Goal: Information Seeking & Learning: Check status

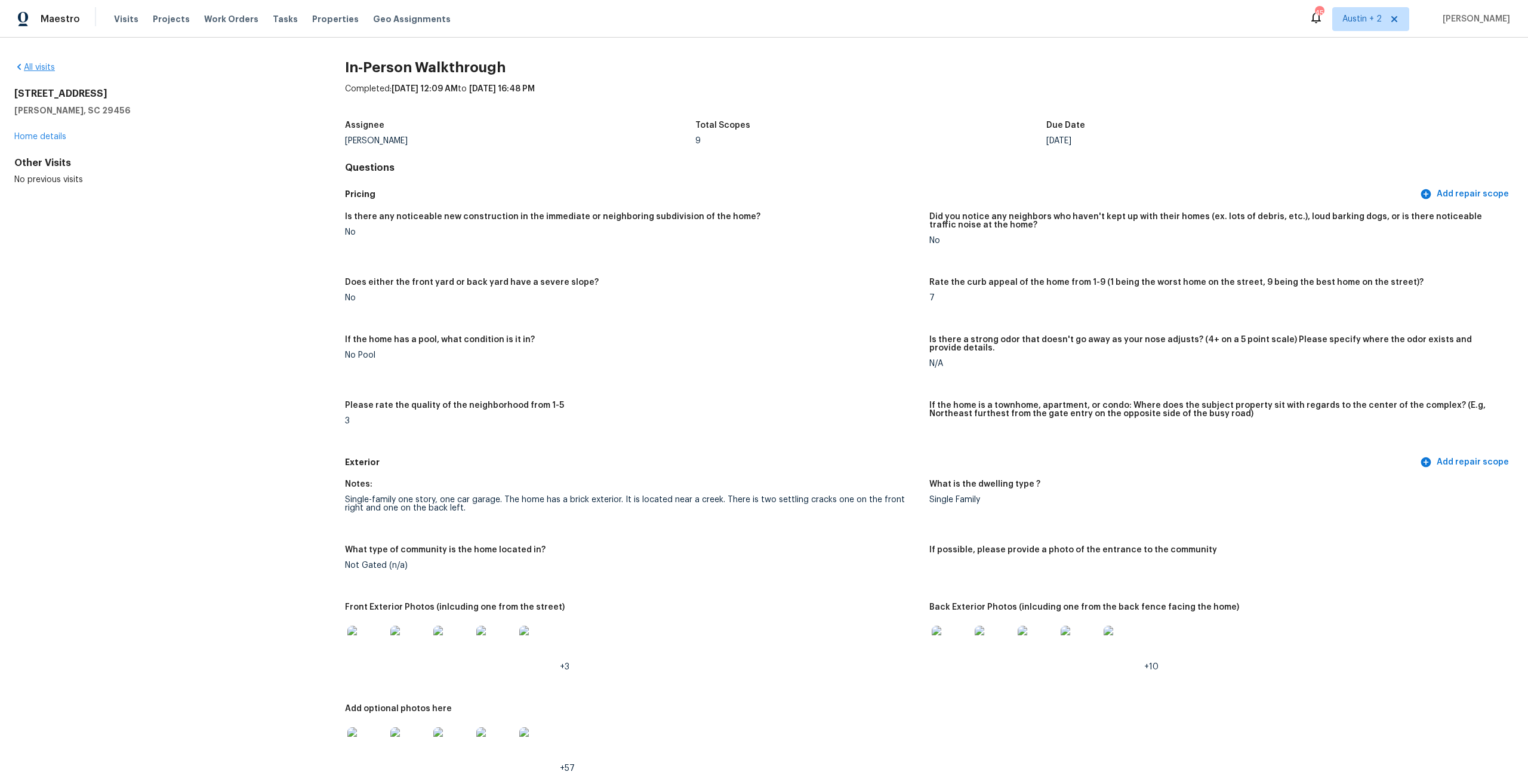
click at [44, 62] on div "All visits 352 Oxford Rd Ladson, SC 29456 Home details Other Visits No previous…" at bounding box center [764, 410] width 1528 height 746
click at [40, 69] on link "All visits" at bounding box center [35, 67] width 41 height 8
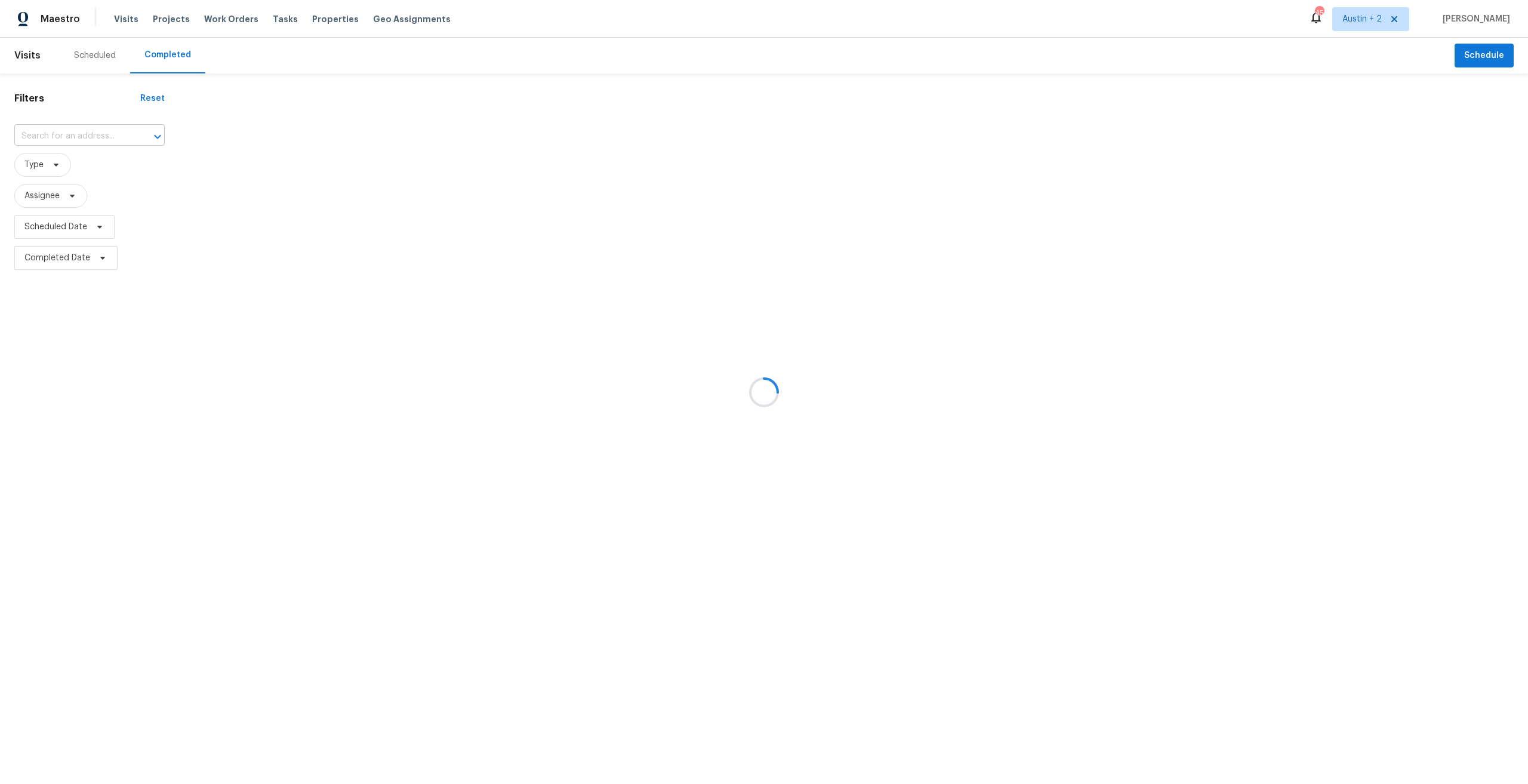
click at [66, 133] on input "text" at bounding box center [73, 136] width 117 height 18
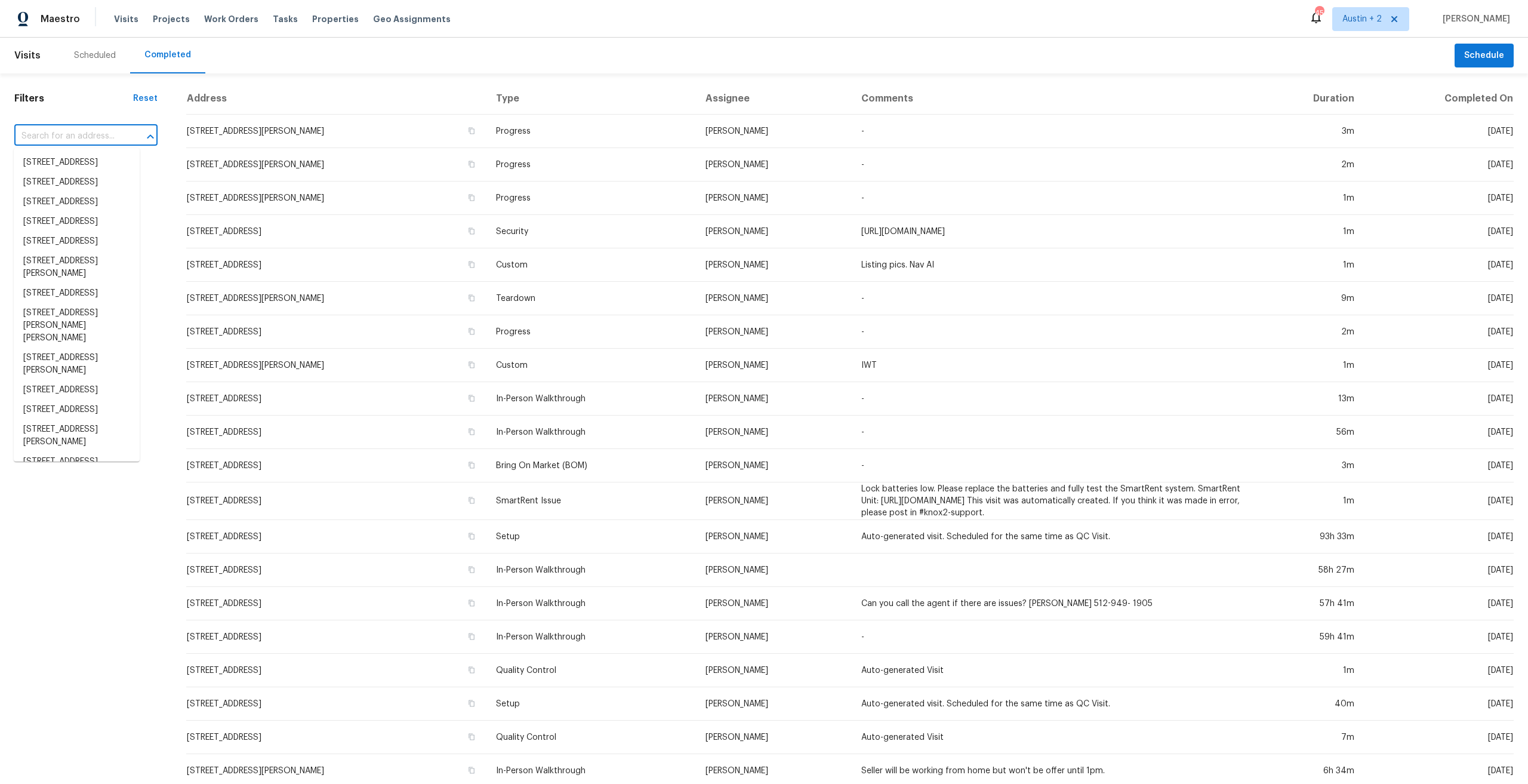
paste input "6605 Adair Dr, Austin, TX 78754"
type input "6605 Adair Dr, Austin, TX 78754"
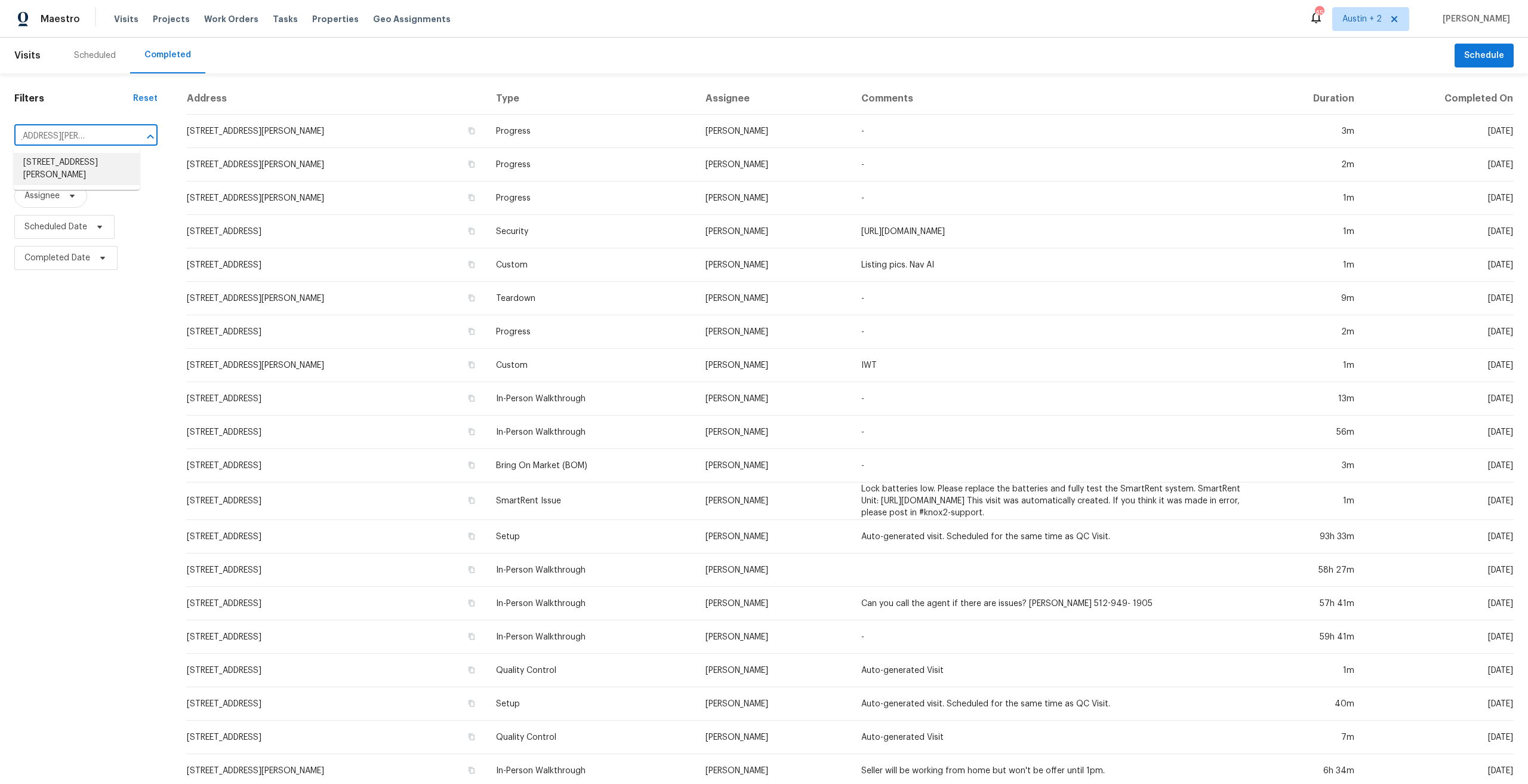
click at [81, 172] on li "[STREET_ADDRESS][PERSON_NAME]" at bounding box center [76, 168] width 126 height 32
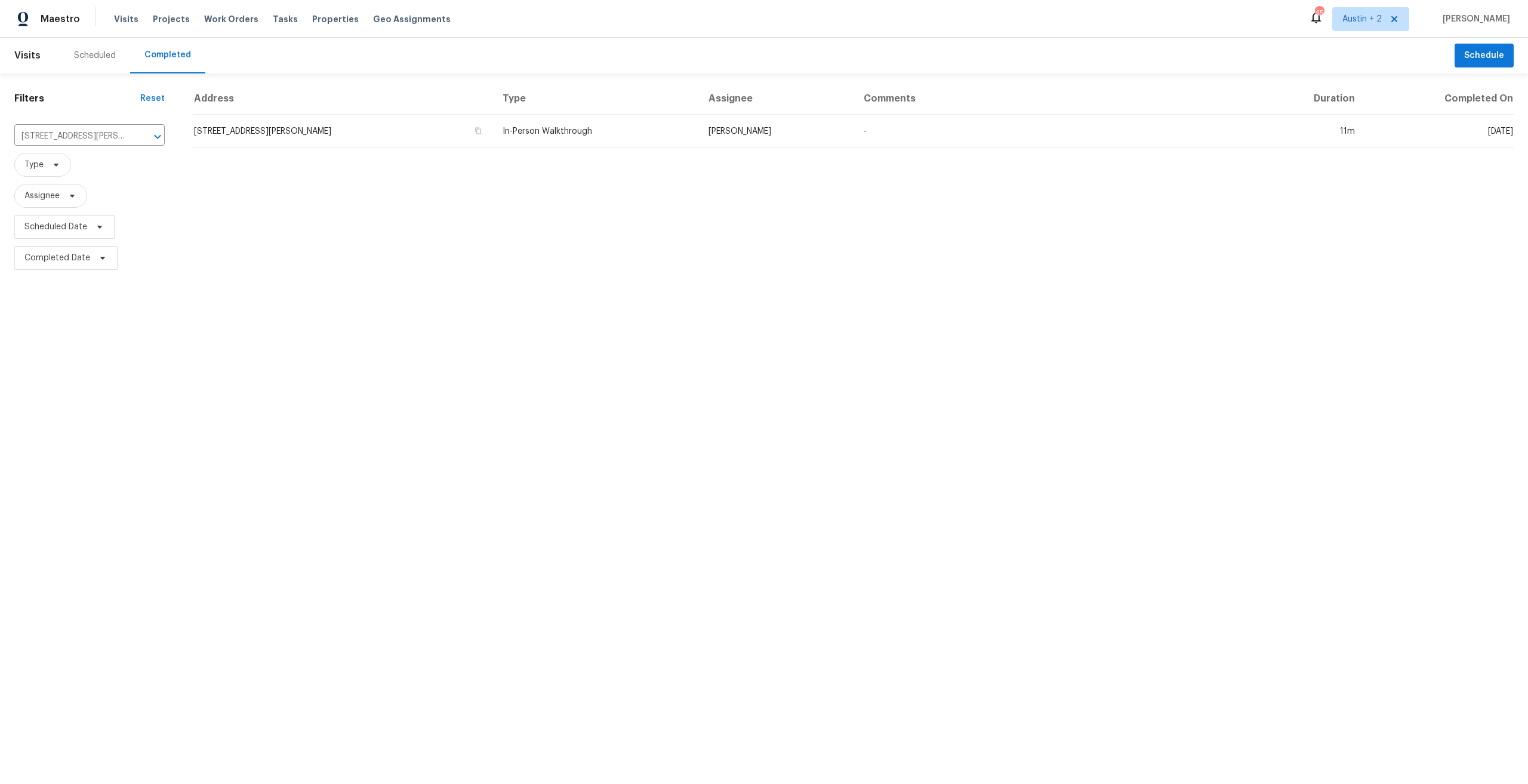
click at [106, 62] on div "Scheduled" at bounding box center [95, 55] width 70 height 35
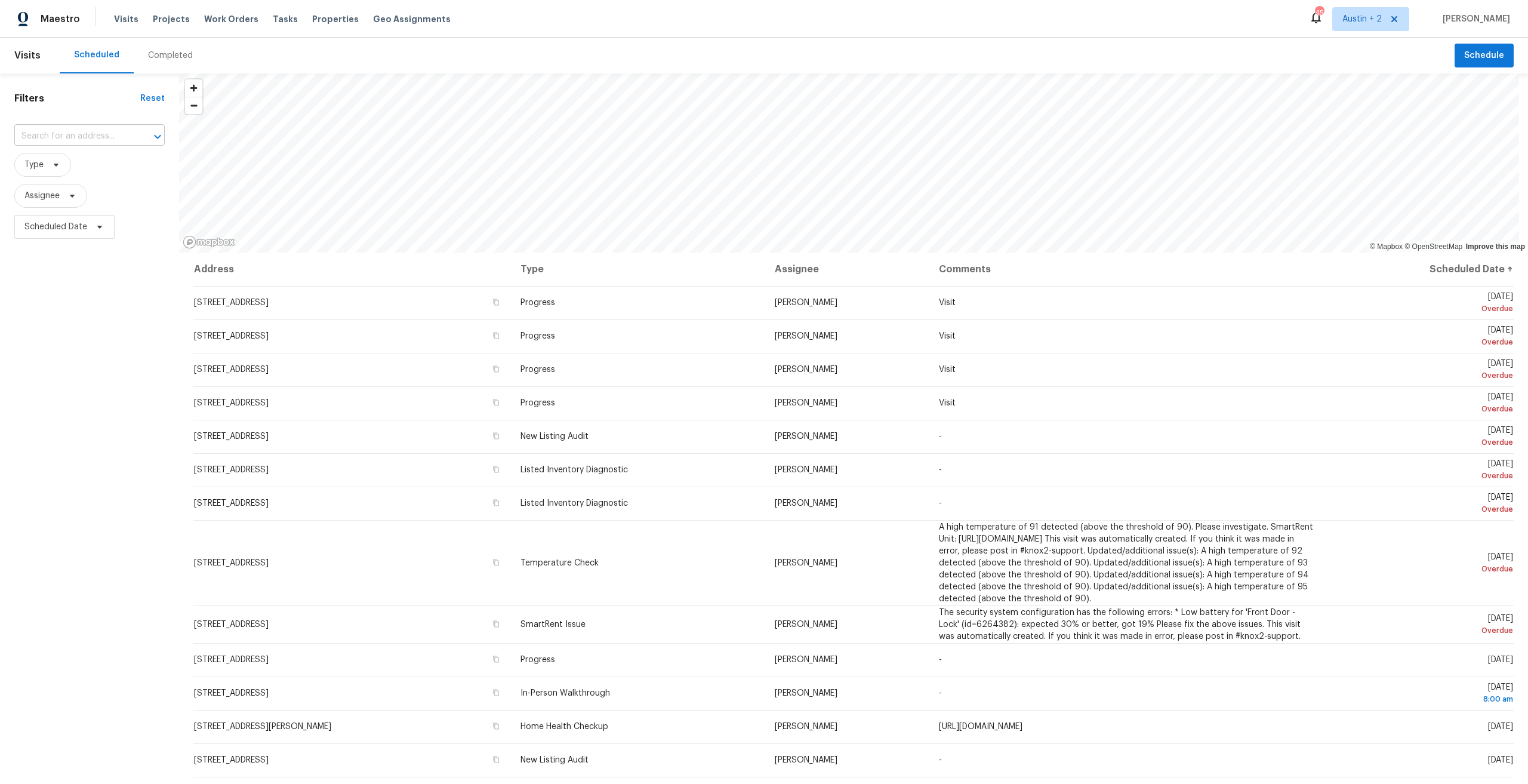
click at [91, 137] on input "text" at bounding box center [73, 136] width 117 height 18
paste input "[STREET_ADDRESS][PERSON_NAME]"
type input "[STREET_ADDRESS][PERSON_NAME]"
click at [79, 166] on li "[STREET_ADDRESS][PERSON_NAME]" at bounding box center [89, 168] width 150 height 32
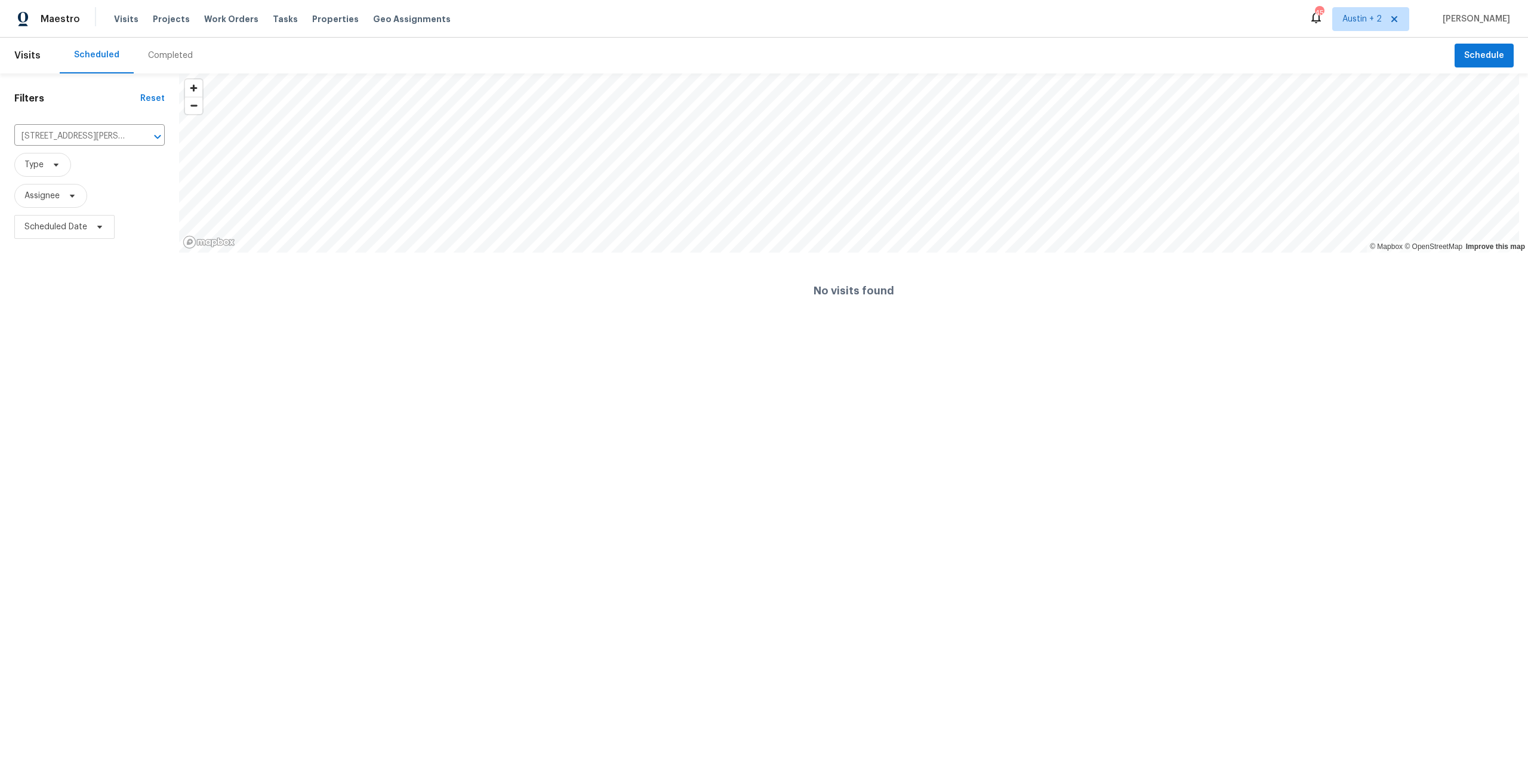
click at [150, 53] on div "Completed" at bounding box center [170, 55] width 45 height 12
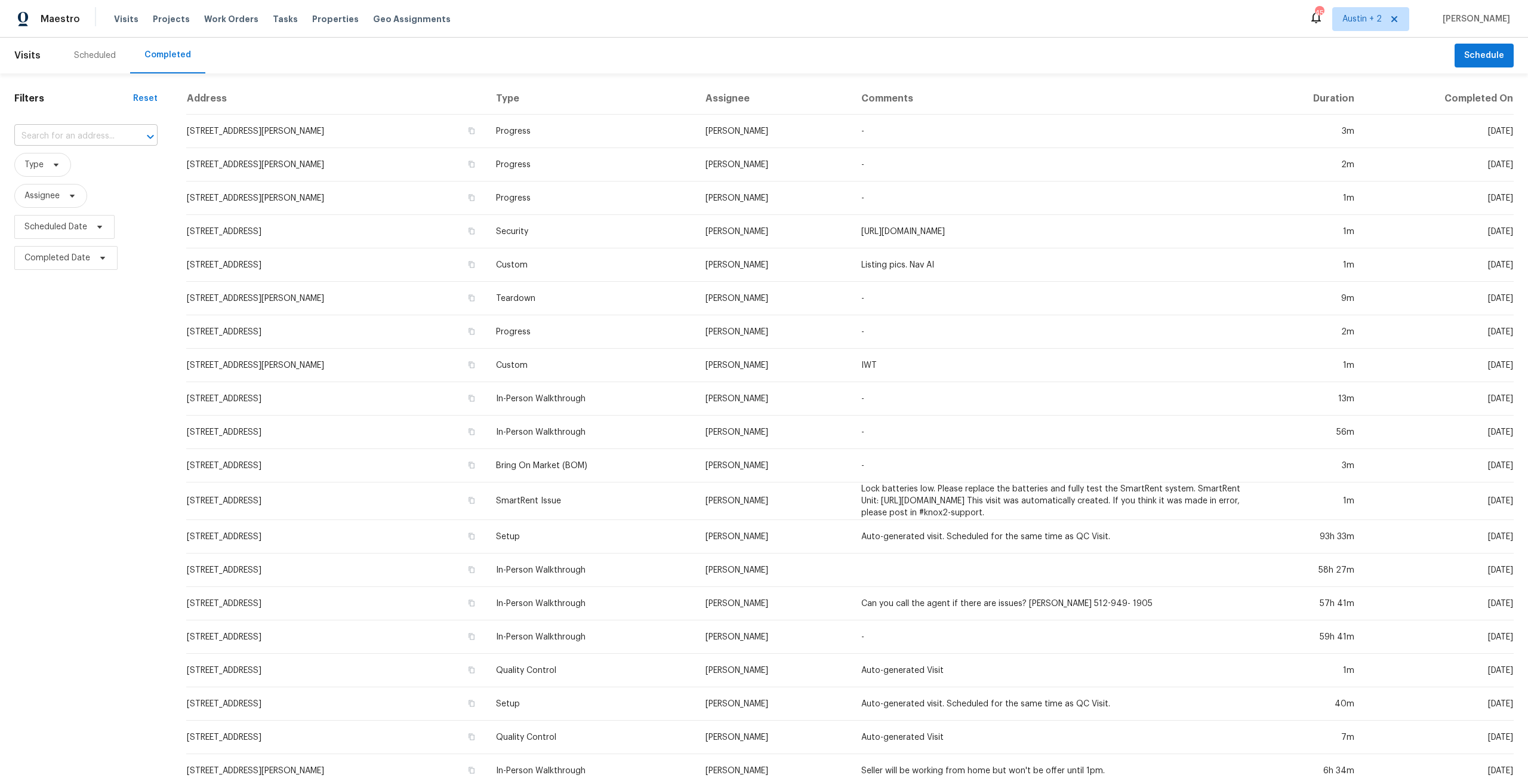
click at [80, 141] on input "text" at bounding box center [69, 136] width 110 height 18
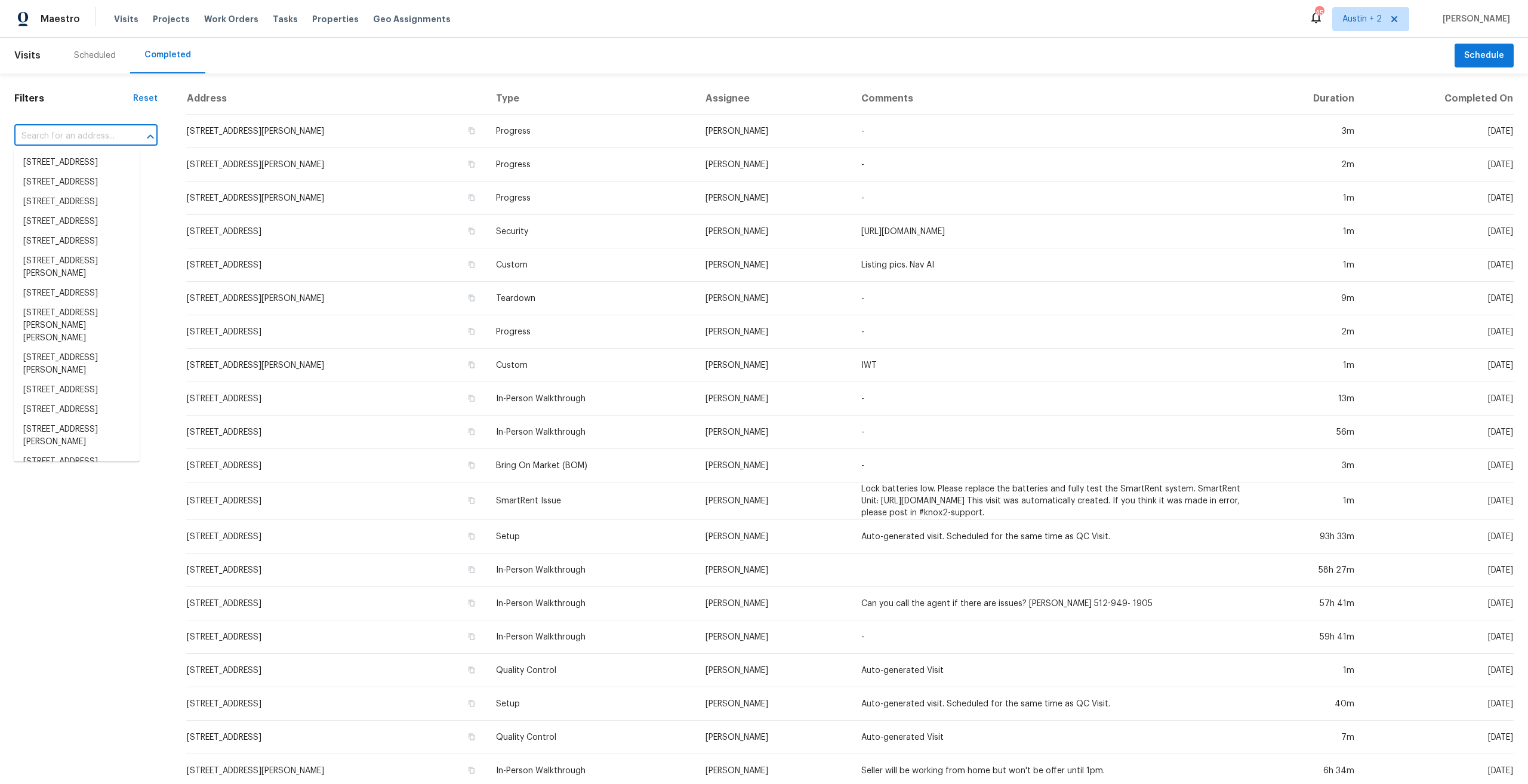
paste input "[STREET_ADDRESS][PERSON_NAME]"
type input "[STREET_ADDRESS][PERSON_NAME]"
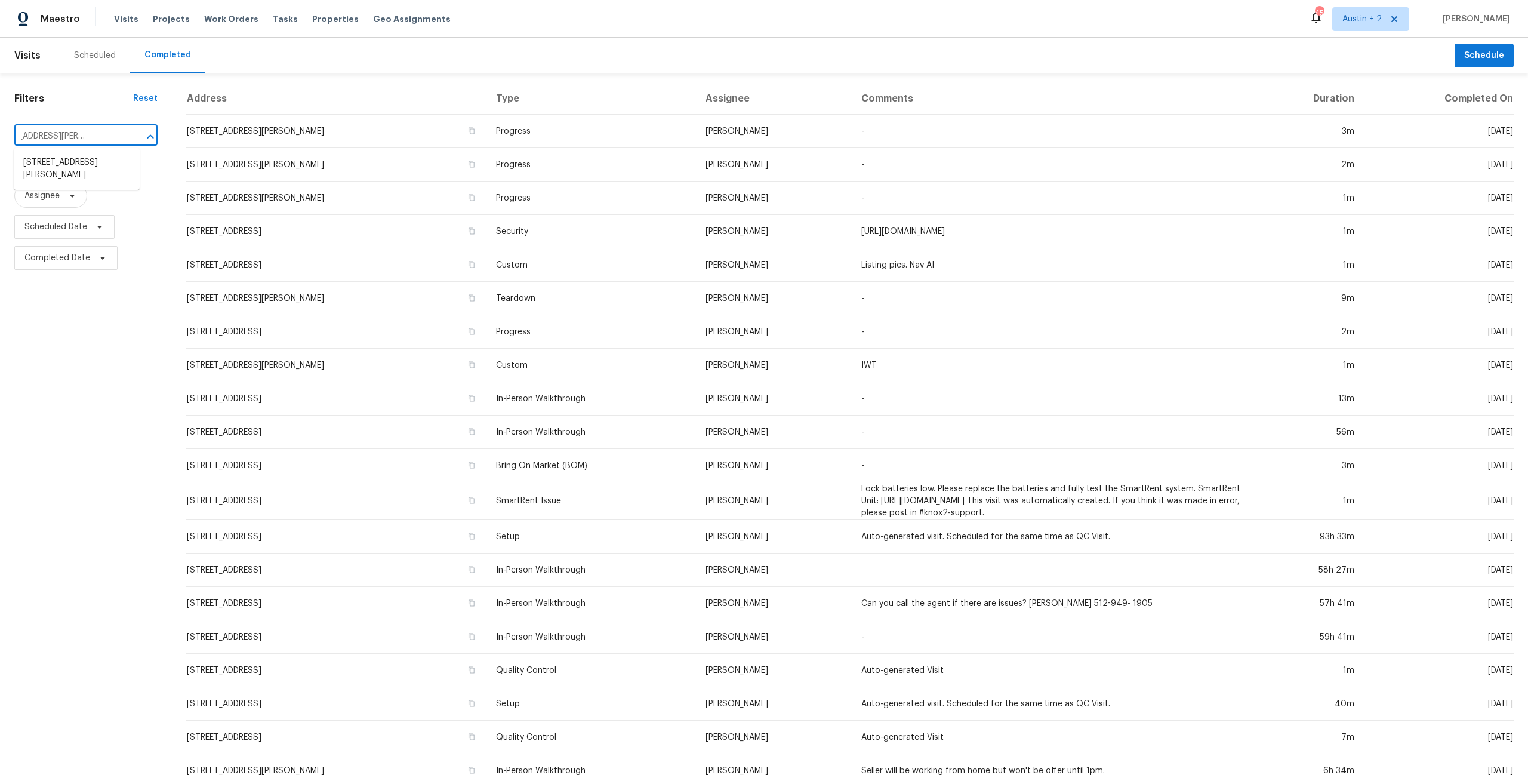
click at [60, 165] on li "[STREET_ADDRESS][PERSON_NAME]" at bounding box center [76, 168] width 126 height 32
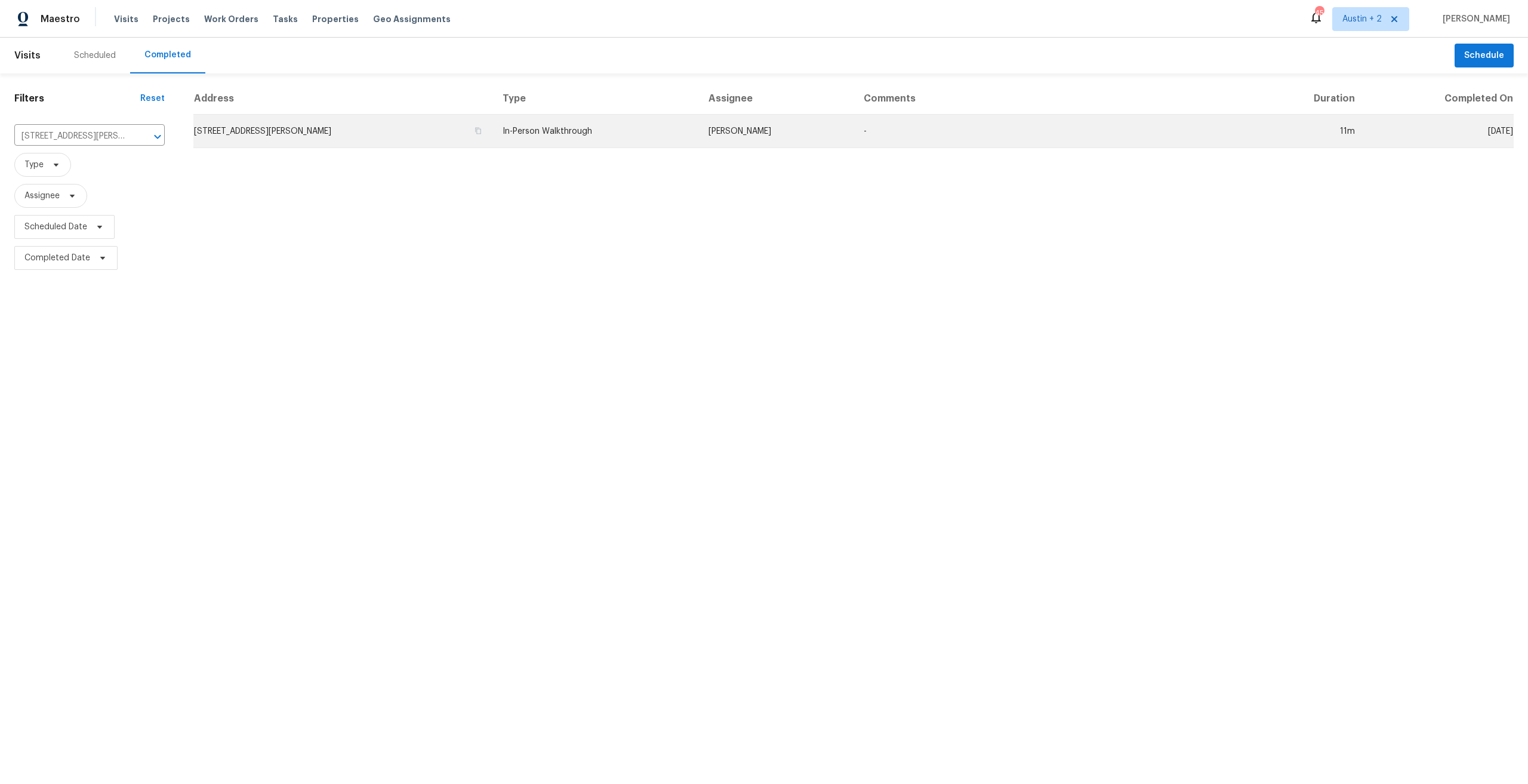
click at [278, 123] on td "[STREET_ADDRESS][PERSON_NAME]" at bounding box center [343, 131] width 299 height 34
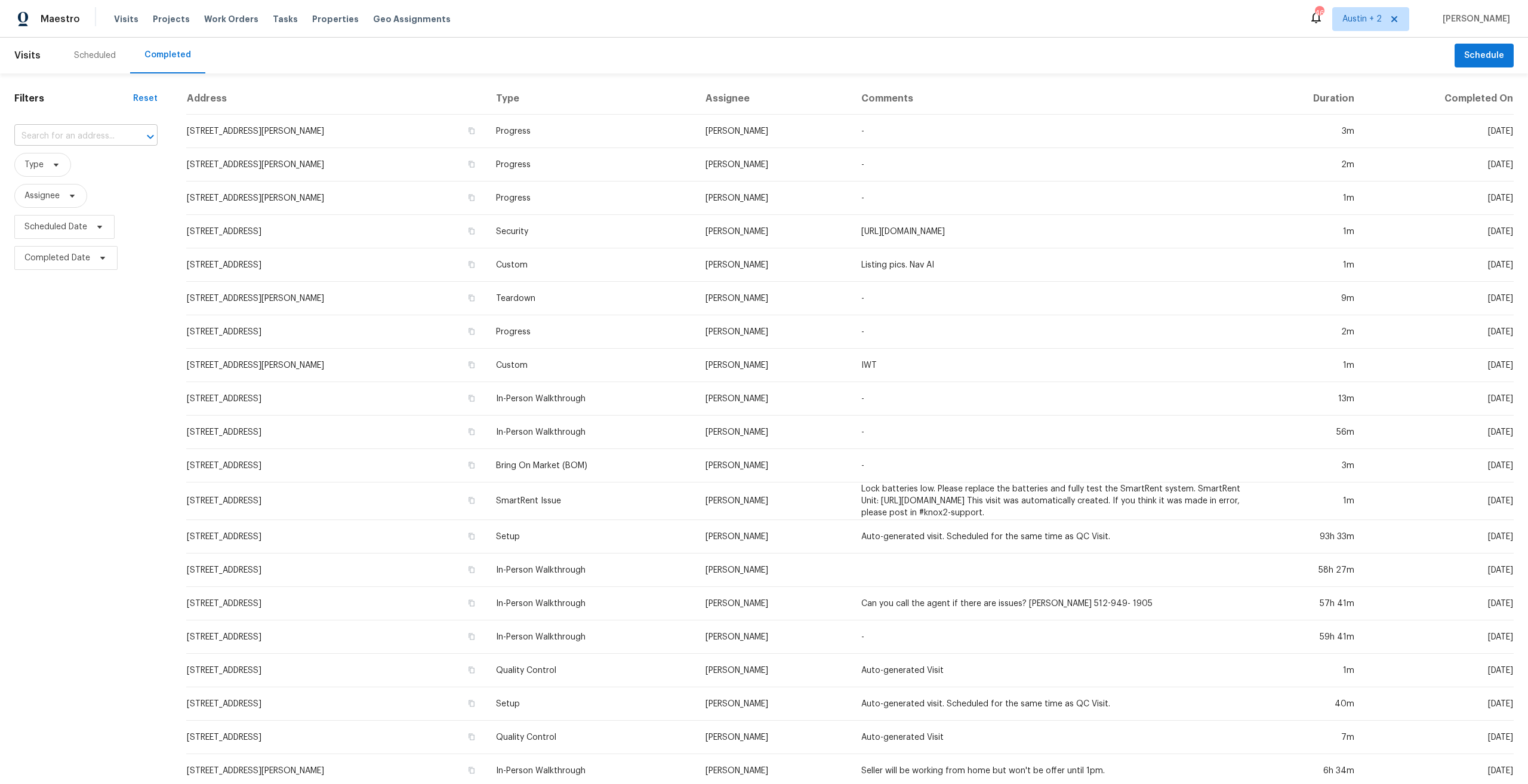
click at [89, 142] on input "text" at bounding box center [69, 136] width 110 height 18
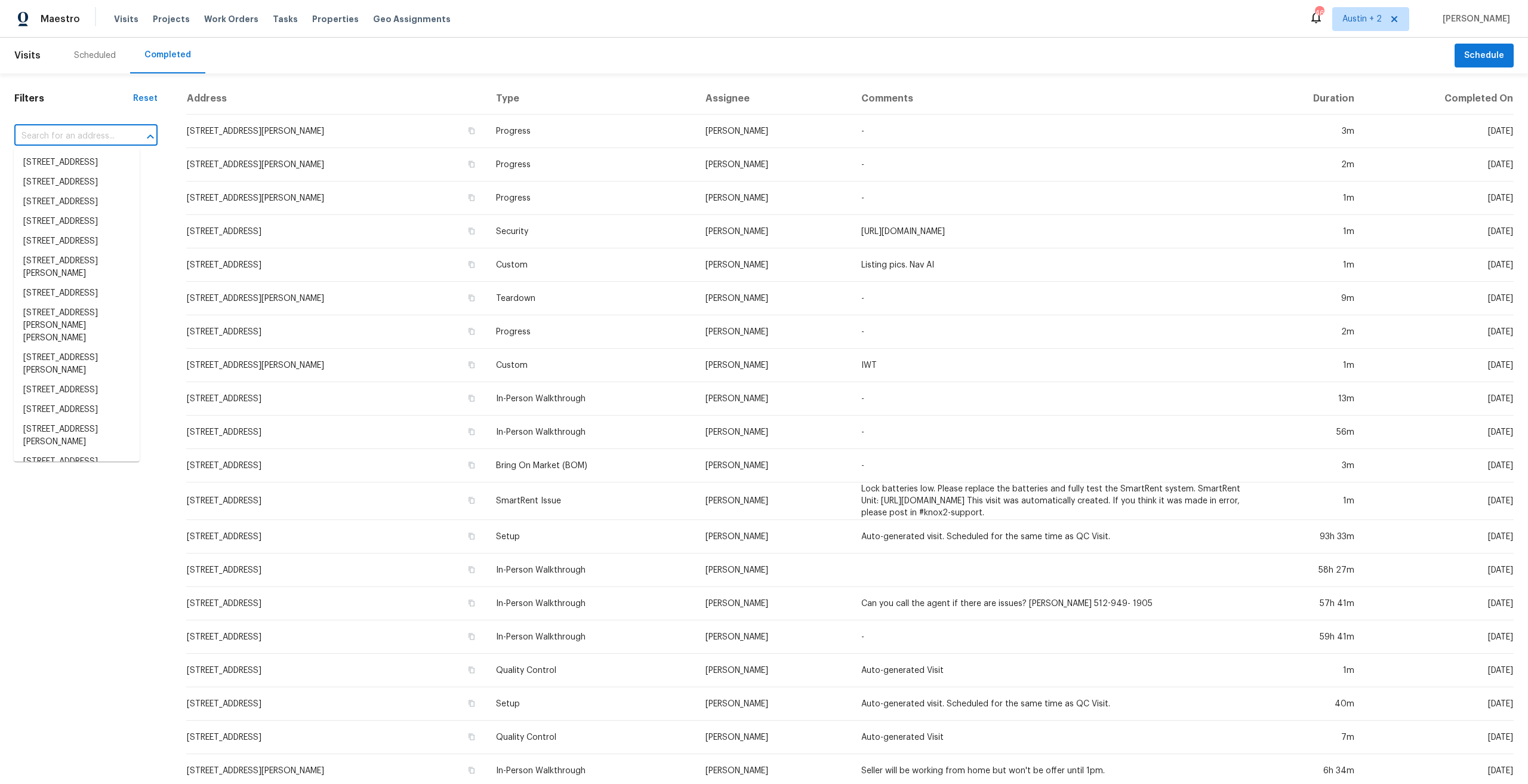
paste input "[STREET_ADDRESS][PERSON_NAME][PERSON_NAME]"
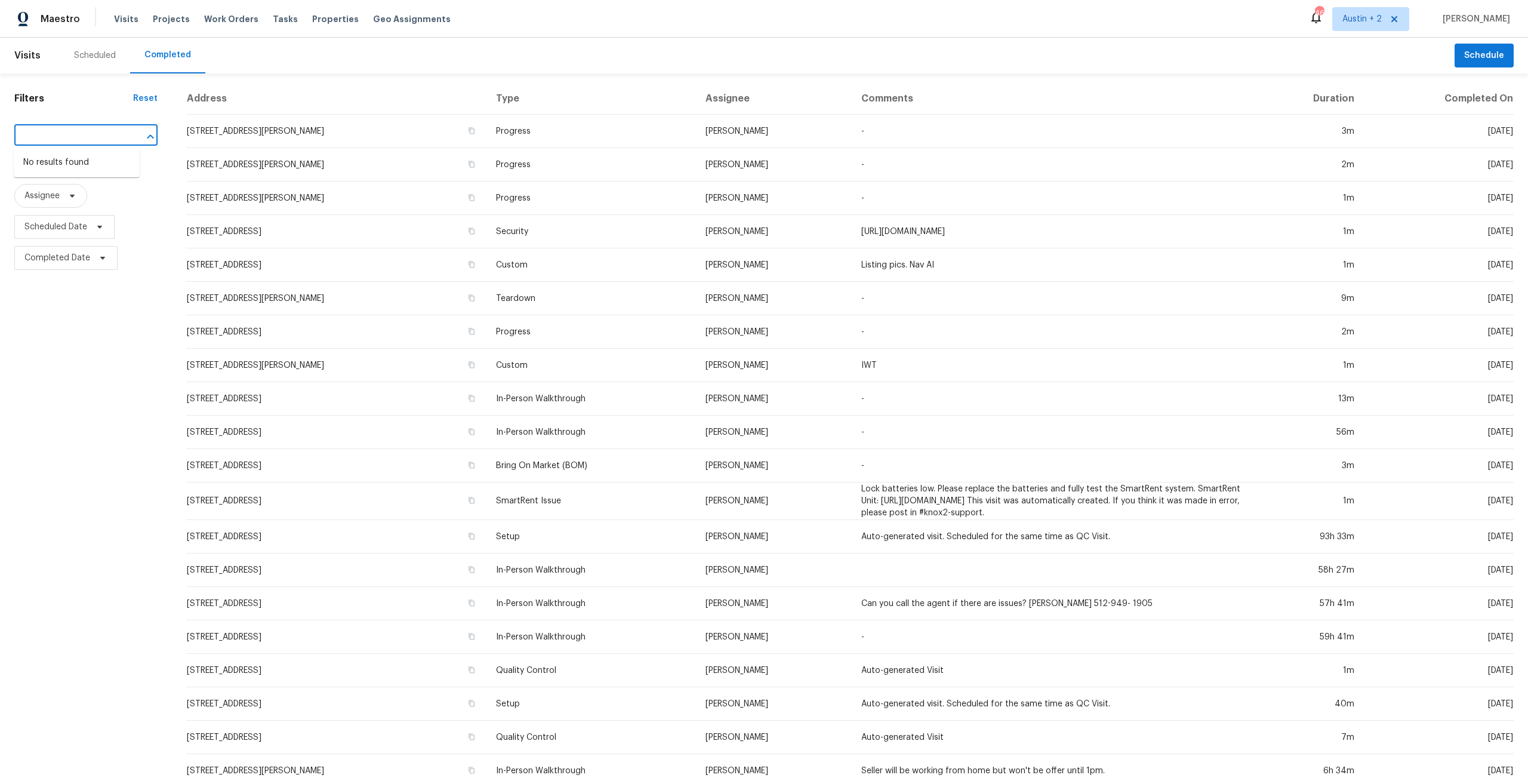
type input "[STREET_ADDRESS][PERSON_NAME][PERSON_NAME]"
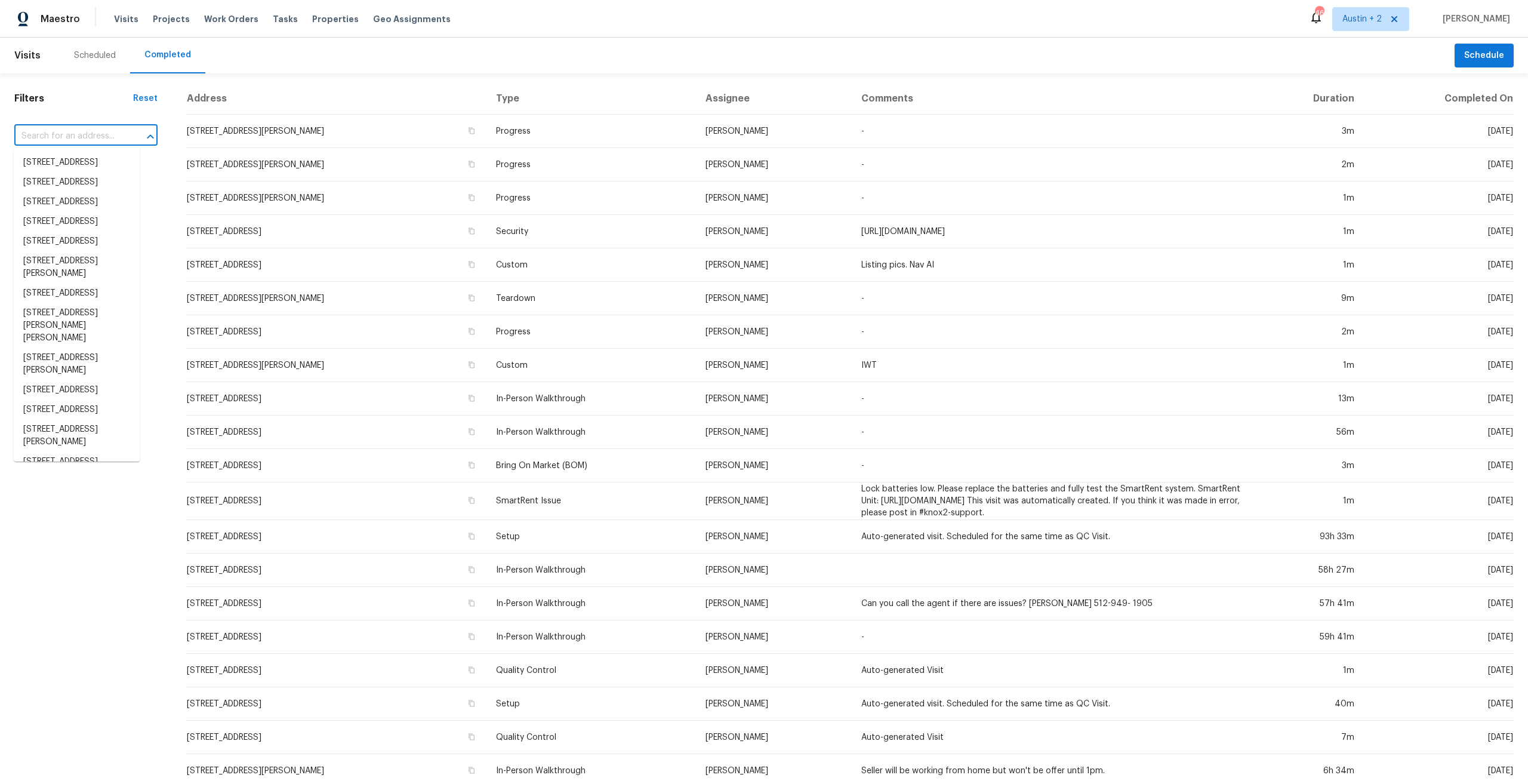
scroll to position [0, 0]
click at [1368, 15] on span "Austin + 2" at bounding box center [1362, 18] width 39 height 12
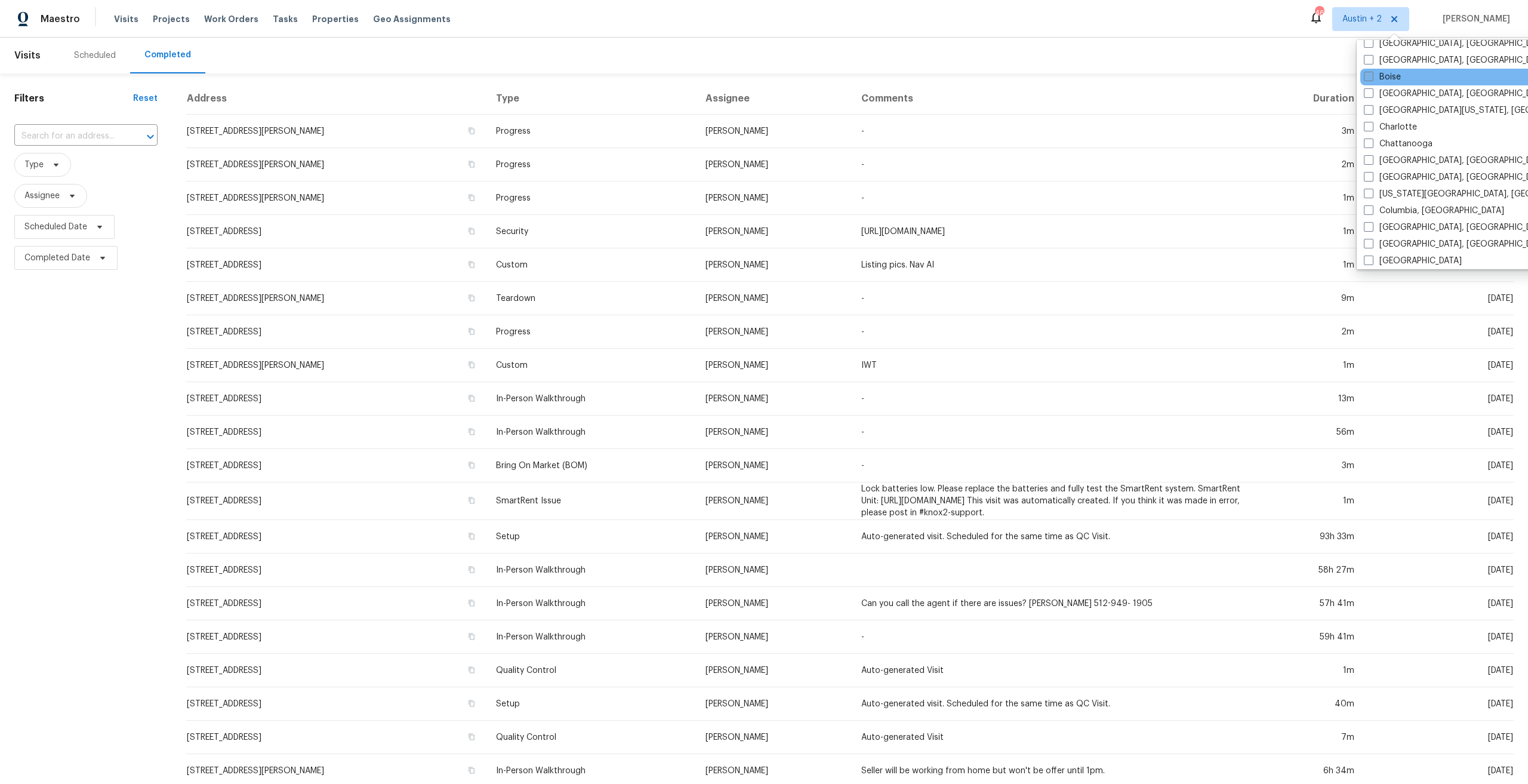
scroll to position [179, 0]
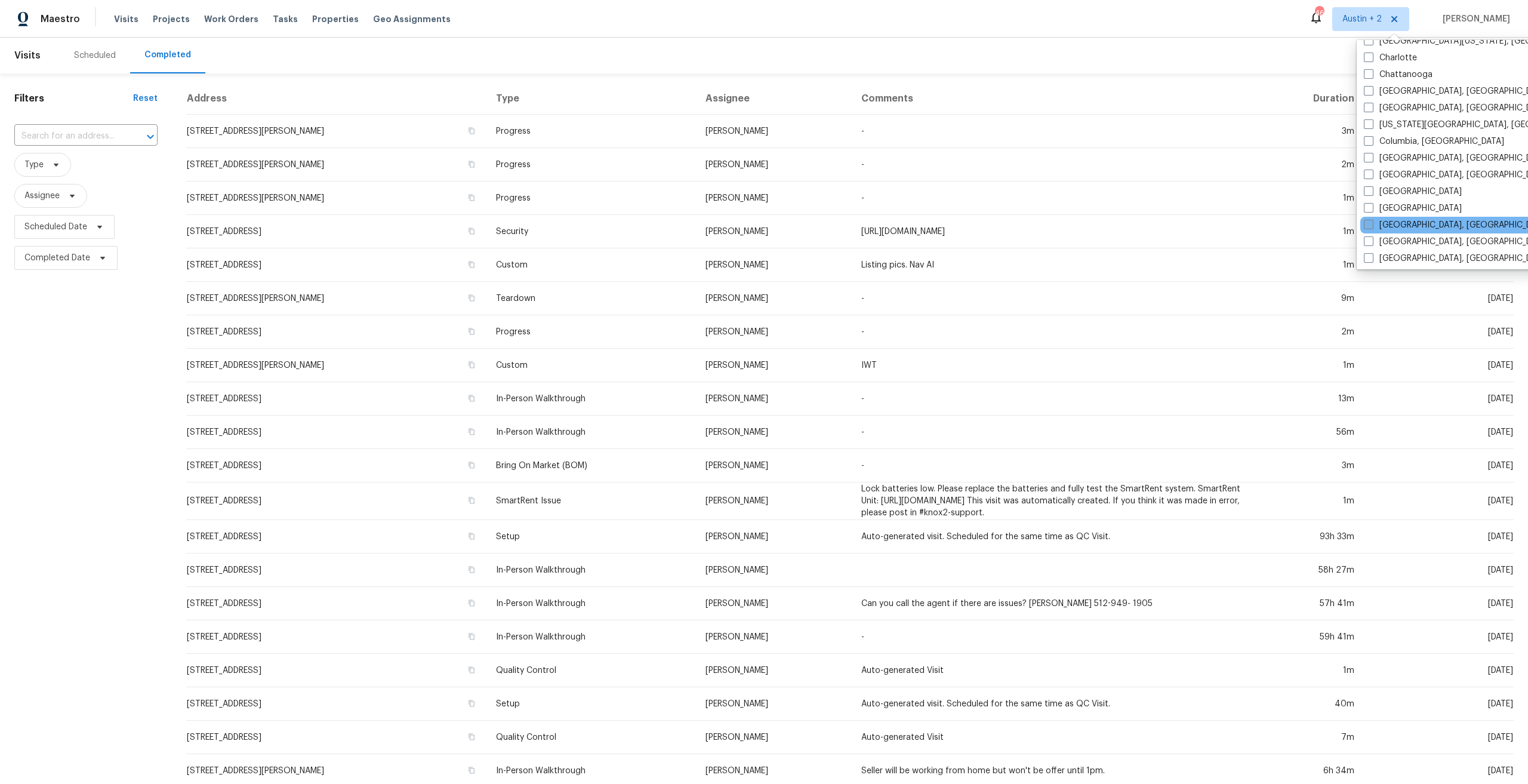
click at [1411, 225] on label "[GEOGRAPHIC_DATA], [GEOGRAPHIC_DATA]" at bounding box center [1455, 225] width 185 height 12
click at [1372, 225] on input "[GEOGRAPHIC_DATA], [GEOGRAPHIC_DATA]" at bounding box center [1367, 223] width 8 height 8
checkbox input "true"
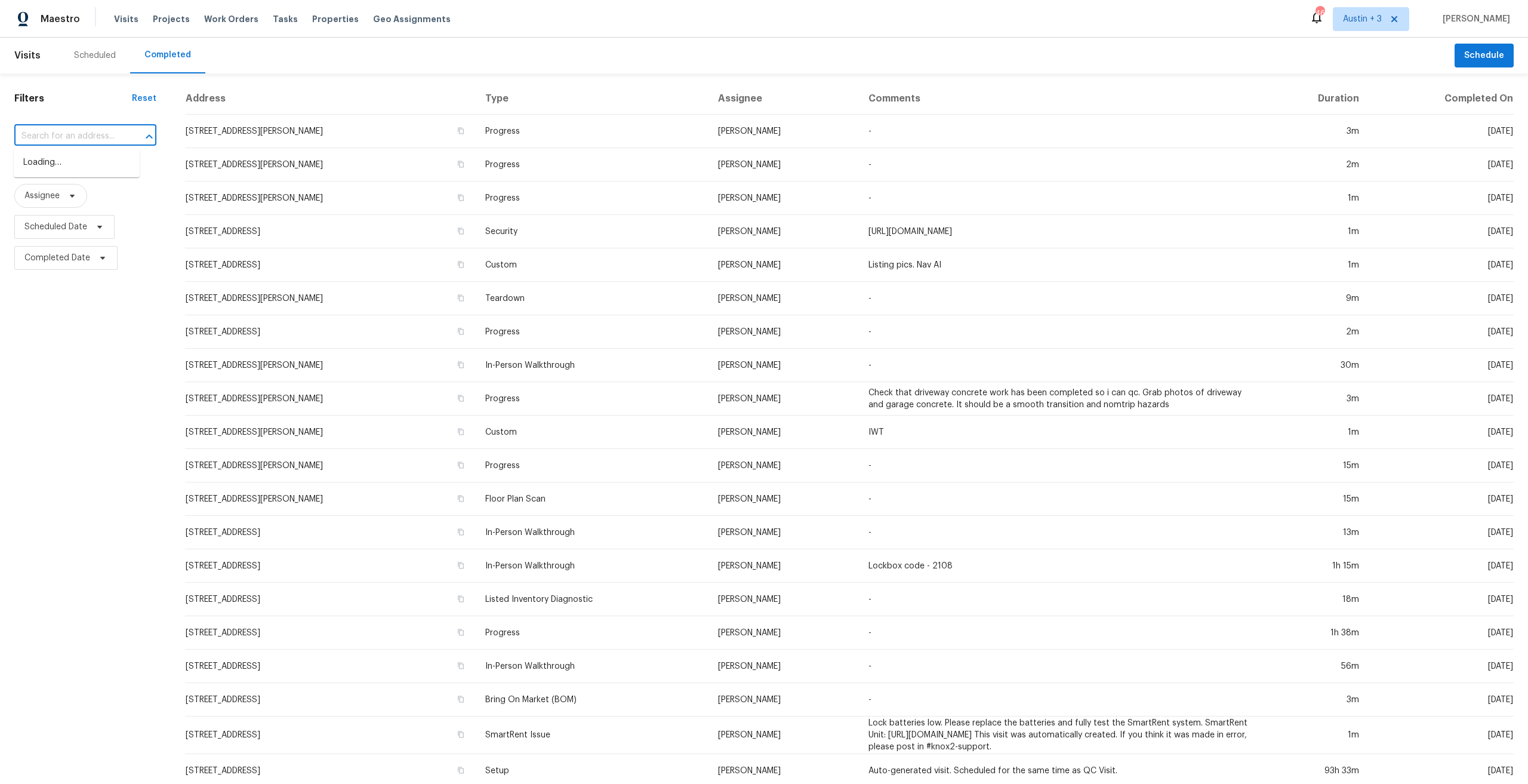
click at [75, 137] on input "text" at bounding box center [68, 136] width 108 height 18
paste input "[STREET_ADDRESS][PERSON_NAME][PERSON_NAME]"
type input "[STREET_ADDRESS][PERSON_NAME][PERSON_NAME]"
click at [65, 167] on li "[STREET_ADDRESS][PERSON_NAME][PERSON_NAME]" at bounding box center [76, 175] width 126 height 45
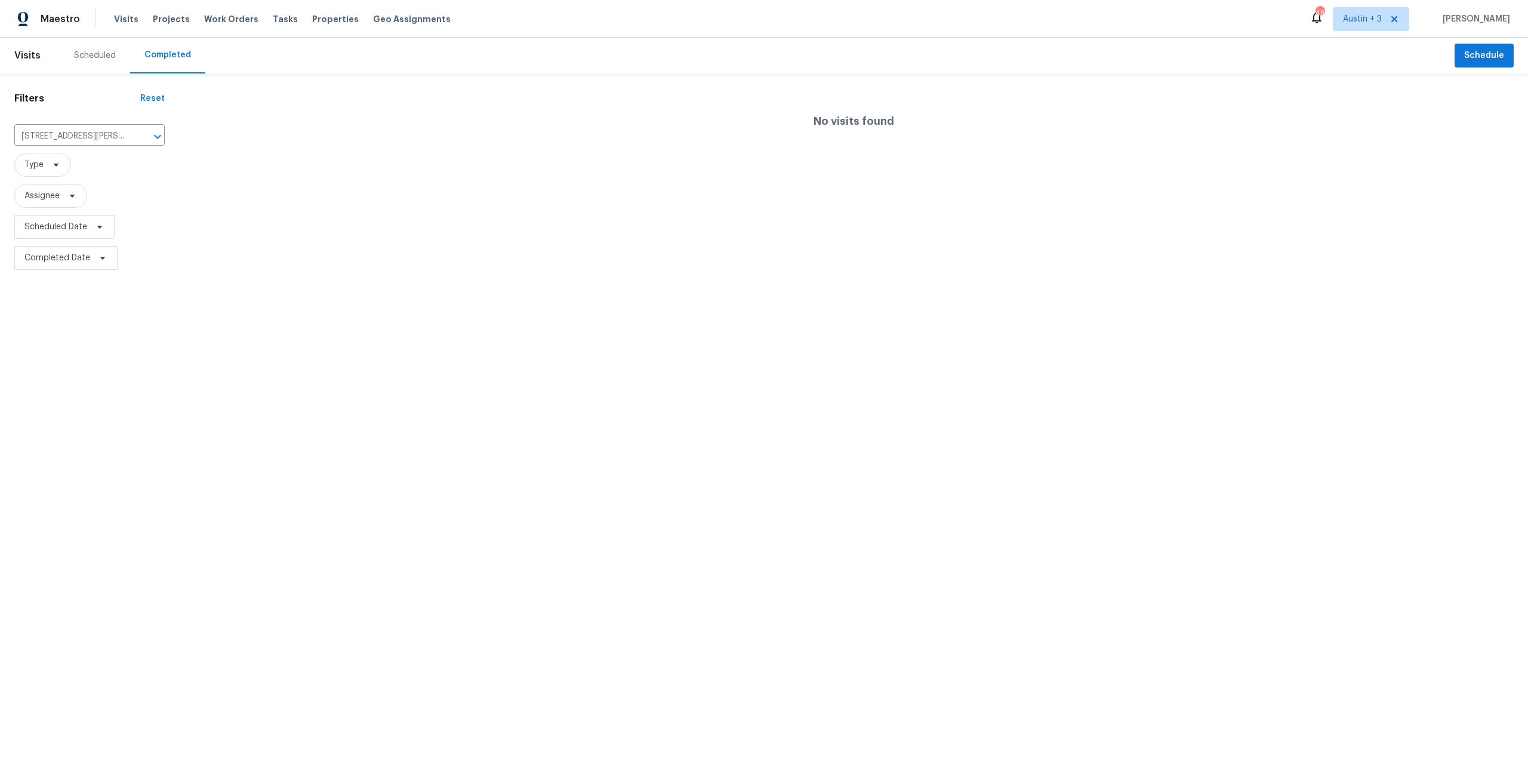
click at [105, 58] on div "Scheduled" at bounding box center [95, 55] width 42 height 12
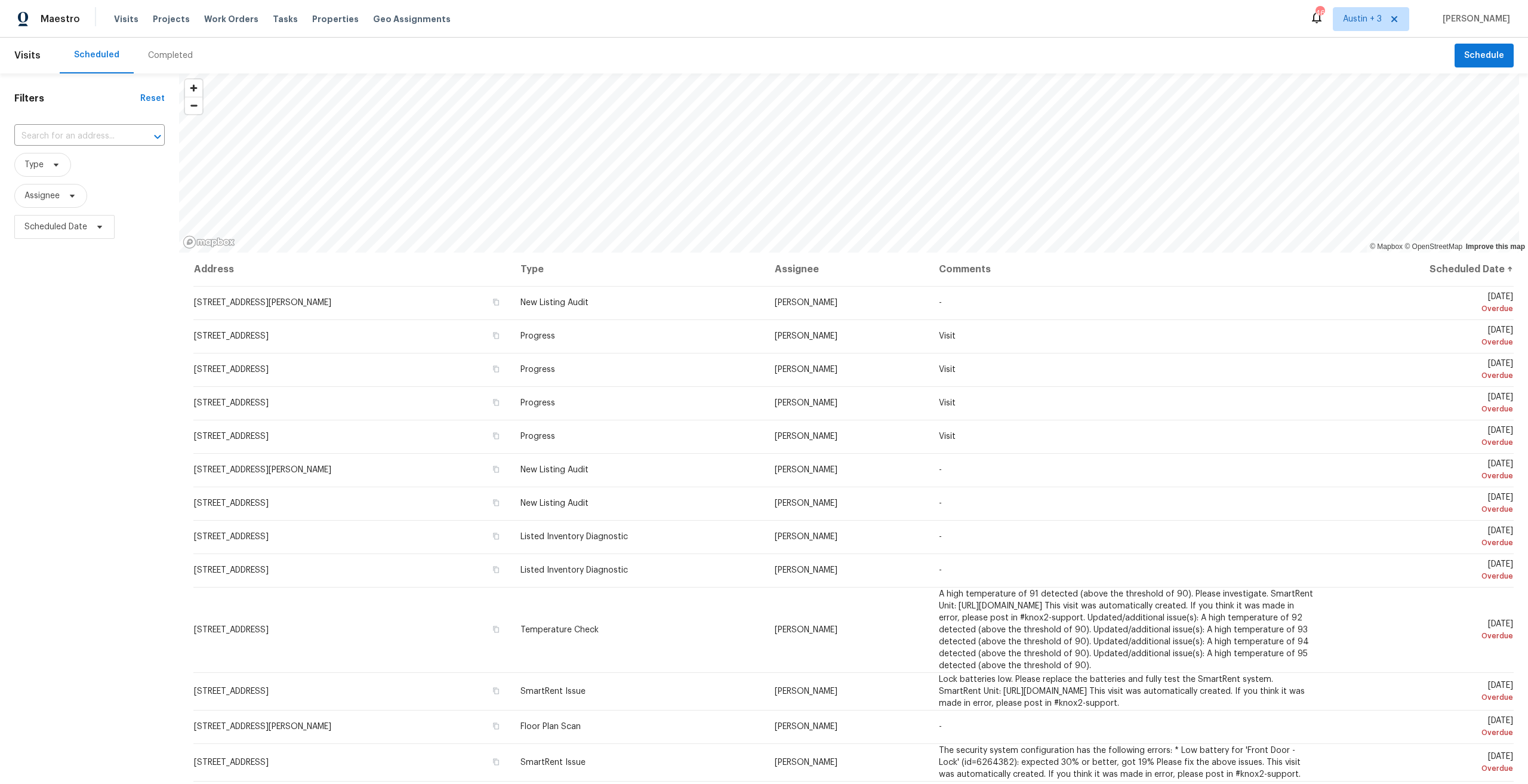
click at [85, 146] on div "​" at bounding box center [89, 136] width 150 height 25
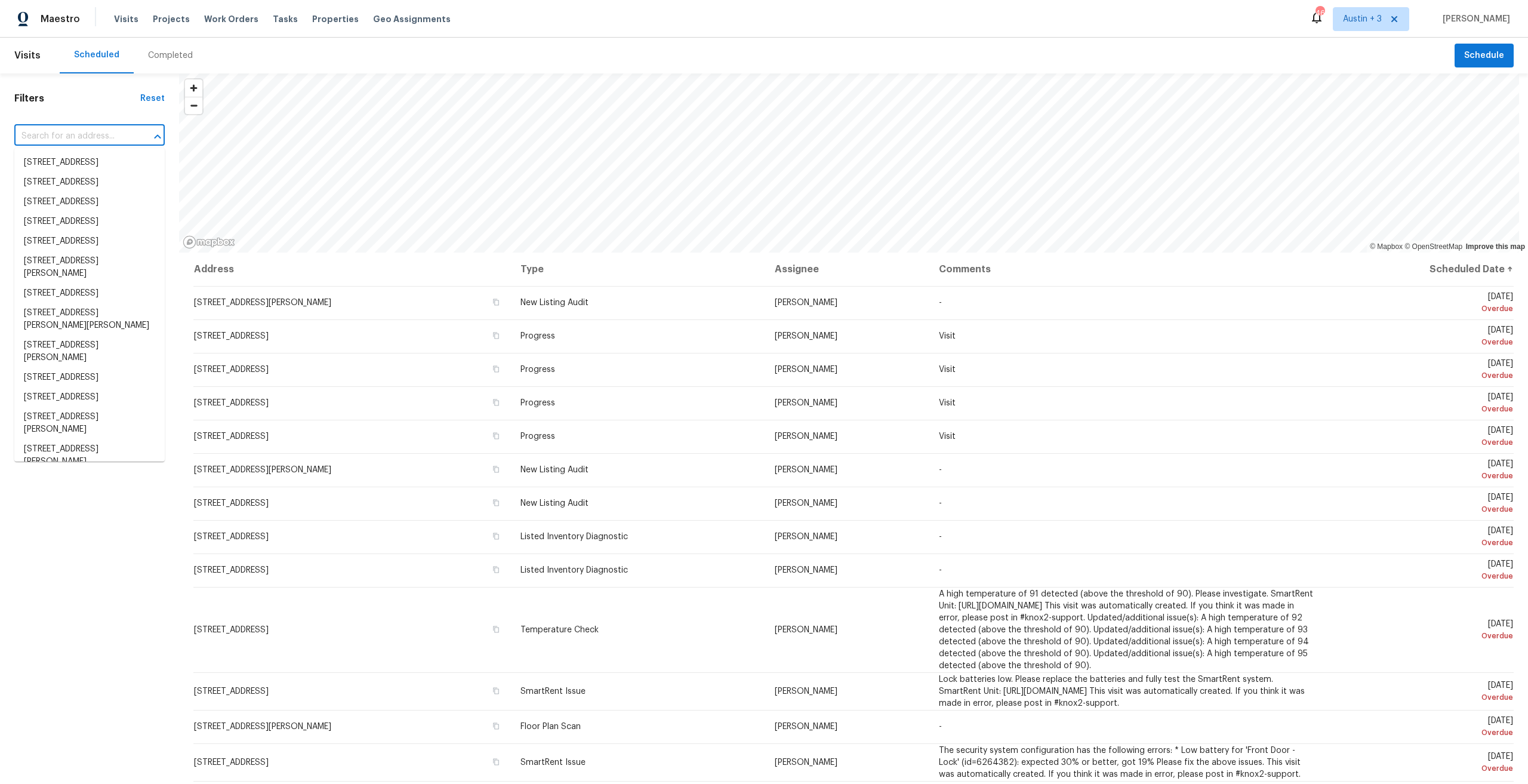
click at [87, 142] on input "text" at bounding box center [73, 136] width 117 height 18
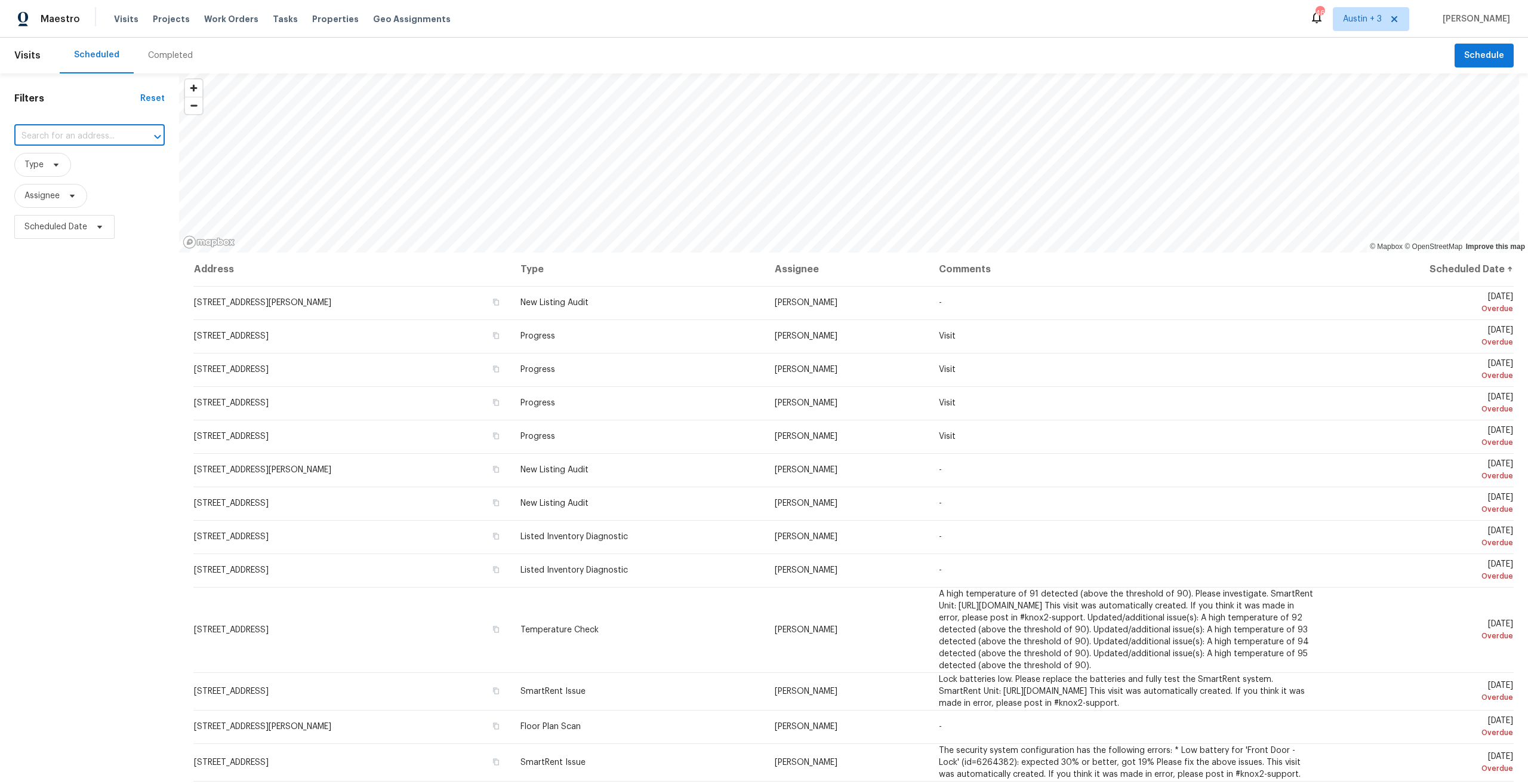
paste input "46210 Schimmel Ave, Shelby Township, MI 48317"
type input "46210 Schimmel Ave, Shelby Township, MI 48317"
click at [89, 162] on li "46210 Schimmel Ave, Shelby Township, MI 48317" at bounding box center [89, 168] width 150 height 32
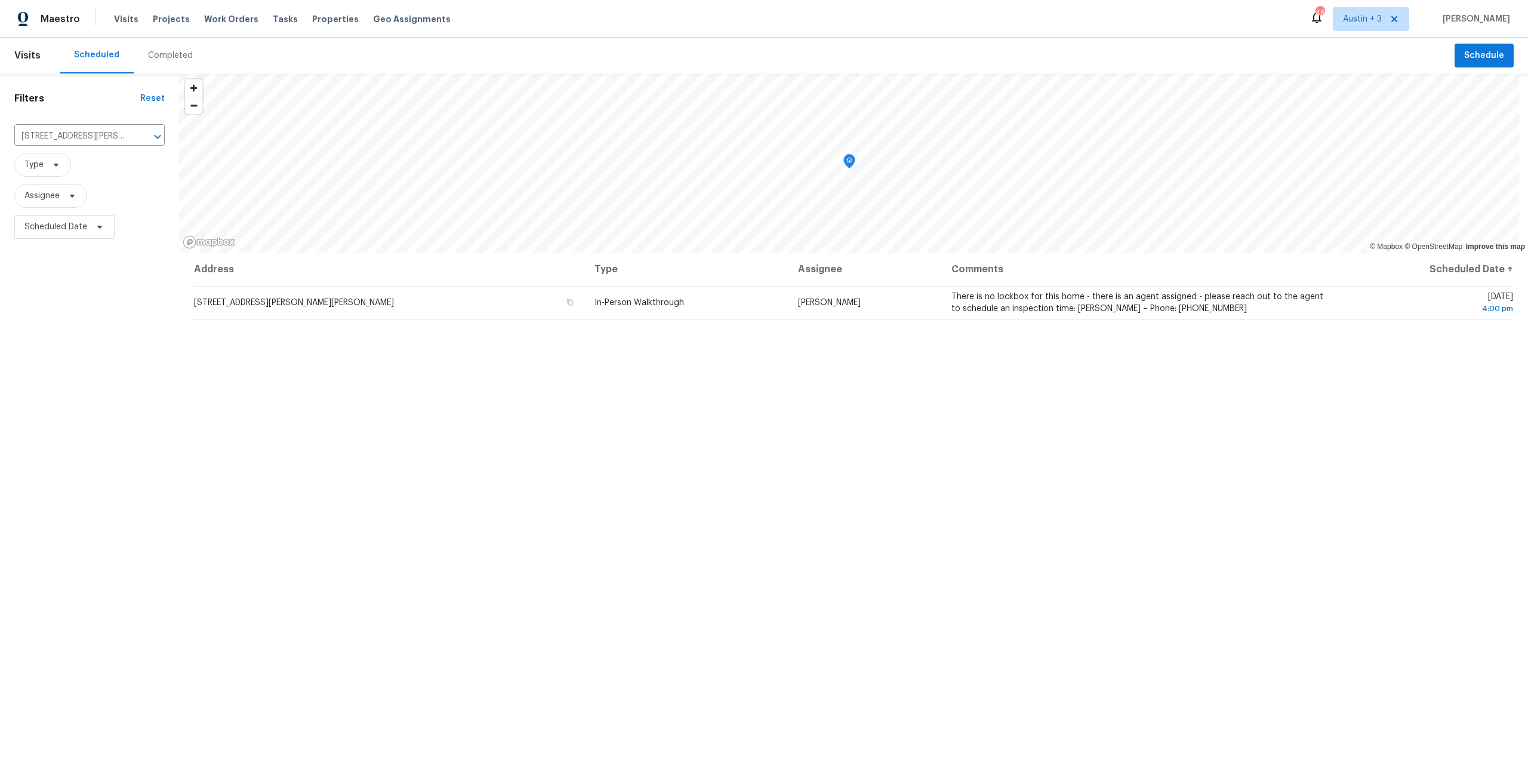
click at [576, 750] on div "Address Type Assignee Comments Scheduled Date ↑ 46210 Schimmel Ave, Shelby Town…" at bounding box center [853, 566] width 1349 height 627
click at [52, 136] on input "46210 Schimmel Ave, Shelby Township, MI 48317" at bounding box center [73, 136] width 117 height 18
paste input "6605 Adair Dr, Austin, TX 78754"
type input "6605 Adair Dr, Austin, TX 78754"
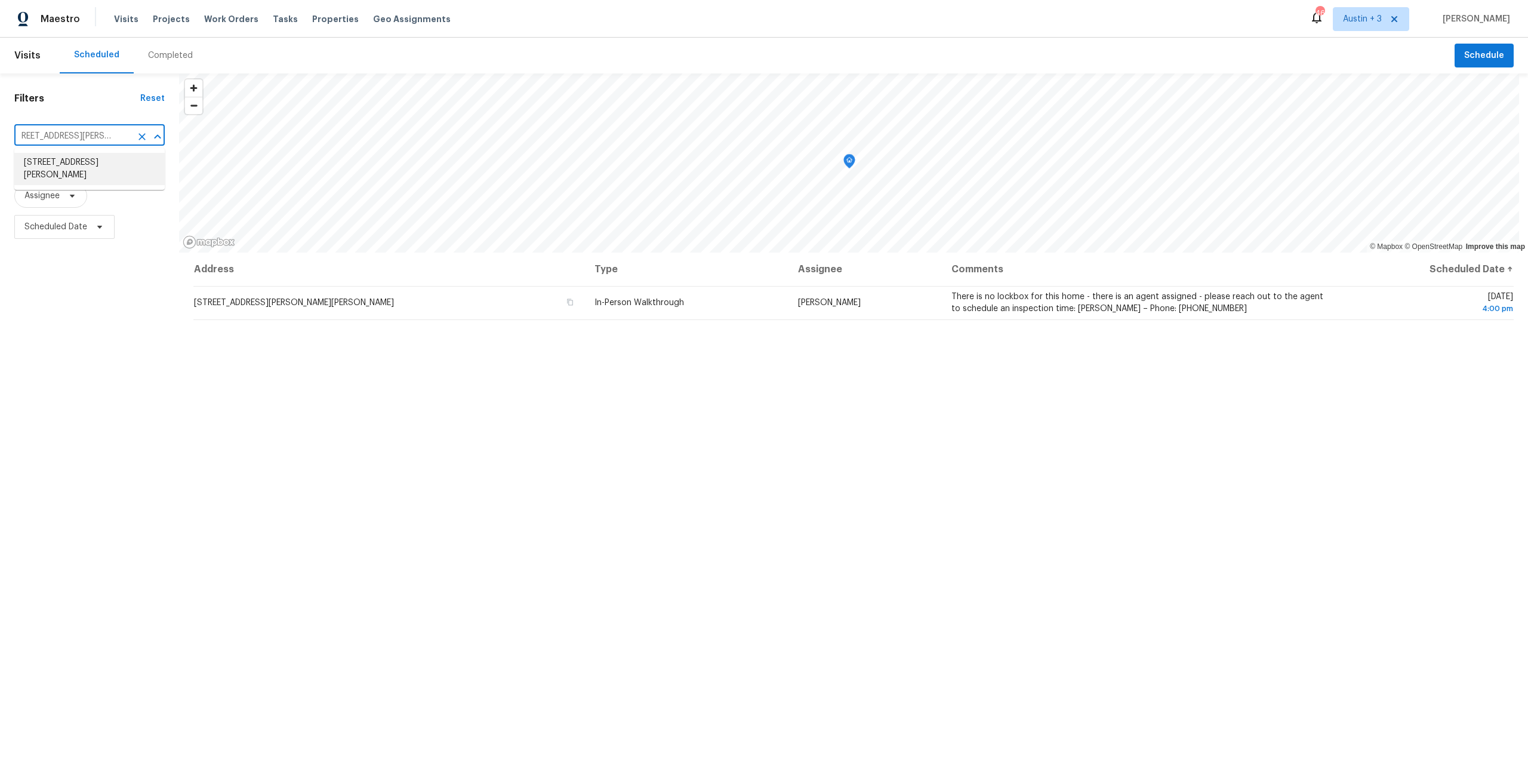
click at [64, 162] on li "6605 Adair Dr, Austin, TX 78754" at bounding box center [89, 168] width 150 height 32
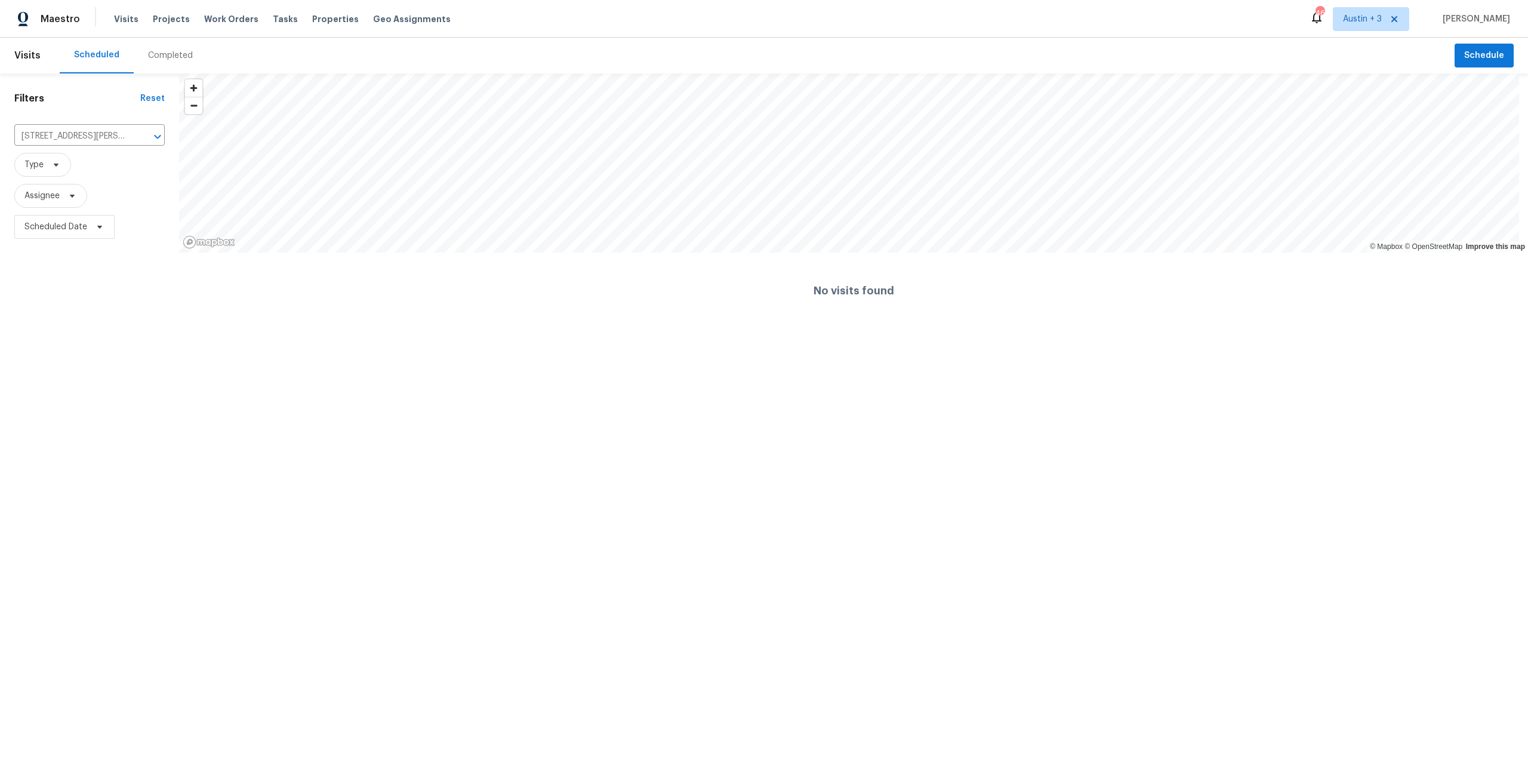
click at [165, 53] on div "Completed" at bounding box center [170, 55] width 45 height 12
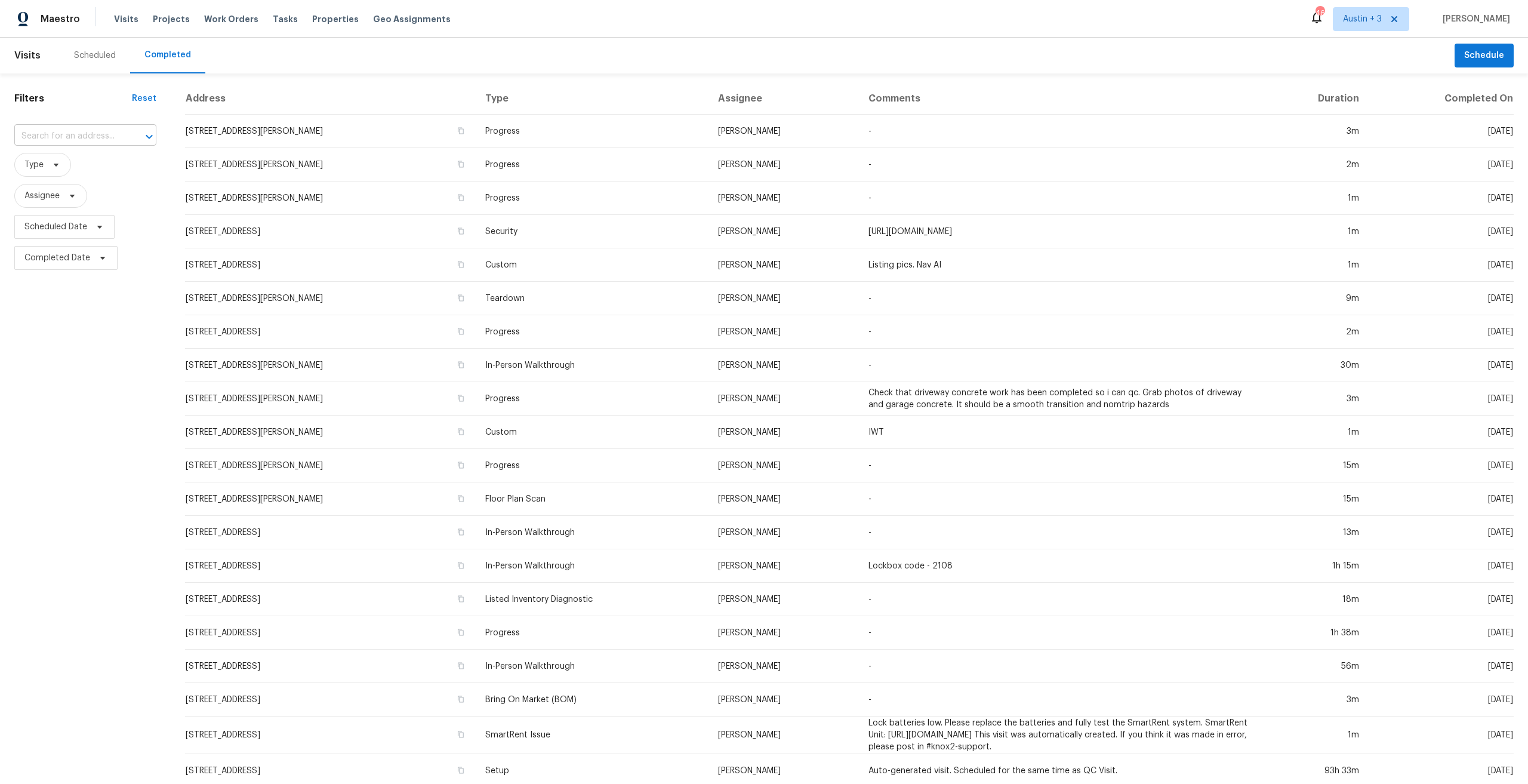
click at [70, 143] on input "text" at bounding box center [68, 136] width 108 height 18
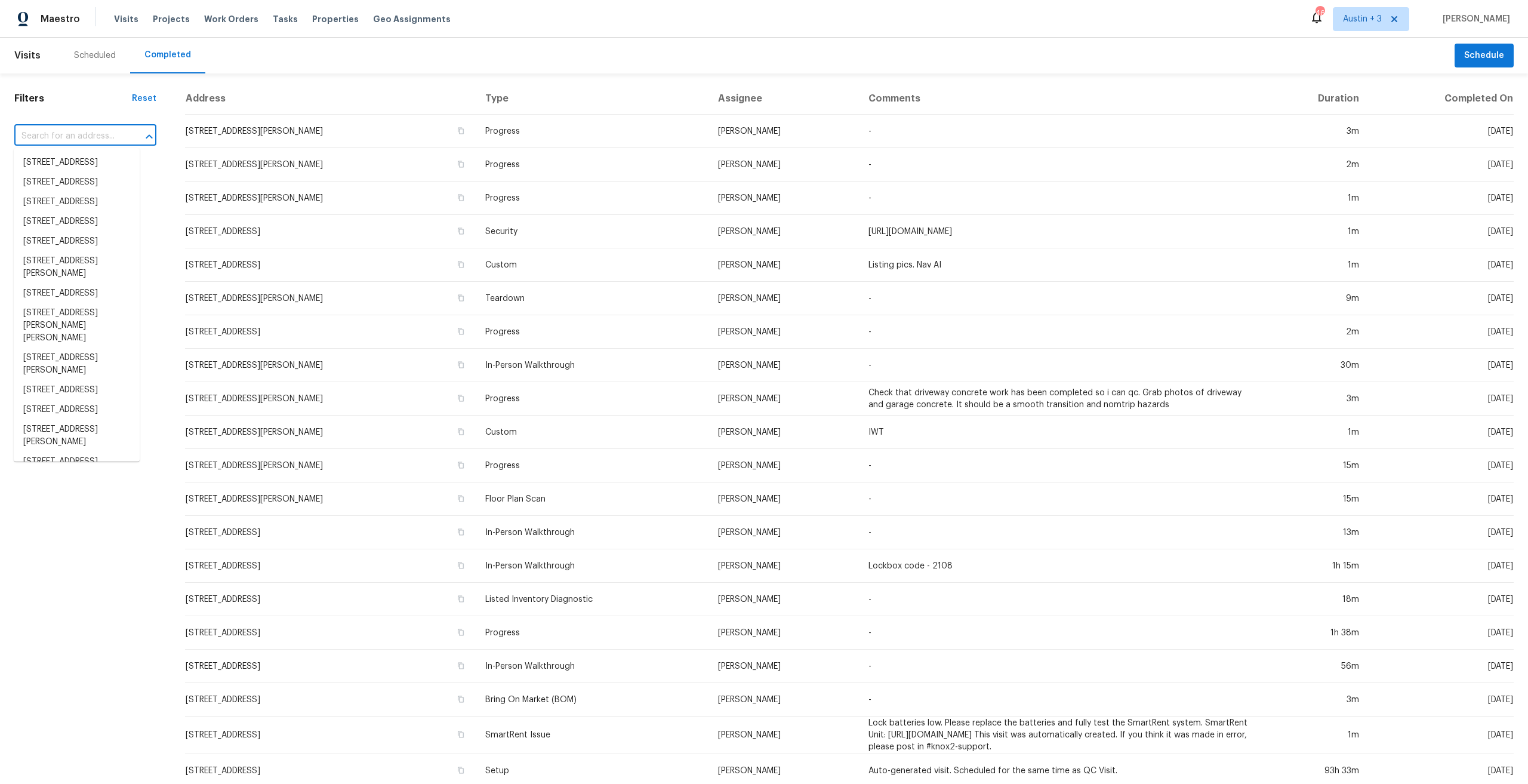
paste input "6605 Adair Dr, Austin, TX 78754"
type input "6605 Adair Dr, Austin, TX 78754"
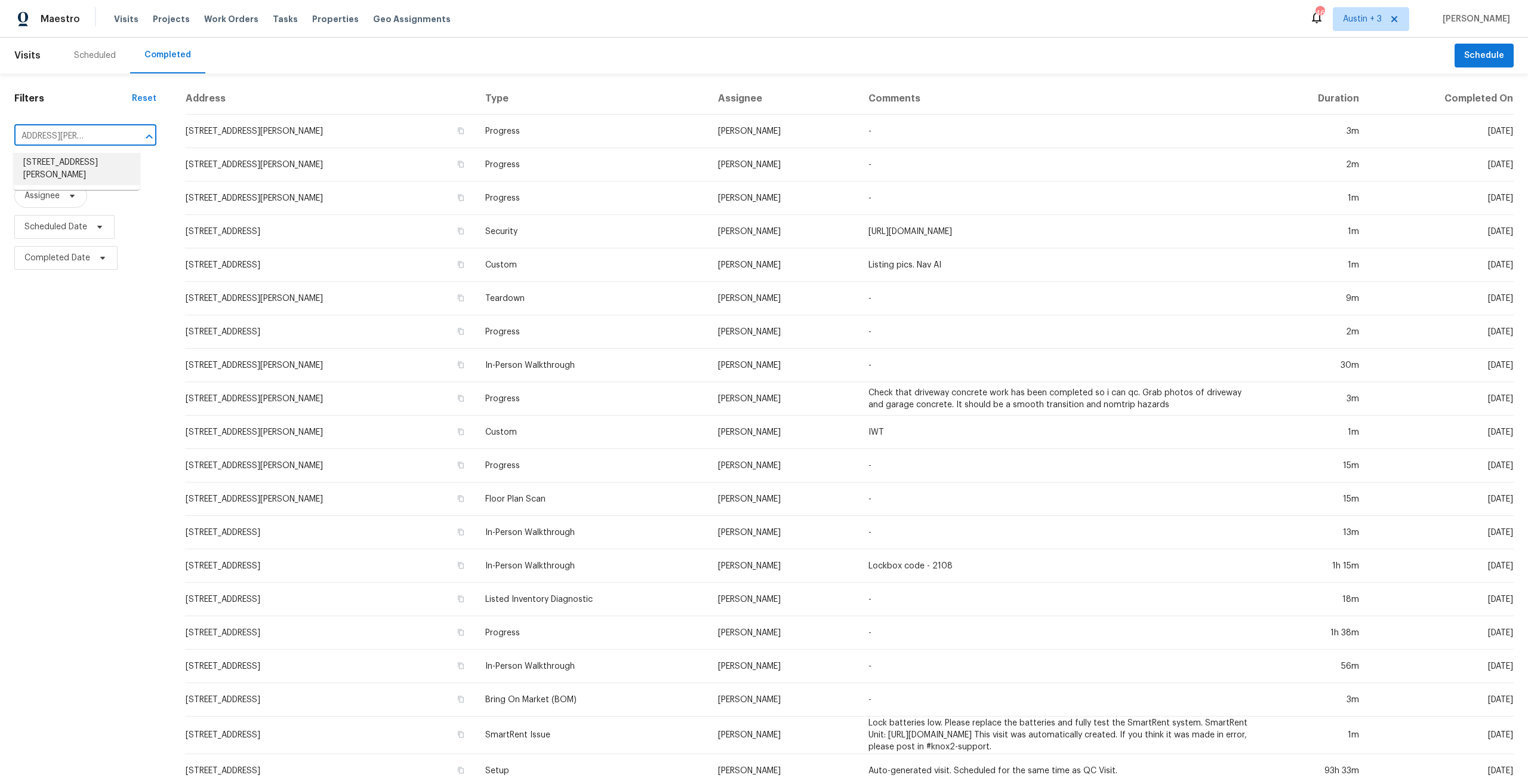
click at [73, 169] on li "6605 Adair Dr, Austin, TX 78754" at bounding box center [76, 168] width 126 height 32
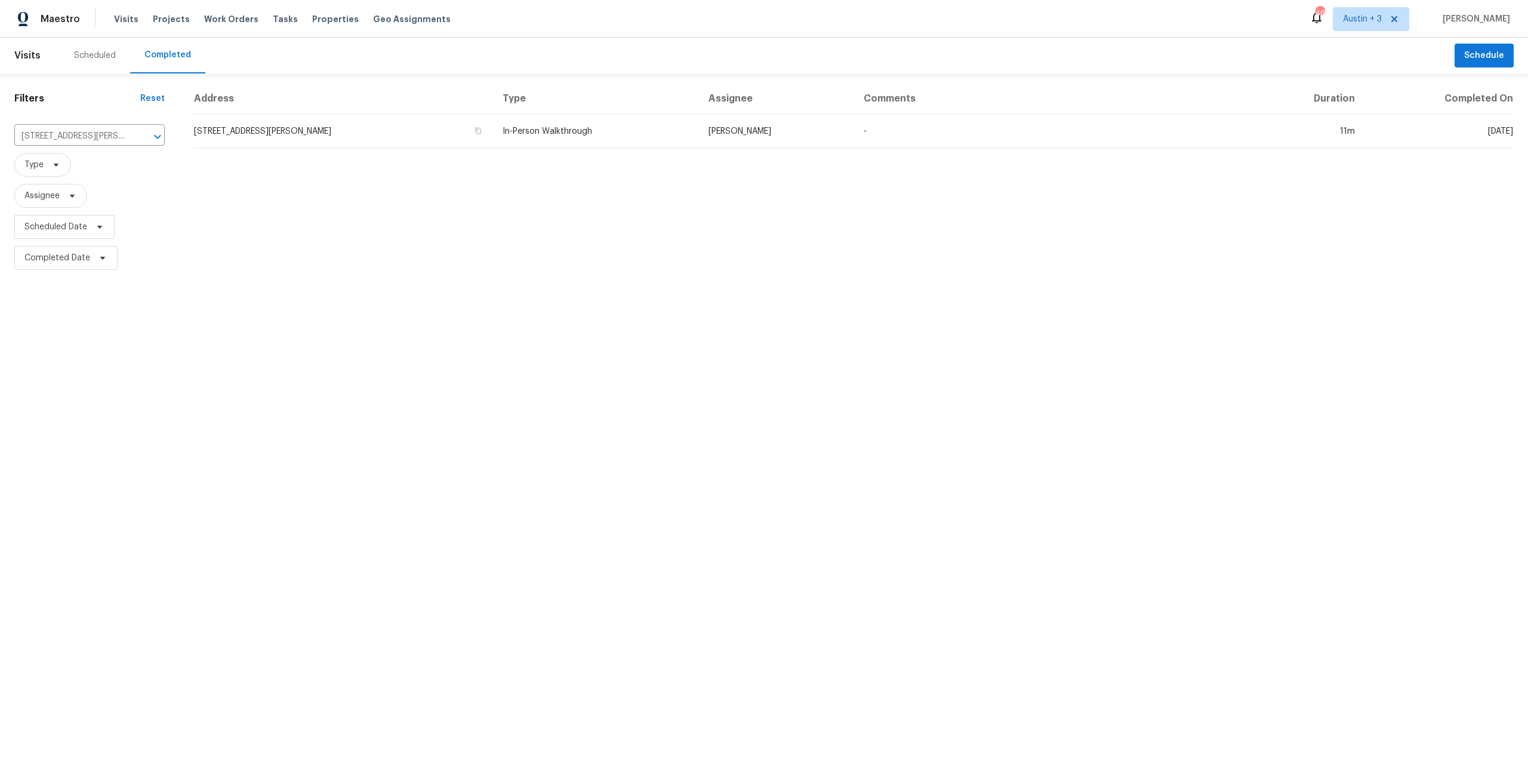
click at [843, 274] on html "Maestro Visits Projects Work Orders Tasks Properties Geo Assignments 46 Austin …" at bounding box center [764, 136] width 1528 height 274
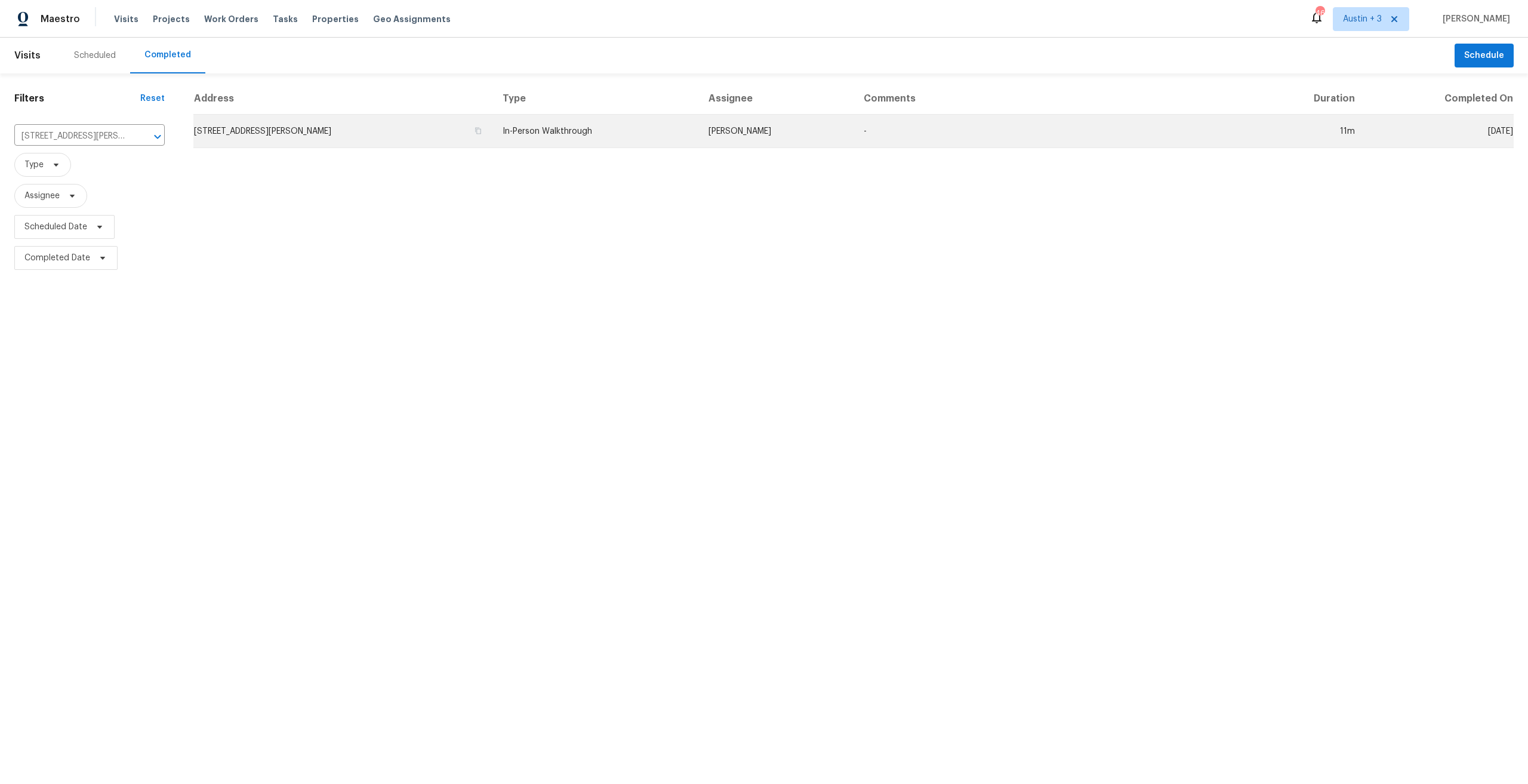
click at [572, 130] on td "In-Person Walkthrough" at bounding box center [596, 131] width 206 height 34
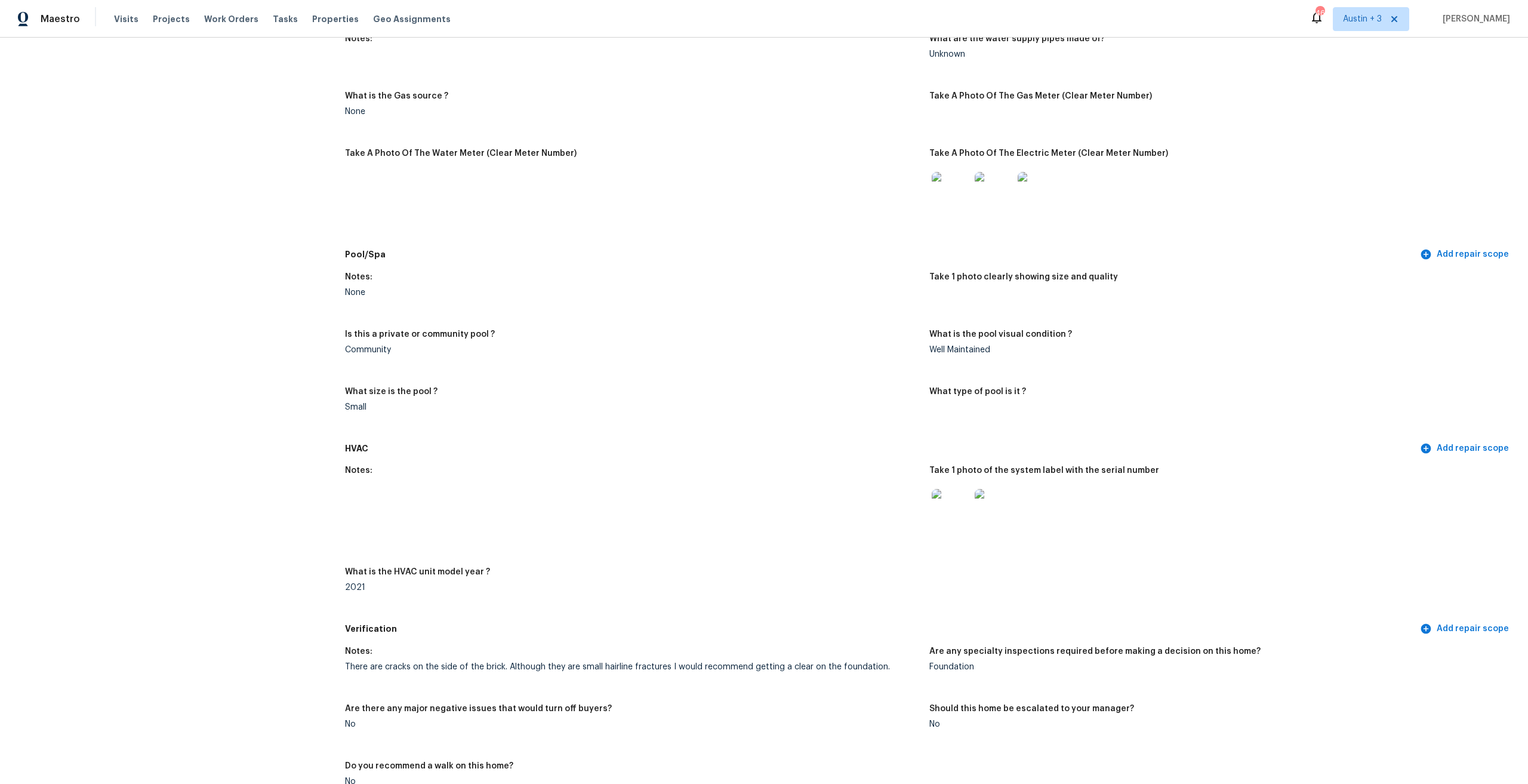
scroll to position [811, 0]
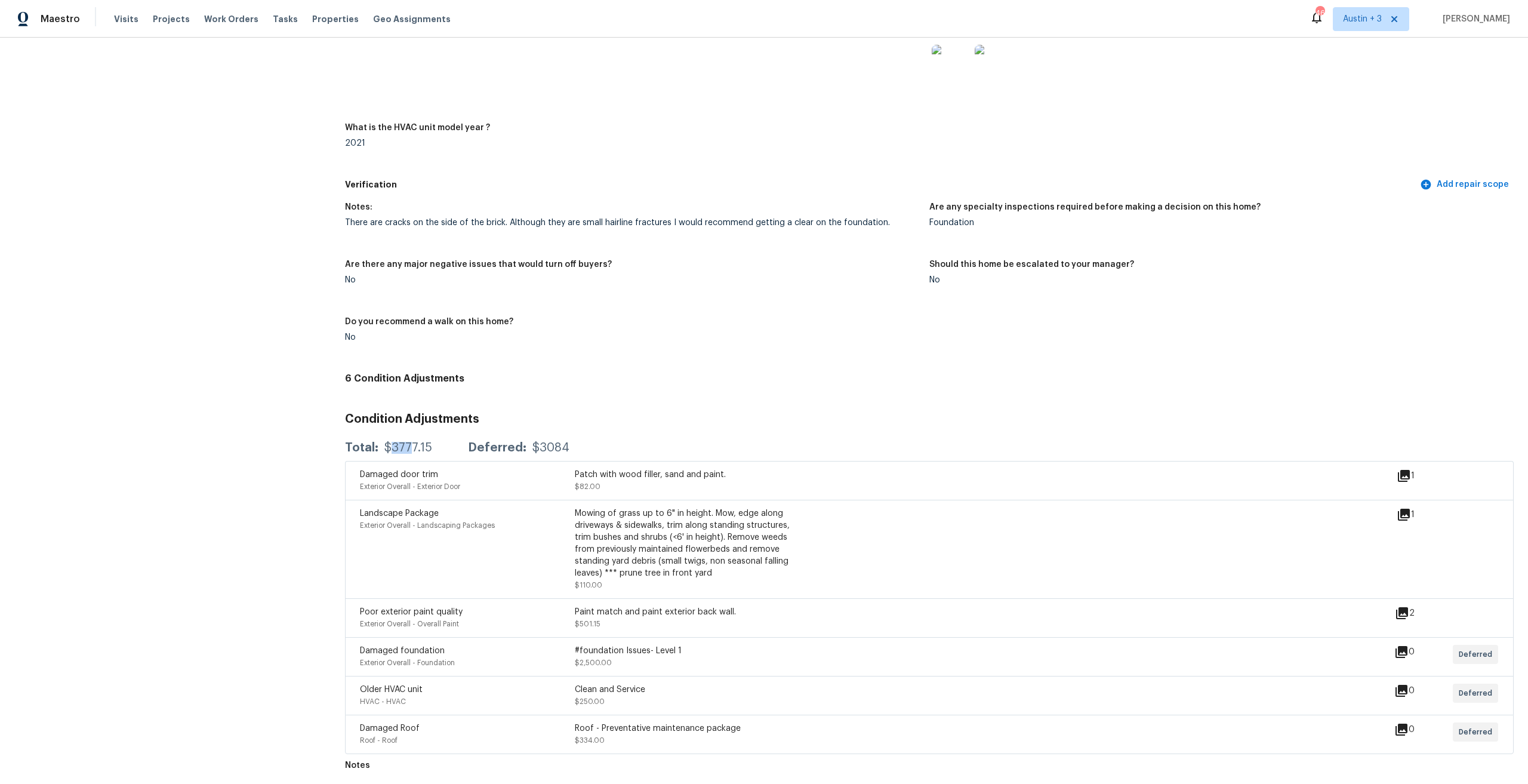
drag, startPoint x: 406, startPoint y: 440, endPoint x: 390, endPoint y: 440, distance: 16.0
click at [390, 442] on div "$3777.15" at bounding box center [408, 447] width 47 height 12
click at [642, 435] on div "Total: $3777.15 Deferred: $3084" at bounding box center [929, 447] width 1169 height 26
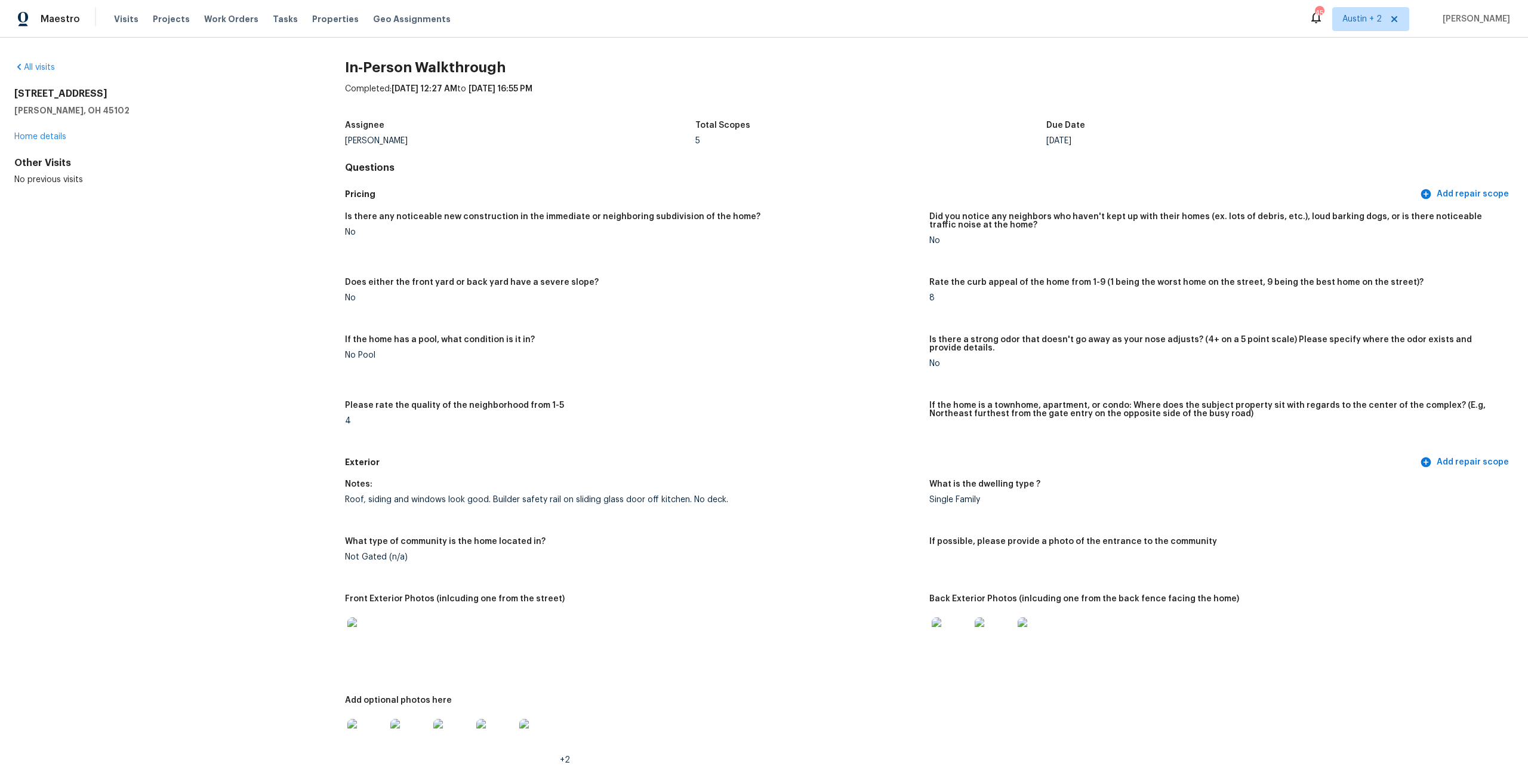
click at [39, 75] on div "All visits 50 Shady Creek Ln Amelia, OH 45102 Home details Other Visits No prev…" at bounding box center [161, 124] width 293 height 124
click at [43, 57] on div "All visits 50 Shady Creek Ln Amelia, OH 45102 Home details Other Visits No prev…" at bounding box center [764, 410] width 1528 height 746
click at [44, 65] on link "All visits" at bounding box center [35, 67] width 41 height 8
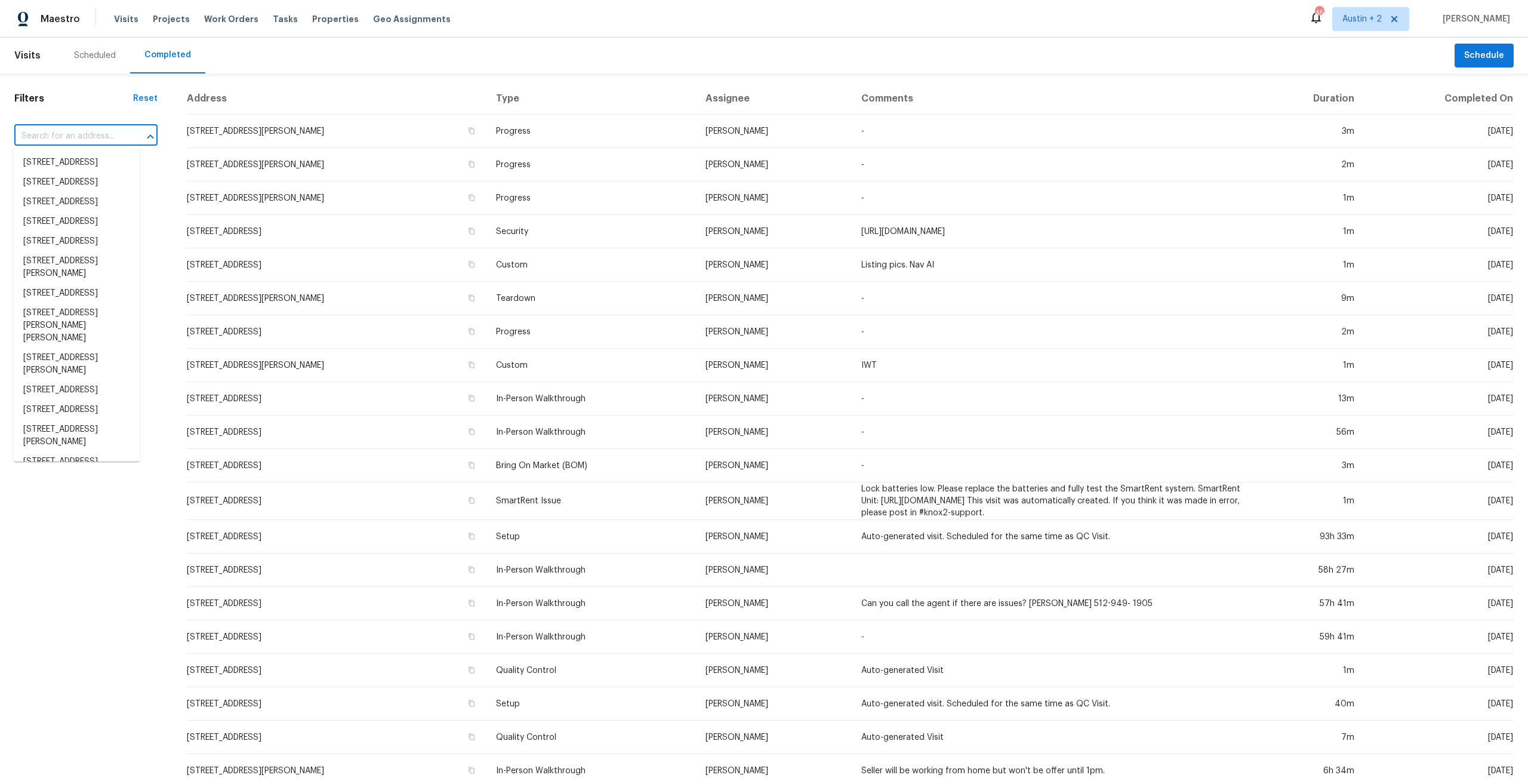
click at [58, 130] on input "text" at bounding box center [69, 136] width 110 height 18
paste input "46210 Schimmel Ave, Shelby Township, MI 48317"
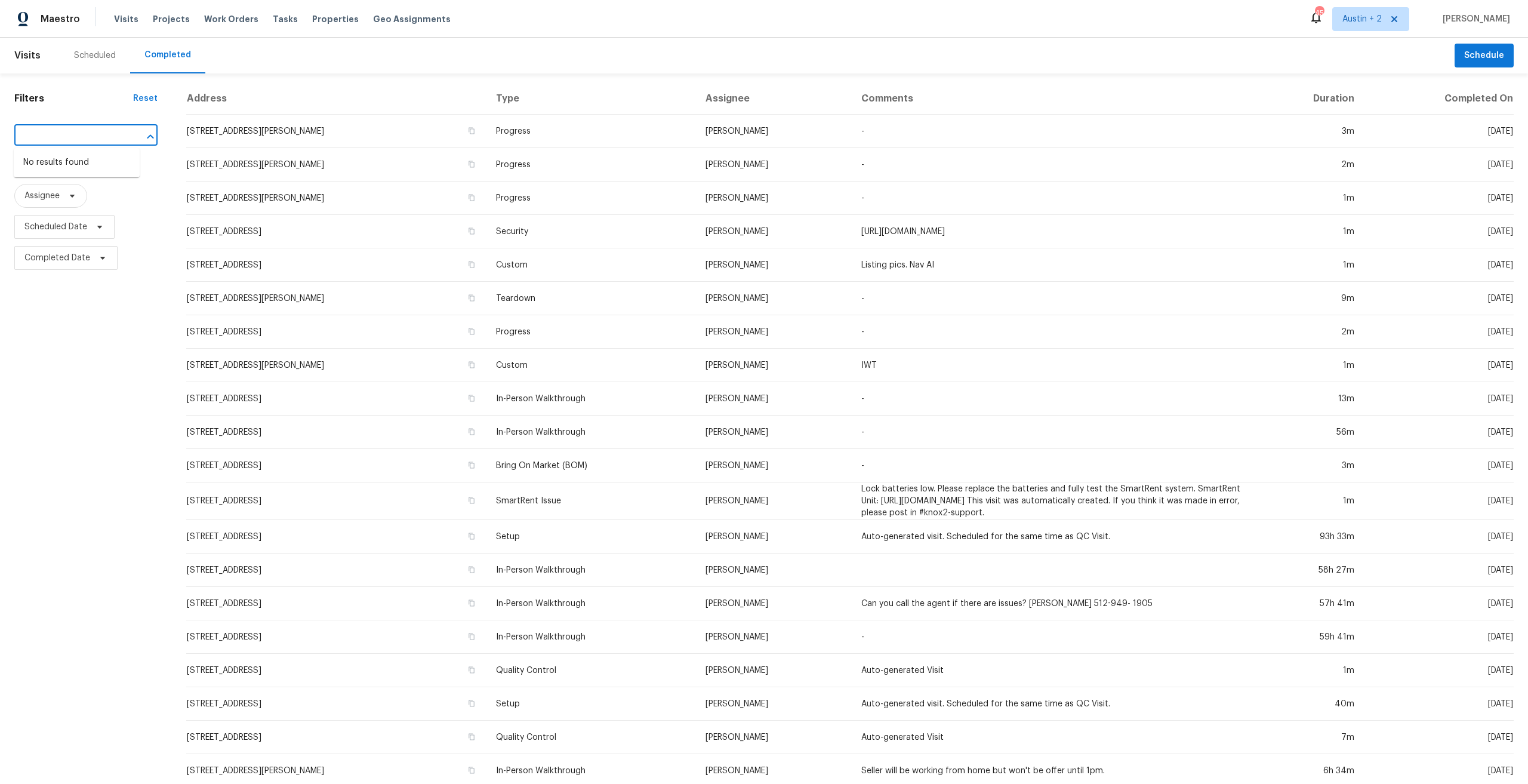
type input "46210 Schimmel Ave, Shelby Township, MI 48317"
click at [1382, 22] on span "Austin + 2" at bounding box center [1362, 18] width 39 height 12
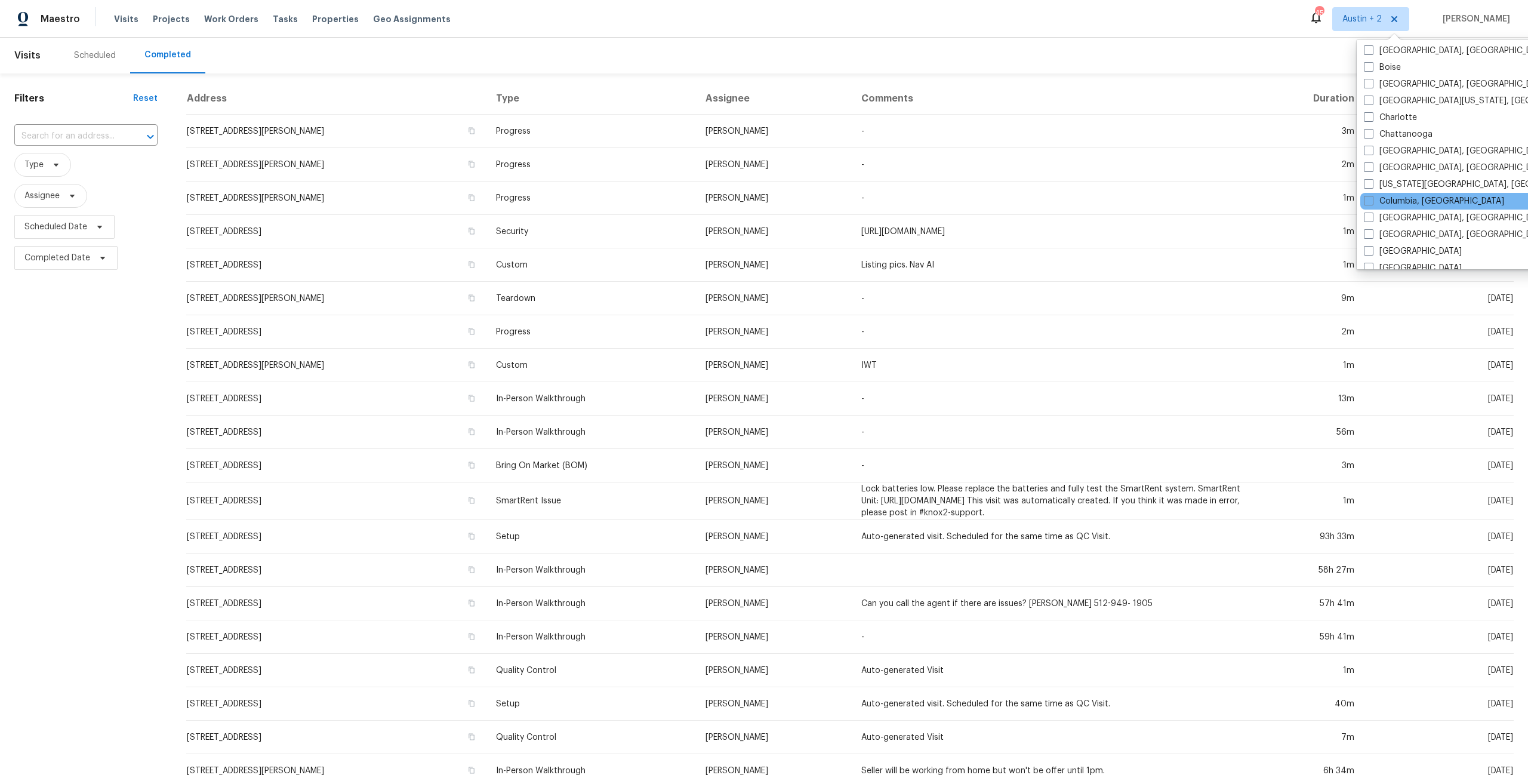
scroll to position [238, 0]
click at [1403, 167] on label "[GEOGRAPHIC_DATA], [GEOGRAPHIC_DATA]" at bounding box center [1455, 165] width 185 height 12
click at [1372, 167] on input "[GEOGRAPHIC_DATA], [GEOGRAPHIC_DATA]" at bounding box center [1367, 163] width 8 height 8
checkbox input "true"
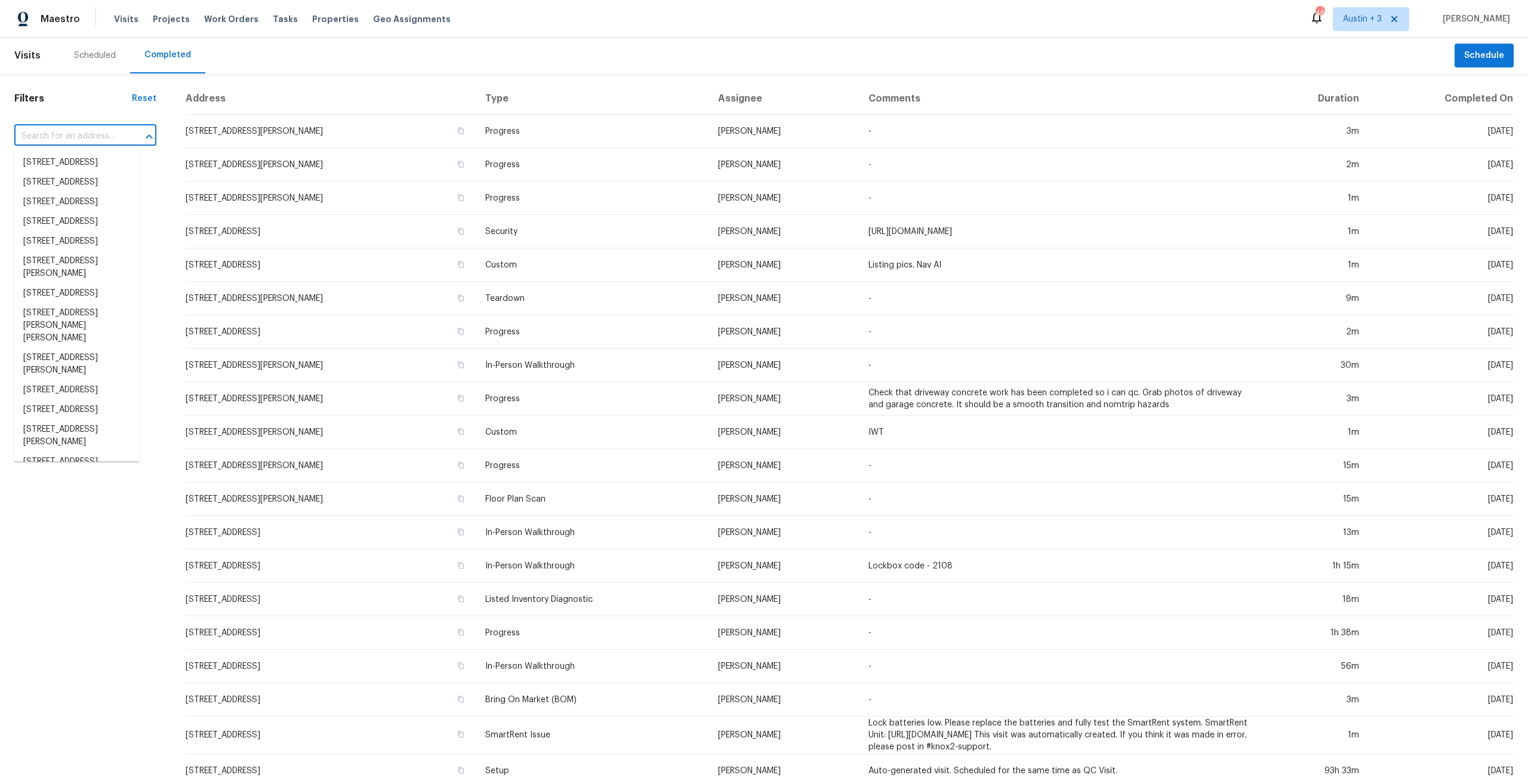
click at [72, 138] on input "text" at bounding box center [68, 136] width 108 height 18
paste input "[STREET_ADDRESS][PERSON_NAME][PERSON_NAME]"
type input "[STREET_ADDRESS][PERSON_NAME][PERSON_NAME]"
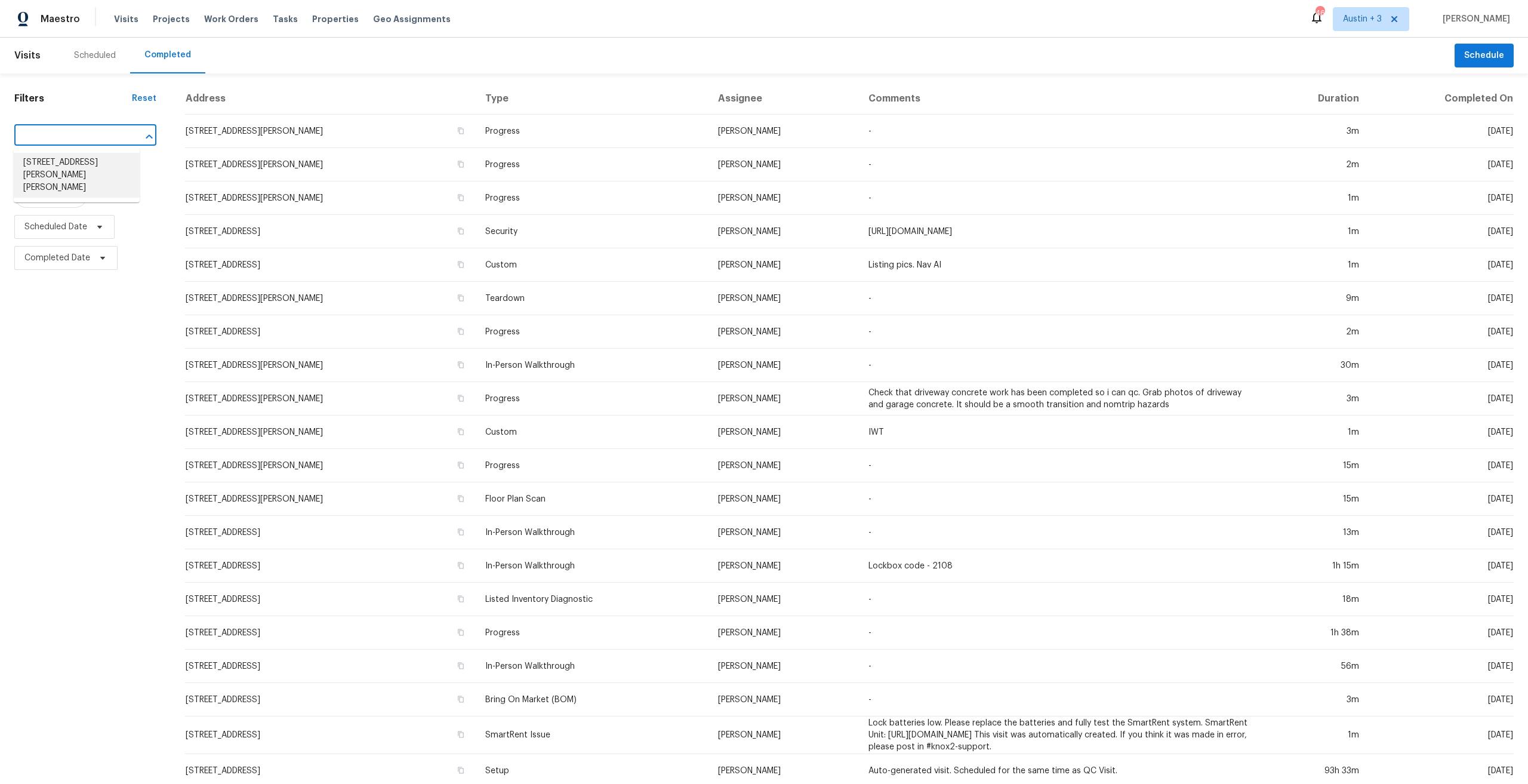
click at [66, 167] on li "[STREET_ADDRESS][PERSON_NAME][PERSON_NAME]" at bounding box center [76, 175] width 126 height 45
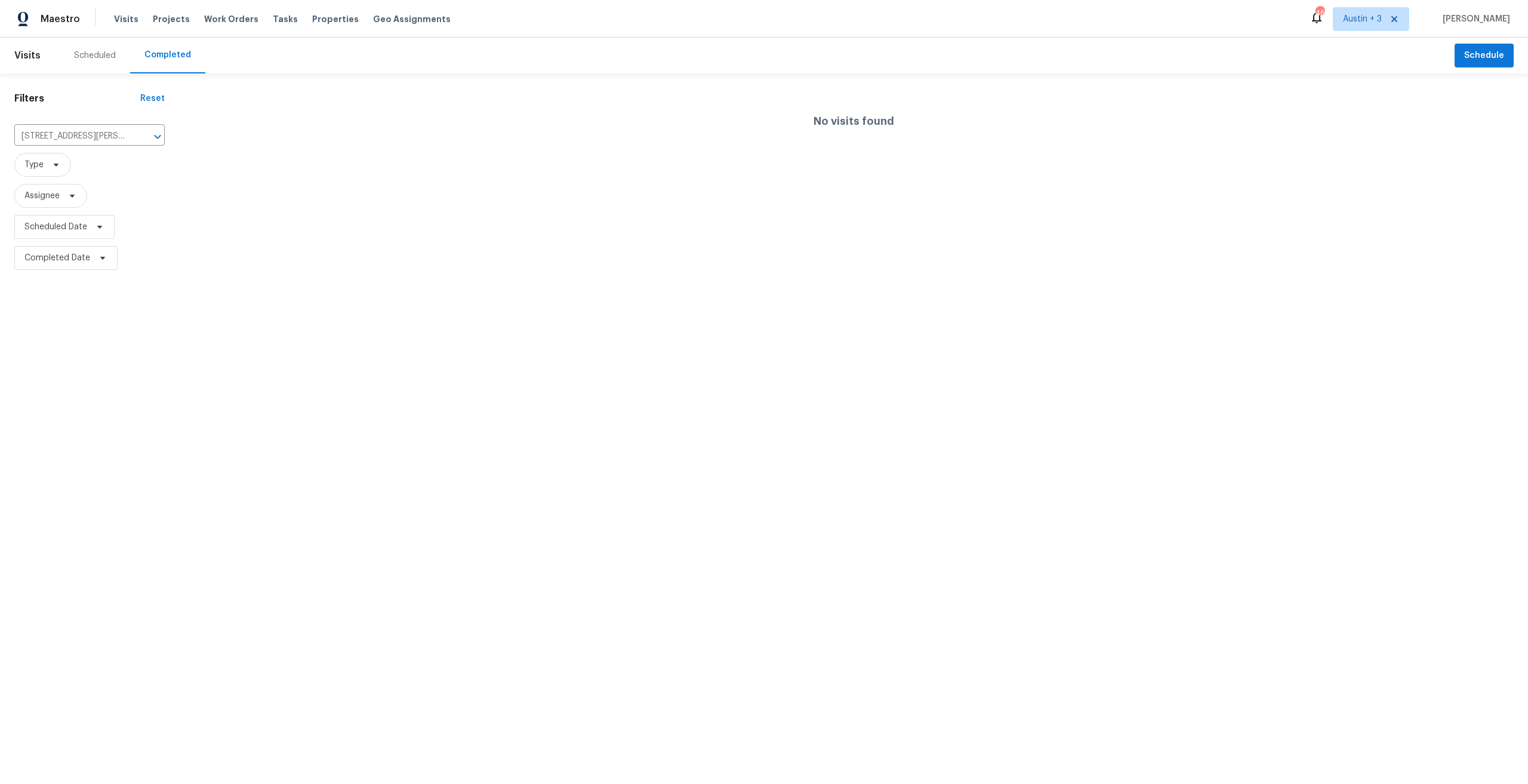
click at [91, 61] on div "Scheduled" at bounding box center [95, 55] width 42 height 12
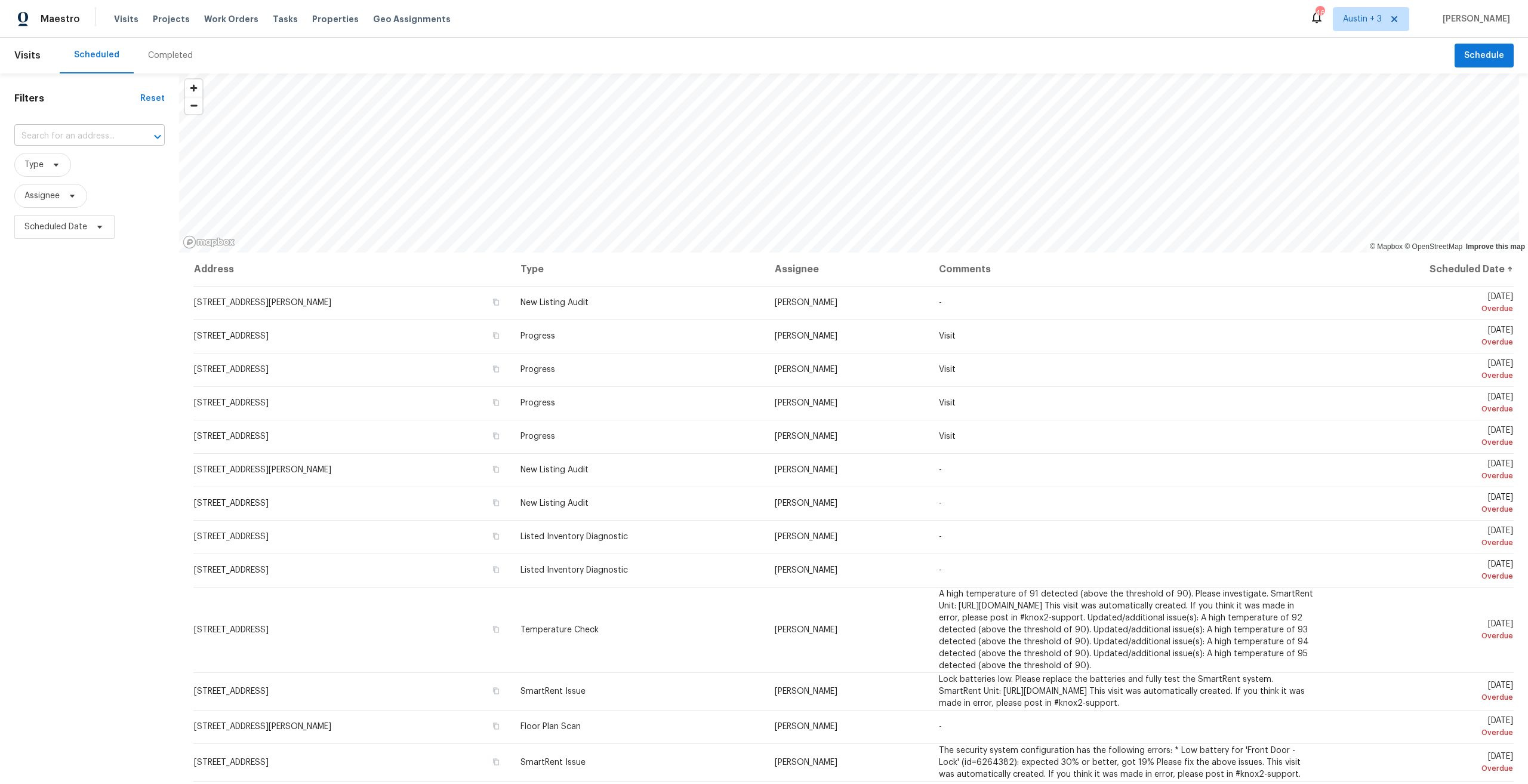
click at [80, 132] on input "text" at bounding box center [73, 136] width 117 height 18
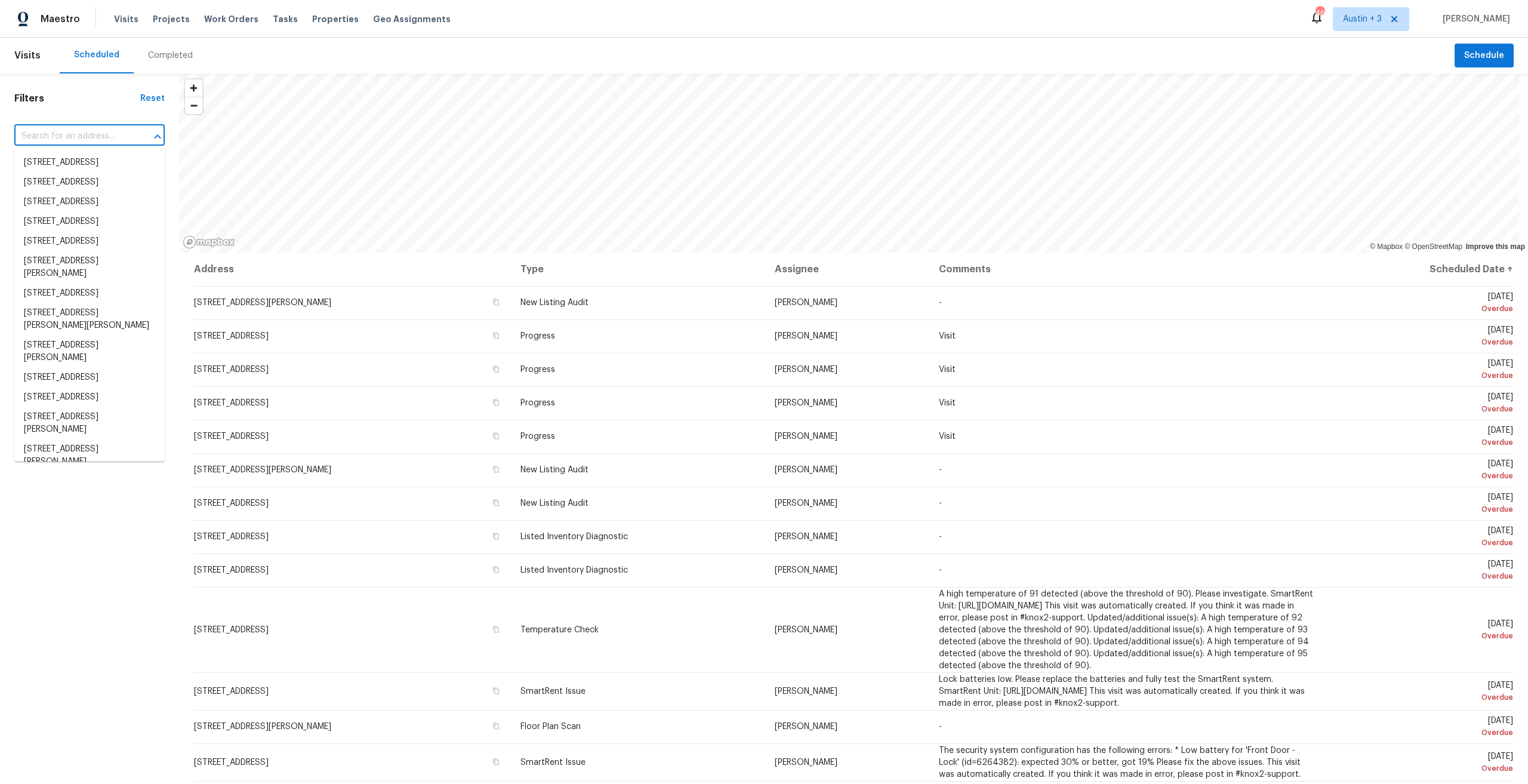
paste input "[STREET_ADDRESS][PERSON_NAME][PERSON_NAME]"
type input "[STREET_ADDRESS][PERSON_NAME][PERSON_NAME]"
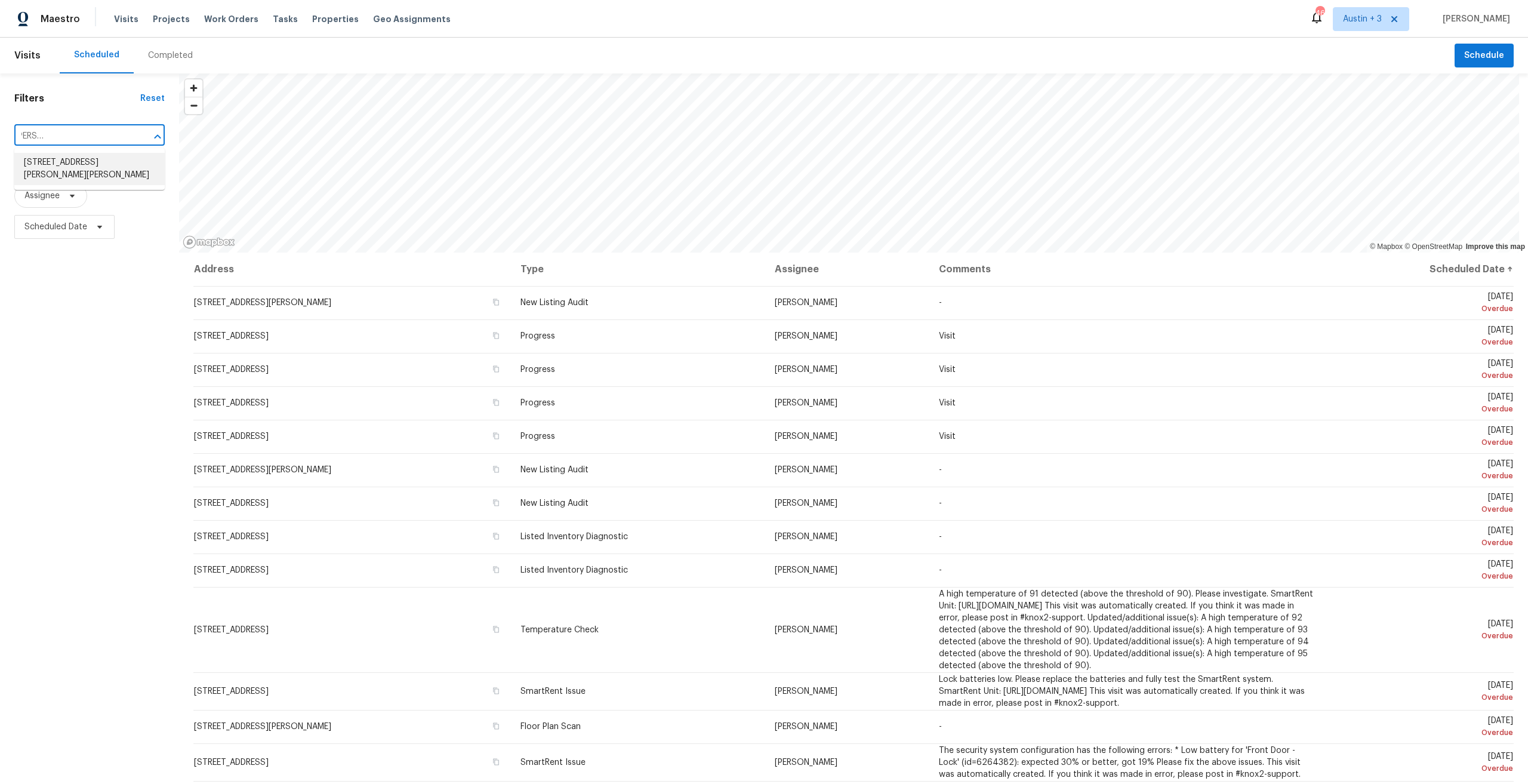
click at [97, 164] on li "[STREET_ADDRESS][PERSON_NAME][PERSON_NAME]" at bounding box center [89, 168] width 150 height 32
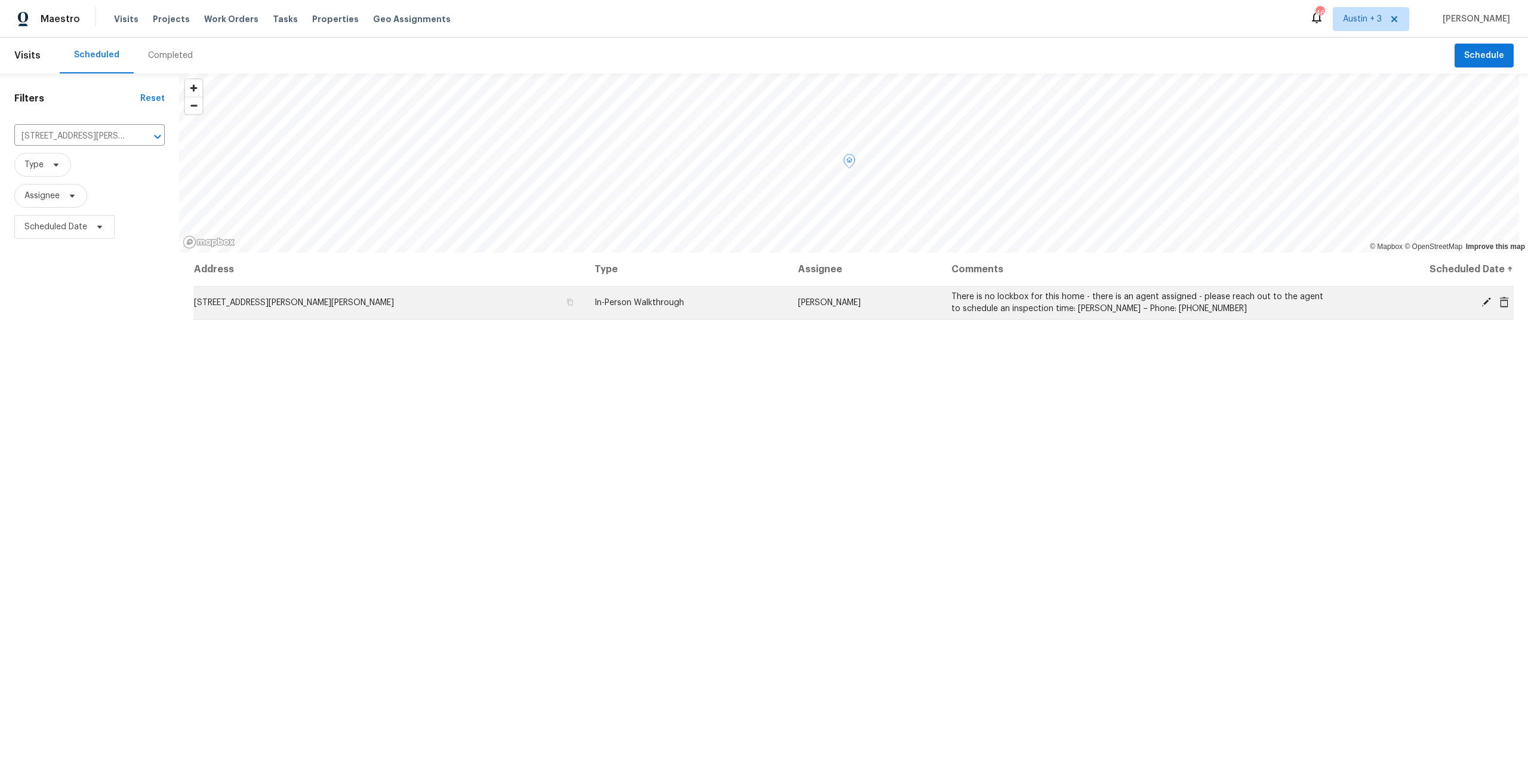
click at [450, 311] on td "[STREET_ADDRESS][PERSON_NAME][PERSON_NAME]" at bounding box center [389, 302] width 391 height 34
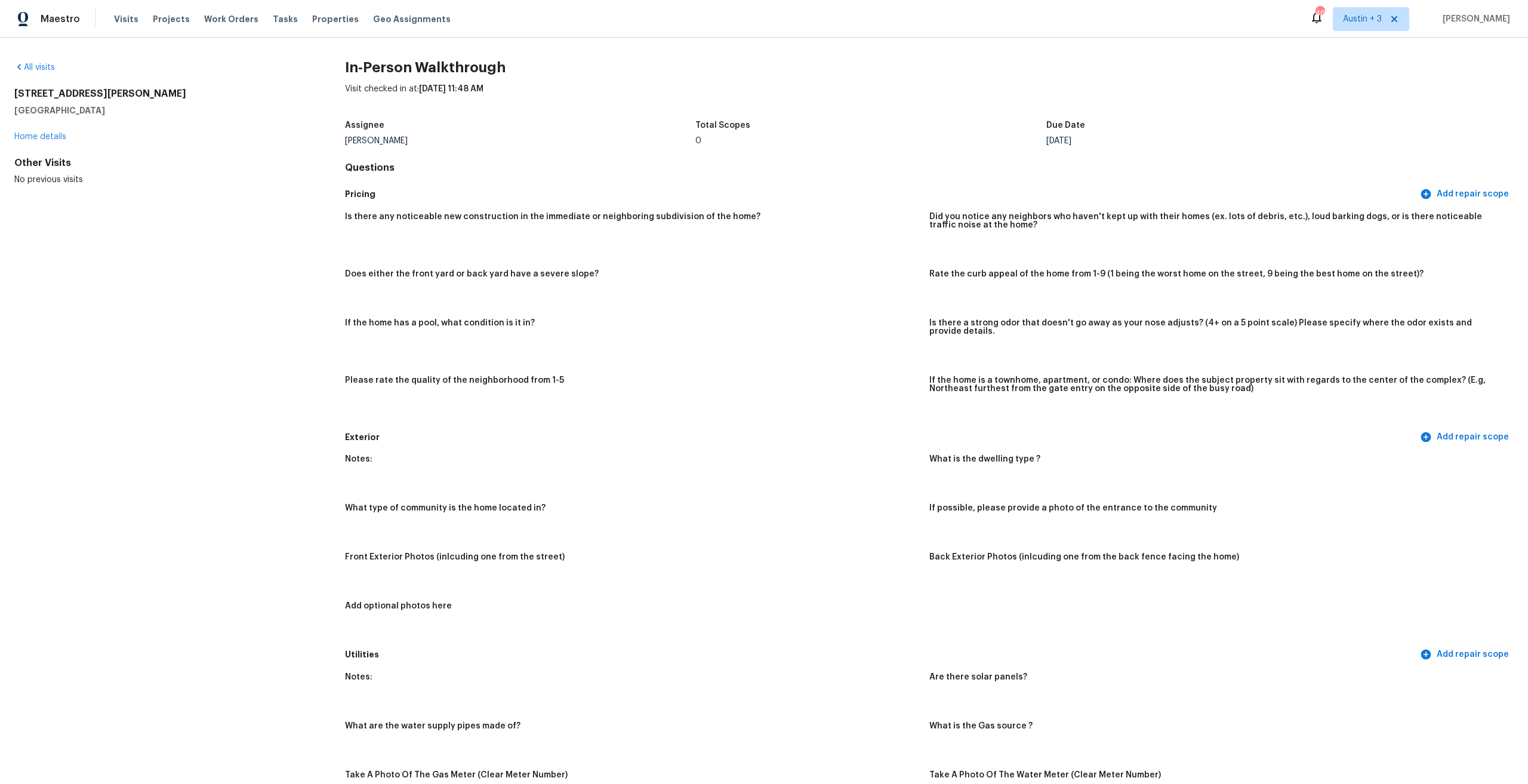
drag, startPoint x: 161, startPoint y: 496, endPoint x: 235, endPoint y: 454, distance: 85.1
drag, startPoint x: 140, startPoint y: 110, endPoint x: -25, endPoint y: 83, distance: 167.2
click at [0, 83] on html "Maestro Visits Projects Work Orders Tasks Properties Geo Assignments 46 Austin …" at bounding box center [764, 392] width 1528 height 784
copy div "46210 Schimmel Ave Shelby Township, MI 48317"
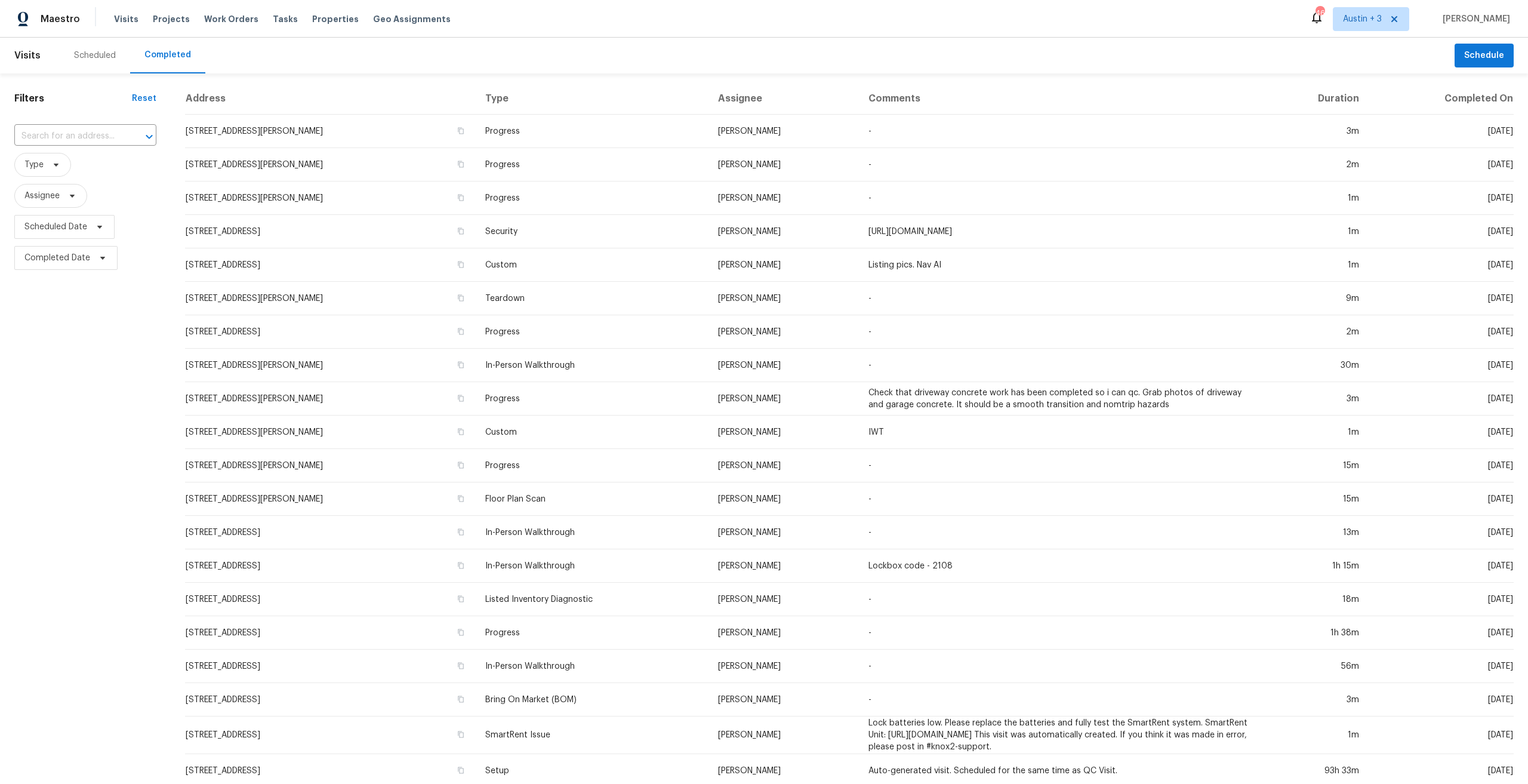
click at [84, 61] on div "Scheduled" at bounding box center [95, 55] width 42 height 12
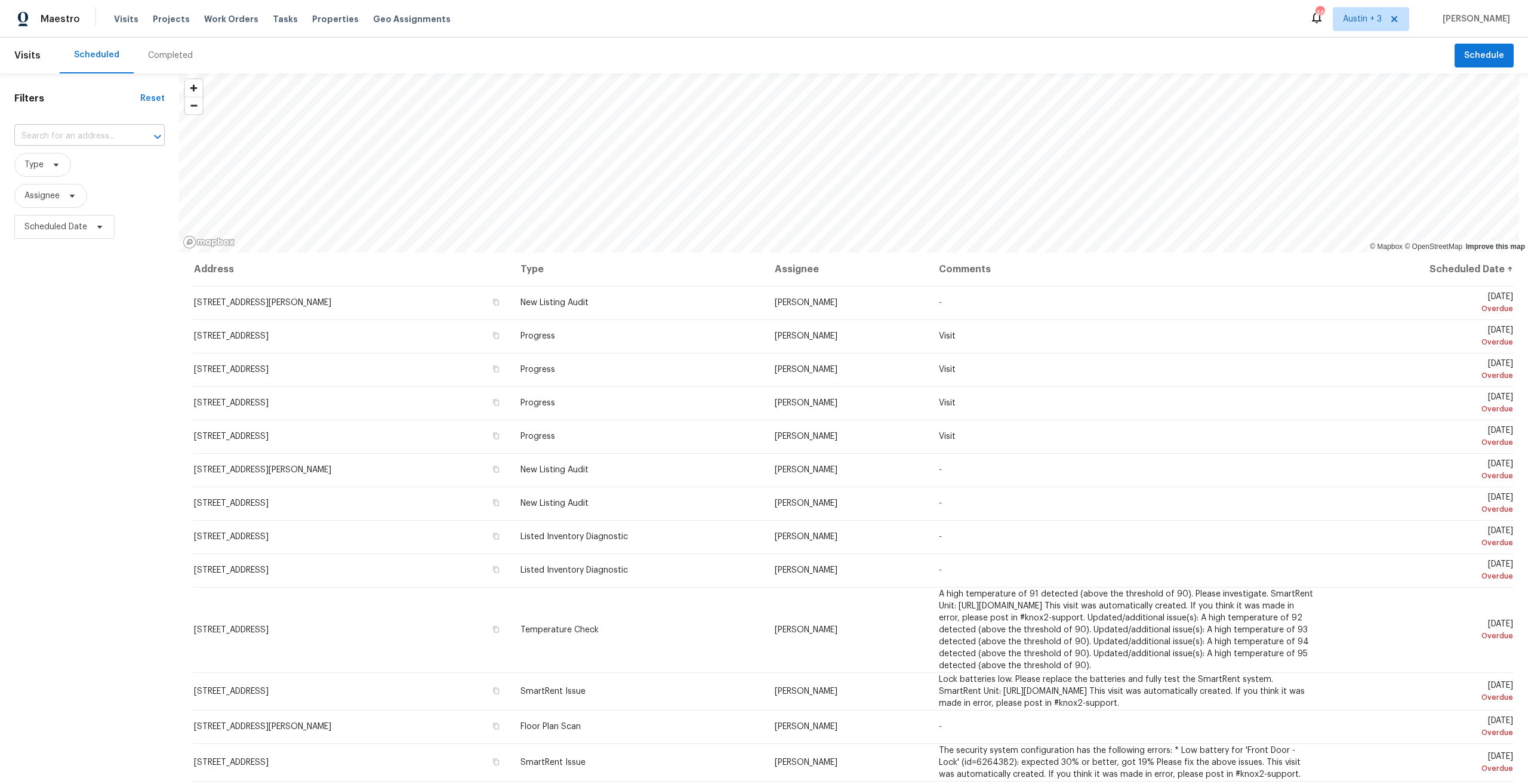
click at [83, 144] on input "text" at bounding box center [73, 136] width 117 height 18
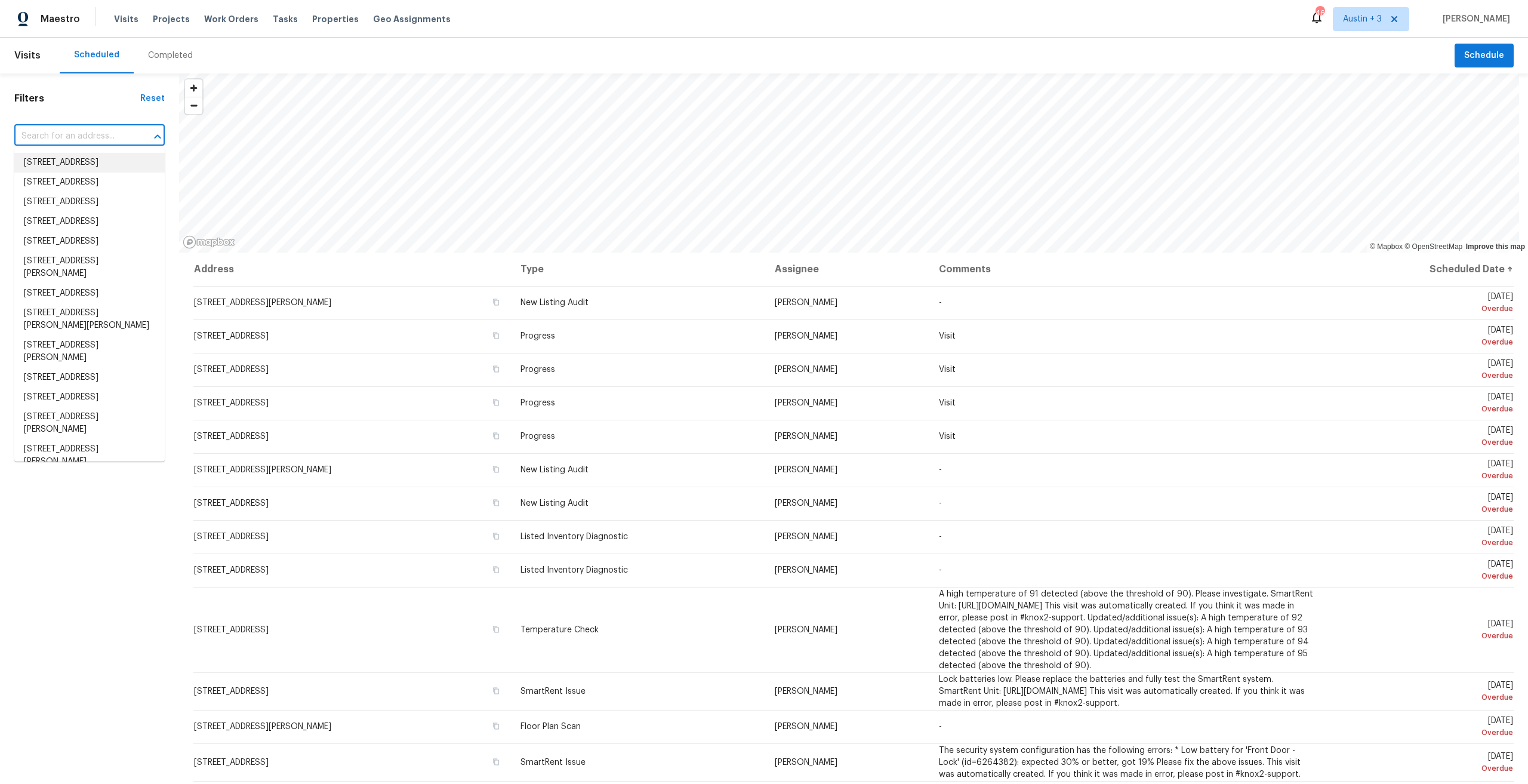
paste input "46210 Schimmel Ave Shelby Township, MI 48317"
type input "46210 Schimmel Ave Shelby Township, MI 48317"
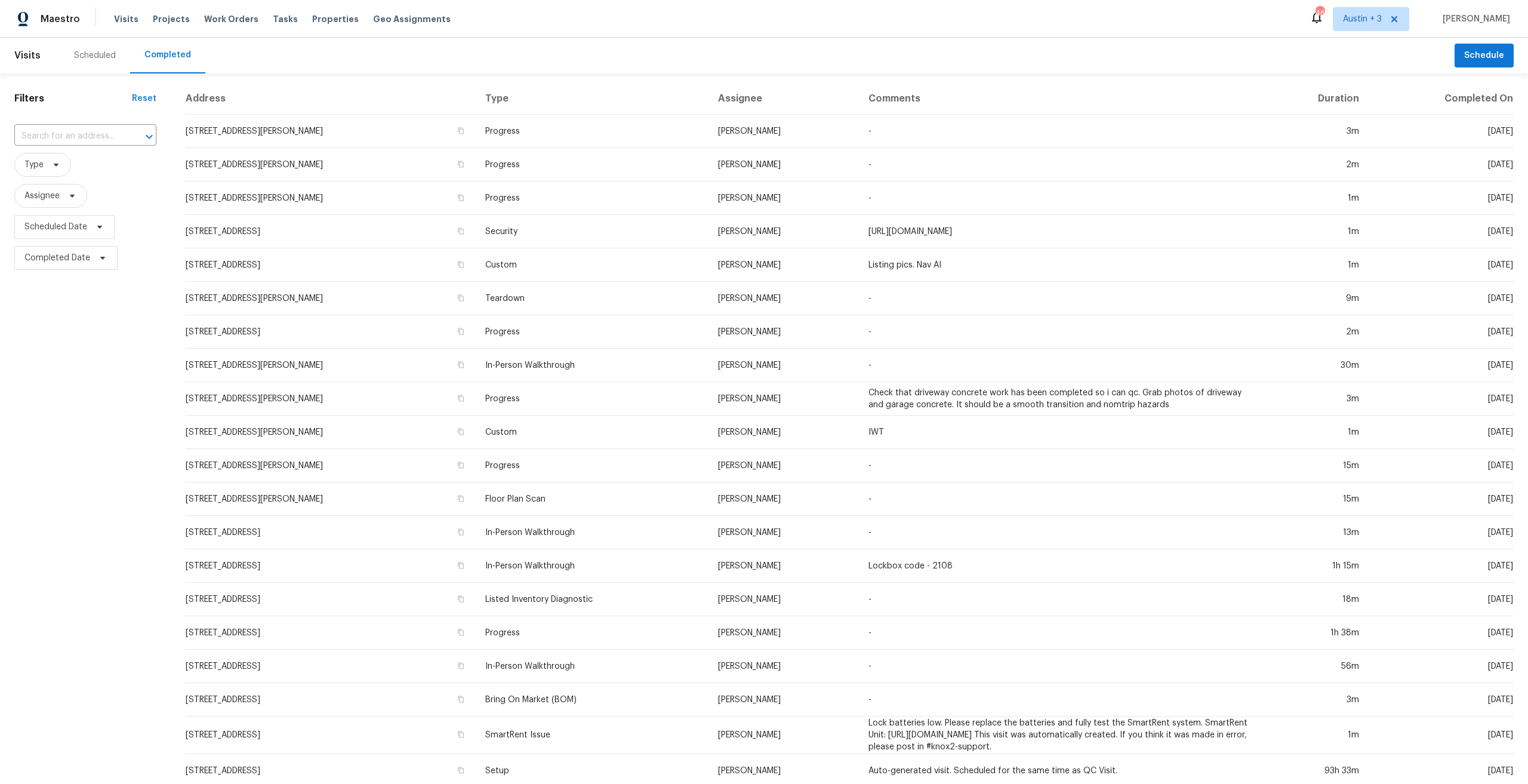
click at [57, 146] on div "​" at bounding box center [85, 136] width 142 height 25
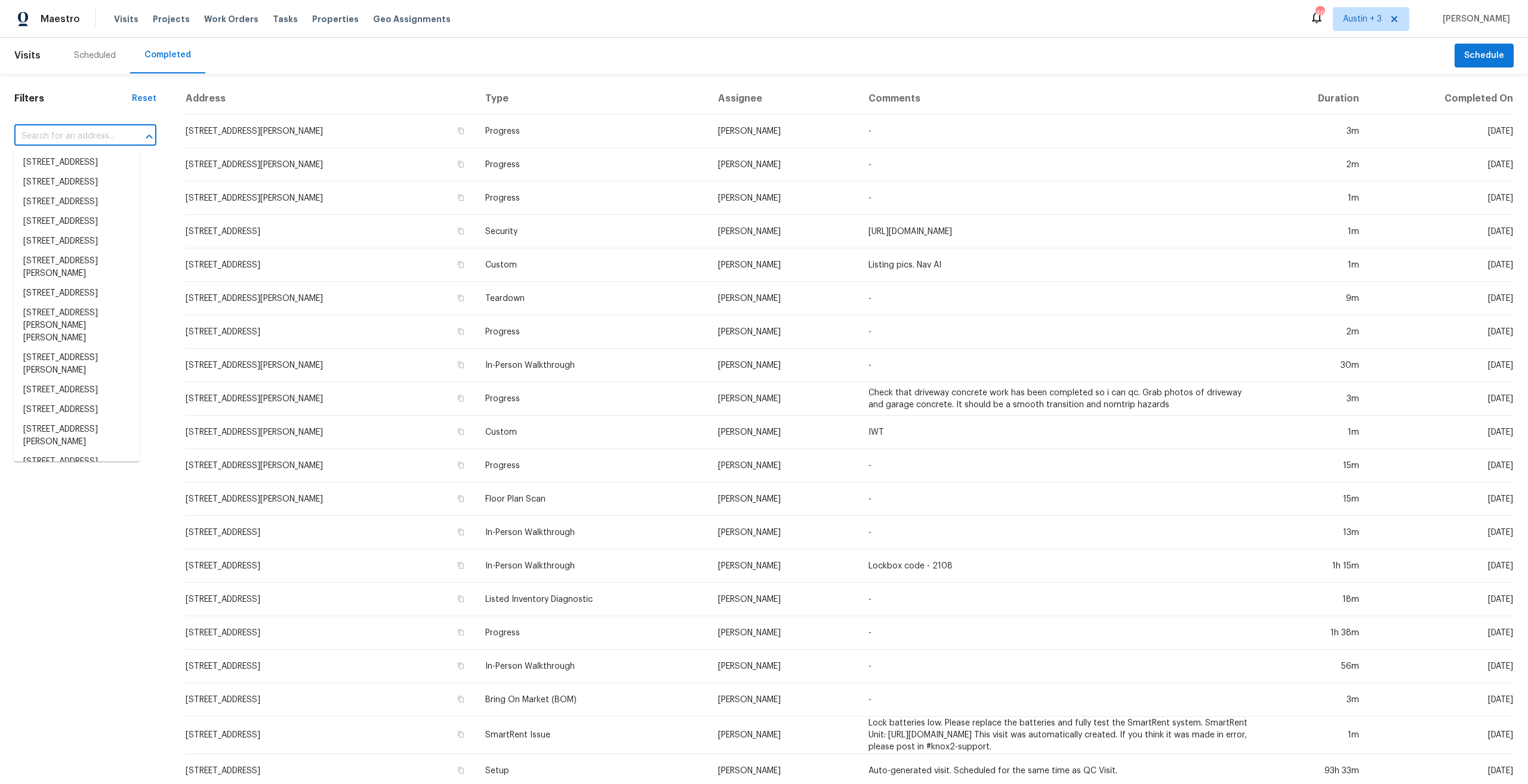
click at [58, 140] on input "text" at bounding box center [68, 136] width 108 height 18
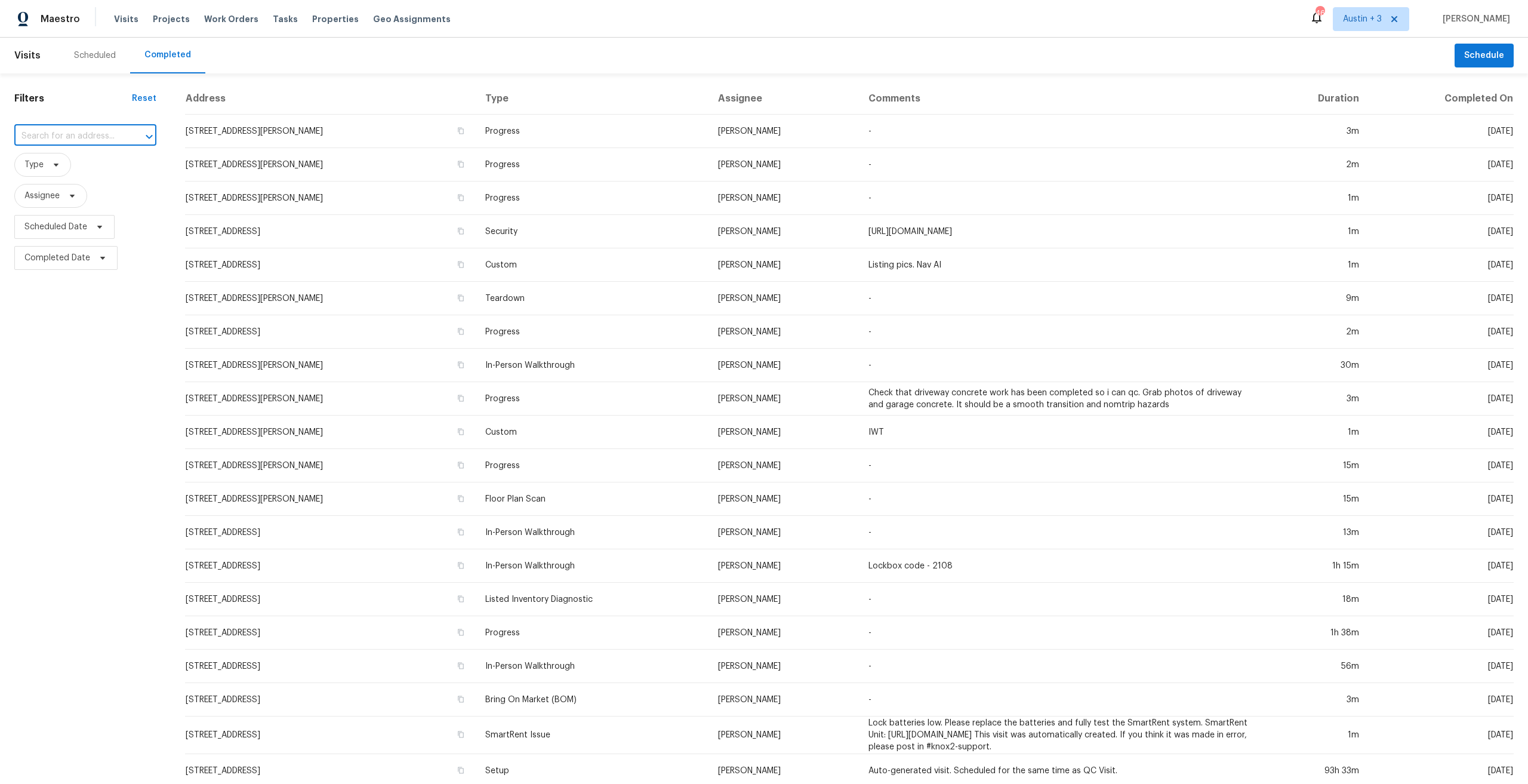
paste input "[STREET_ADDRESS][PERSON_NAME]"
type input "[STREET_ADDRESS][PERSON_NAME]"
click at [61, 164] on li "[STREET_ADDRESS][PERSON_NAME]" at bounding box center [76, 168] width 126 height 32
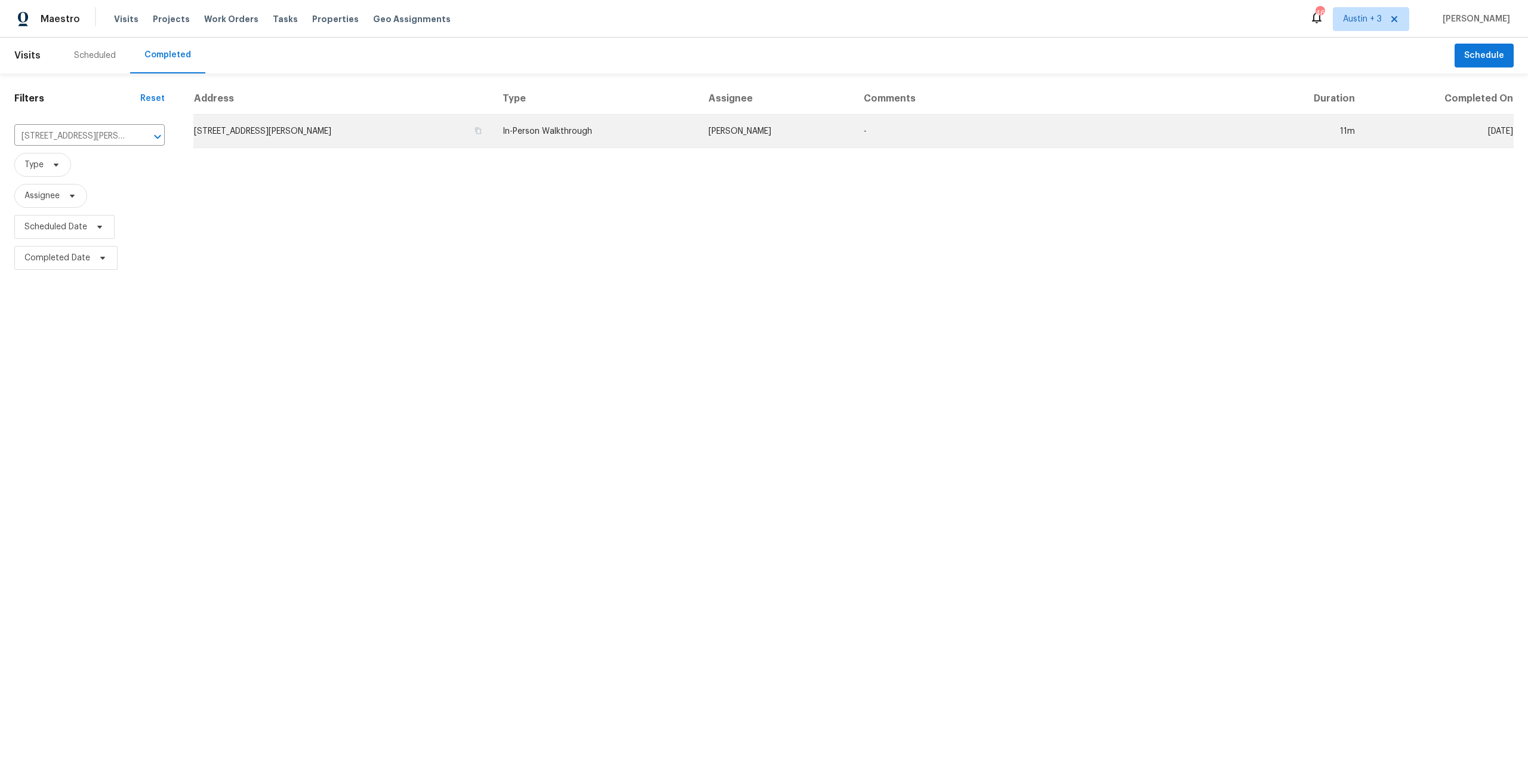
click at [358, 136] on td "[STREET_ADDRESS][PERSON_NAME]" at bounding box center [343, 131] width 299 height 34
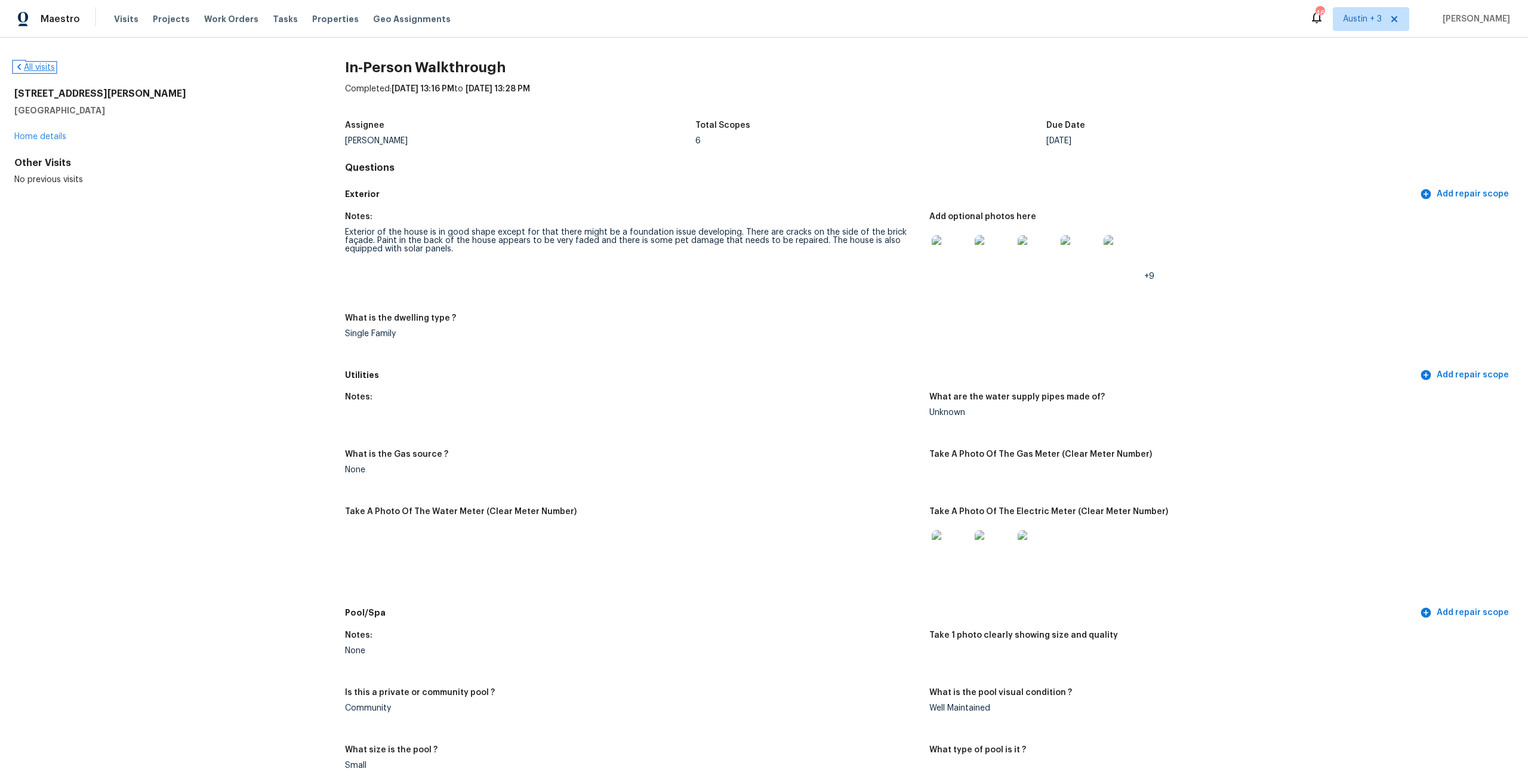
click at [47, 67] on link "All visits" at bounding box center [35, 67] width 41 height 8
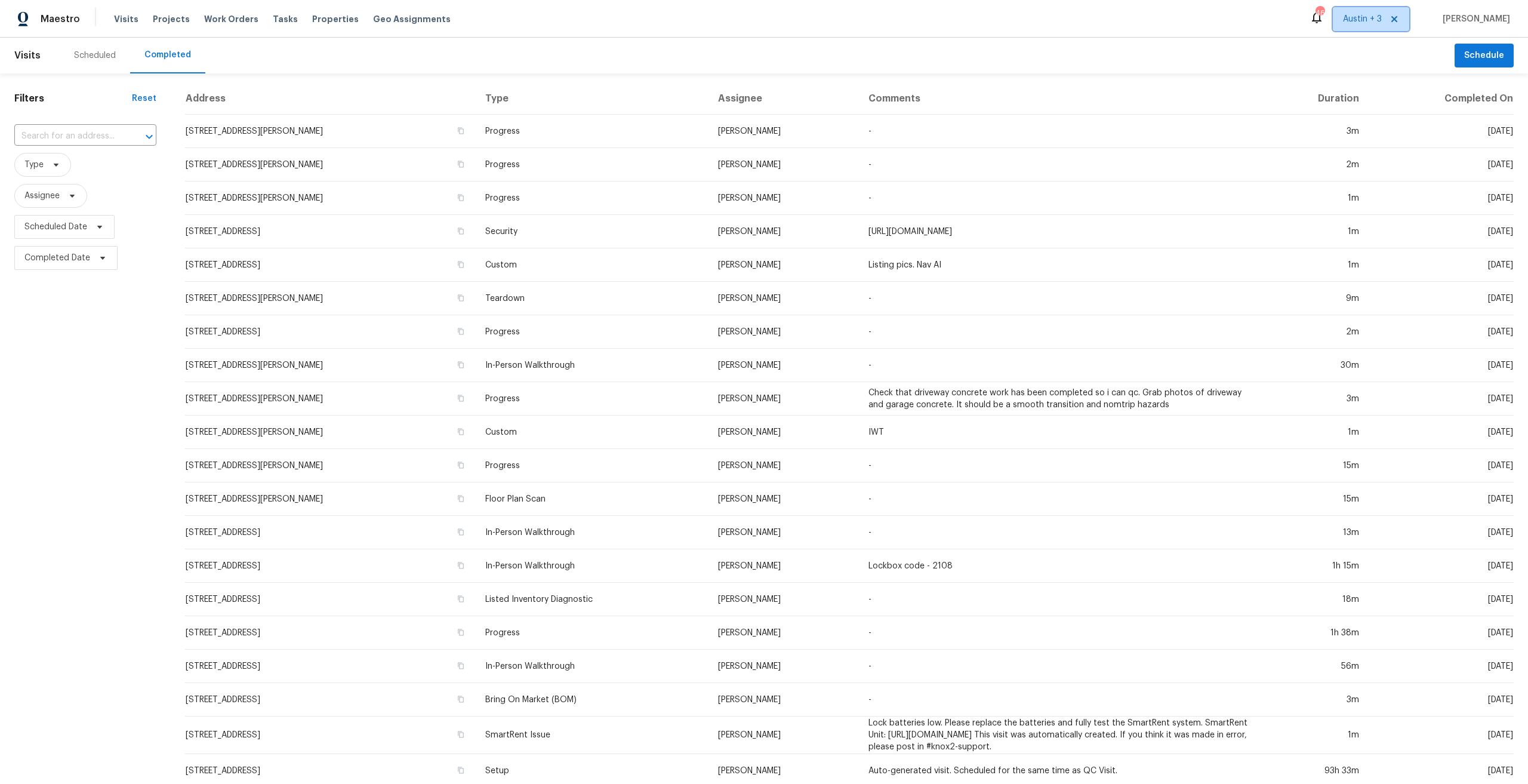
click at [1382, 19] on span "Austin + 3" at bounding box center [1362, 18] width 39 height 12
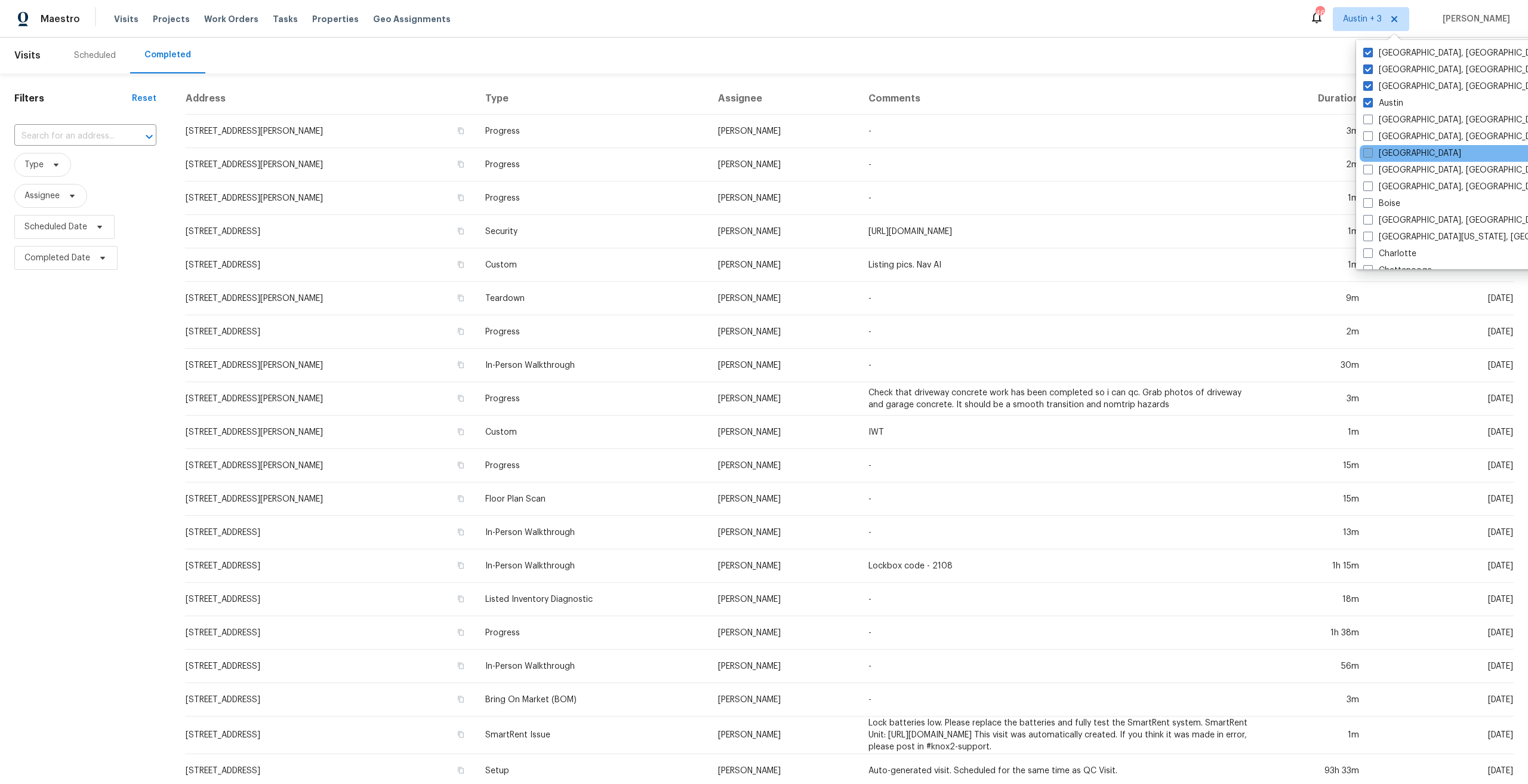
click at [1403, 151] on label "[GEOGRAPHIC_DATA]" at bounding box center [1412, 153] width 98 height 12
click at [1371, 151] on input "[GEOGRAPHIC_DATA]" at bounding box center [1367, 151] width 8 height 8
checkbox input "true"
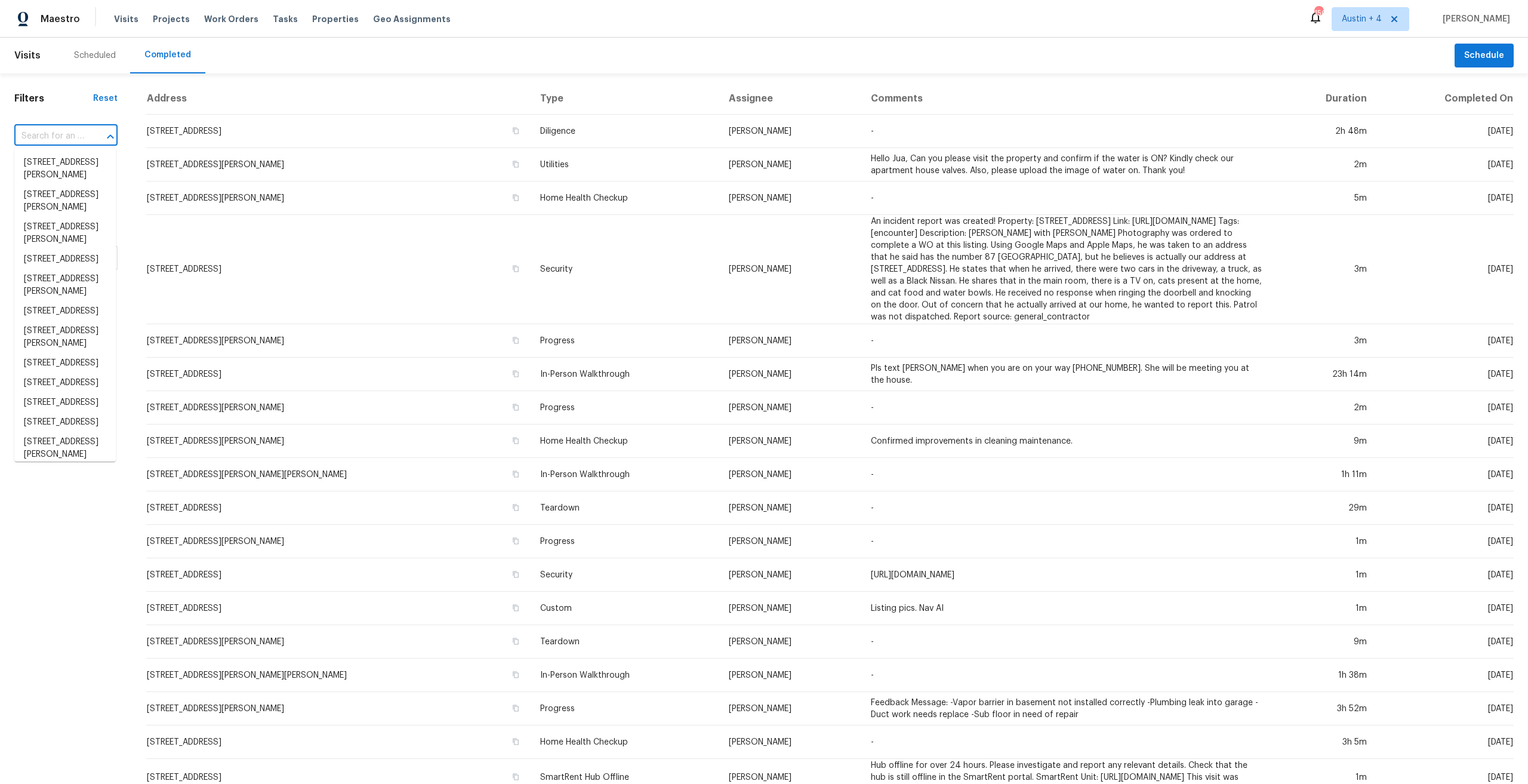
click at [58, 131] on input "text" at bounding box center [49, 136] width 70 height 18
paste input "[STREET_ADDRESS][PERSON_NAME]"
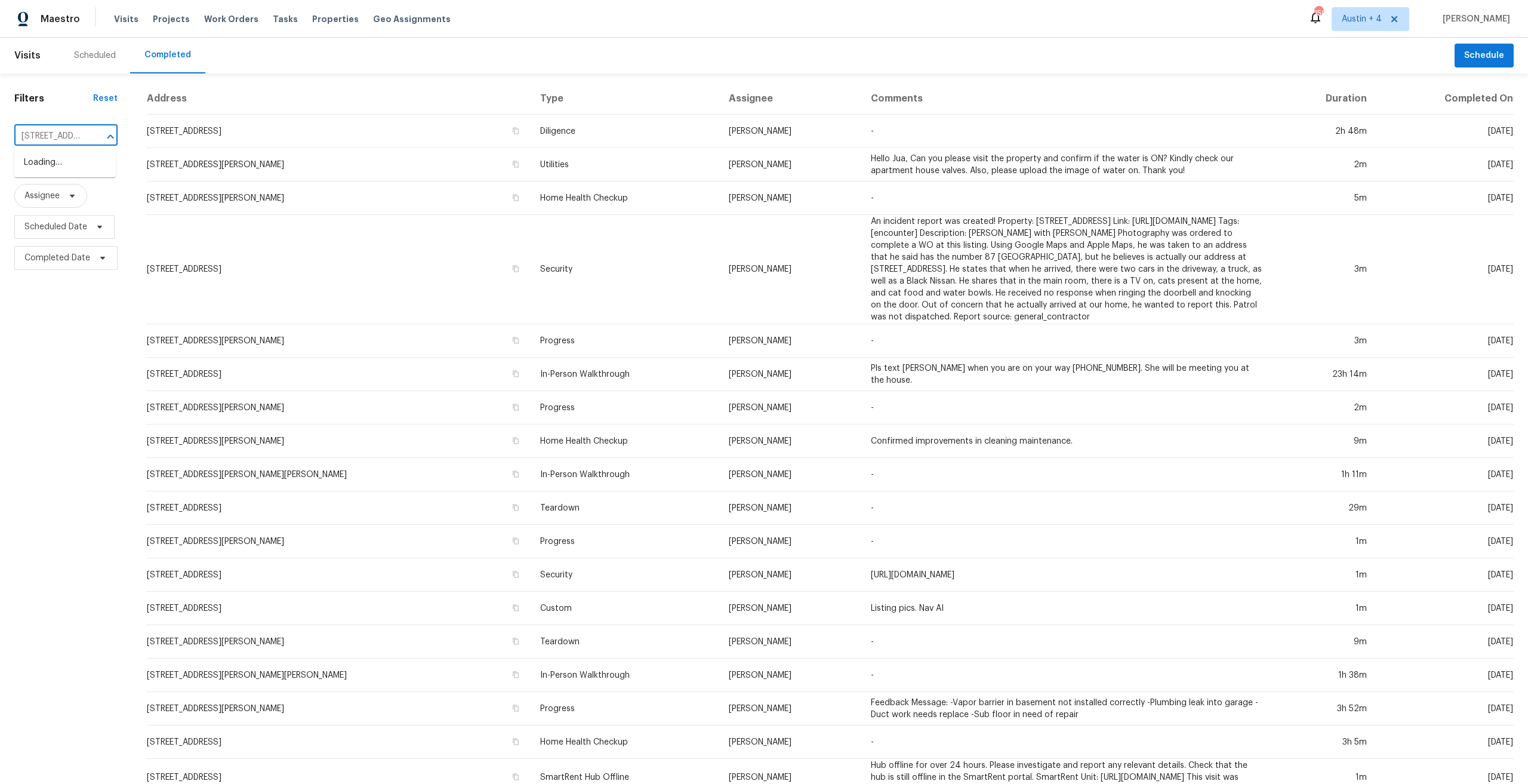
scroll to position [0, 137]
drag, startPoint x: 87, startPoint y: 138, endPoint x: 27, endPoint y: 130, distance: 60.5
click at [0, 132] on html "Maestro Visits Projects Work Orders Tasks Properties Geo Assignments 150 Austin…" at bounding box center [764, 392] width 1528 height 784
type input "2079"
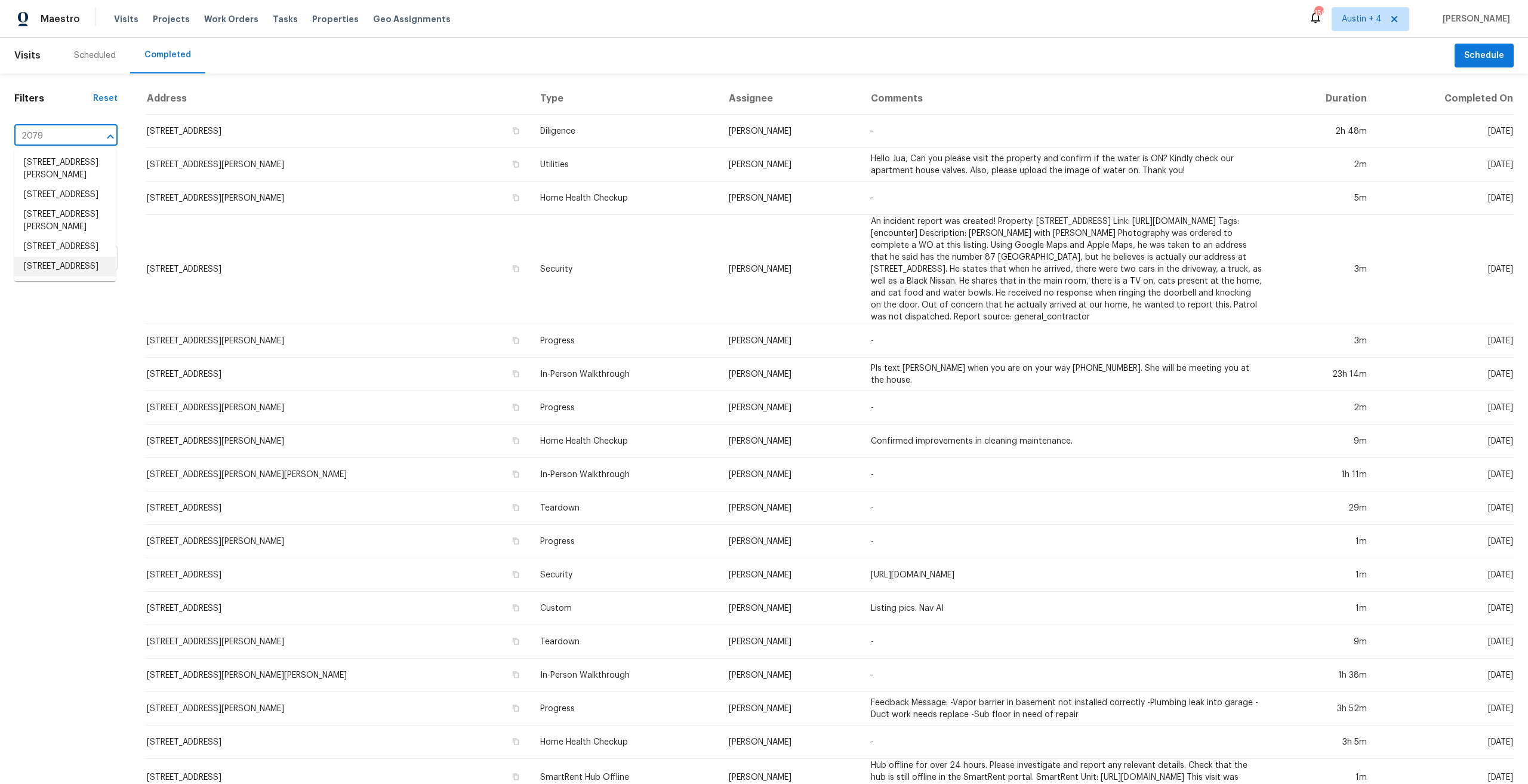
click at [61, 276] on li "[STREET_ADDRESS]" at bounding box center [65, 266] width 102 height 20
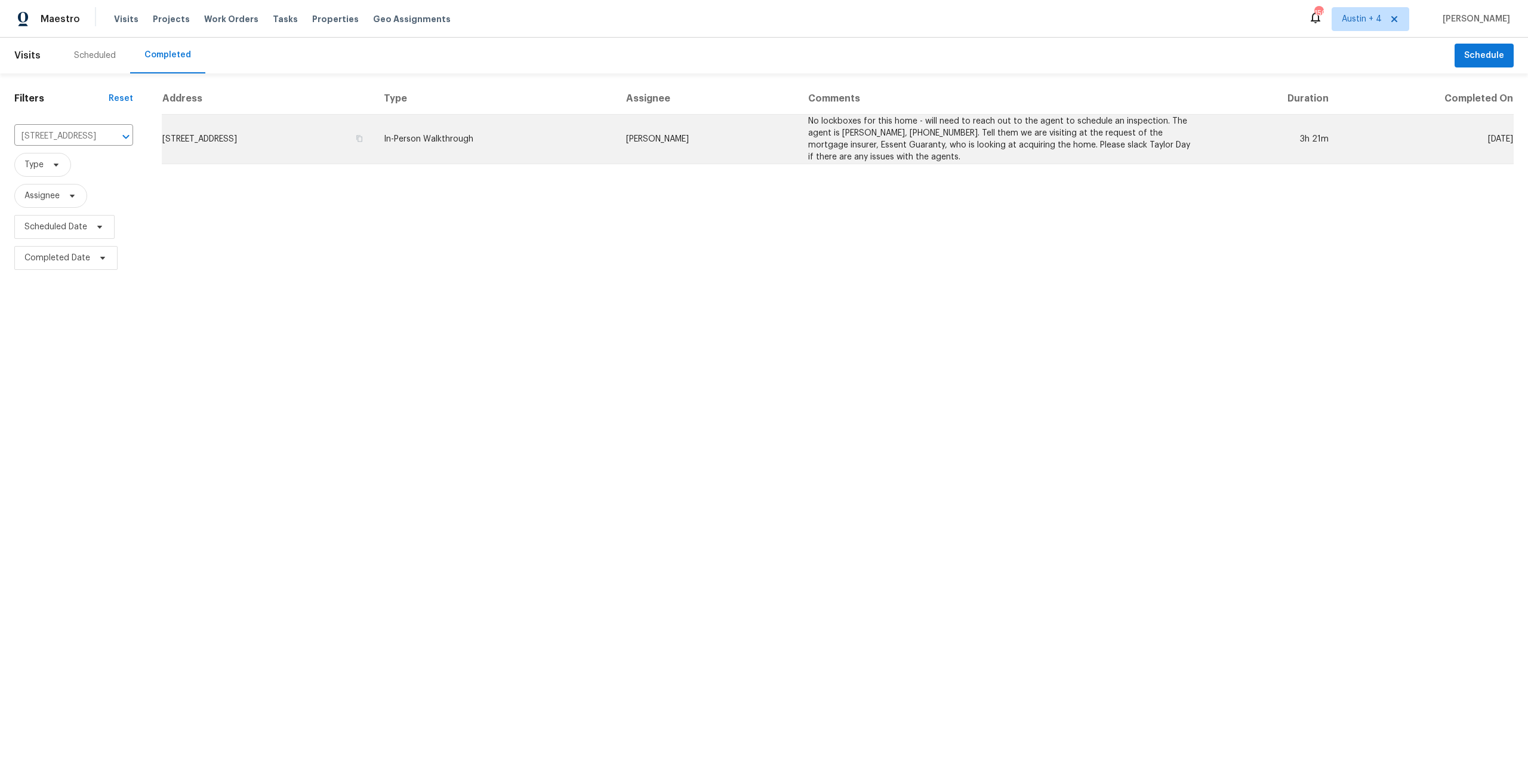
click at [331, 146] on td "[STREET_ADDRESS]" at bounding box center [268, 139] width 213 height 49
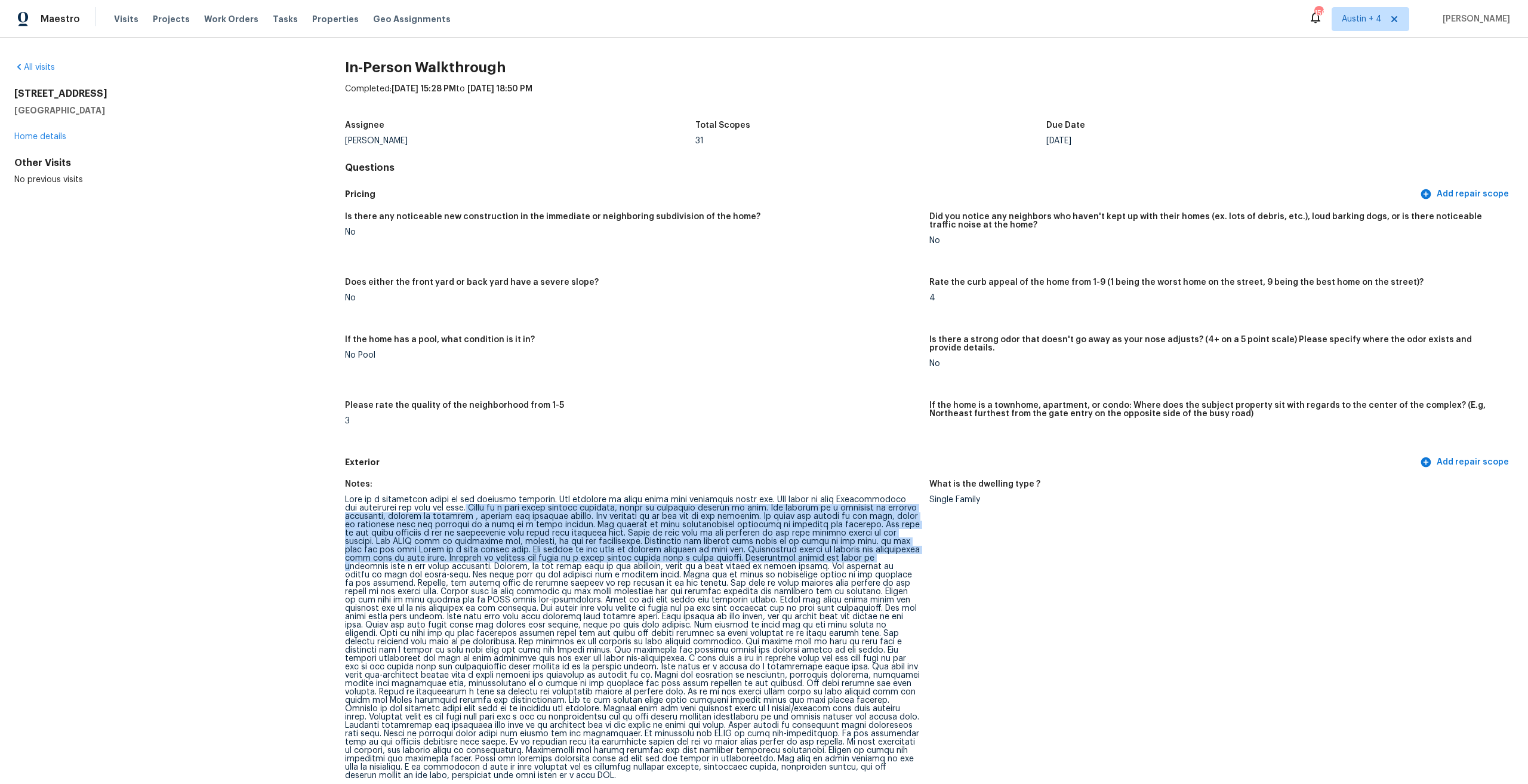
drag, startPoint x: 448, startPoint y: 496, endPoint x: 833, endPoint y: 549, distance: 388.6
click at [833, 549] on div at bounding box center [632, 638] width 575 height 284
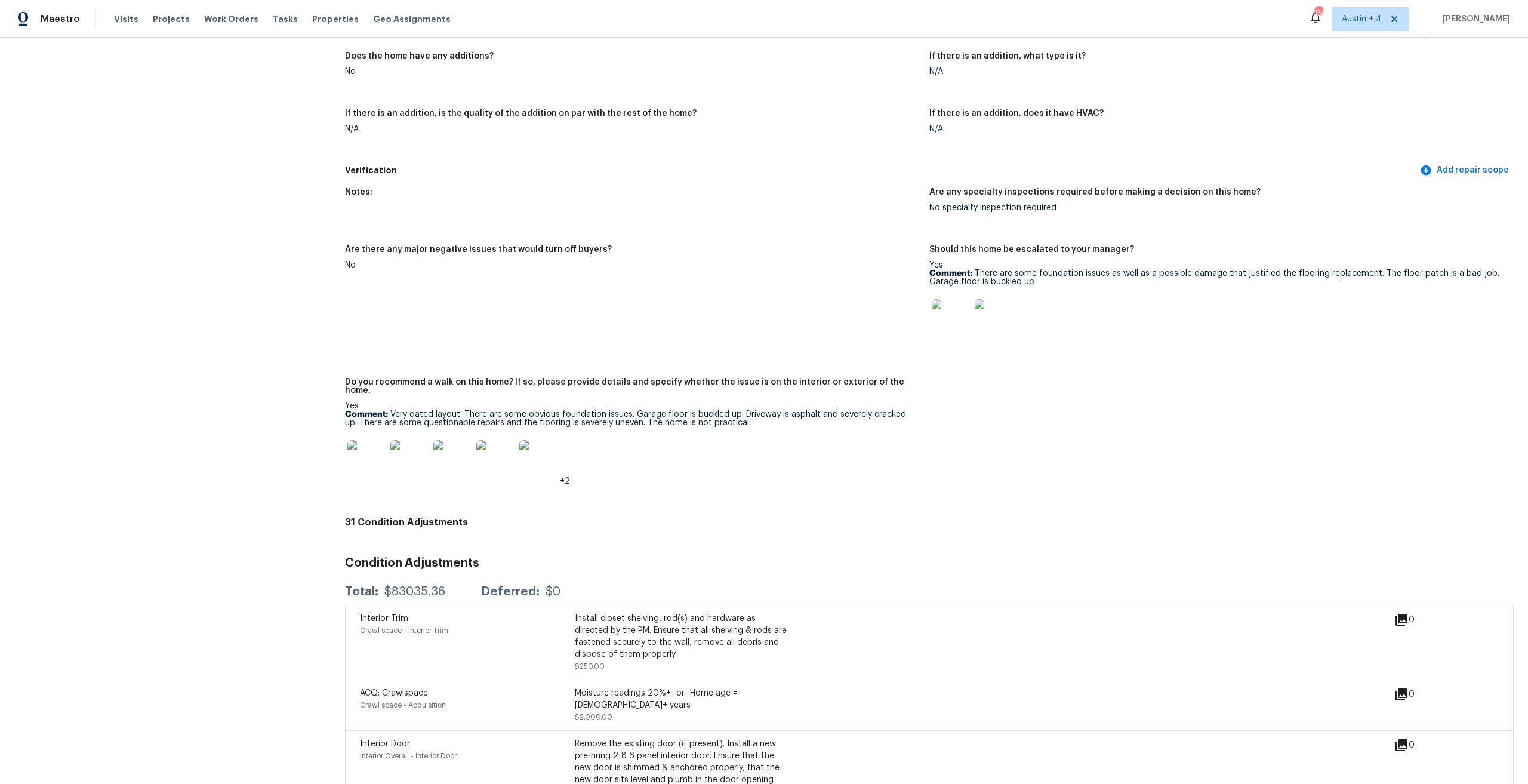
scroll to position [3282, 0]
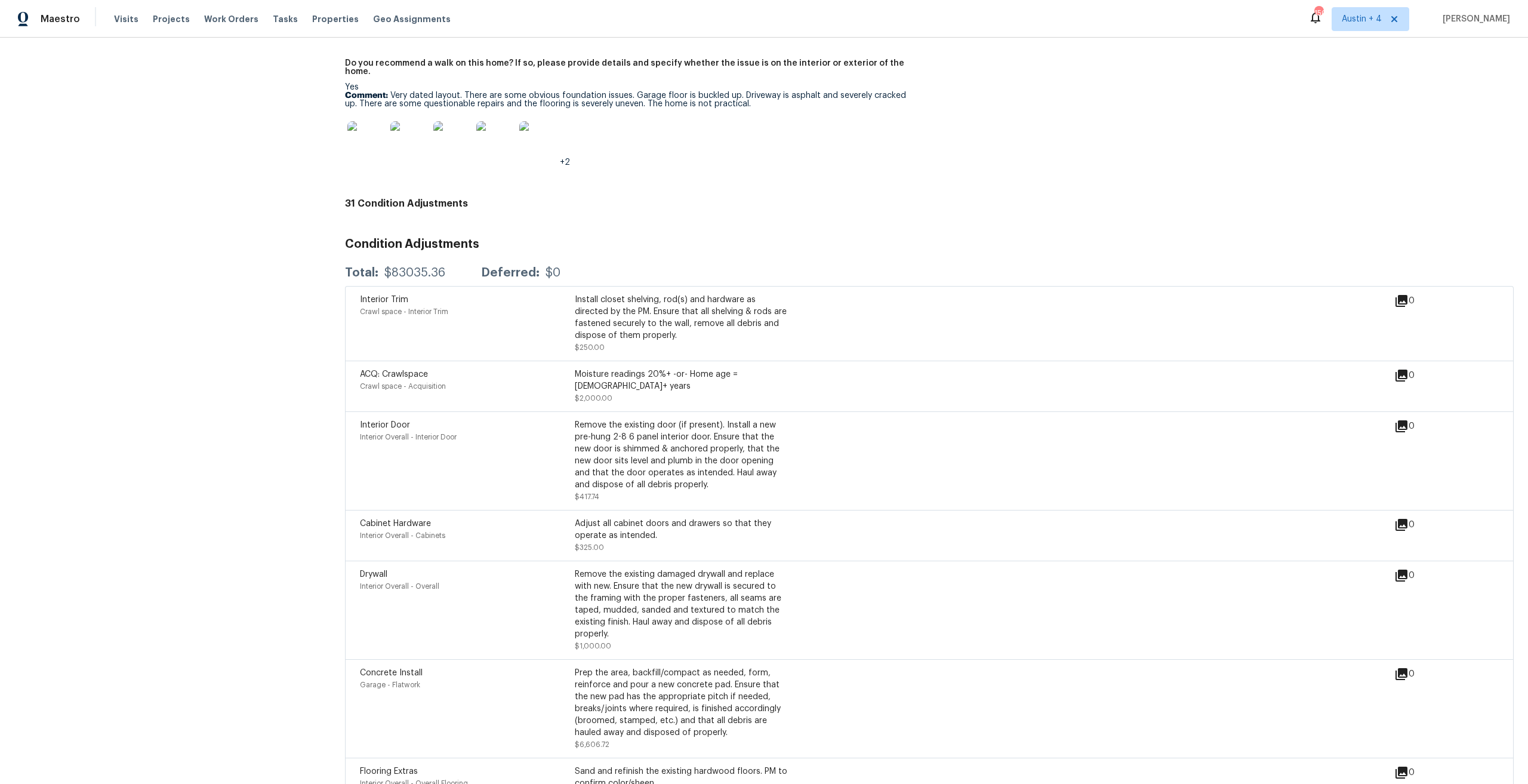
click at [419, 266] on div "$83035.36" at bounding box center [415, 272] width 61 height 12
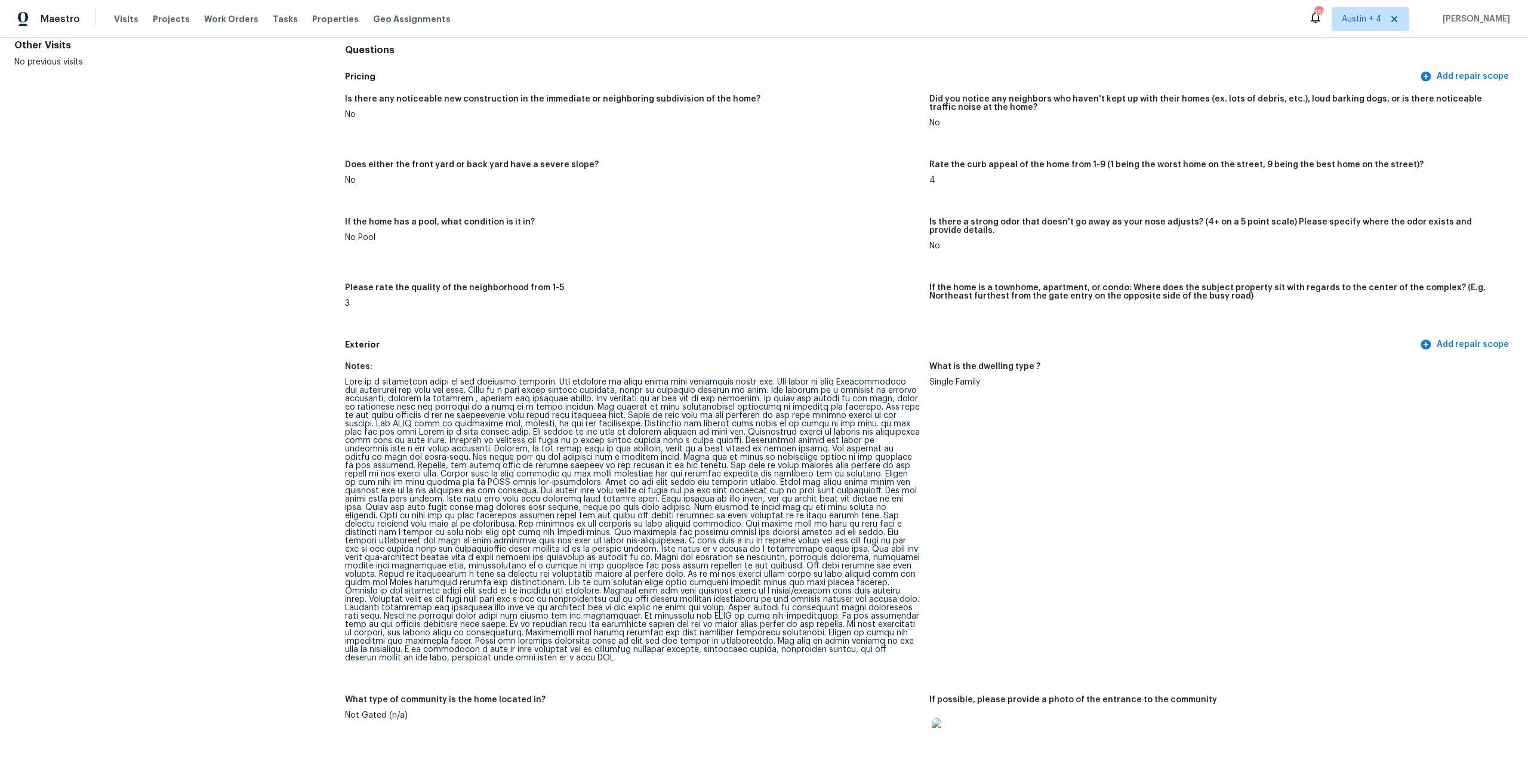
scroll to position [0, 0]
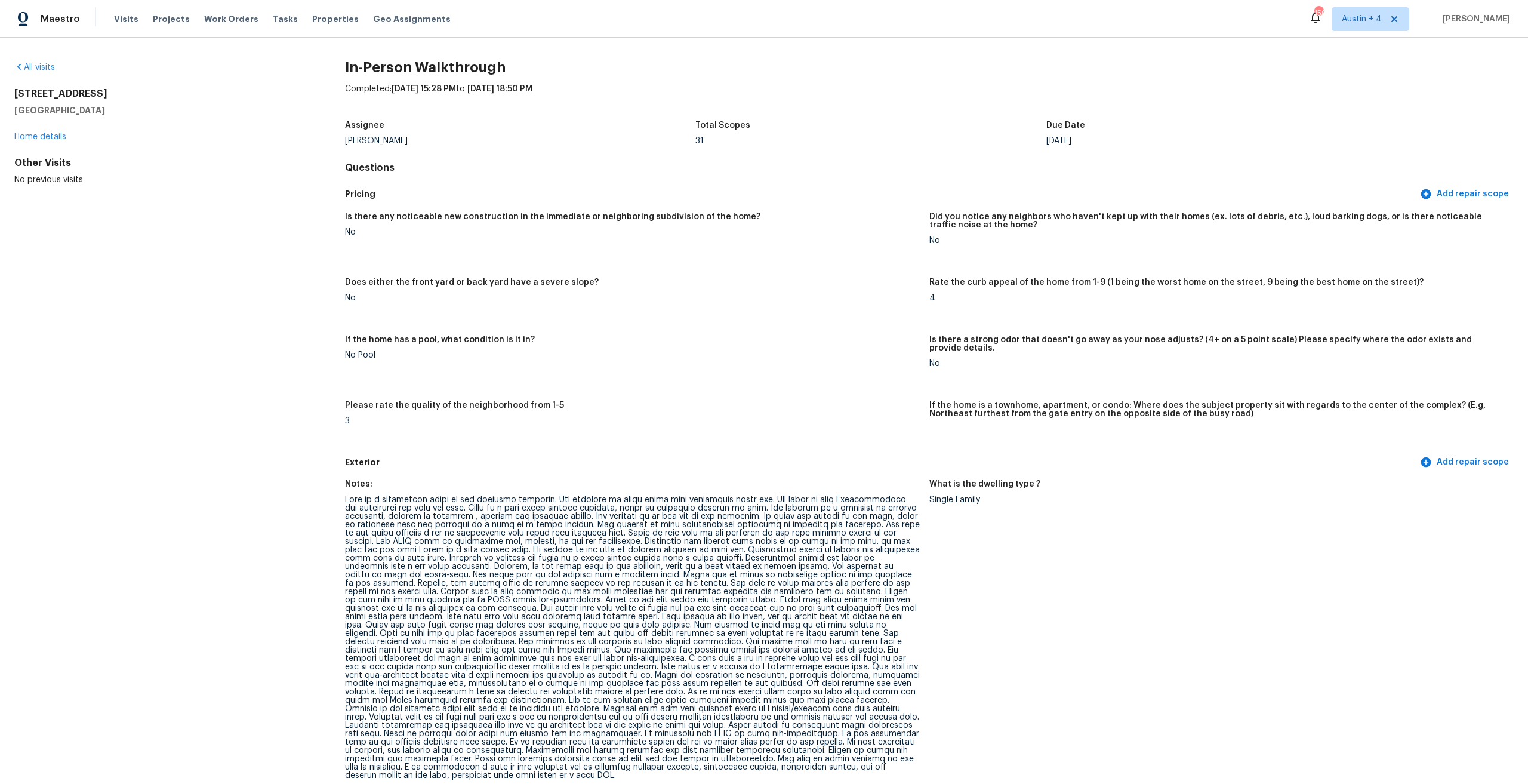
drag, startPoint x: 14, startPoint y: 93, endPoint x: 126, endPoint y: 98, distance: 112.1
click at [126, 98] on div "All visits 2079 Silversmith Ln Stone Mountain, GA 30087 Home details Other Visi…" at bounding box center [764, 410] width 1528 height 746
copy h2 "2079 Silversmith Ln"
click at [32, 62] on div "All visits" at bounding box center [161, 67] width 293 height 12
click at [34, 65] on link "All visits" at bounding box center [35, 67] width 41 height 8
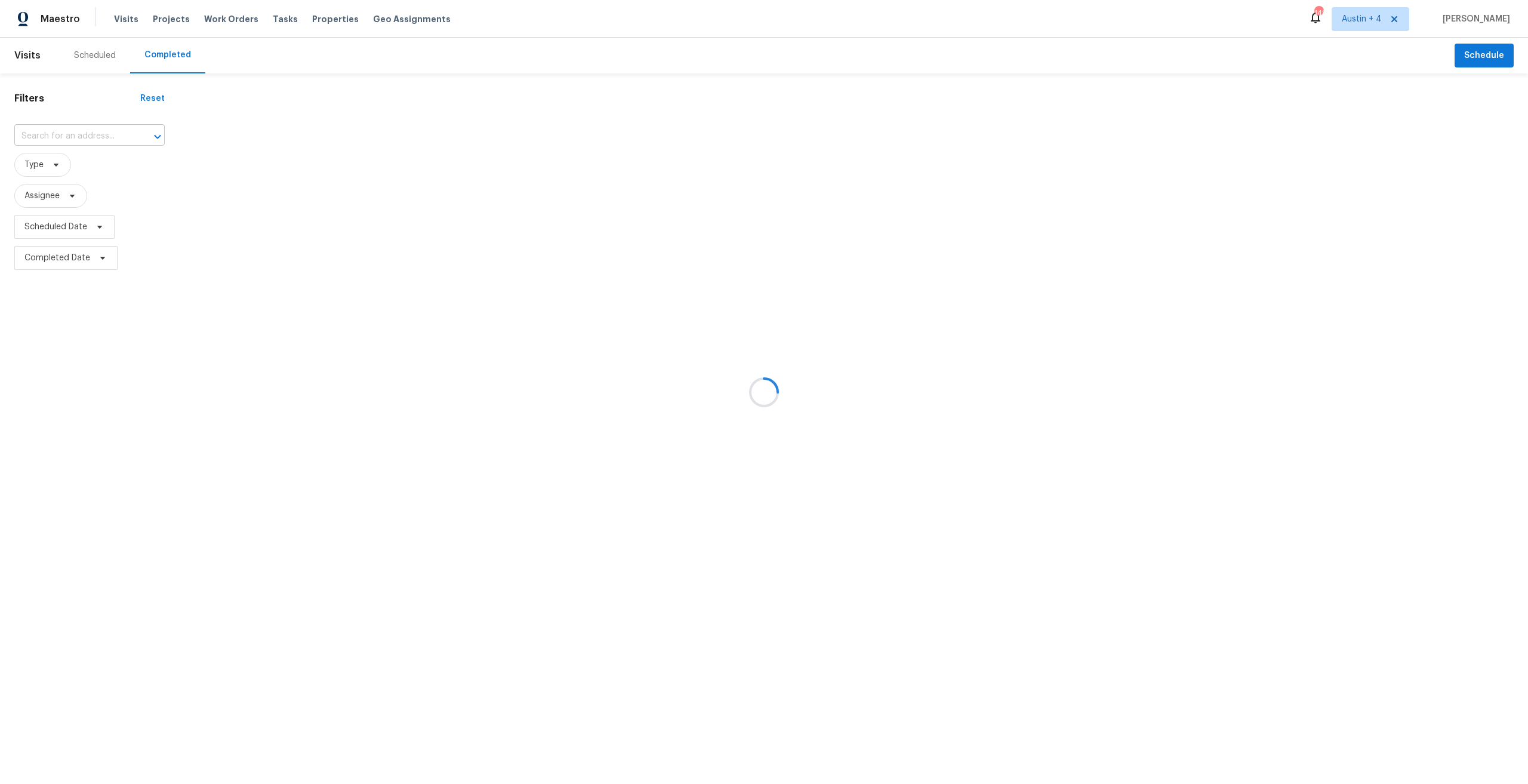
click at [150, 131] on icon "Open" at bounding box center [157, 136] width 15 height 15
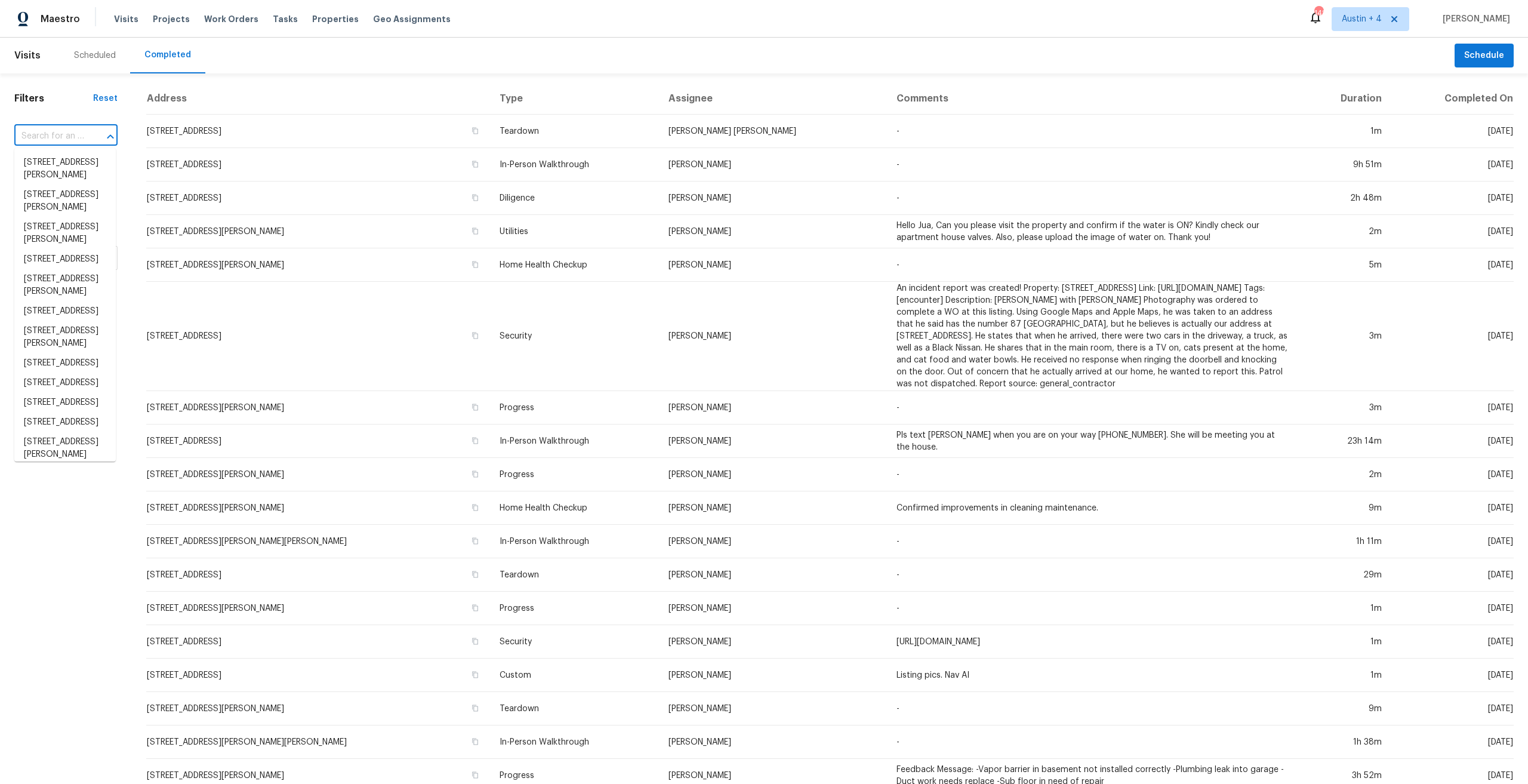
paste input "46210 [PERSON_NAME]"
type input "46210 [PERSON_NAME]"
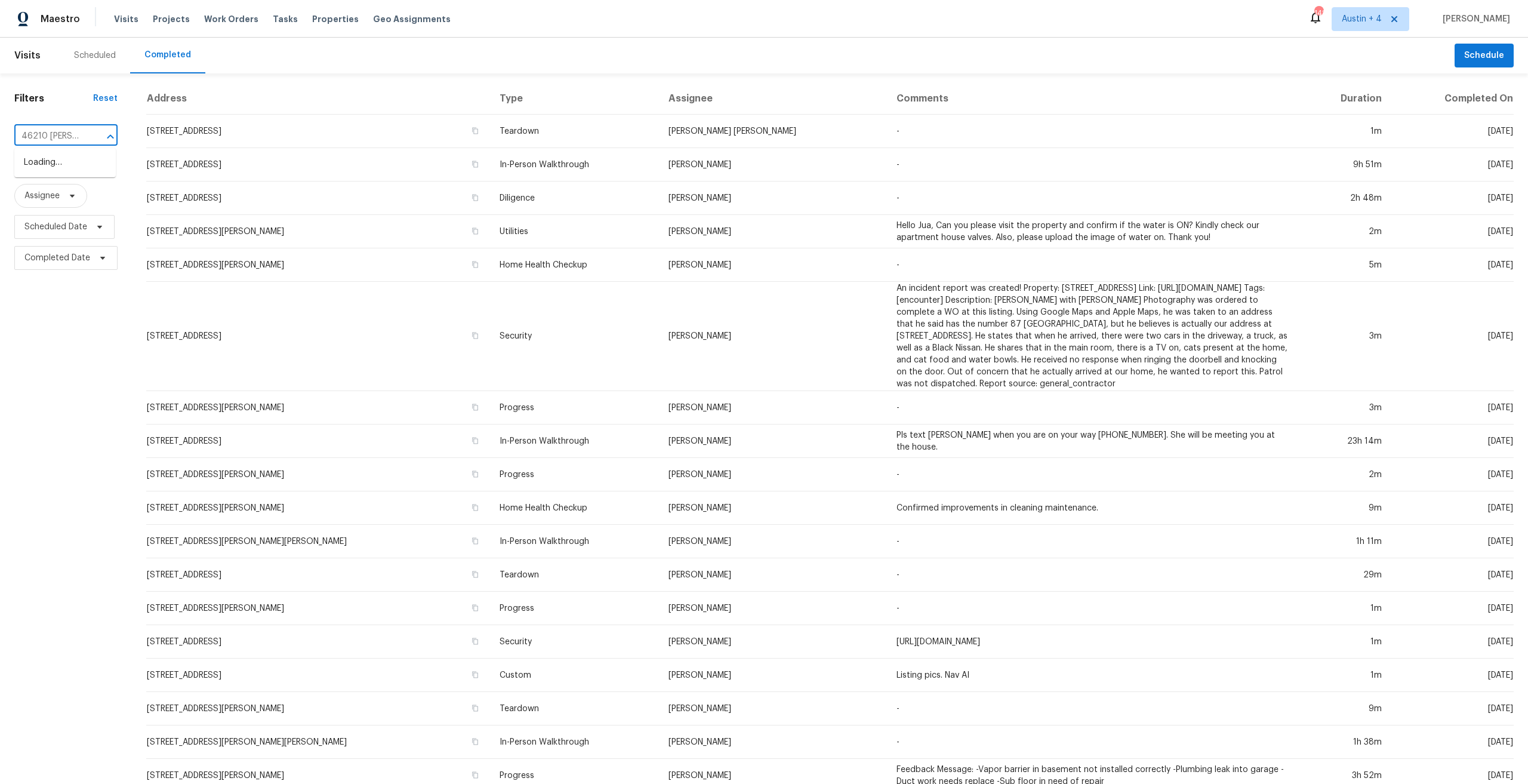
scroll to position [0, 3]
click at [77, 166] on li "[STREET_ADDRESS][PERSON_NAME][PERSON_NAME]" at bounding box center [65, 175] width 102 height 45
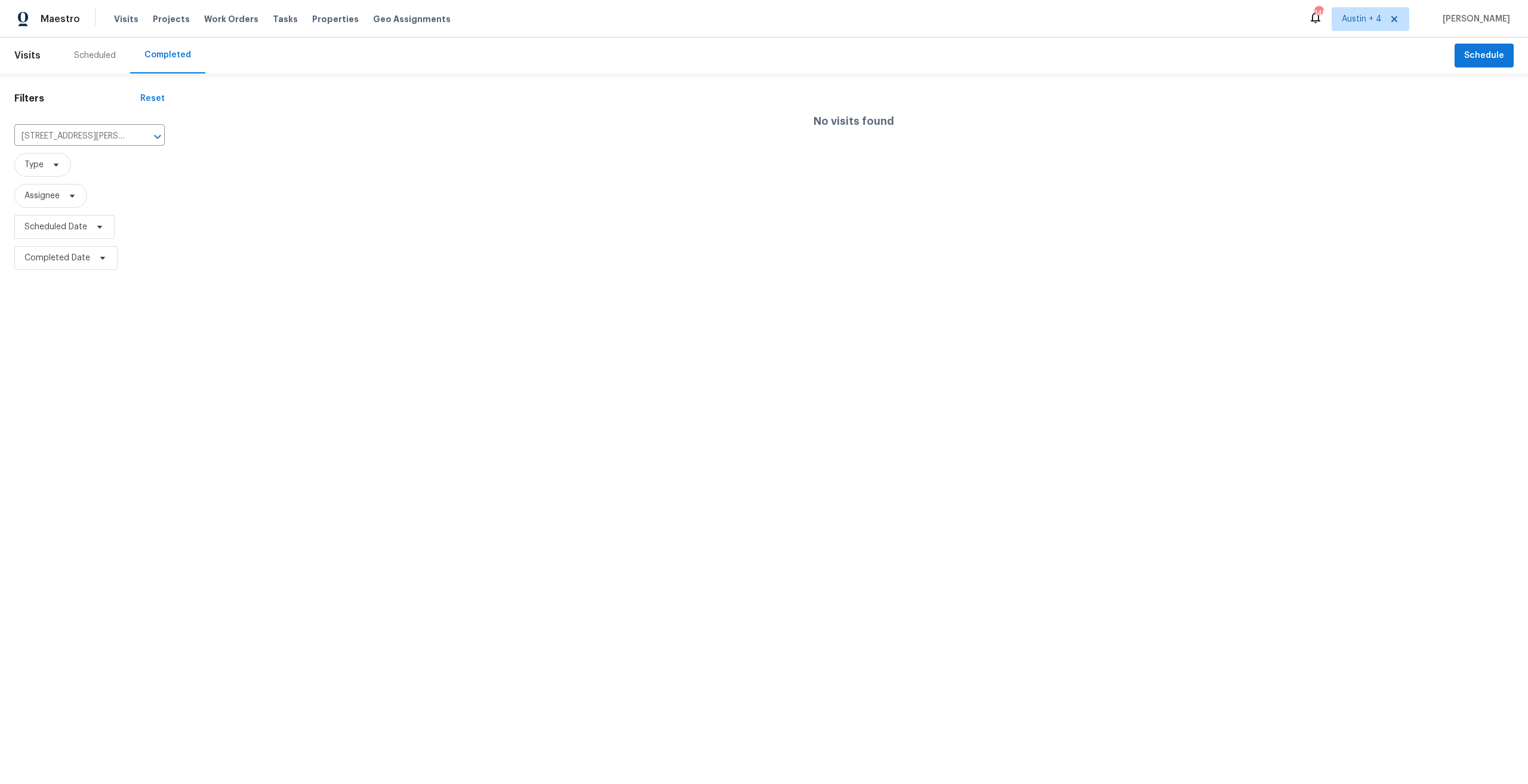
click at [112, 56] on div "Scheduled" at bounding box center [95, 55] width 42 height 12
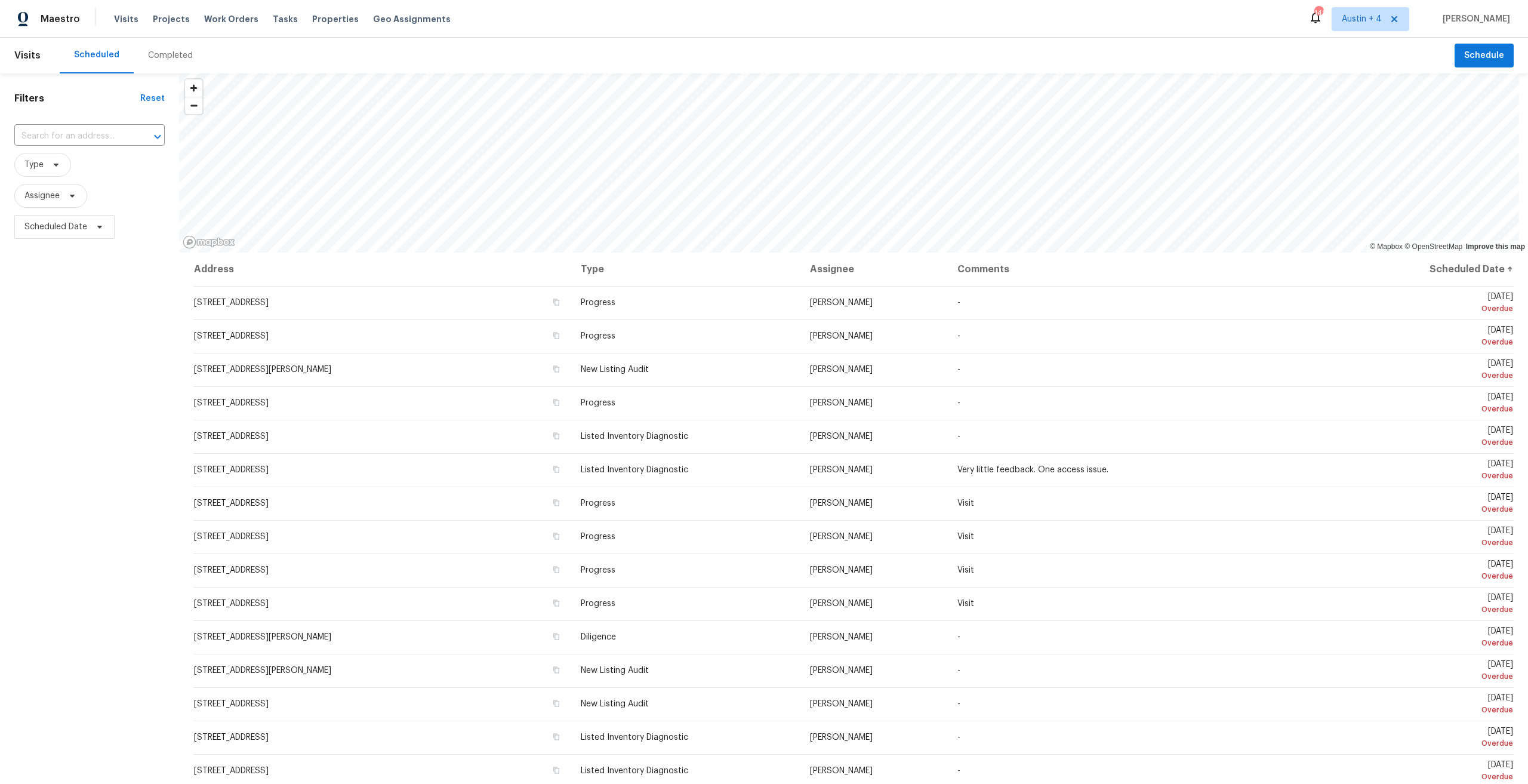
click at [87, 126] on div "​" at bounding box center [89, 136] width 150 height 25
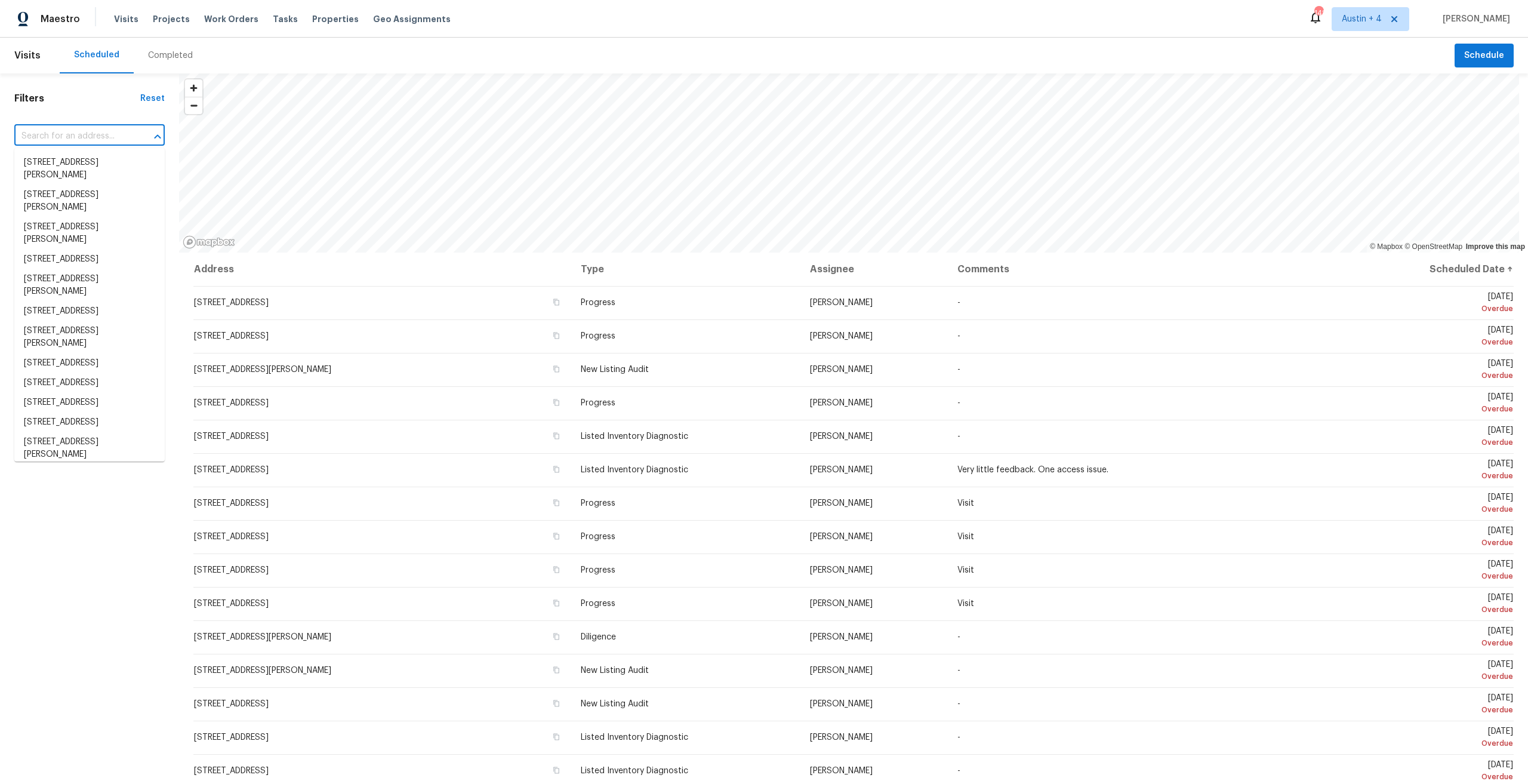
paste input "46210 [PERSON_NAME]"
type input "46210 [PERSON_NAME]"
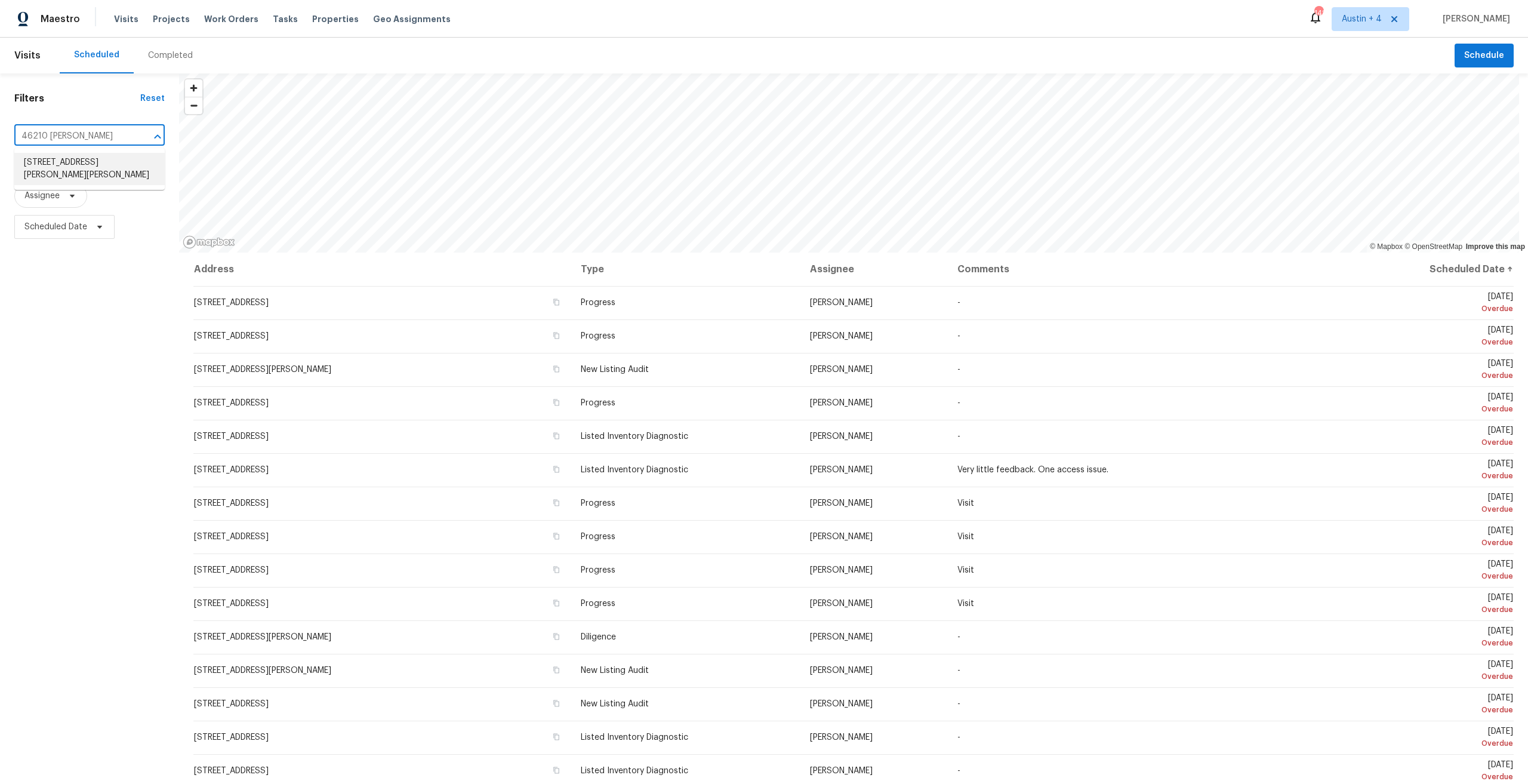
click at [94, 168] on li "[STREET_ADDRESS][PERSON_NAME][PERSON_NAME]" at bounding box center [89, 168] width 150 height 32
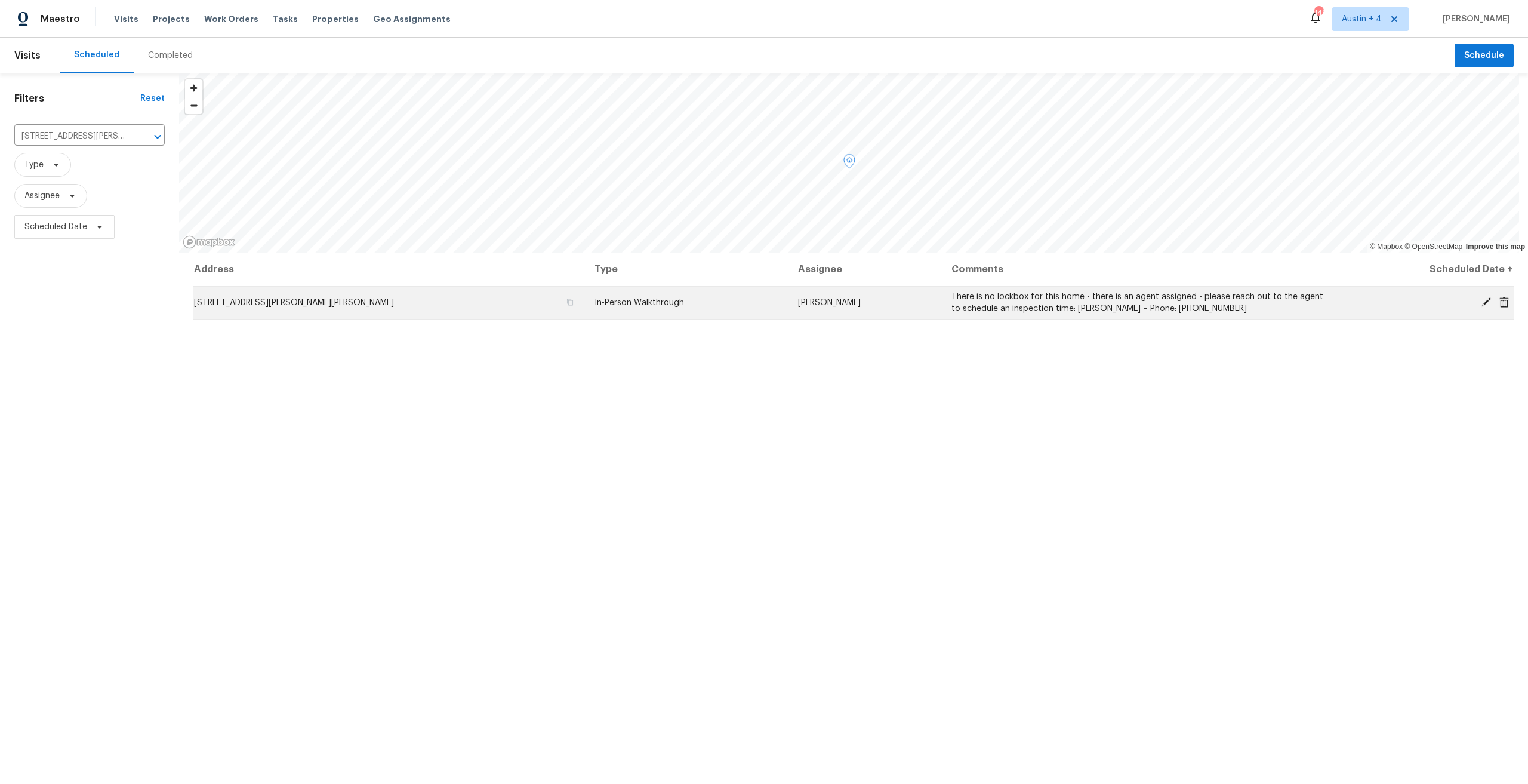
click at [1050, 317] on td "There is no lockbox for this home - there is an agent assigned - please reach o…" at bounding box center [1141, 302] width 397 height 34
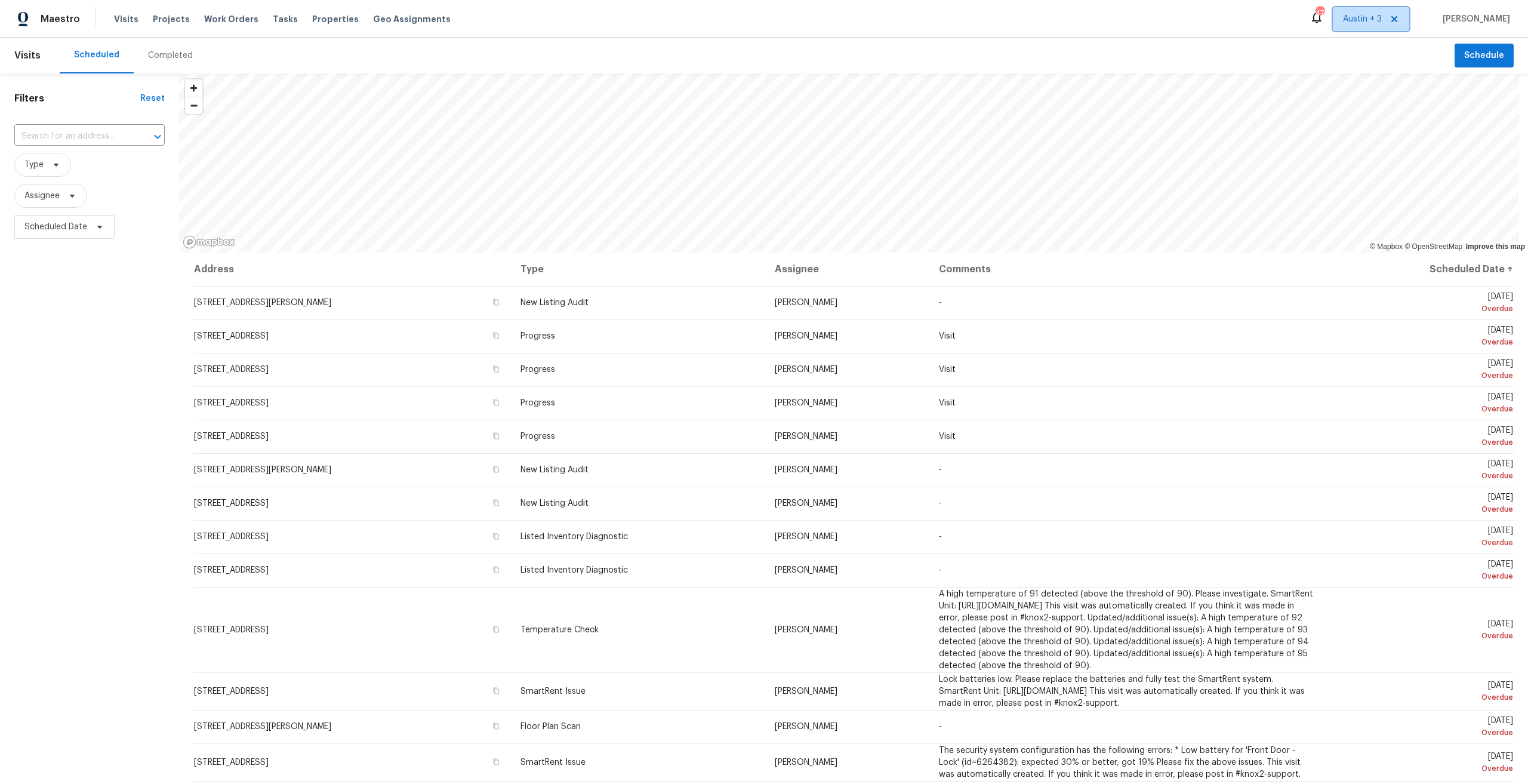
click at [1382, 18] on span "Austin + 3" at bounding box center [1362, 18] width 39 height 12
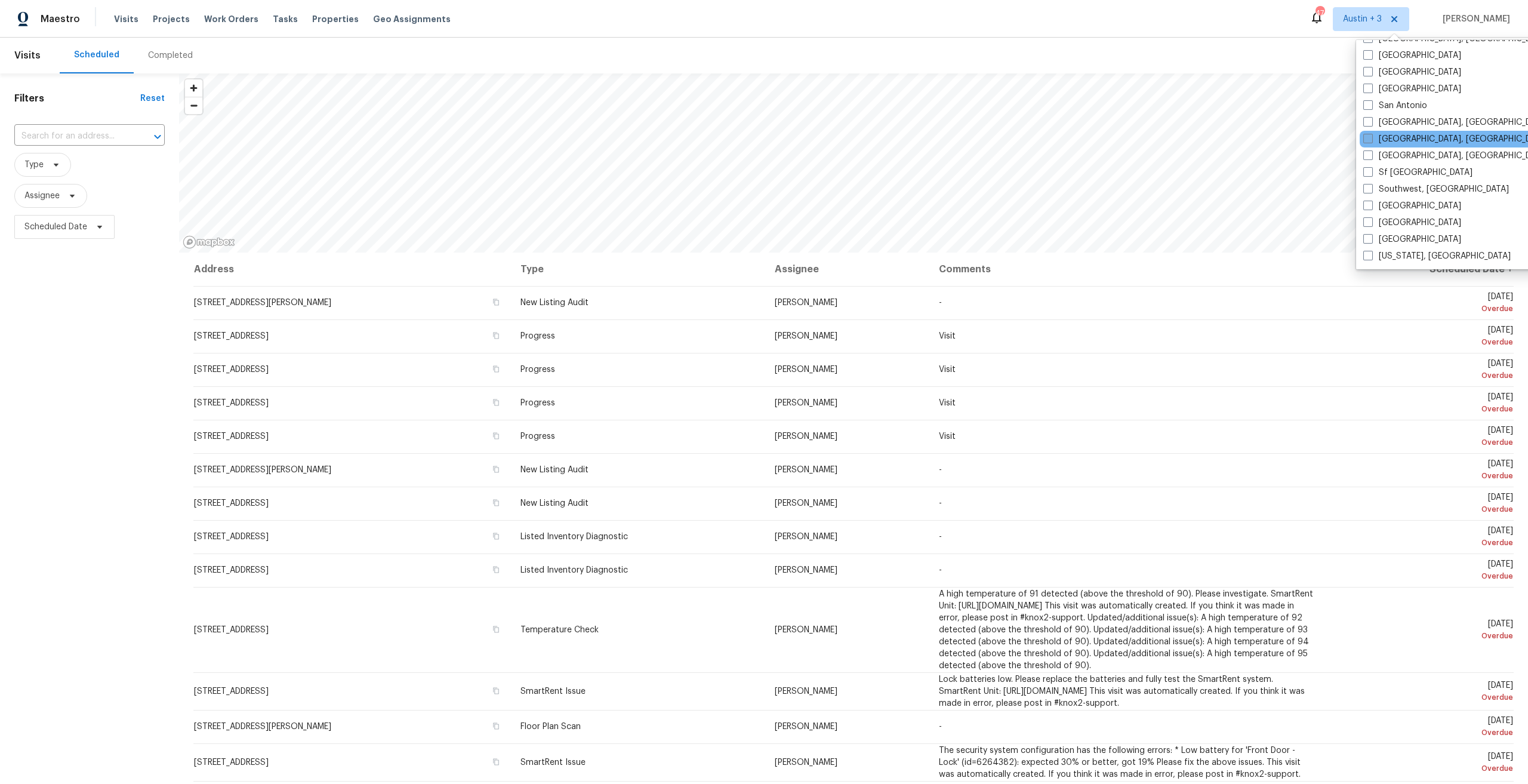
scroll to position [740, 0]
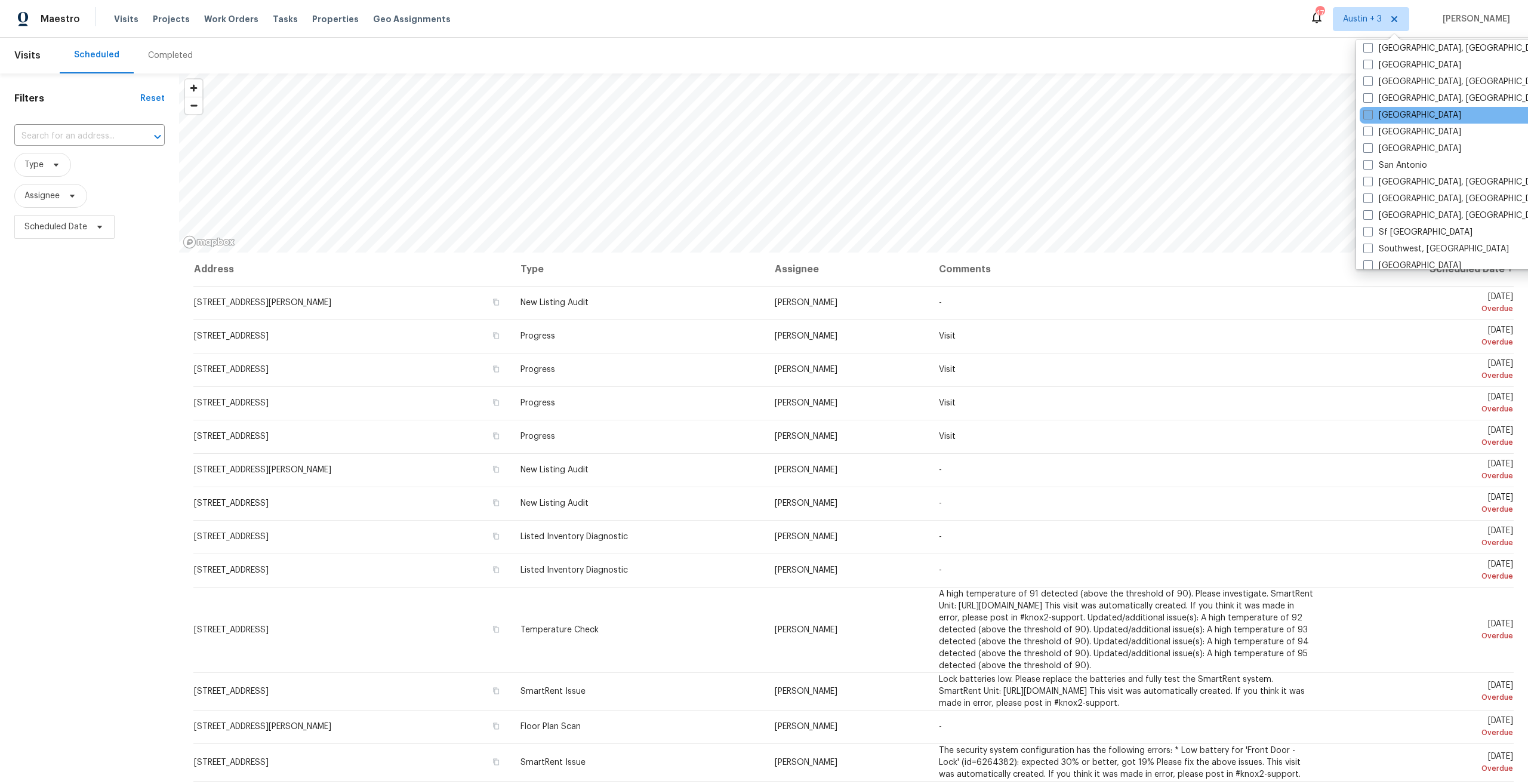
click at [1400, 118] on label "Riverside" at bounding box center [1412, 115] width 98 height 12
click at [1371, 117] on input "Riverside" at bounding box center [1367, 113] width 8 height 8
checkbox input "true"
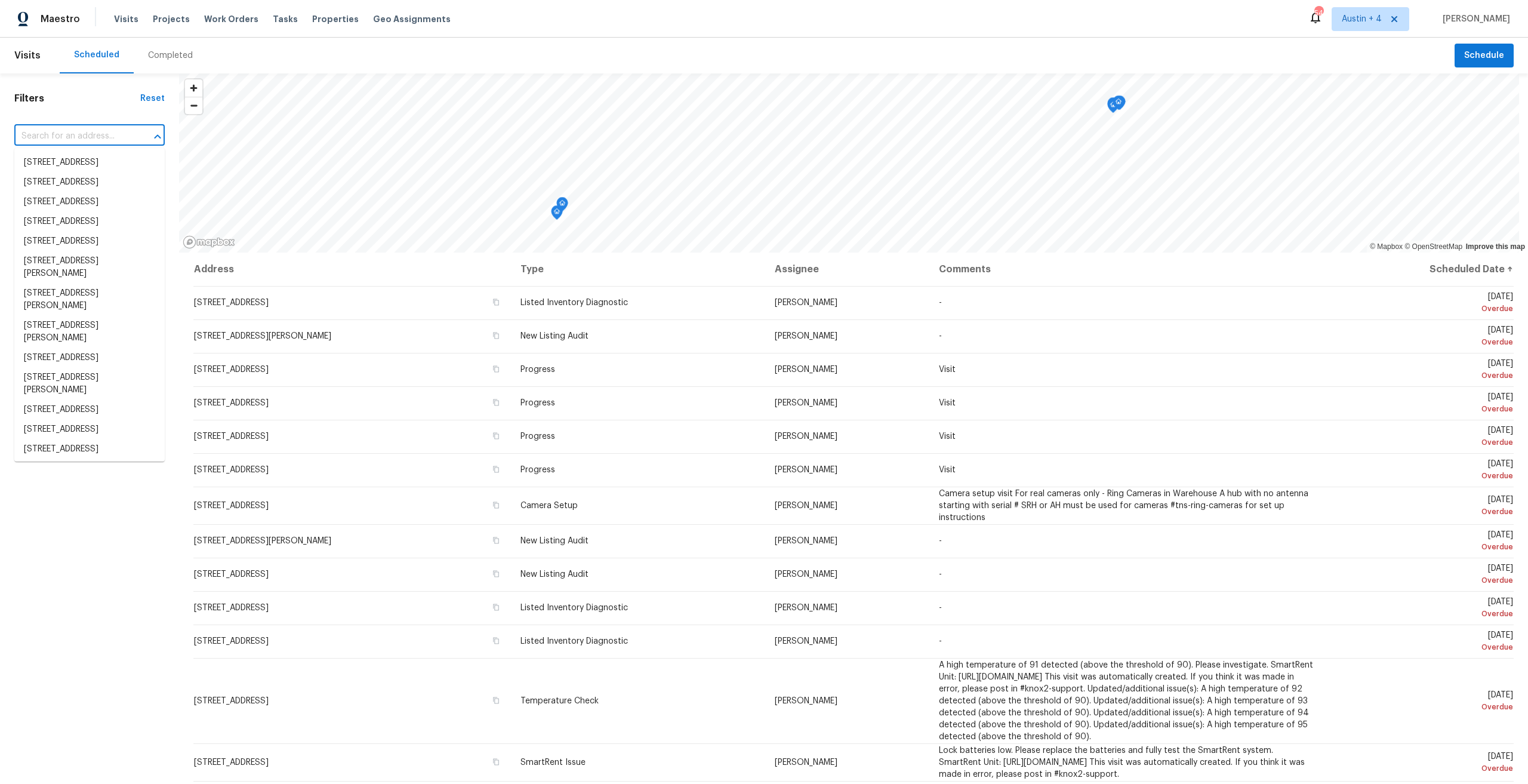
click at [53, 138] on input "text" at bounding box center [73, 136] width 117 height 18
paste input "28041 Longfellow St, Winchester, CA 92596"
type input "28041 Longfellow St, Winchester, CA 92596"
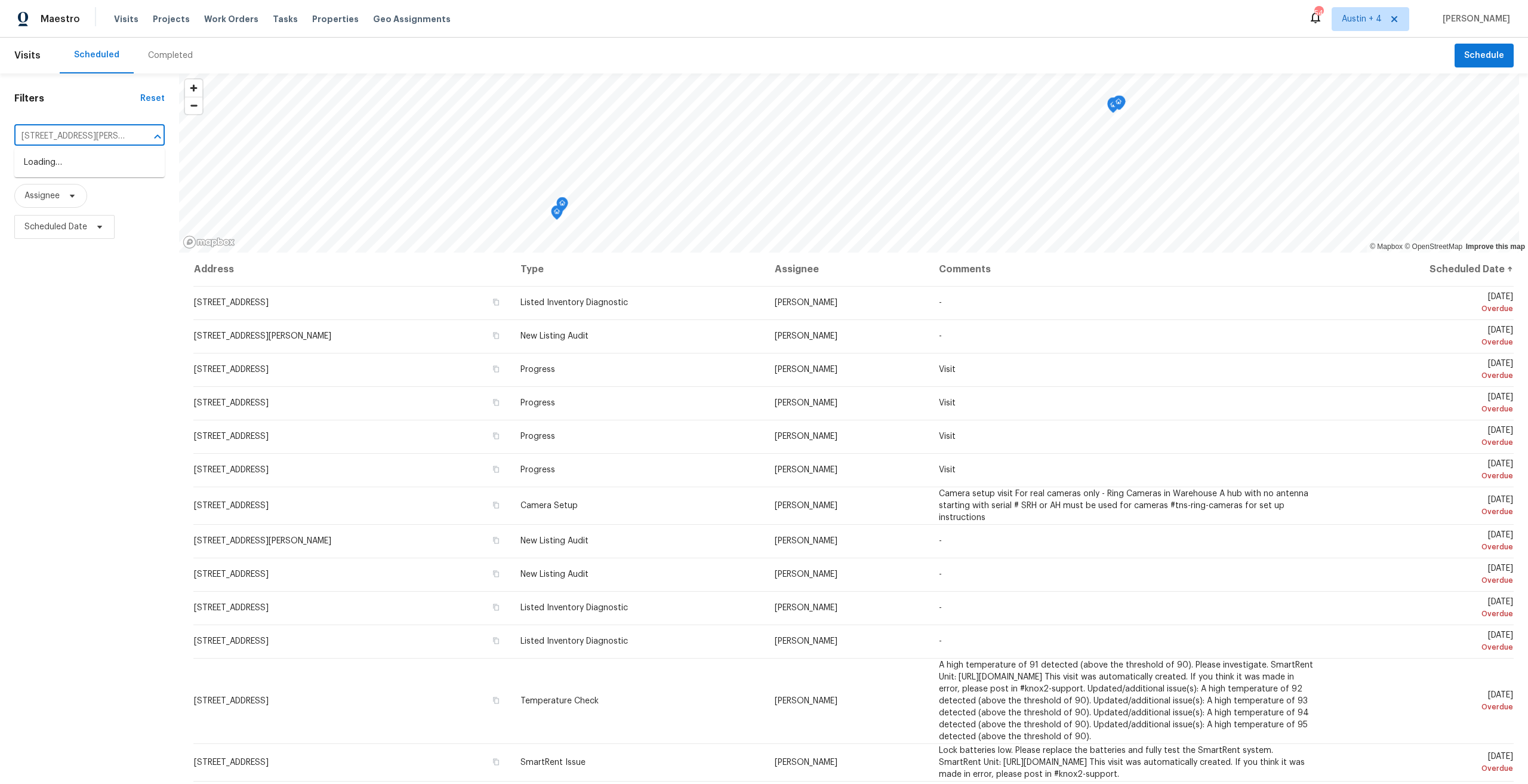
scroll to position [0, 60]
click at [60, 166] on li "28041 Longfellow St, Winchester, CA 92596" at bounding box center [89, 168] width 150 height 32
click at [163, 55] on div "Completed" at bounding box center [170, 55] width 45 height 12
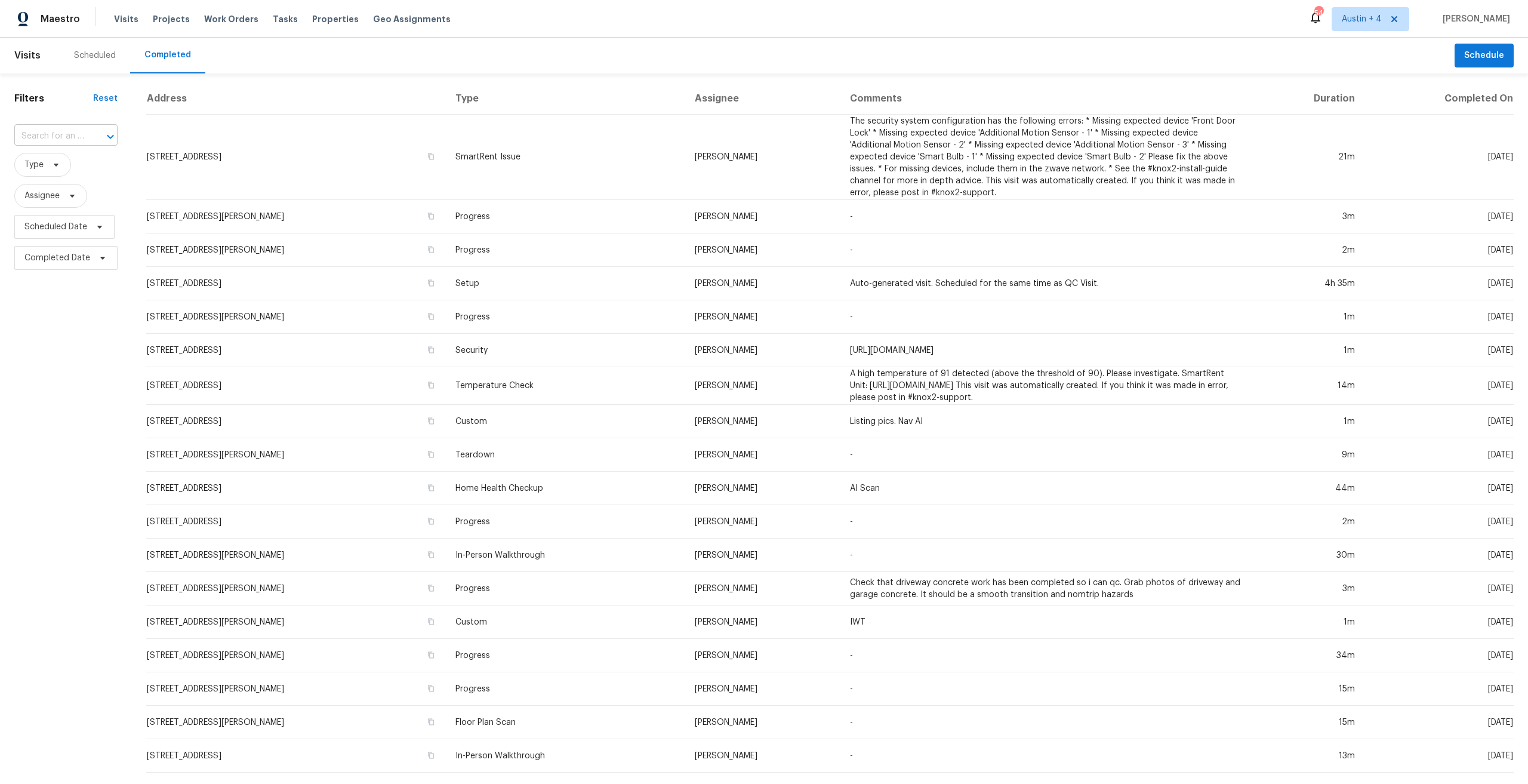
click at [86, 133] on div at bounding box center [102, 136] width 31 height 16
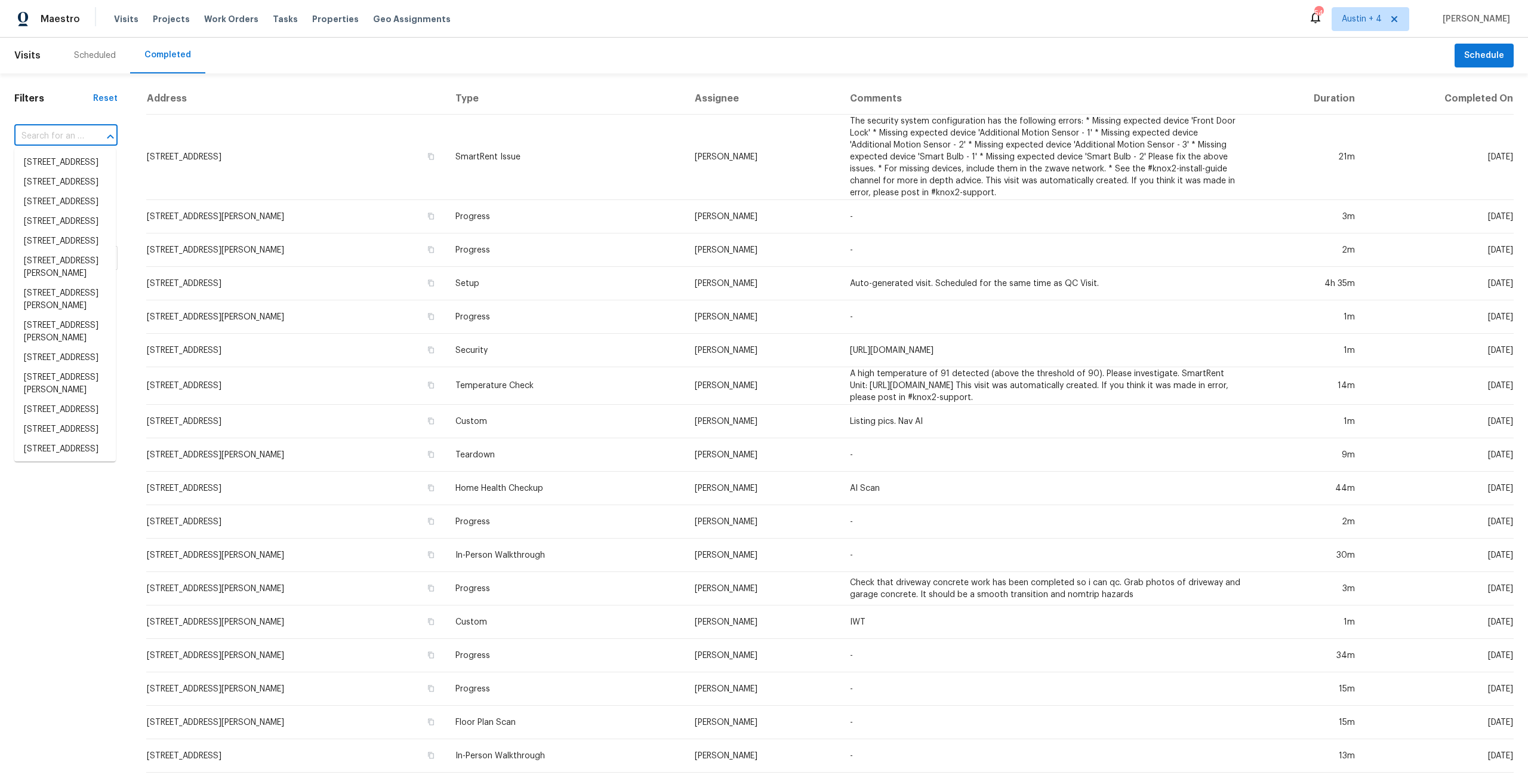
paste input "28041 Longfellow St, Winchester, CA 92596"
type input "28041 Longfellow St, Winchester, CA 92596"
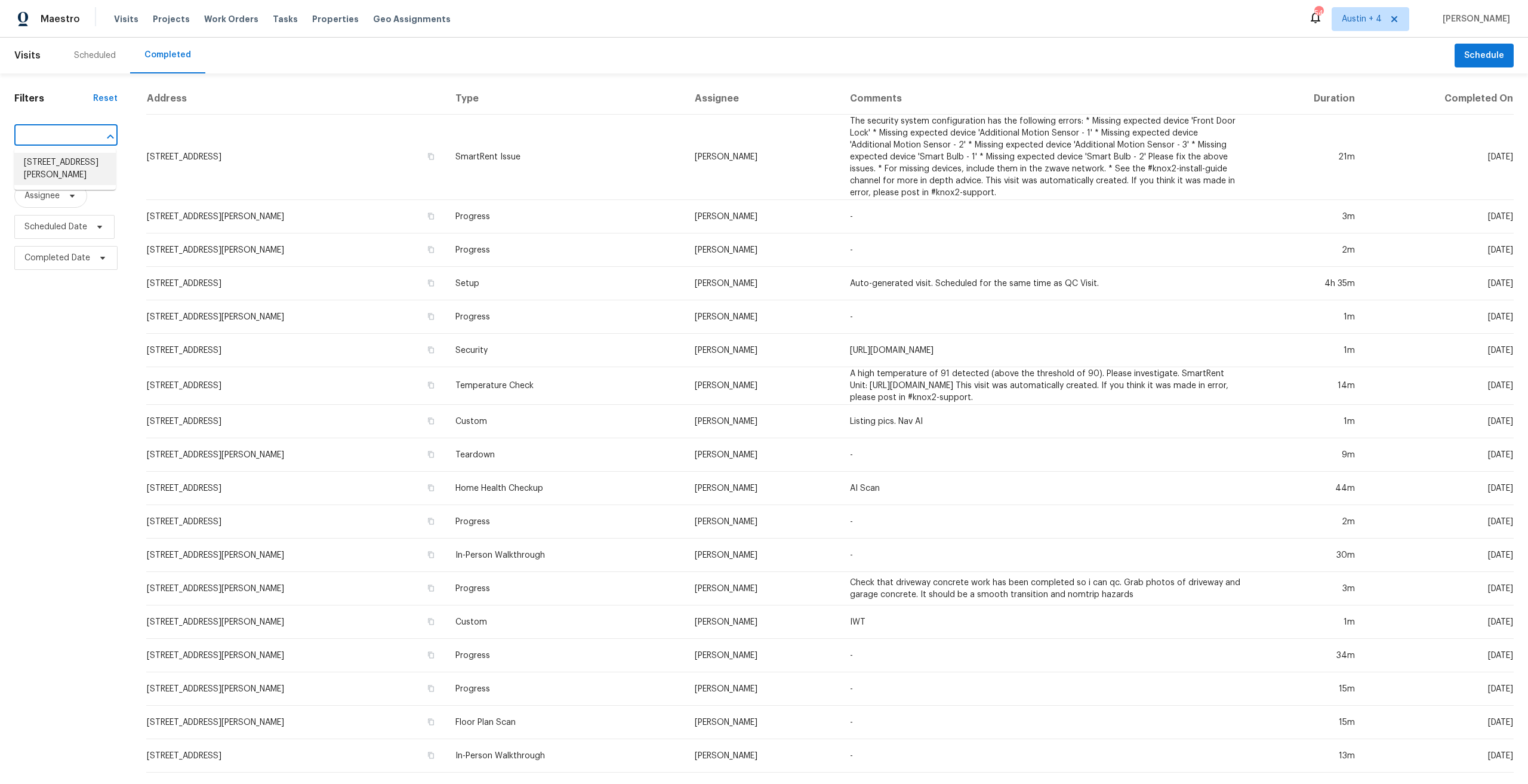
click at [60, 168] on li "28041 Longfellow St, Winchester, CA 92596" at bounding box center [65, 168] width 102 height 32
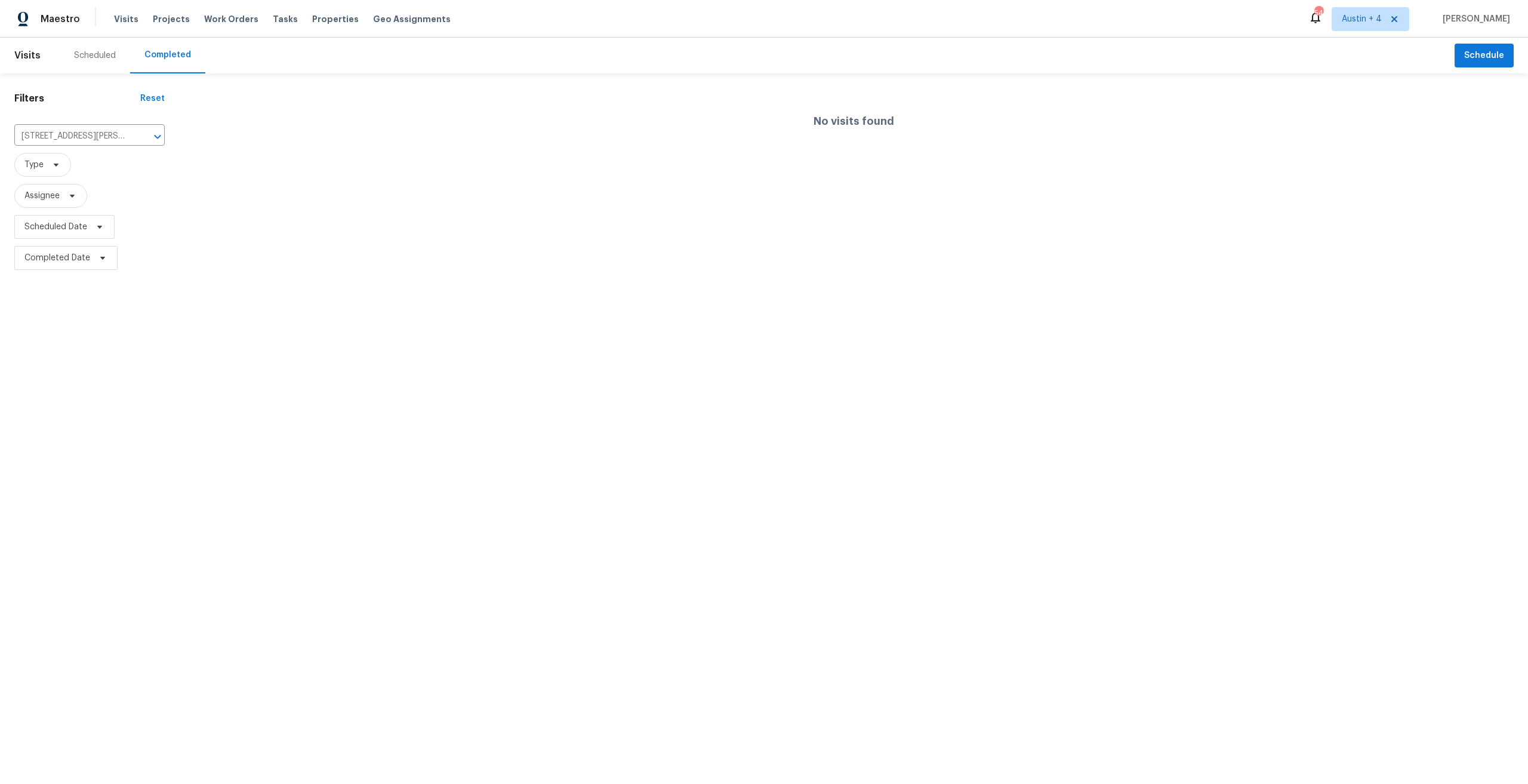
click at [95, 53] on div "Scheduled" at bounding box center [95, 55] width 42 height 12
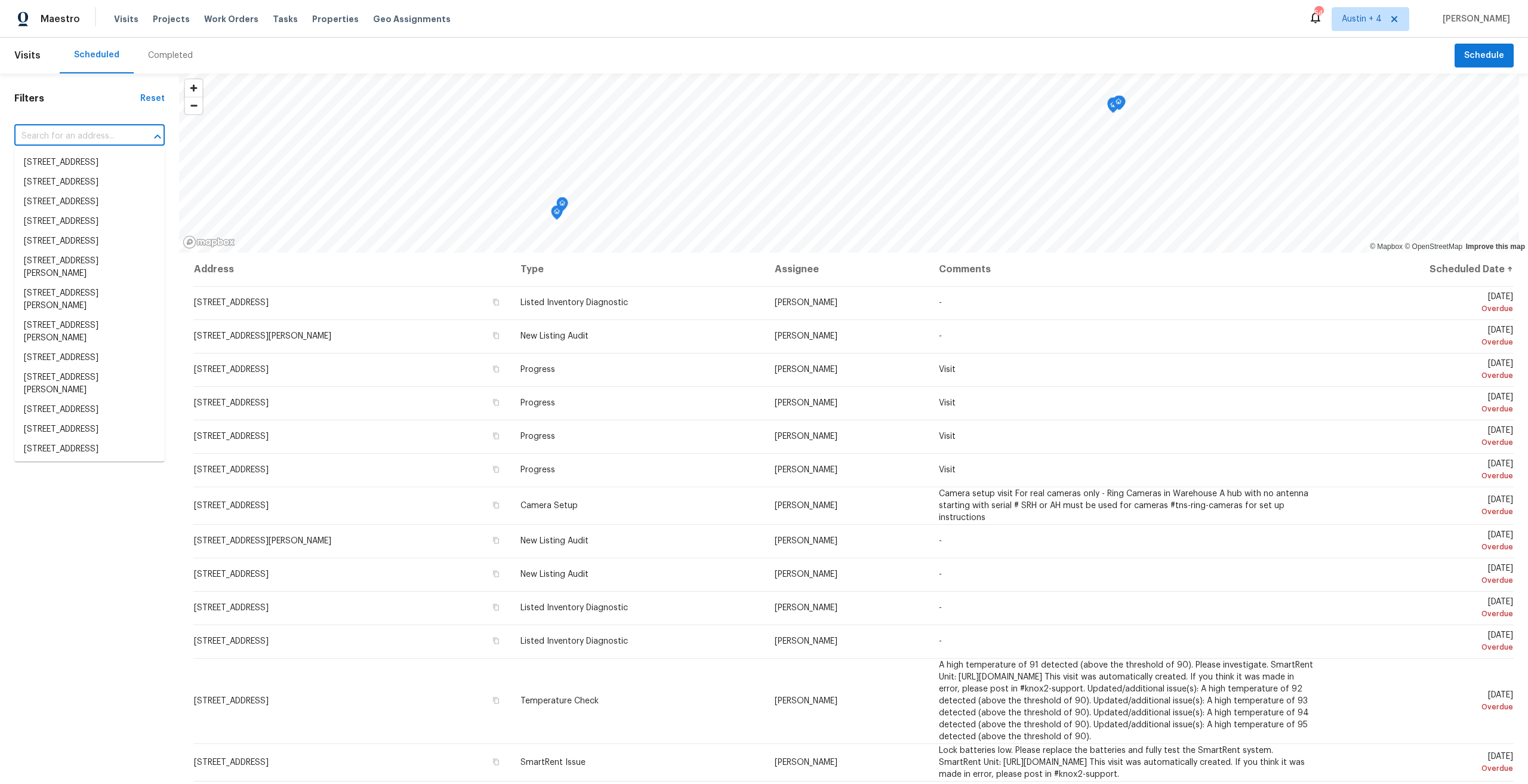
click at [68, 133] on input "text" at bounding box center [73, 136] width 117 height 18
paste input "28041 Longfellow St, Winchester, CA 92596"
type input "28041 Longfellow St, Winchester, CA 92596"
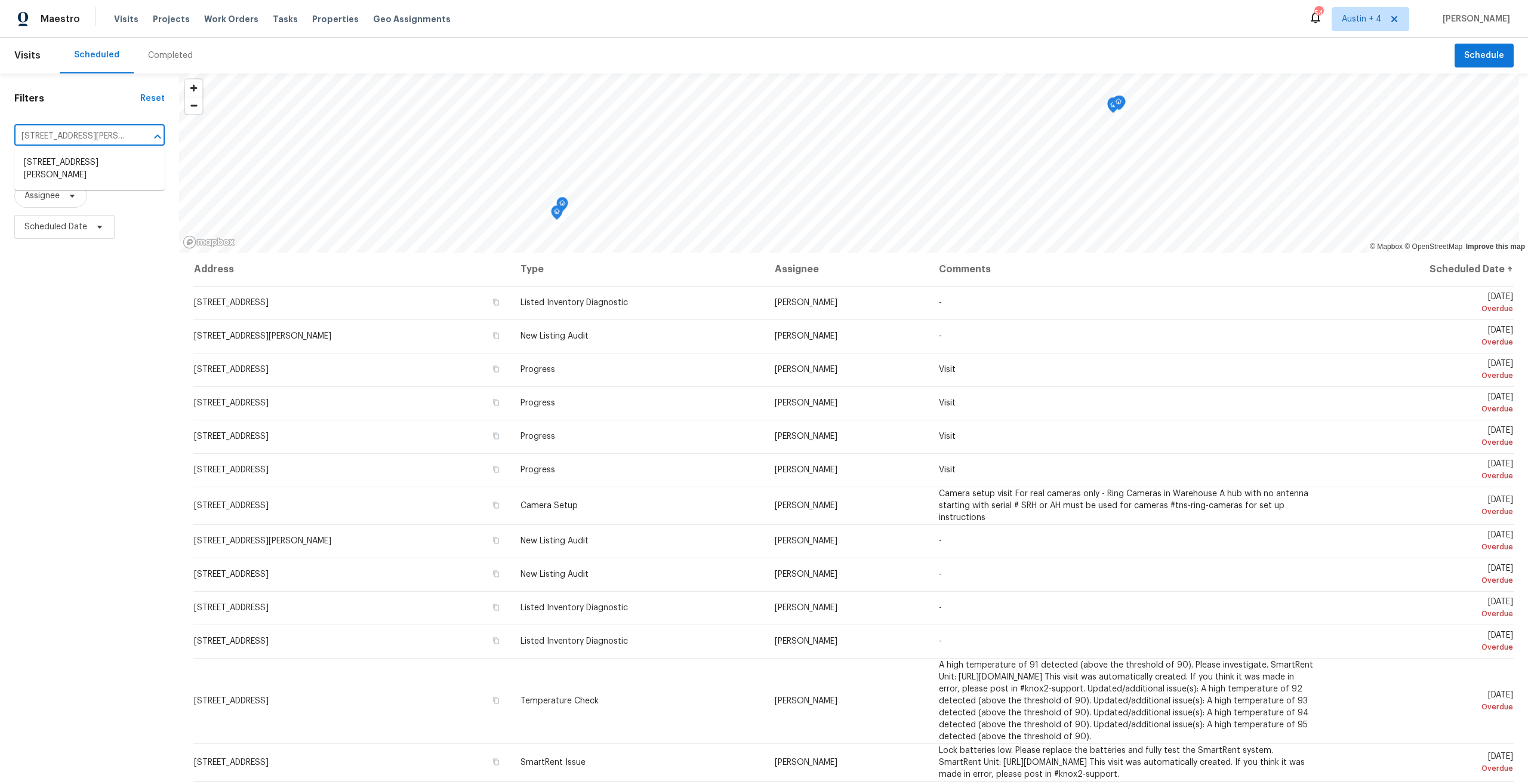
scroll to position [0, 60]
click at [55, 161] on li "28041 Longfellow St, Winchester, CA 92596" at bounding box center [89, 168] width 150 height 32
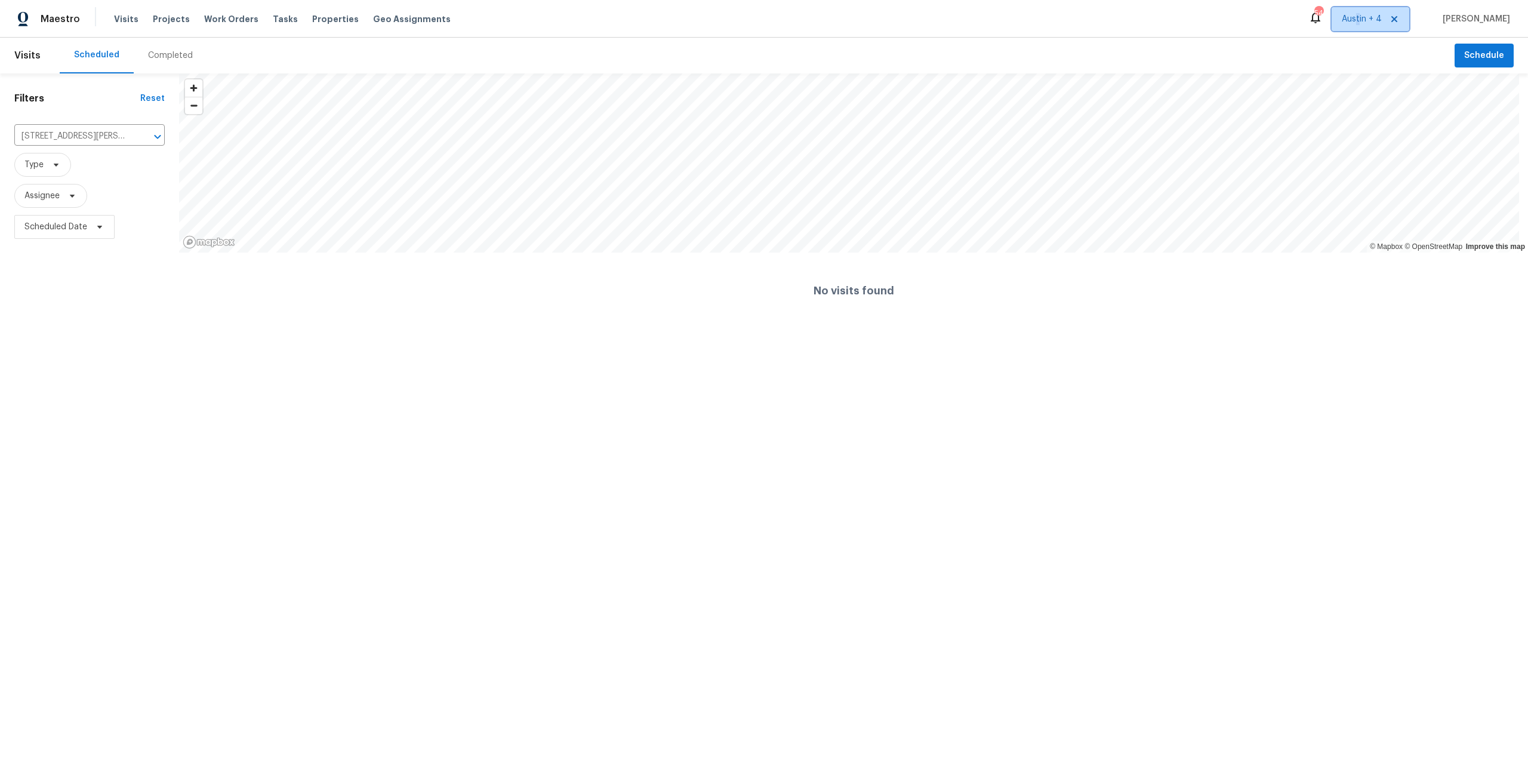
click at [1382, 18] on span "Austin + 4" at bounding box center [1362, 18] width 40 height 12
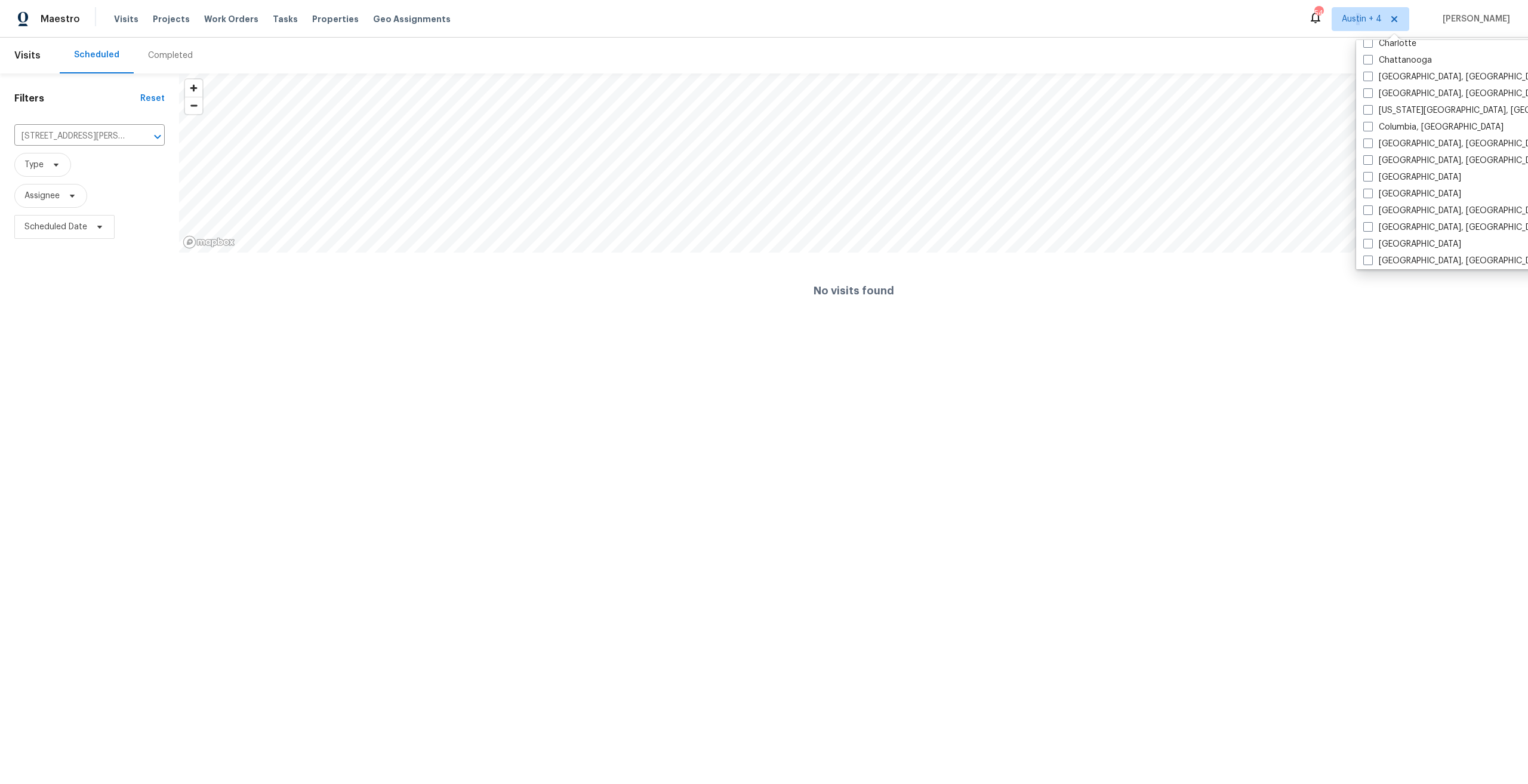
scroll to position [238, 0]
click at [1395, 161] on label "[GEOGRAPHIC_DATA]" at bounding box center [1412, 165] width 98 height 12
click at [1367, 168] on span at bounding box center [1368, 165] width 9 height 9
click at [1367, 167] on input "[GEOGRAPHIC_DATA]" at bounding box center [1367, 163] width 8 height 8
checkbox input "true"
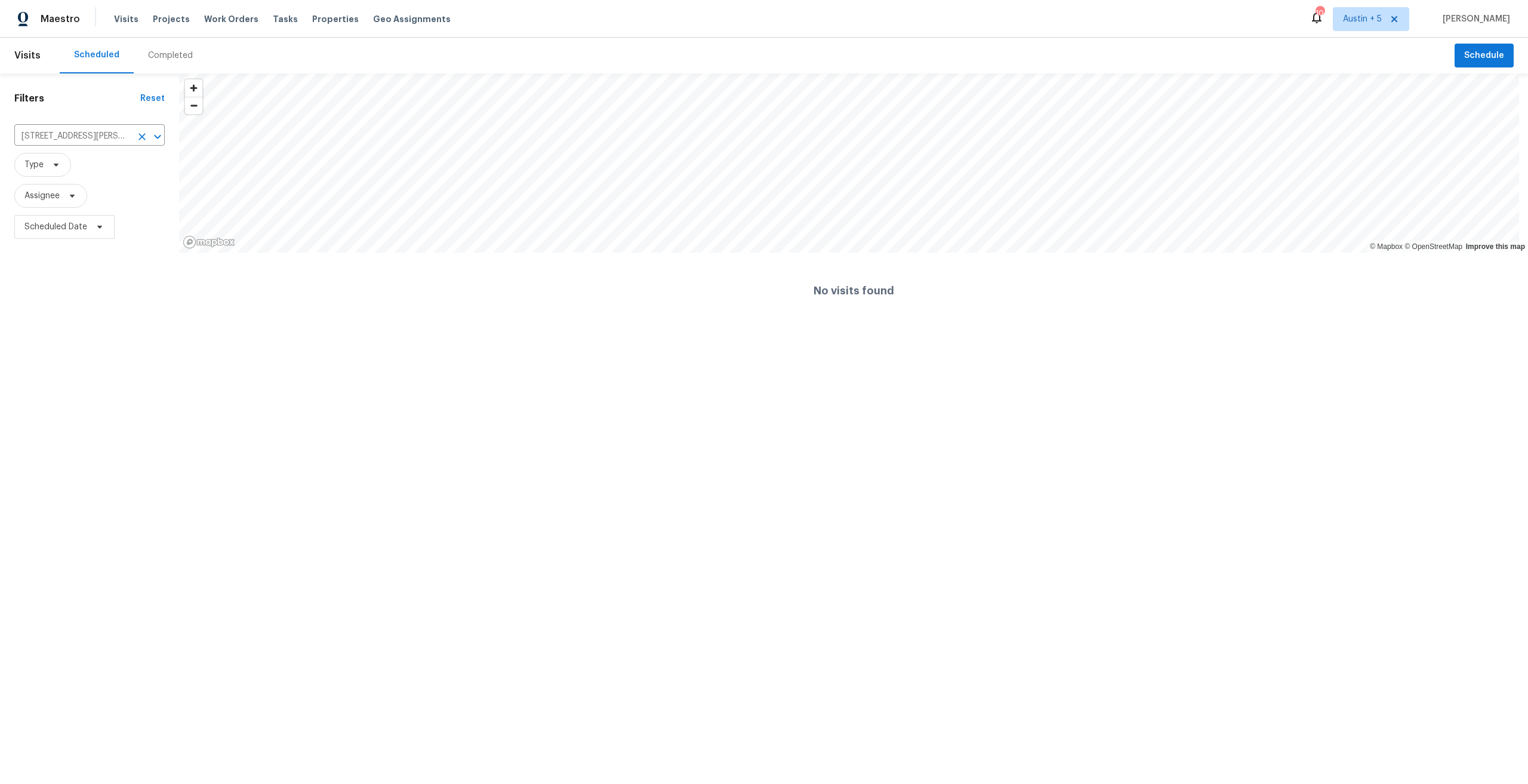
click at [87, 146] on div "28041 Longfellow St, Winchester, CA 92596 ​" at bounding box center [89, 136] width 150 height 25
click at [96, 140] on input "28041 Longfellow St, Winchester, CA 92596" at bounding box center [73, 136] width 117 height 18
paste input "15 Post Oak Trail"
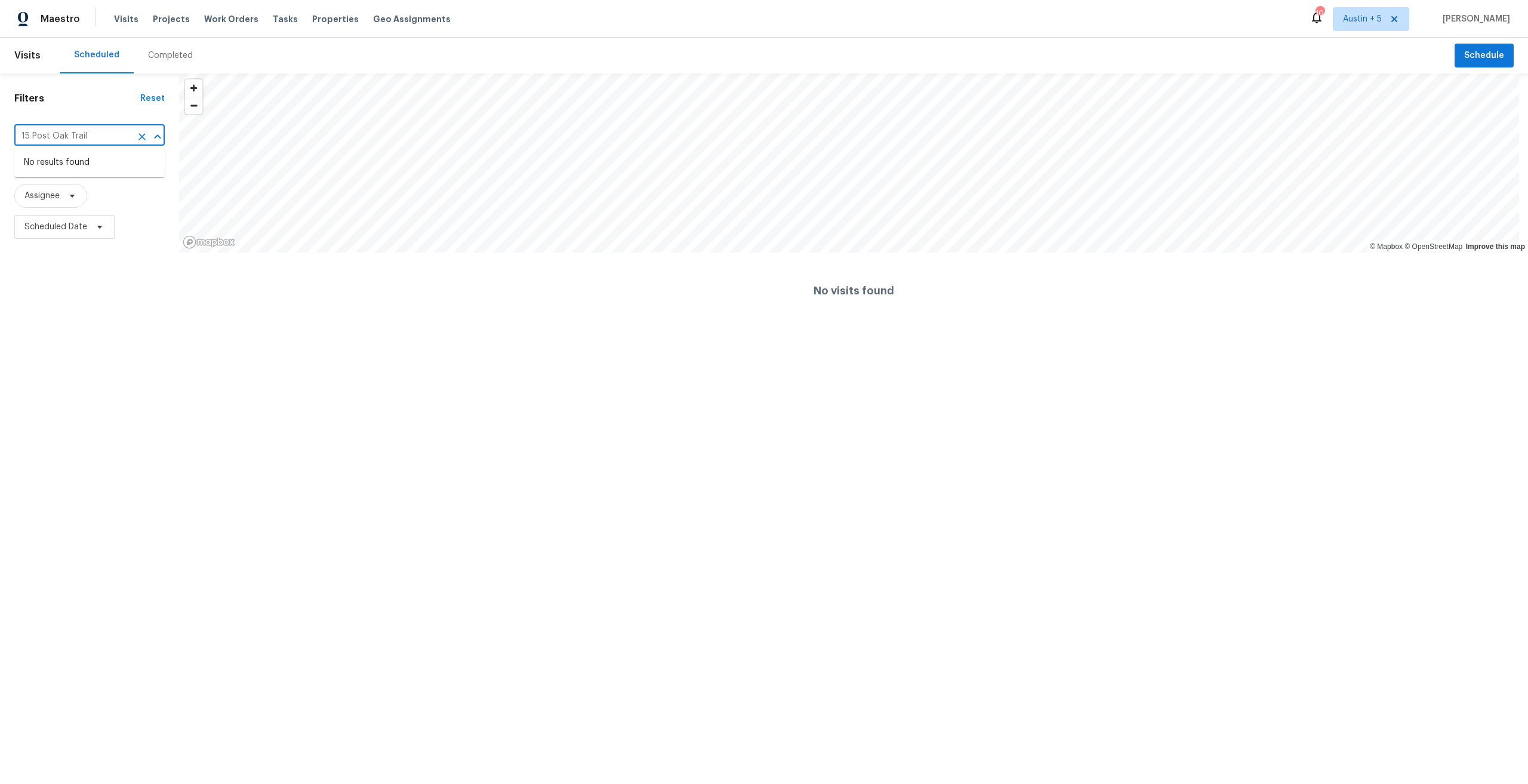
type input "28041 Longfellow St, Winchester, CA 92596"
click at [177, 53] on div "Completed" at bounding box center [170, 55] width 45 height 12
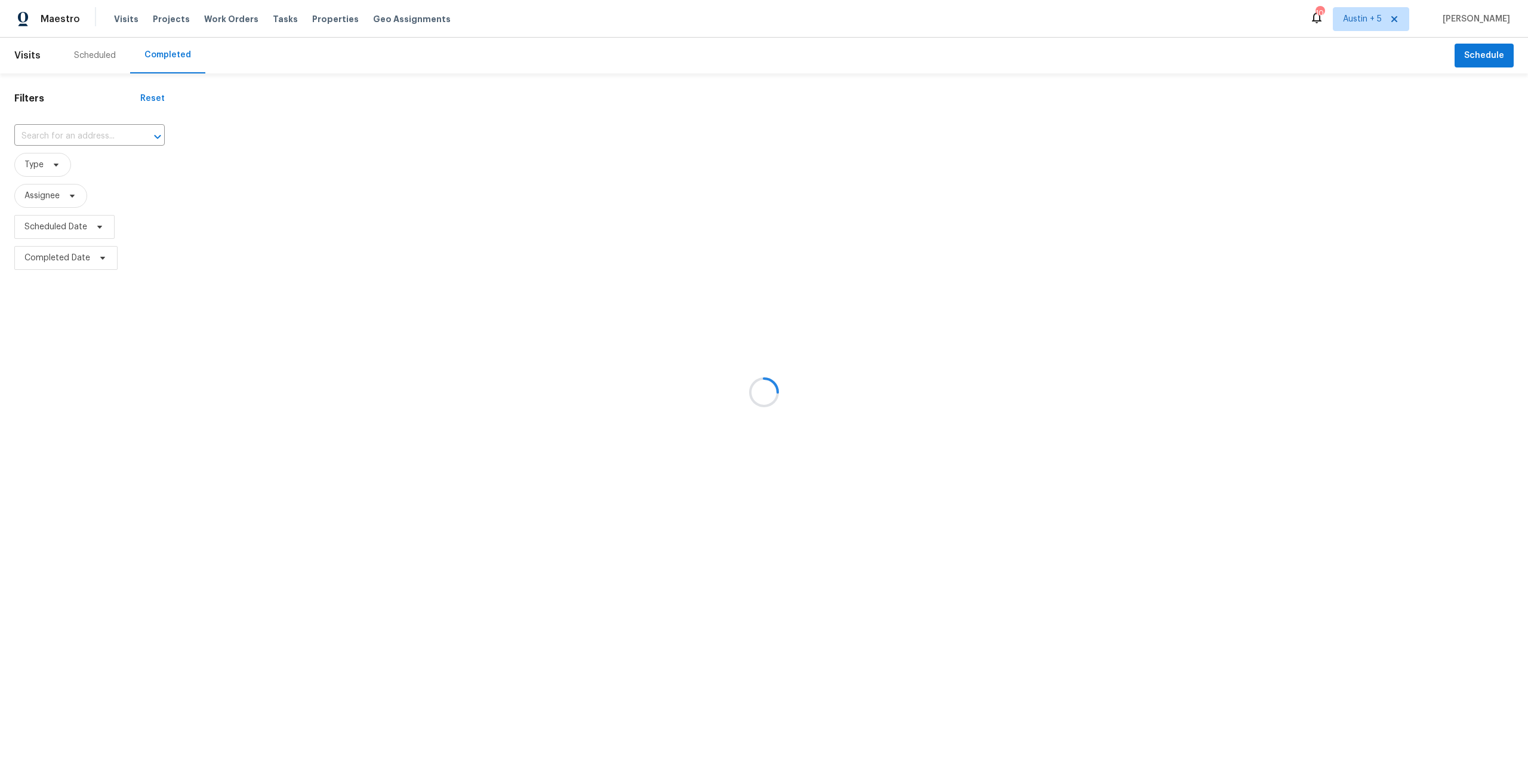
click at [80, 127] on div at bounding box center [764, 392] width 1528 height 784
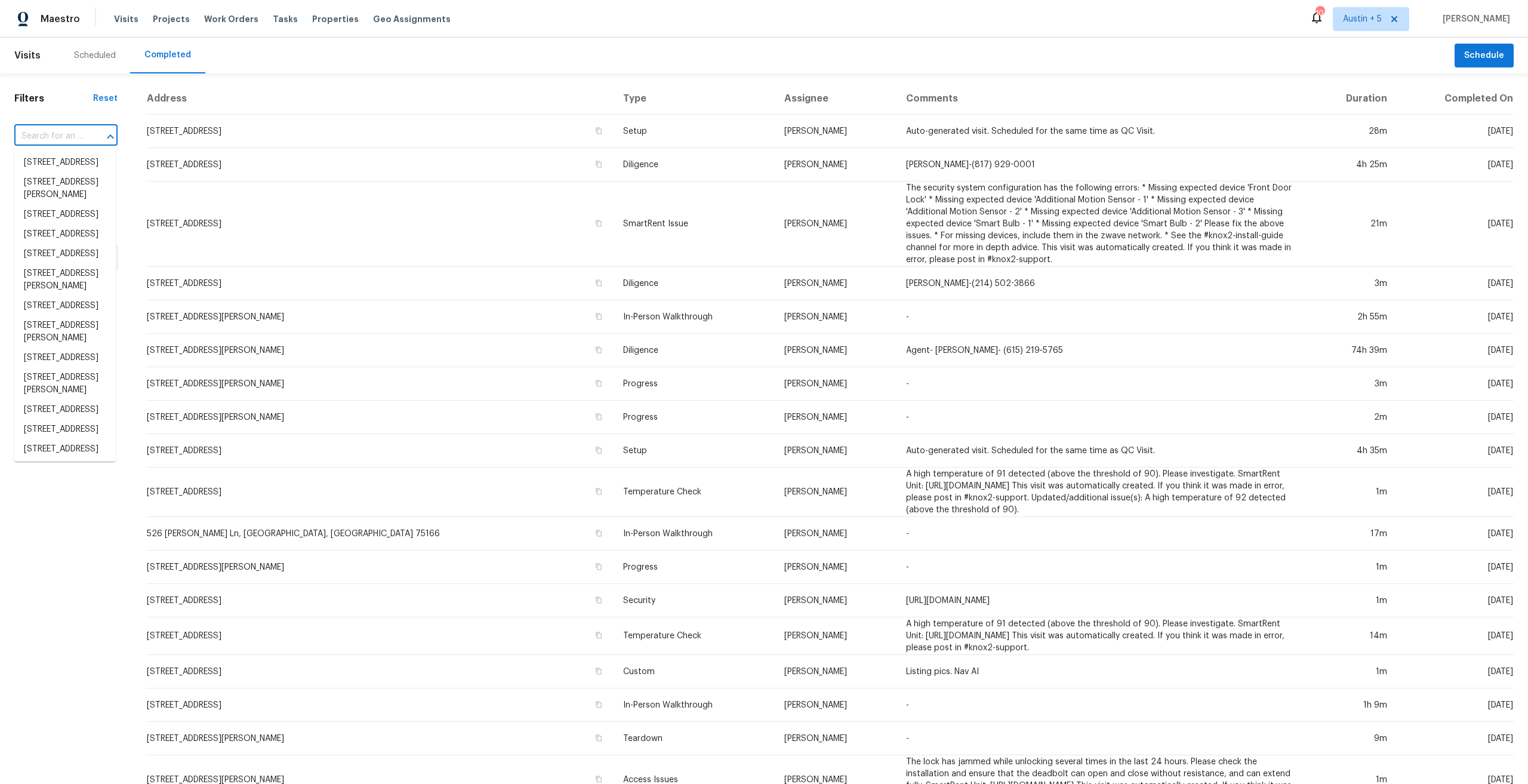
click at [79, 132] on input "text" at bounding box center [49, 136] width 70 height 18
paste input "15 Post Oak Trail"
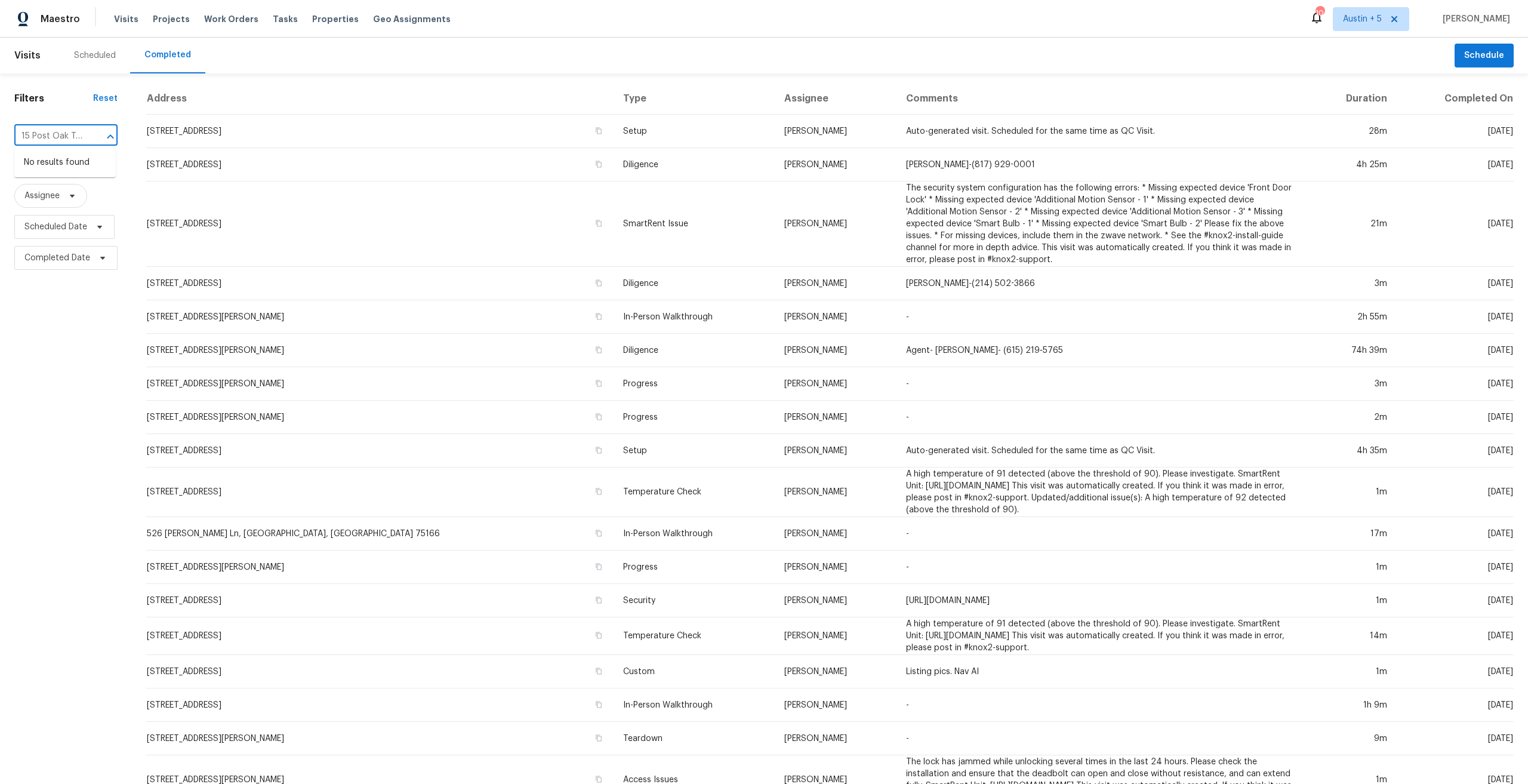
scroll to position [0, 3]
paste input "text"
type input "15 Post Oak Trail"
click at [55, 129] on input "text" at bounding box center [49, 136] width 70 height 18
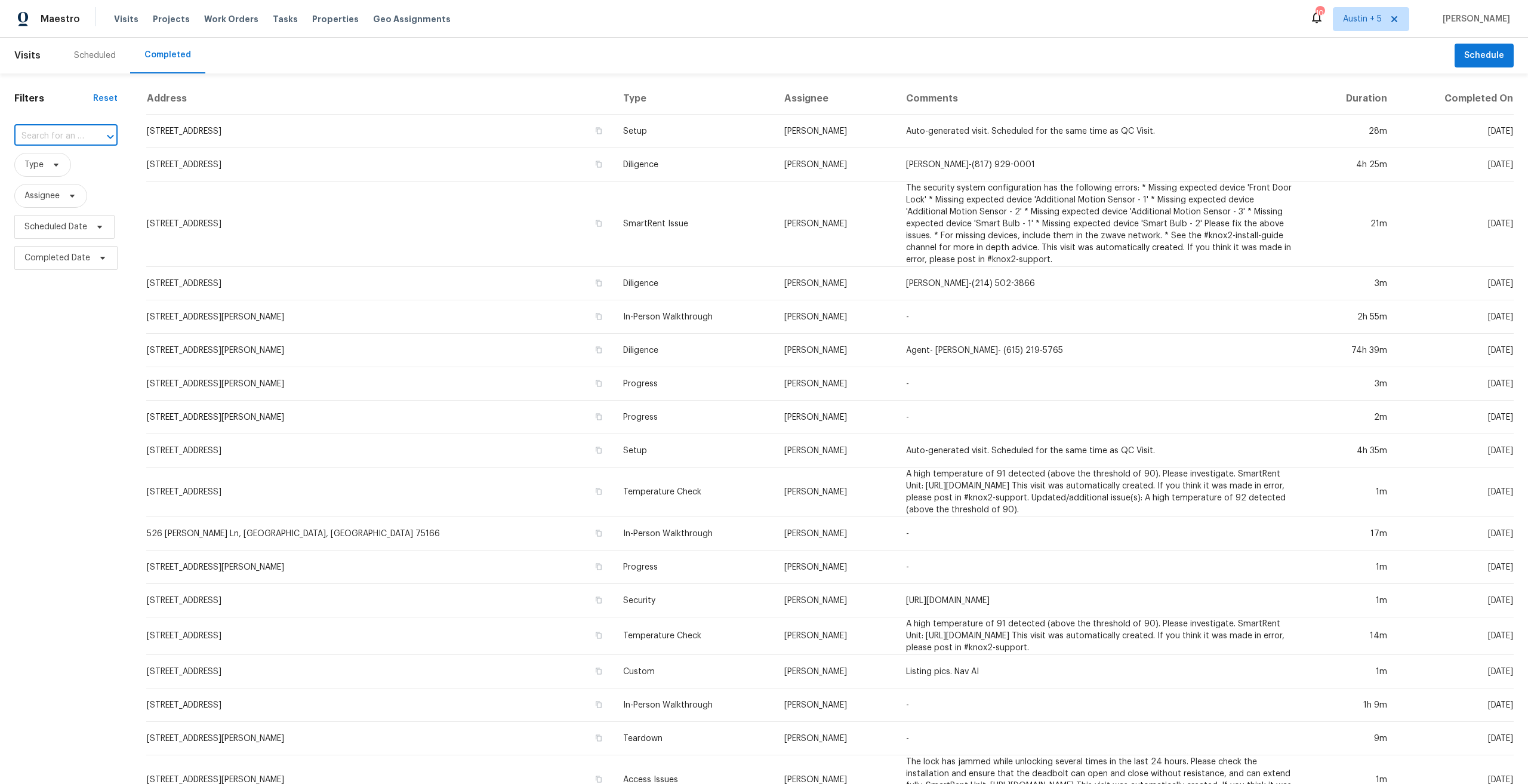
paste input "3RNP2GH35NAY"
type input "3RNP2GH35NAY"
click at [82, 56] on div "Scheduled" at bounding box center [95, 55] width 42 height 12
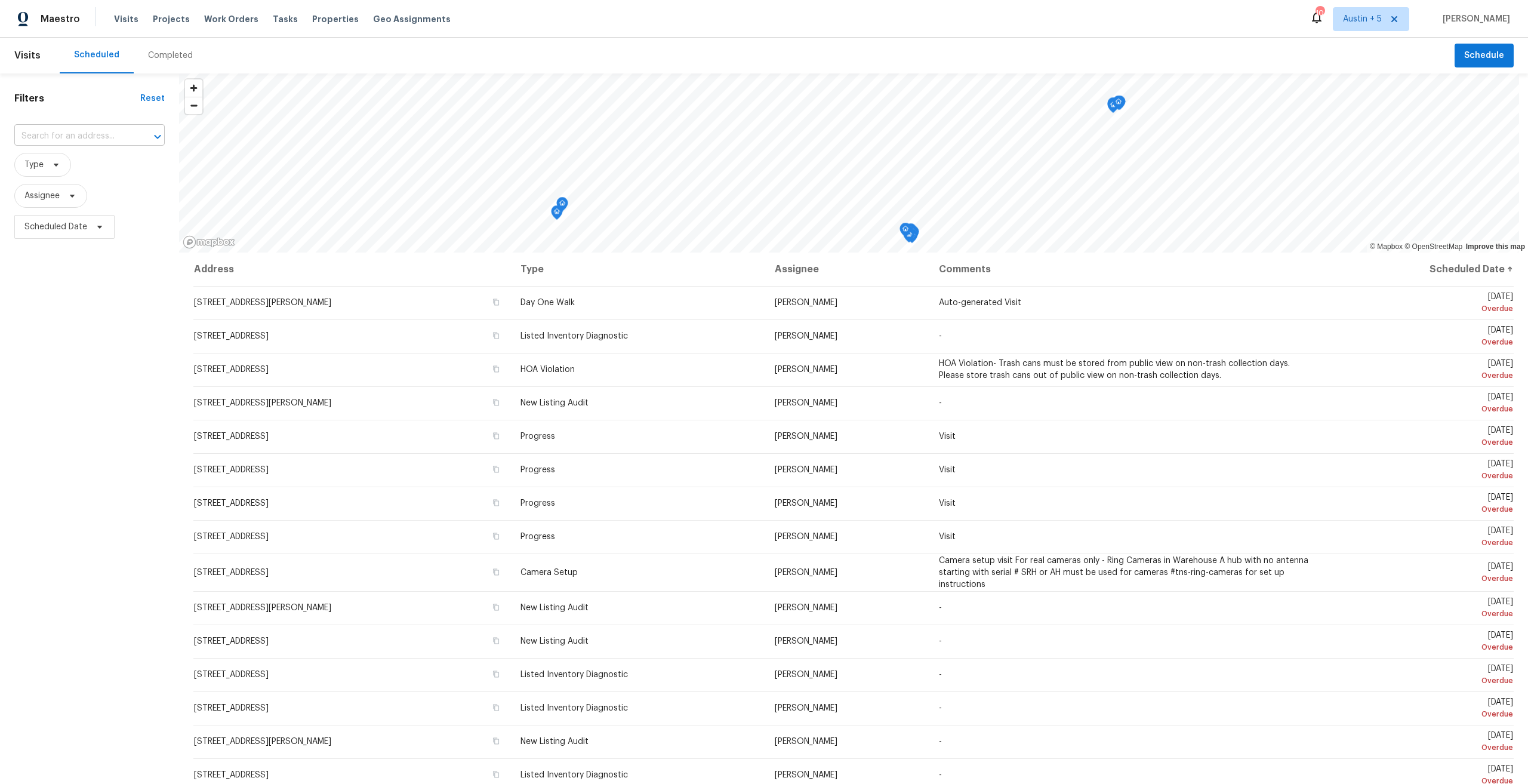
click at [55, 133] on input "text" at bounding box center [73, 136] width 117 height 18
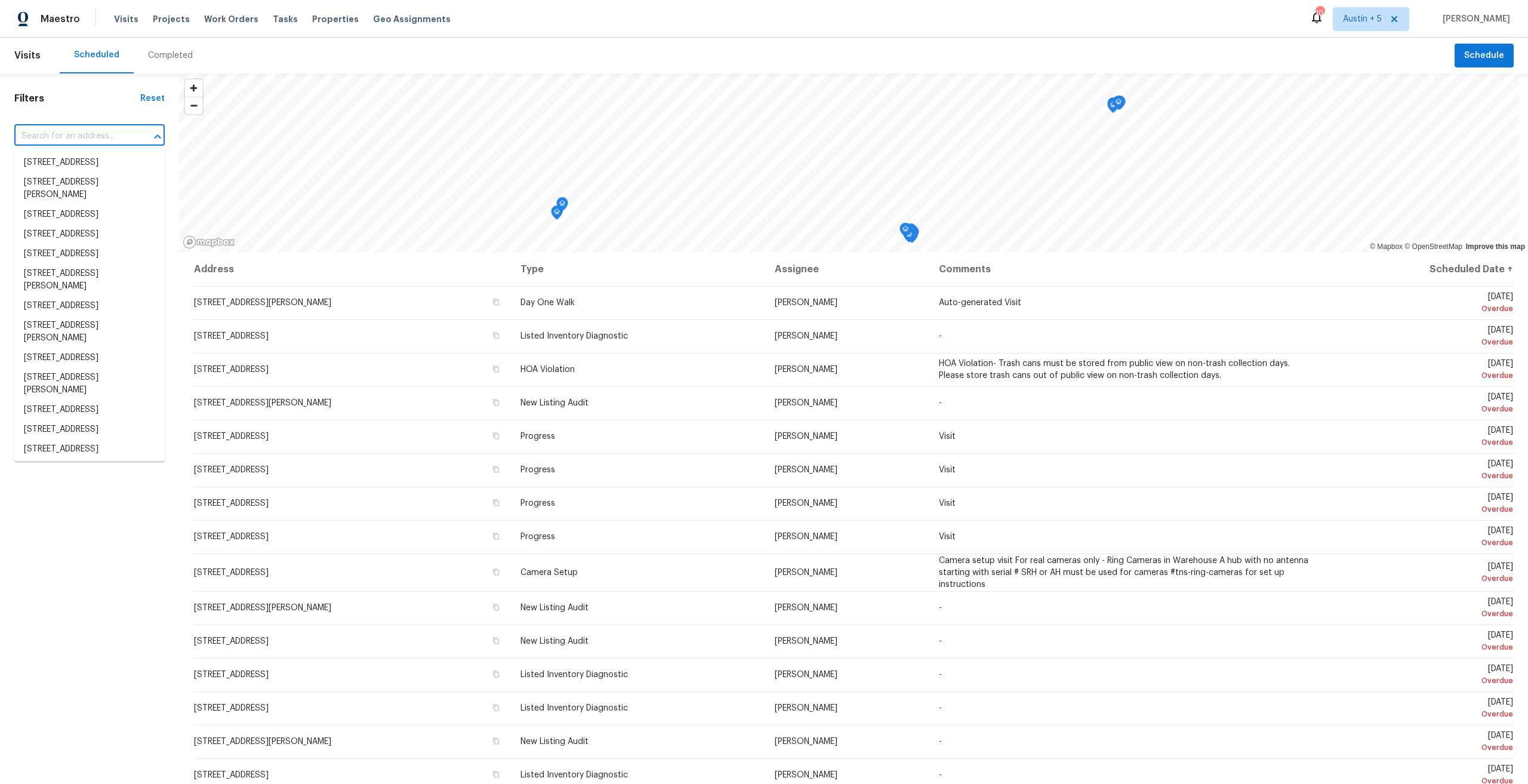
paste input "3RNP2GH35NAY"
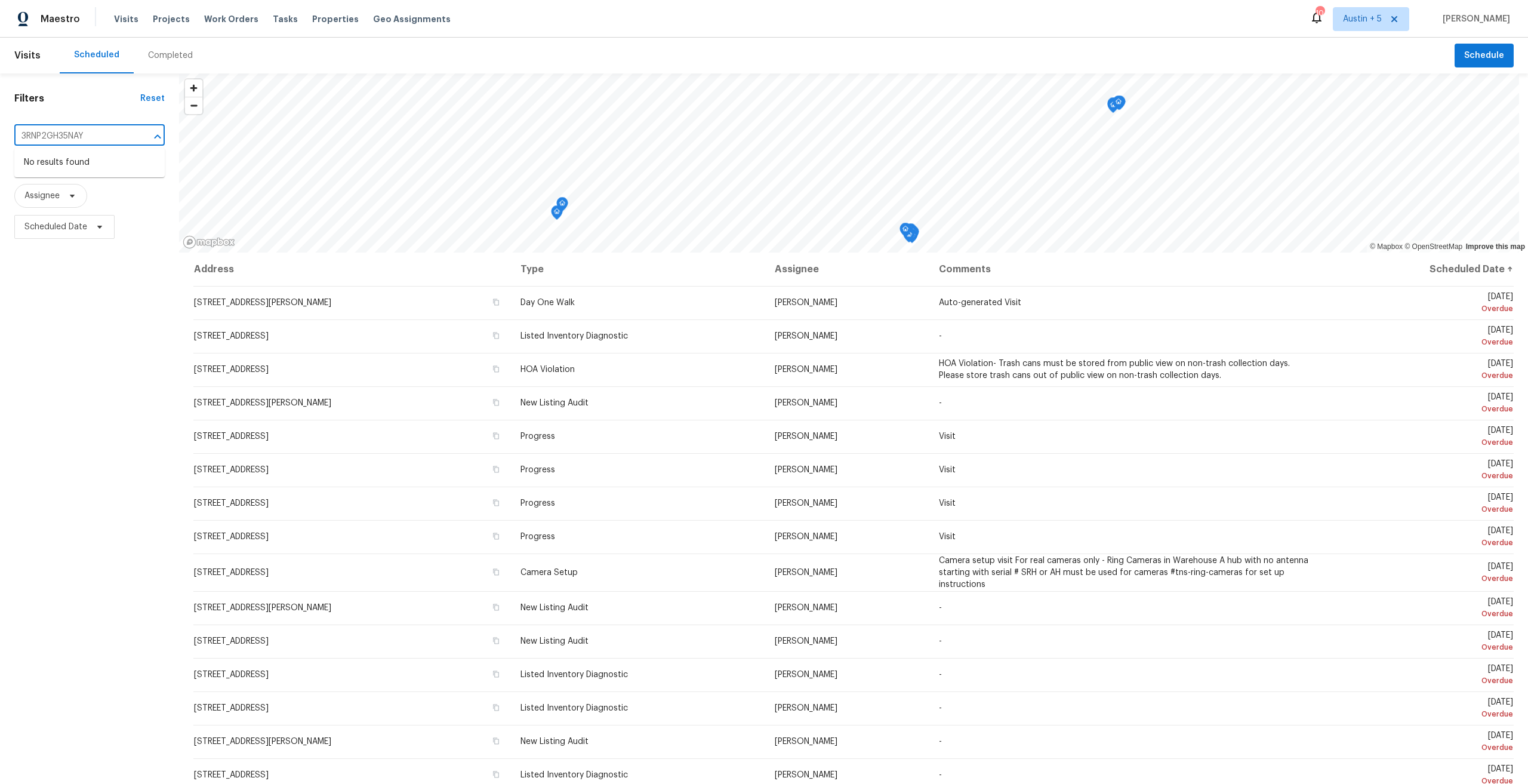
type input "3RNP2GH35NAY"
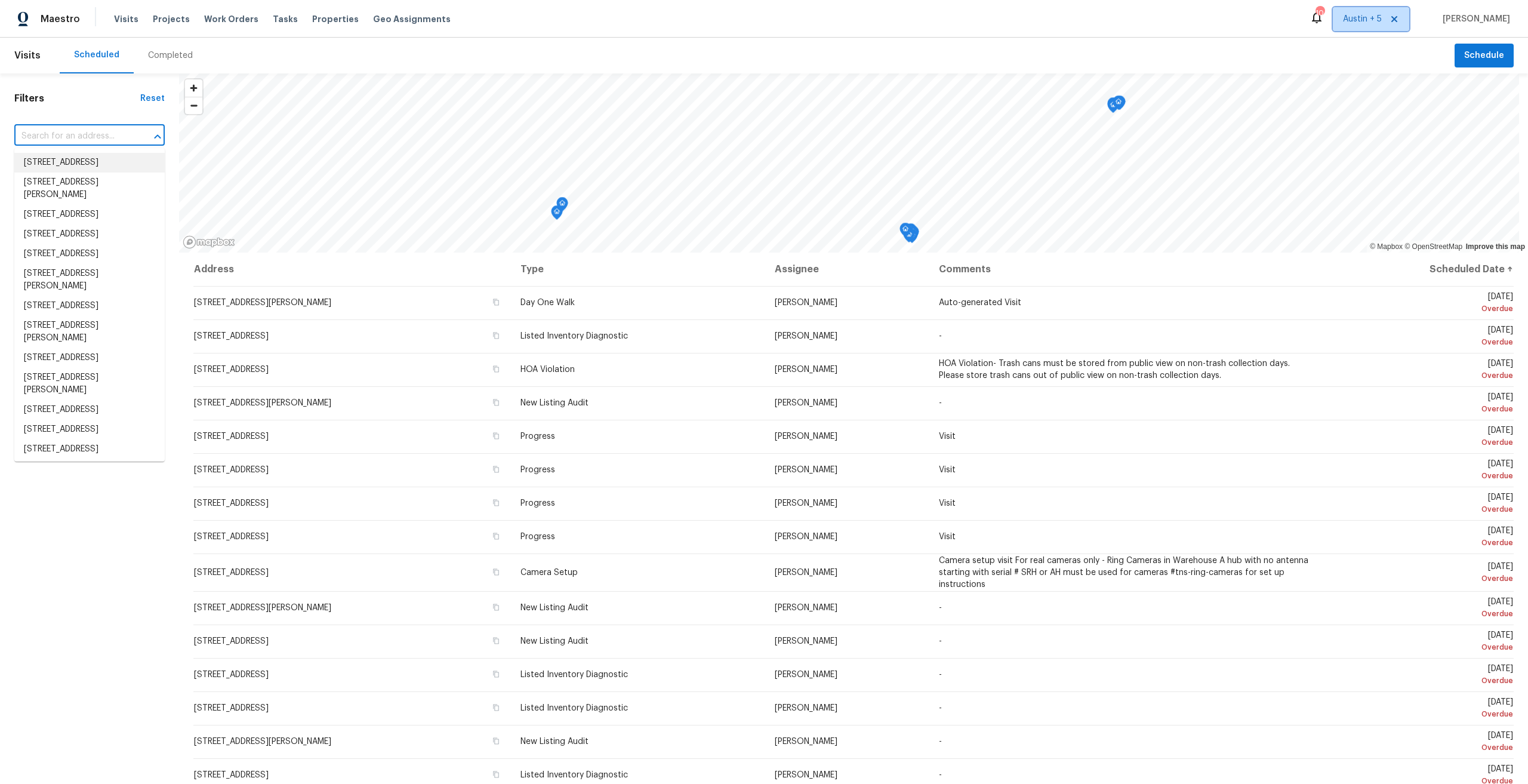
click at [1379, 21] on span "Austin + 5" at bounding box center [1362, 18] width 39 height 12
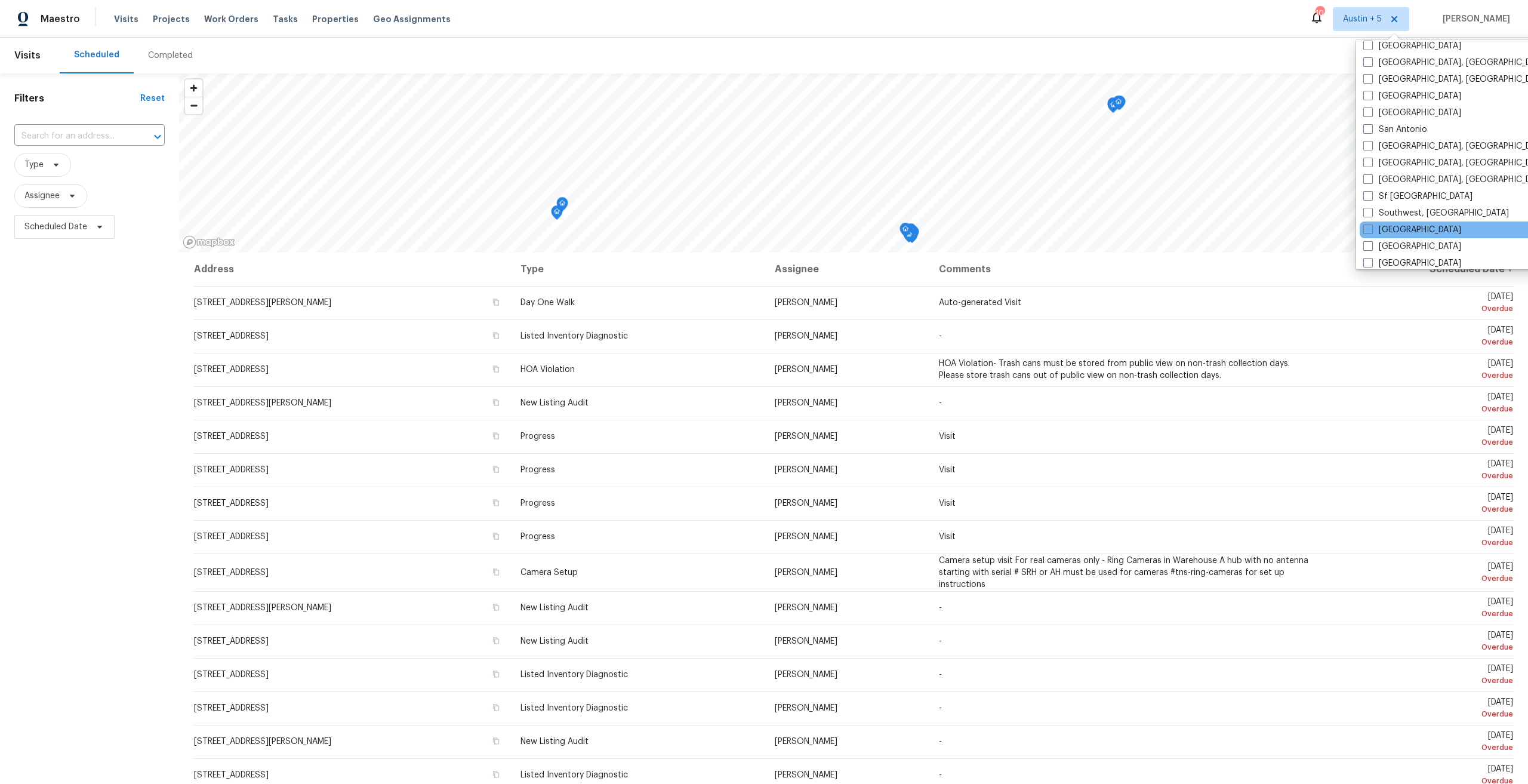
scroll to position [799, 0]
click at [1392, 242] on label "[GEOGRAPHIC_DATA]" at bounding box center [1412, 239] width 98 height 12
click at [1371, 241] on input "[GEOGRAPHIC_DATA]" at bounding box center [1367, 237] width 8 height 8
checkbox input "true"
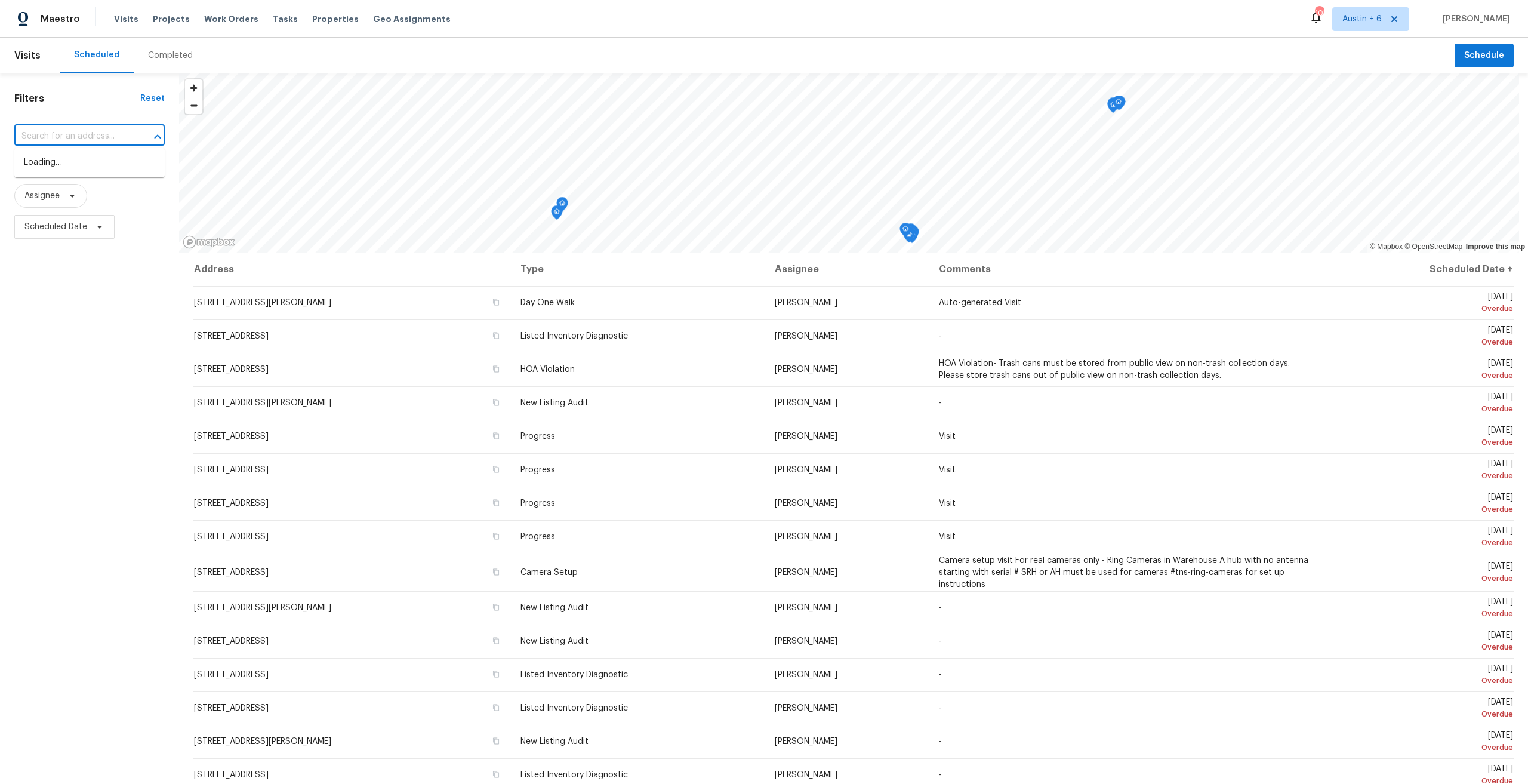
click at [75, 136] on input "text" at bounding box center [73, 136] width 117 height 18
paste input "1Y8X3QGX877BN"
type input "1Y8X3QGX877BN"
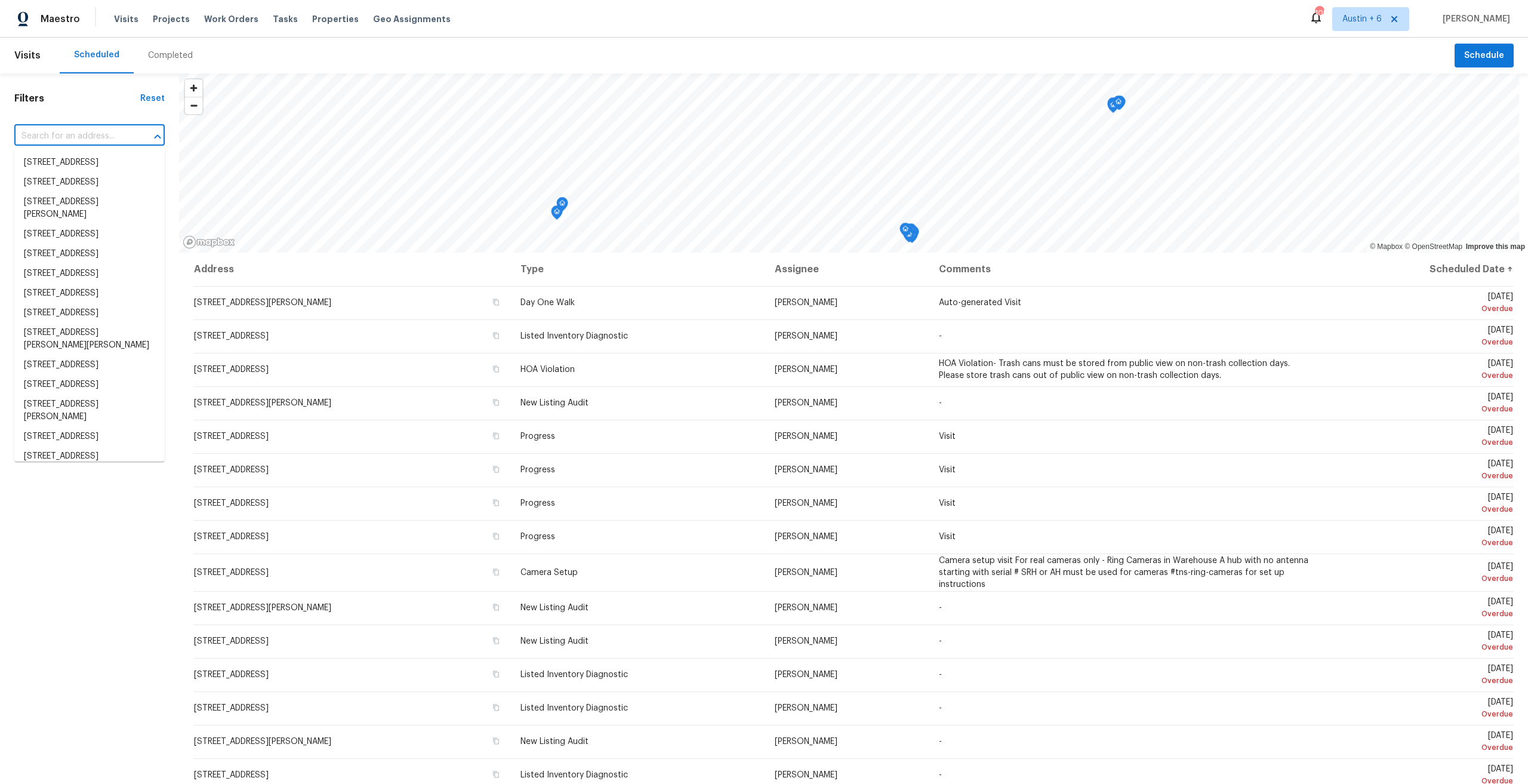
paste input "[STREET_ADDRESS][PERSON_NAME]"
type input "[STREET_ADDRESS][PERSON_NAME]"
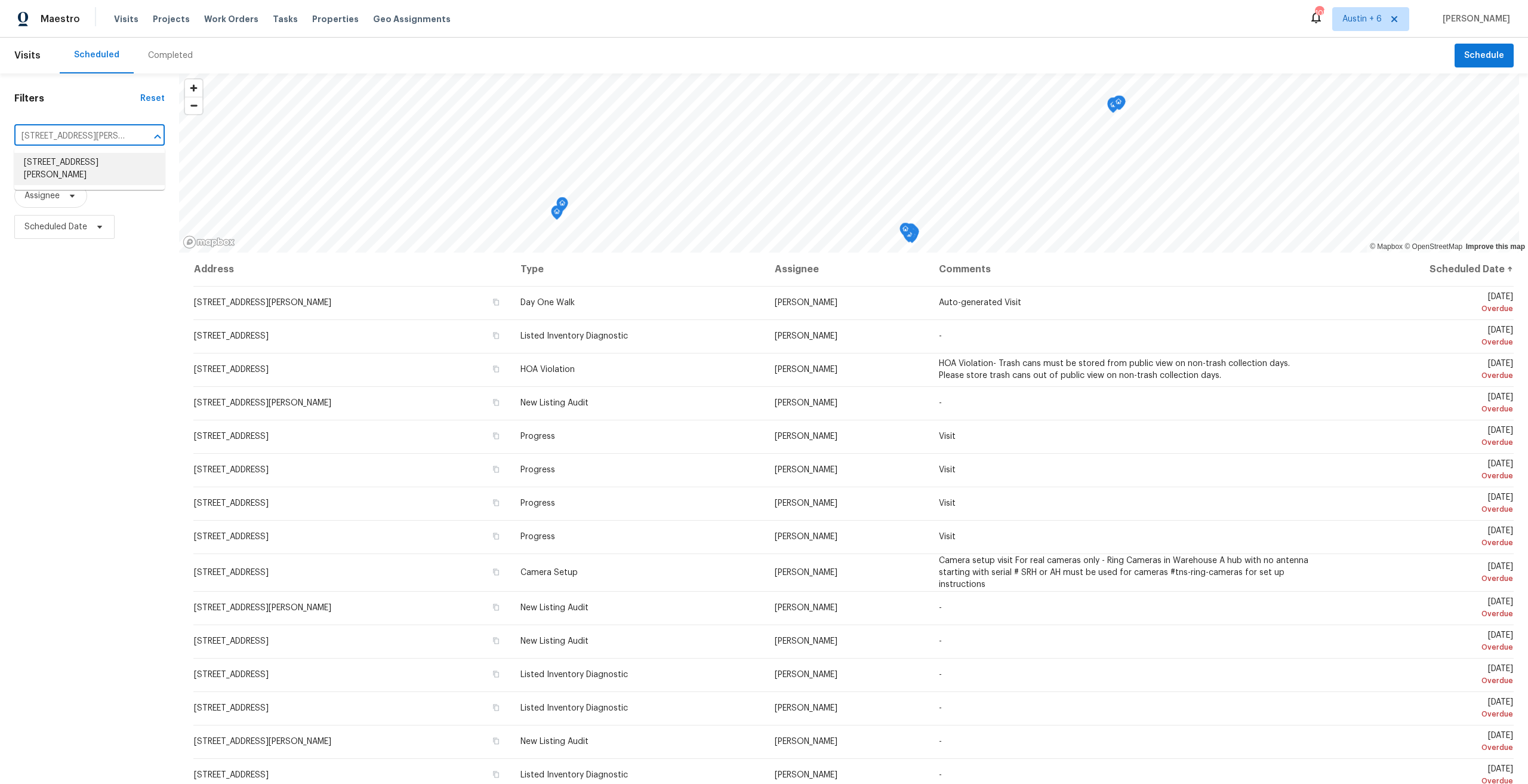
click at [59, 159] on li "[STREET_ADDRESS][PERSON_NAME]" at bounding box center [89, 168] width 150 height 32
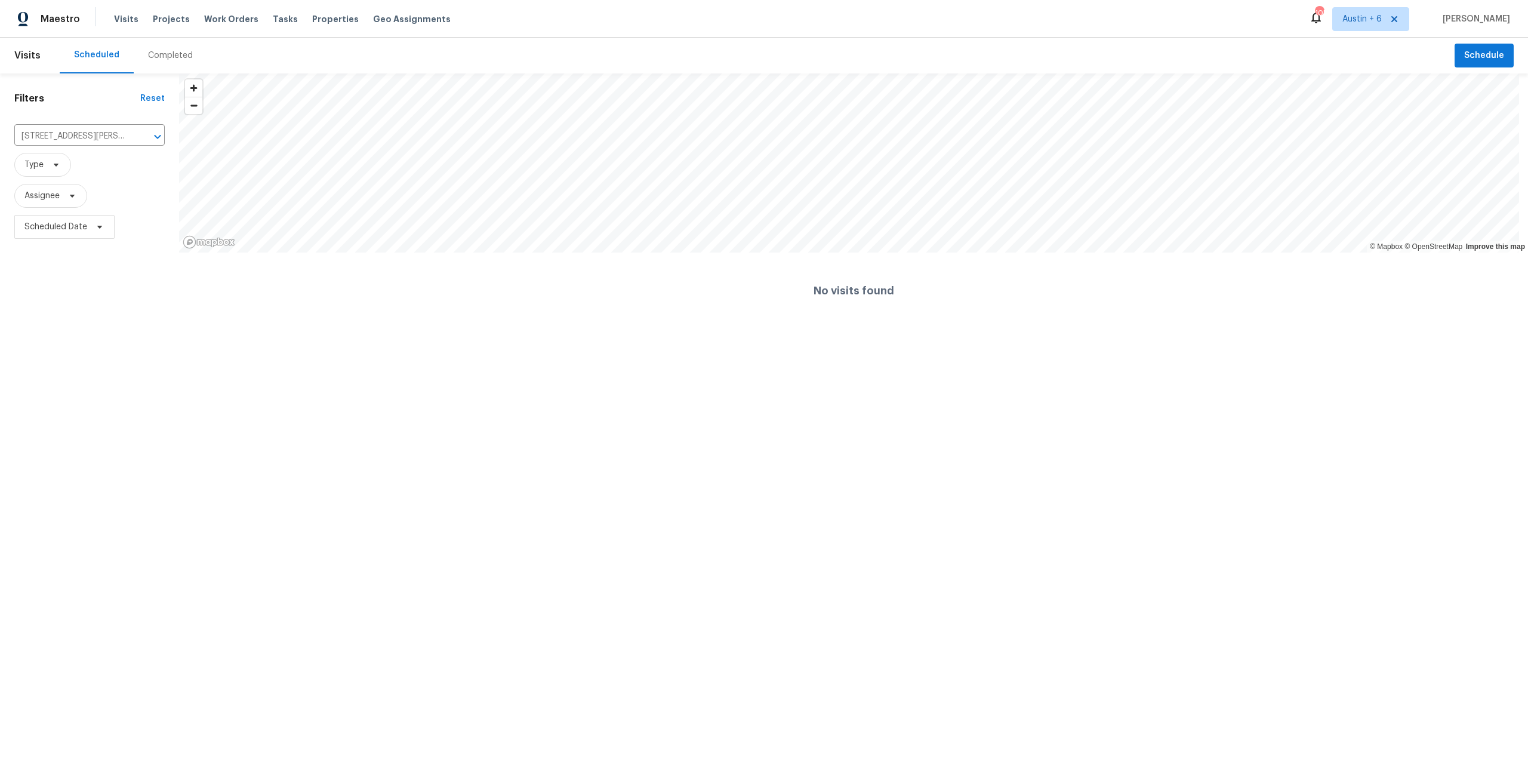
click at [190, 57] on div "Completed" at bounding box center [170, 55] width 74 height 35
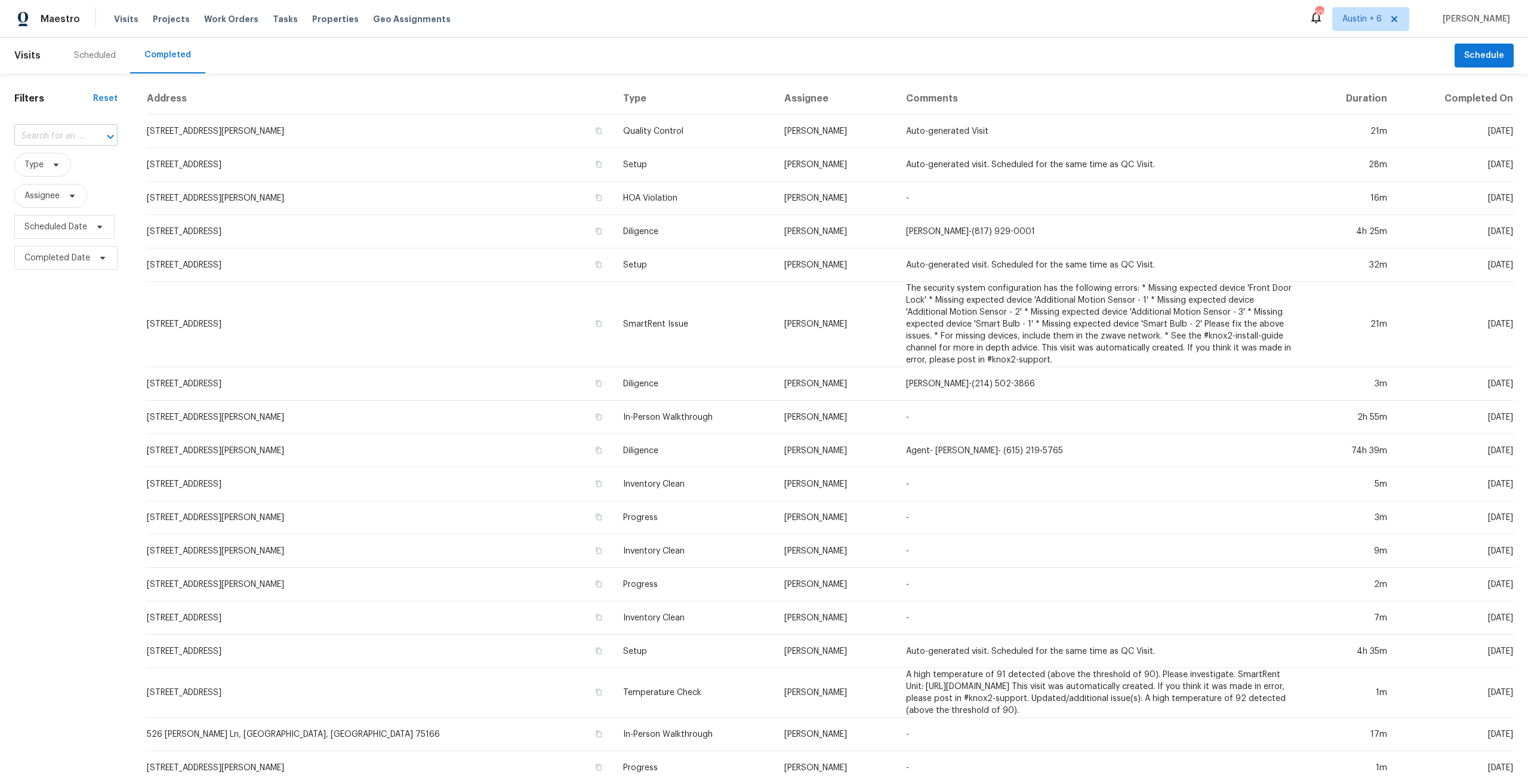
click at [20, 138] on input "text" at bounding box center [49, 136] width 70 height 18
paste input "[STREET_ADDRESS][PERSON_NAME]"
type input "[STREET_ADDRESS][PERSON_NAME]"
click at [52, 161] on li "[STREET_ADDRESS][PERSON_NAME]" at bounding box center [65, 168] width 102 height 32
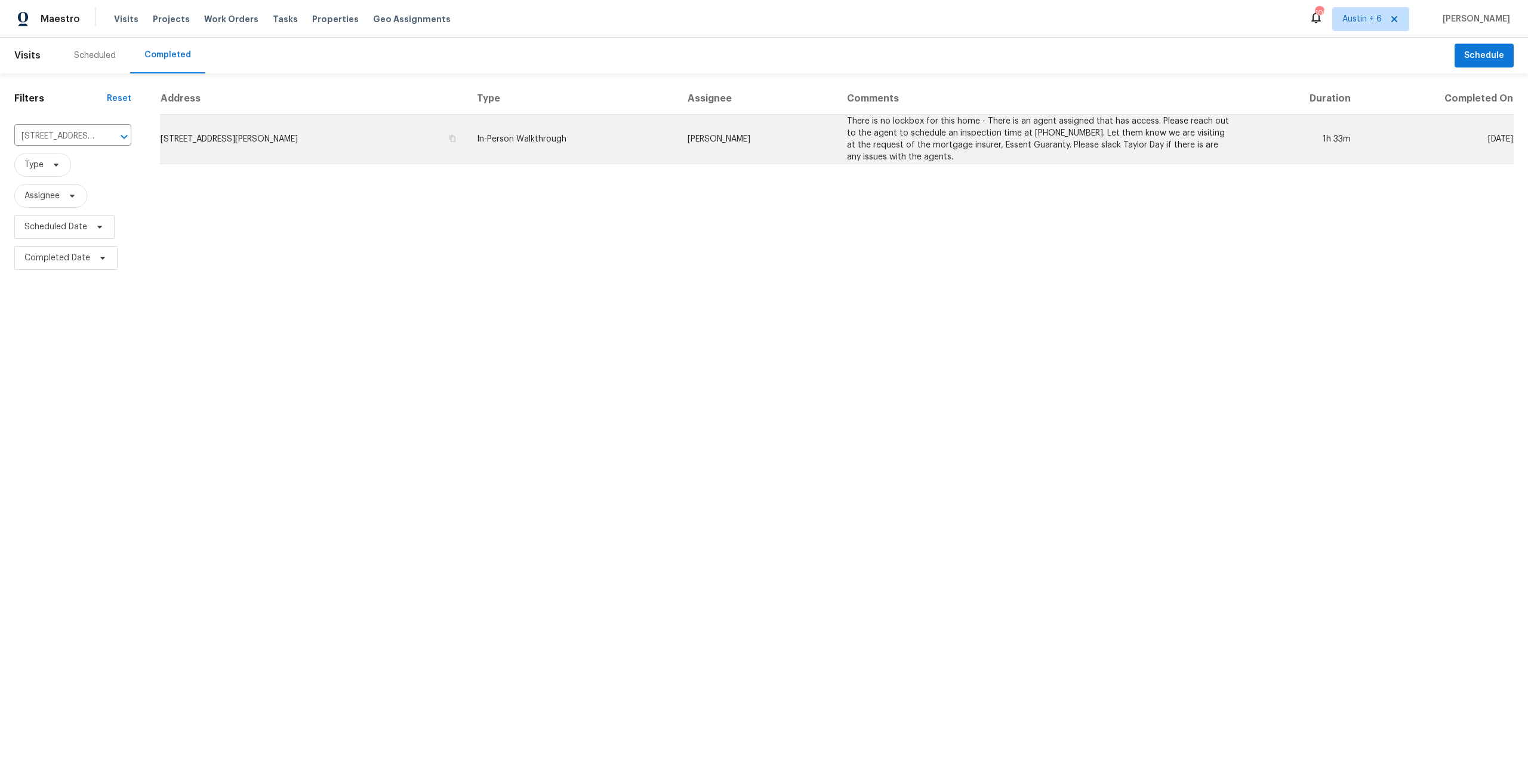
click at [275, 136] on td "[STREET_ADDRESS][PERSON_NAME]" at bounding box center [314, 139] width 307 height 49
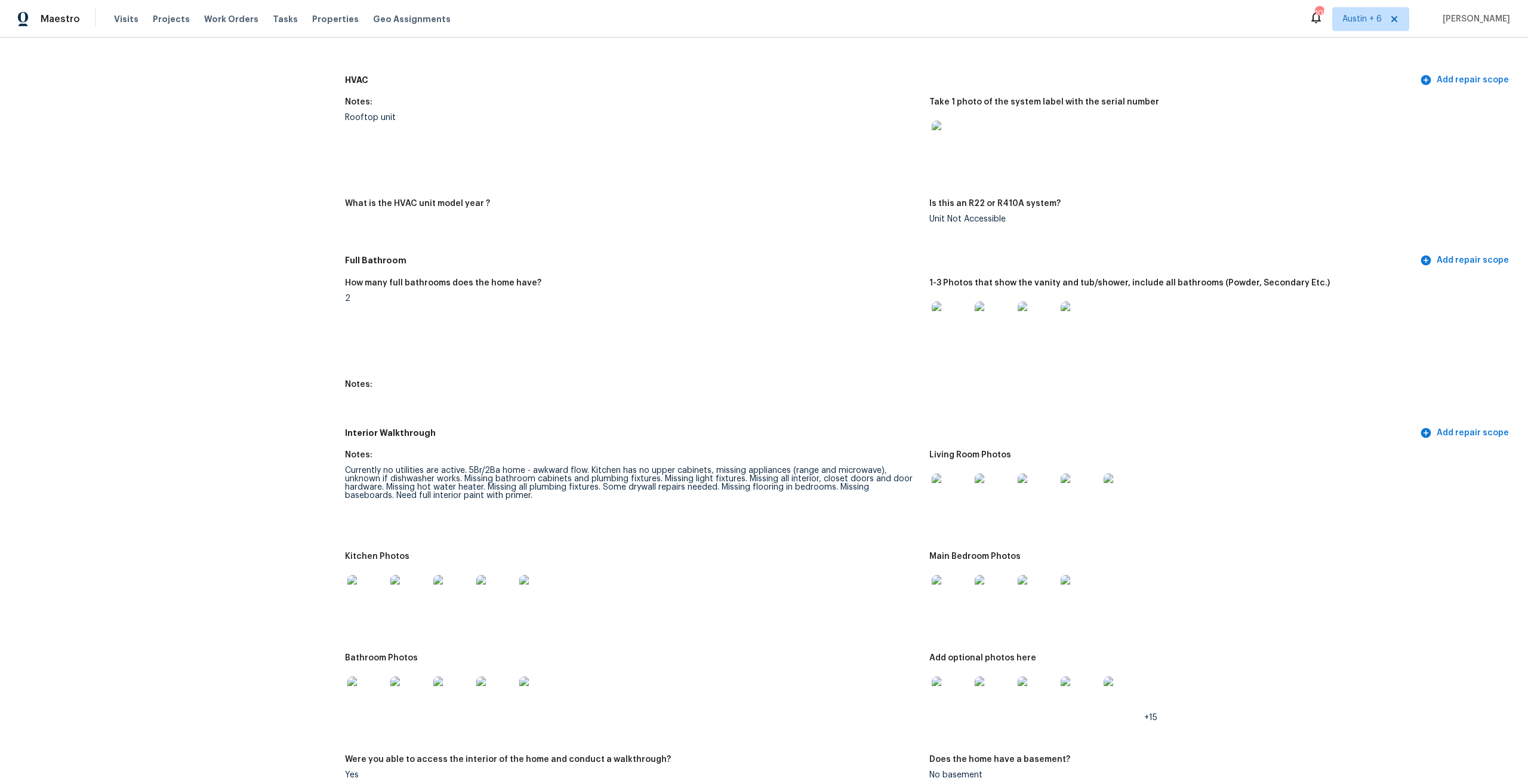
scroll to position [538, 0]
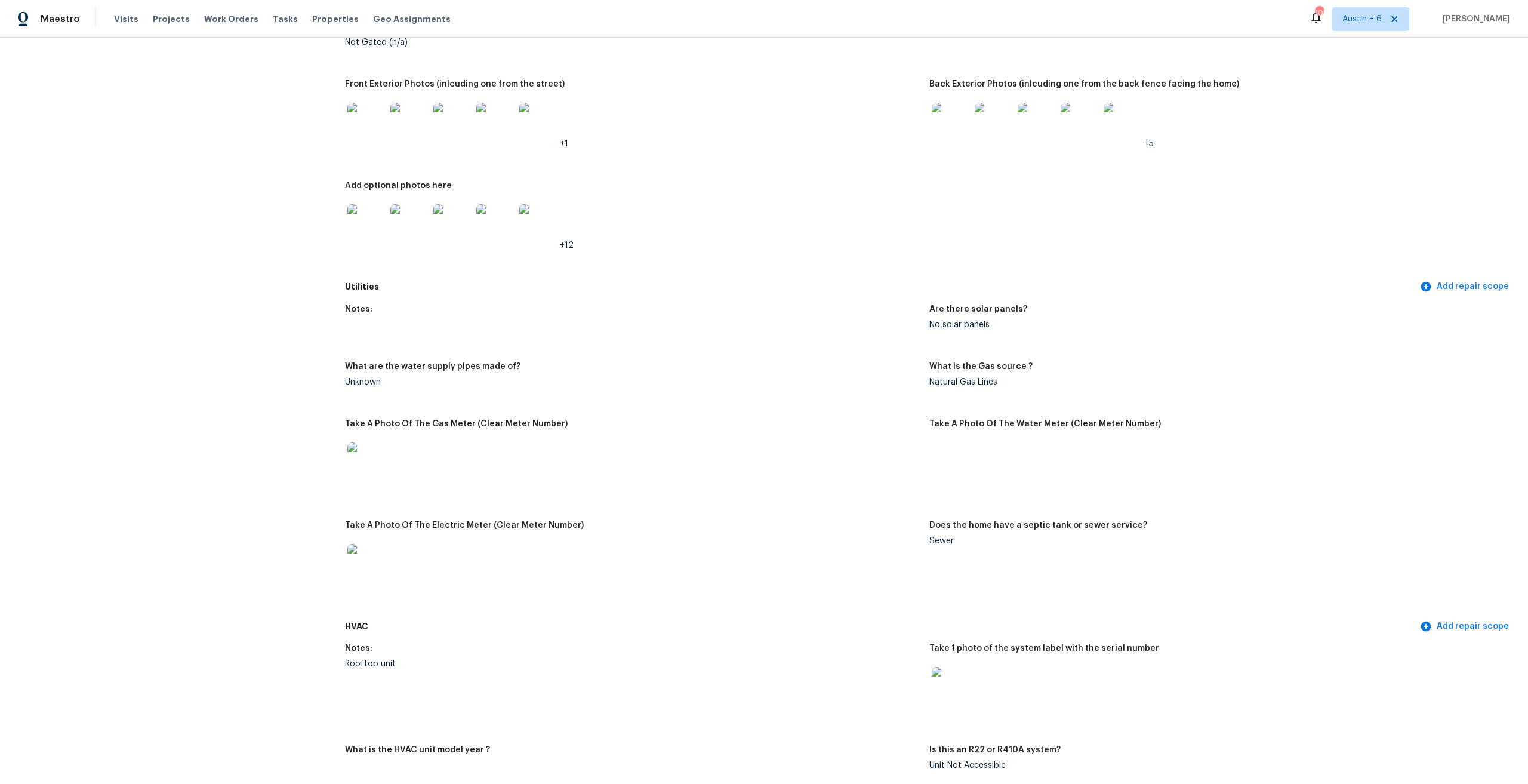
click at [52, 21] on span "Maestro" at bounding box center [60, 18] width 39 height 12
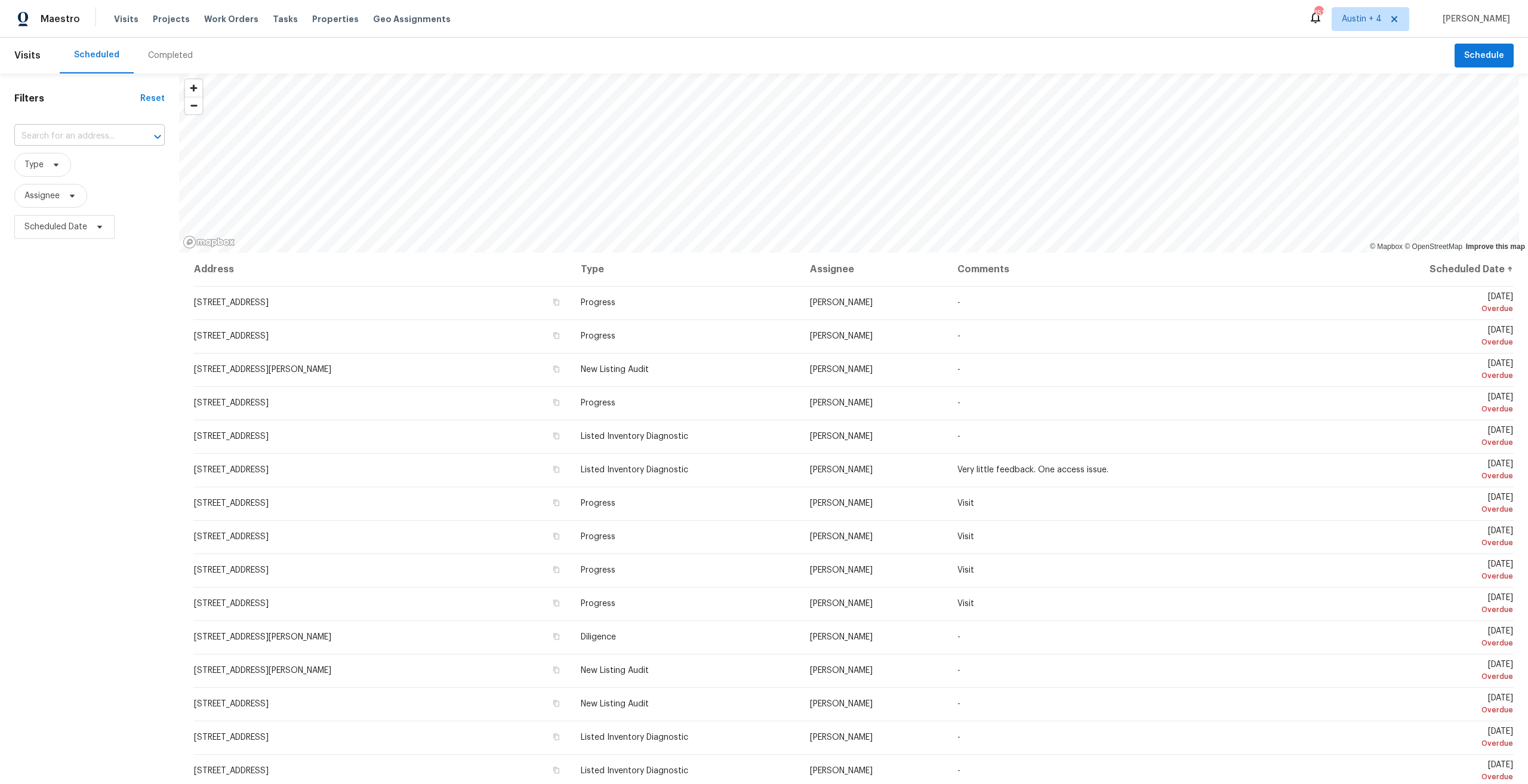
click at [83, 135] on input "text" at bounding box center [73, 136] width 117 height 18
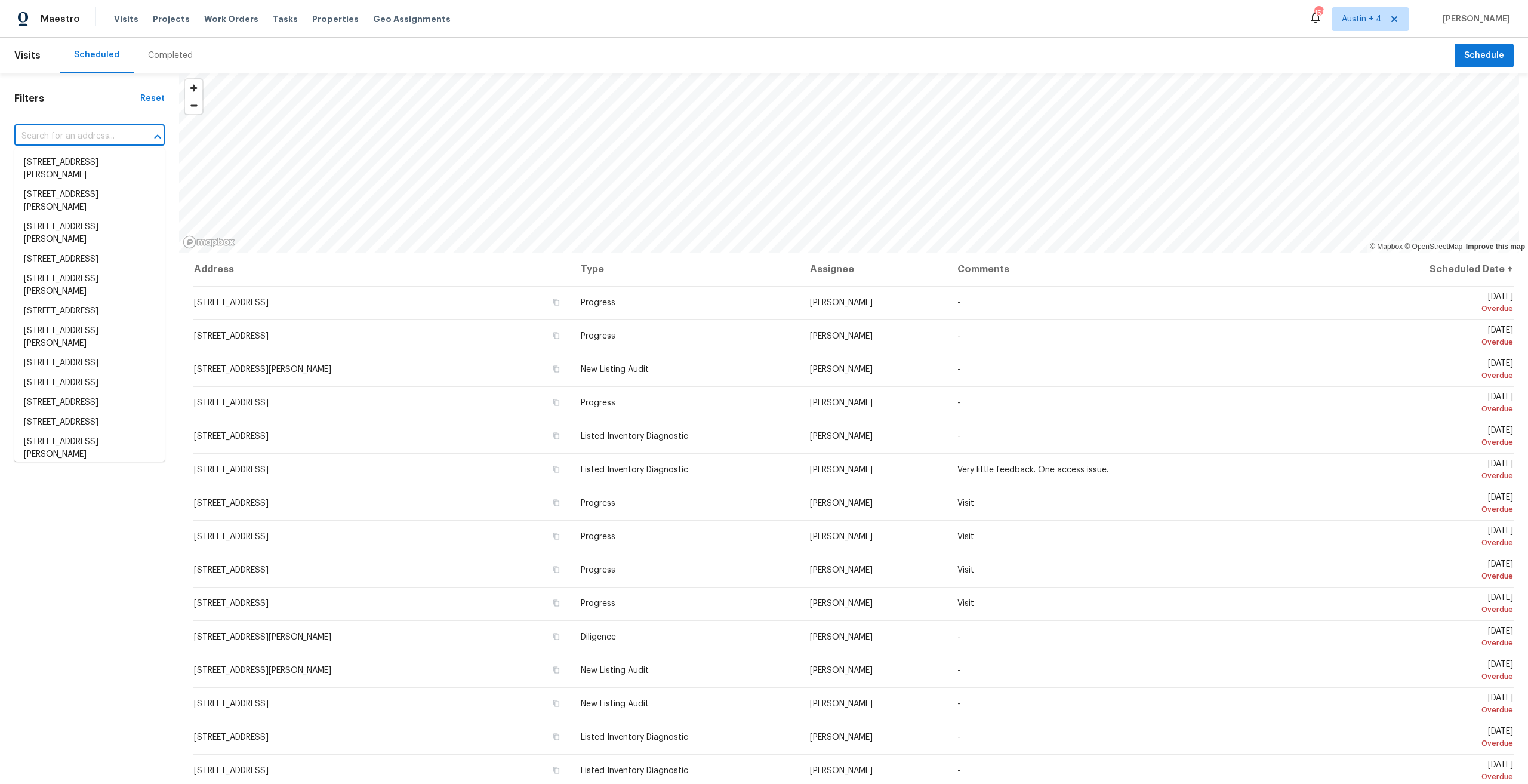
paste input "46210 [PERSON_NAME]"
type input "46210 [PERSON_NAME]"
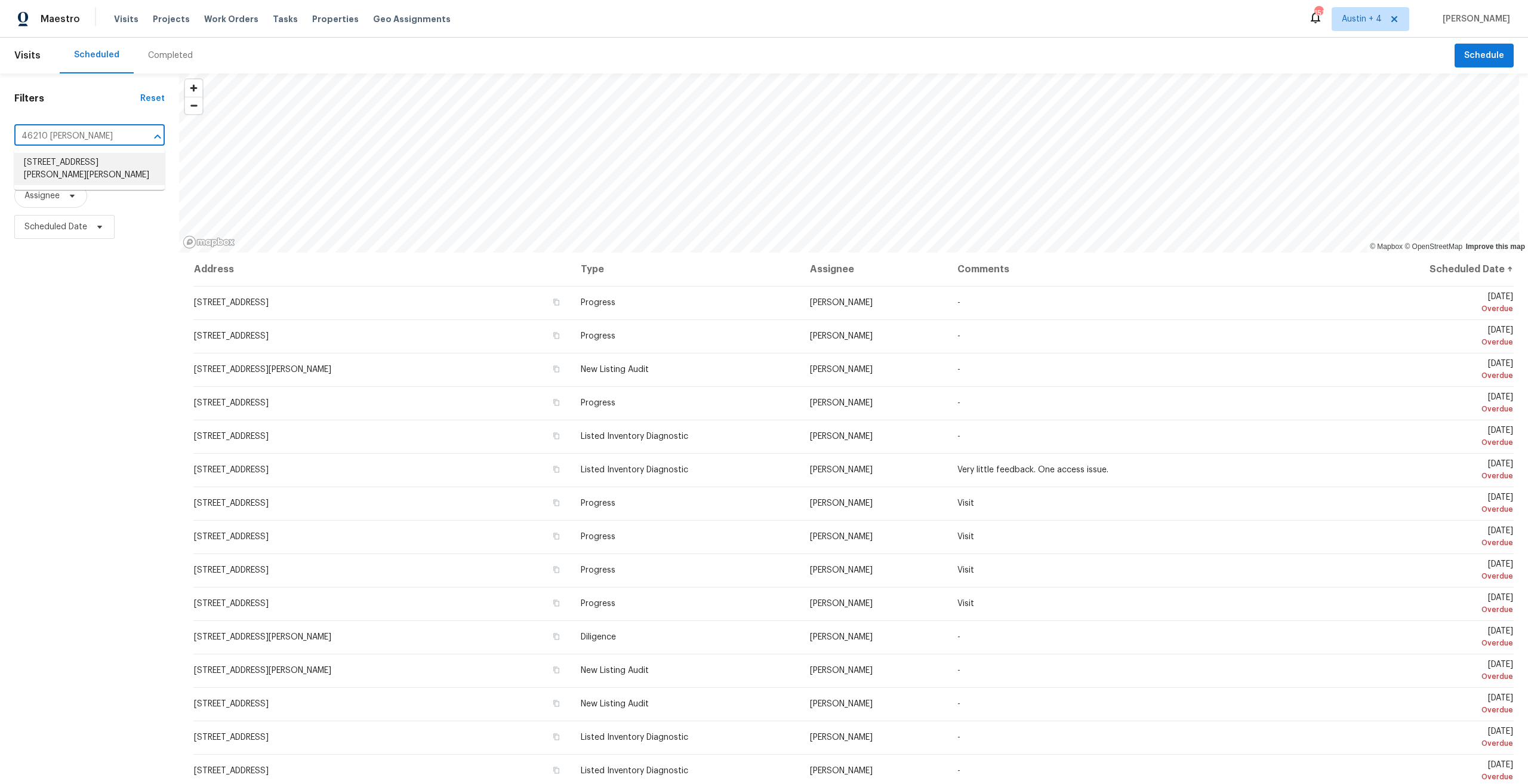
click at [89, 162] on li "[STREET_ADDRESS][PERSON_NAME][PERSON_NAME]" at bounding box center [89, 168] width 150 height 32
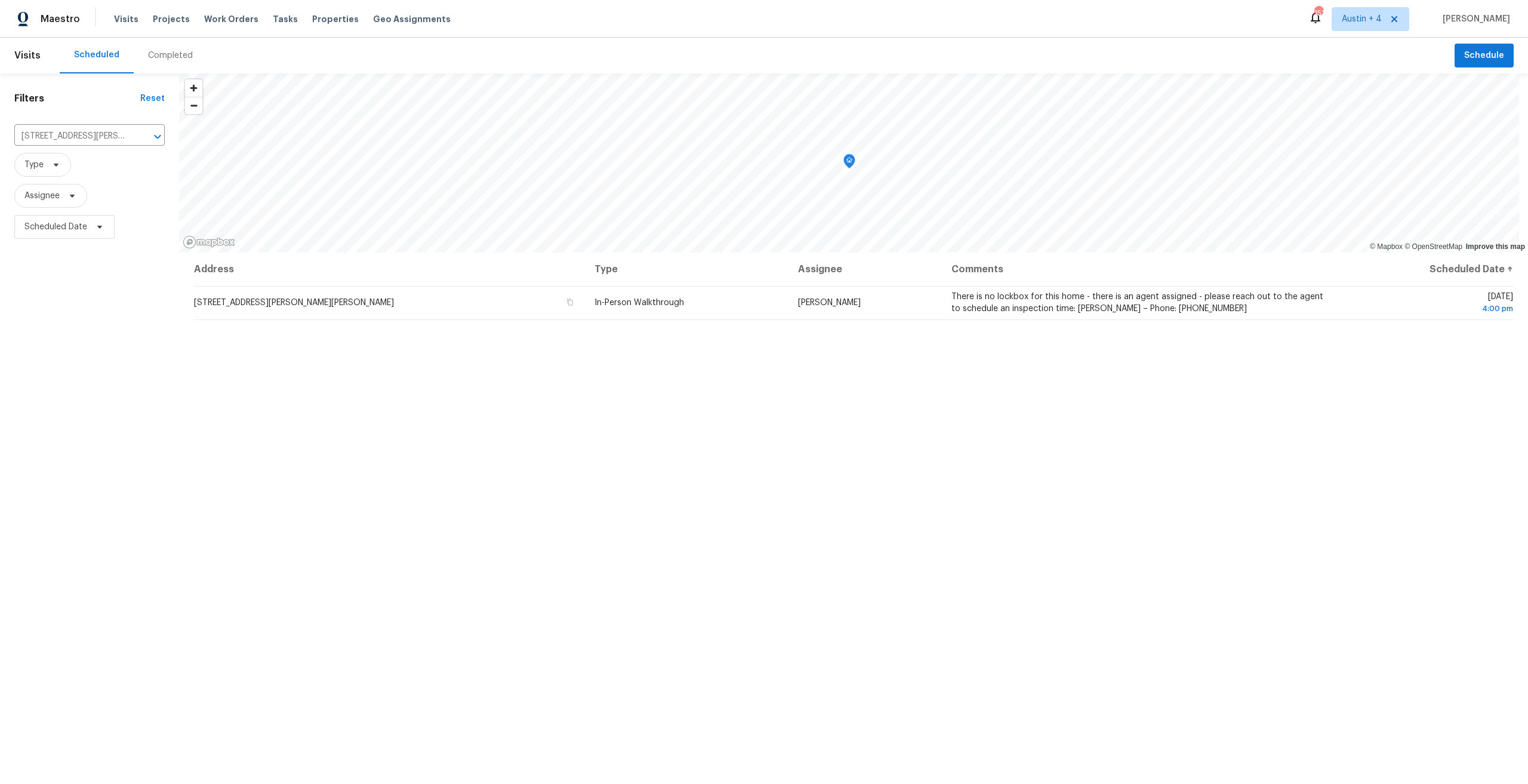
click at [1337, 692] on div "Address Type Assignee Comments Scheduled Date ↑ [STREET_ADDRESS][PERSON_NAME][P…" at bounding box center [853, 566] width 1349 height 627
click at [1478, 407] on div "Address Type Assignee Comments Scheduled Date ↑ [STREET_ADDRESS][PERSON_NAME][P…" at bounding box center [853, 566] width 1349 height 627
click at [95, 137] on input "[STREET_ADDRESS][PERSON_NAME][PERSON_NAME]" at bounding box center [73, 136] width 117 height 18
paste input "[STREET_ADDRESS][PERSON_NAME]"
type input "[STREET_ADDRESS][PERSON_NAME]"
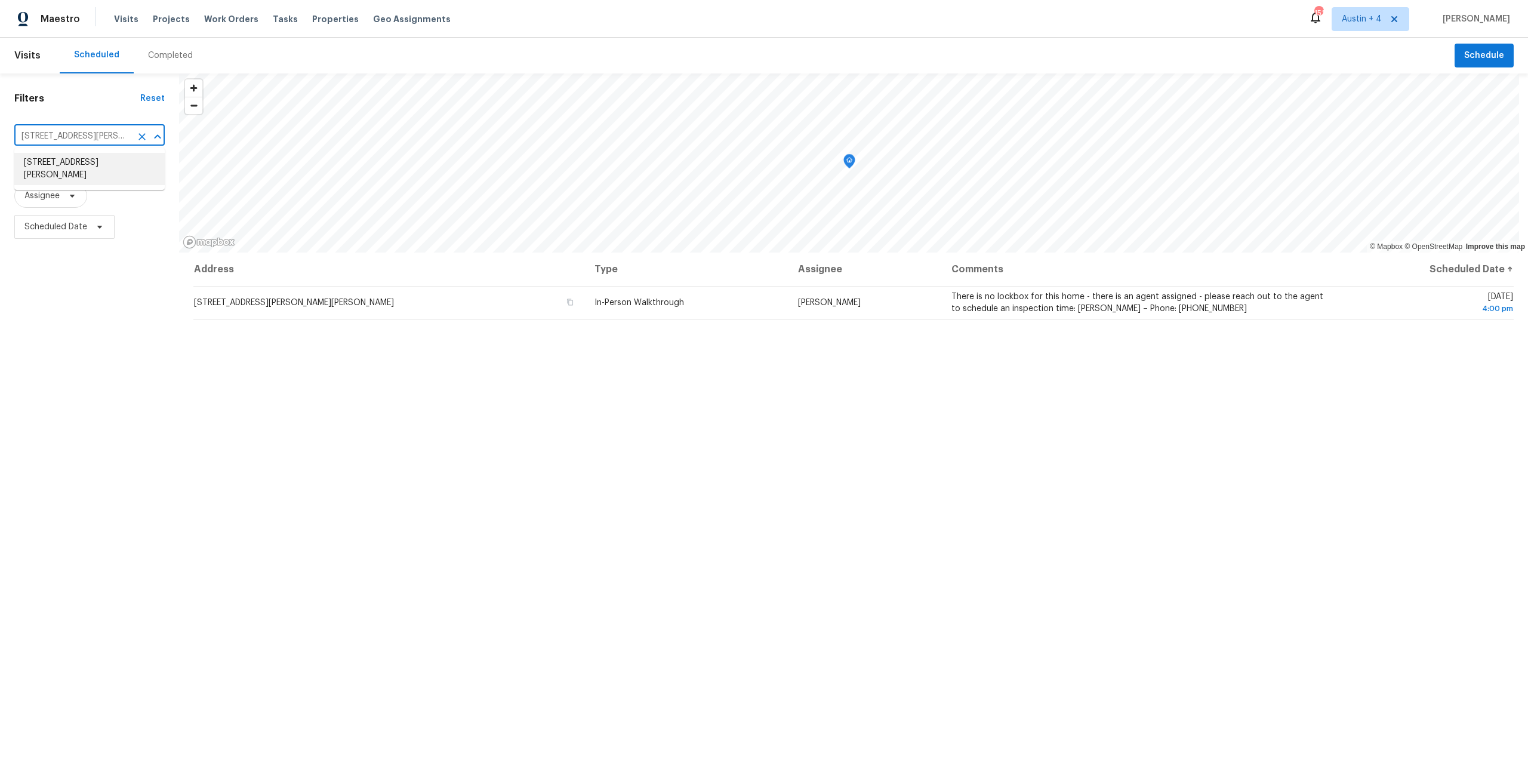
click at [95, 165] on li "[STREET_ADDRESS][PERSON_NAME]" at bounding box center [89, 168] width 150 height 32
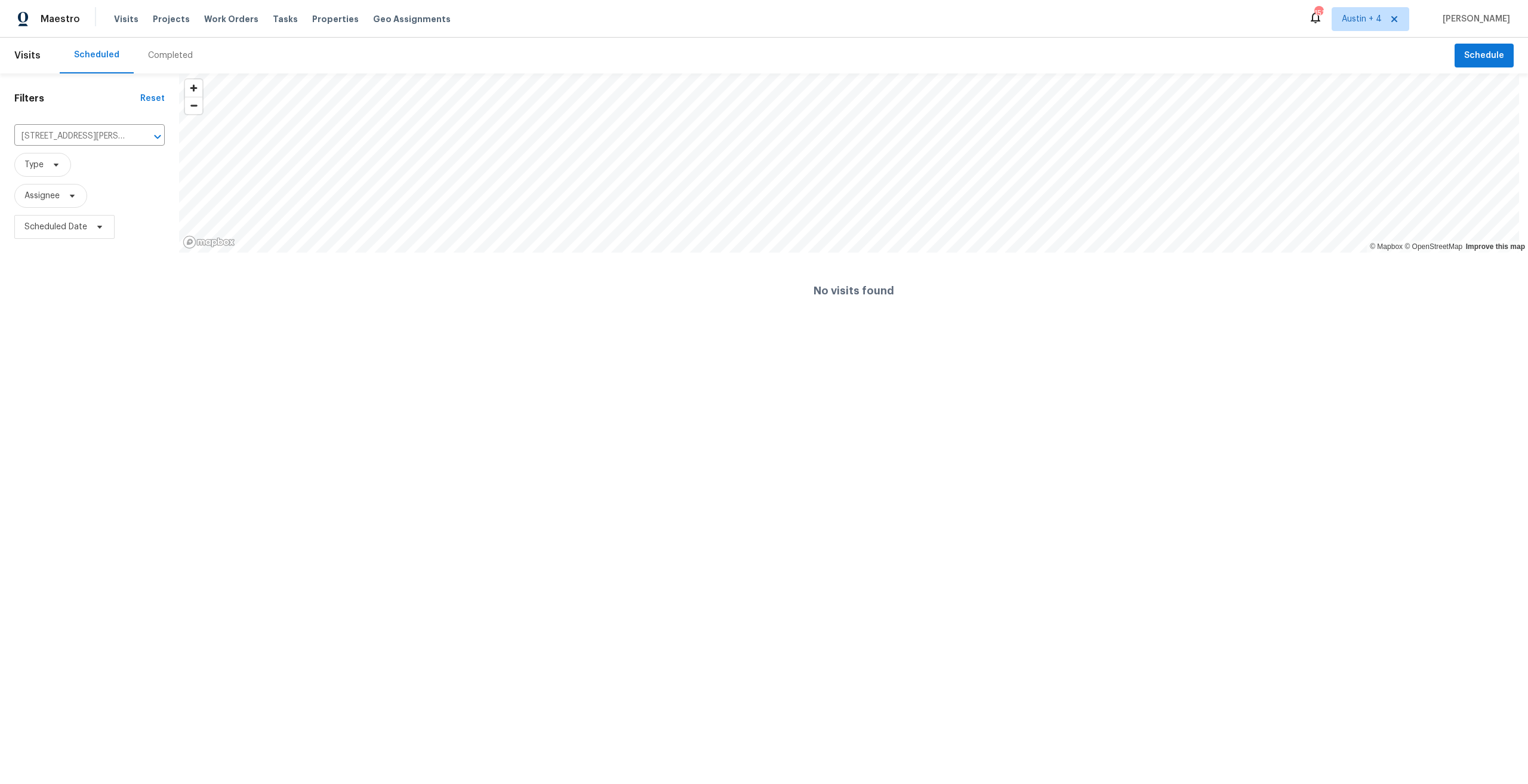
click at [163, 57] on div "Completed" at bounding box center [170, 55] width 45 height 12
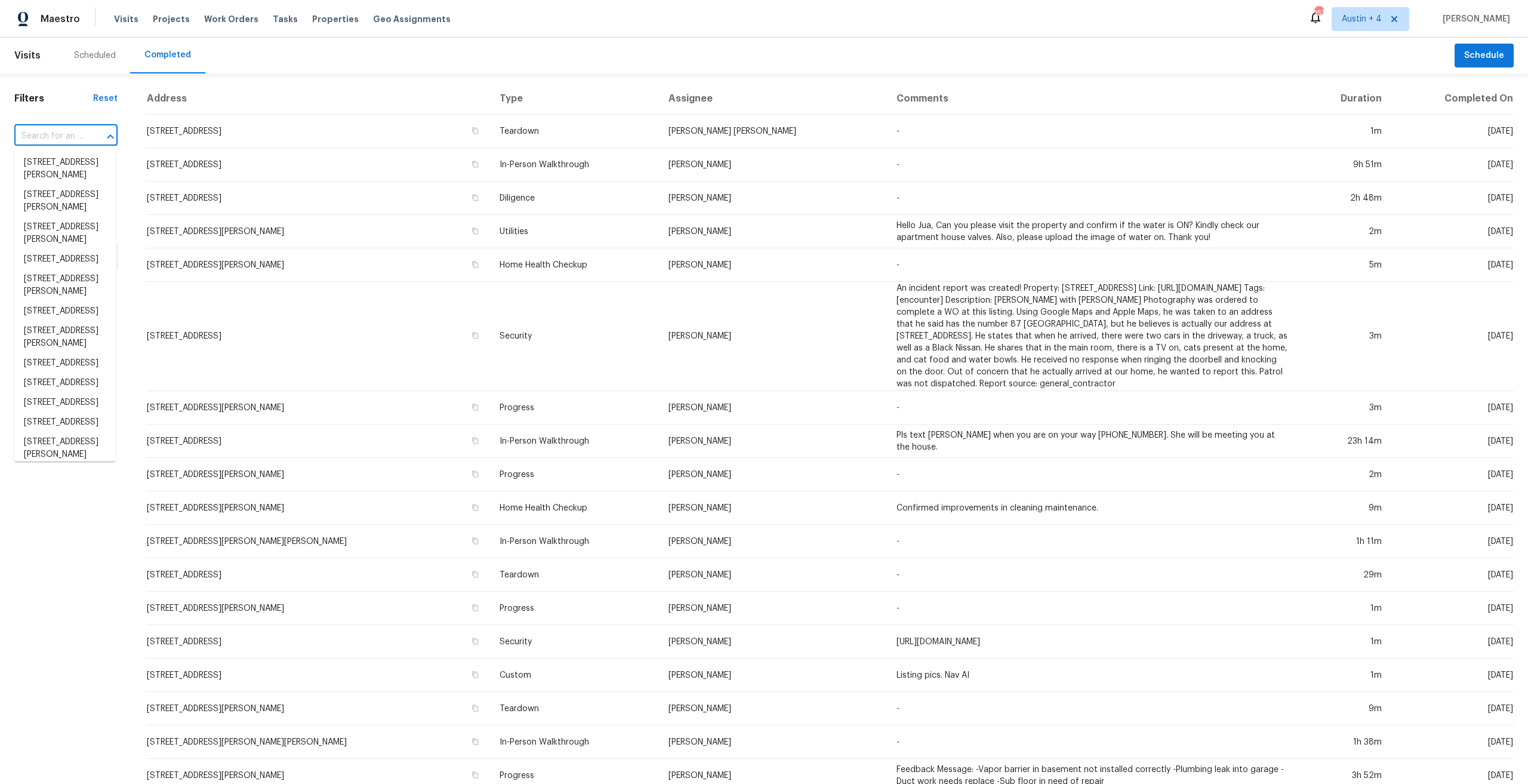
click at [61, 140] on input "text" at bounding box center [49, 136] width 70 height 18
paste input "[STREET_ADDRESS][PERSON_NAME]"
type input "[STREET_ADDRESS][PERSON_NAME]"
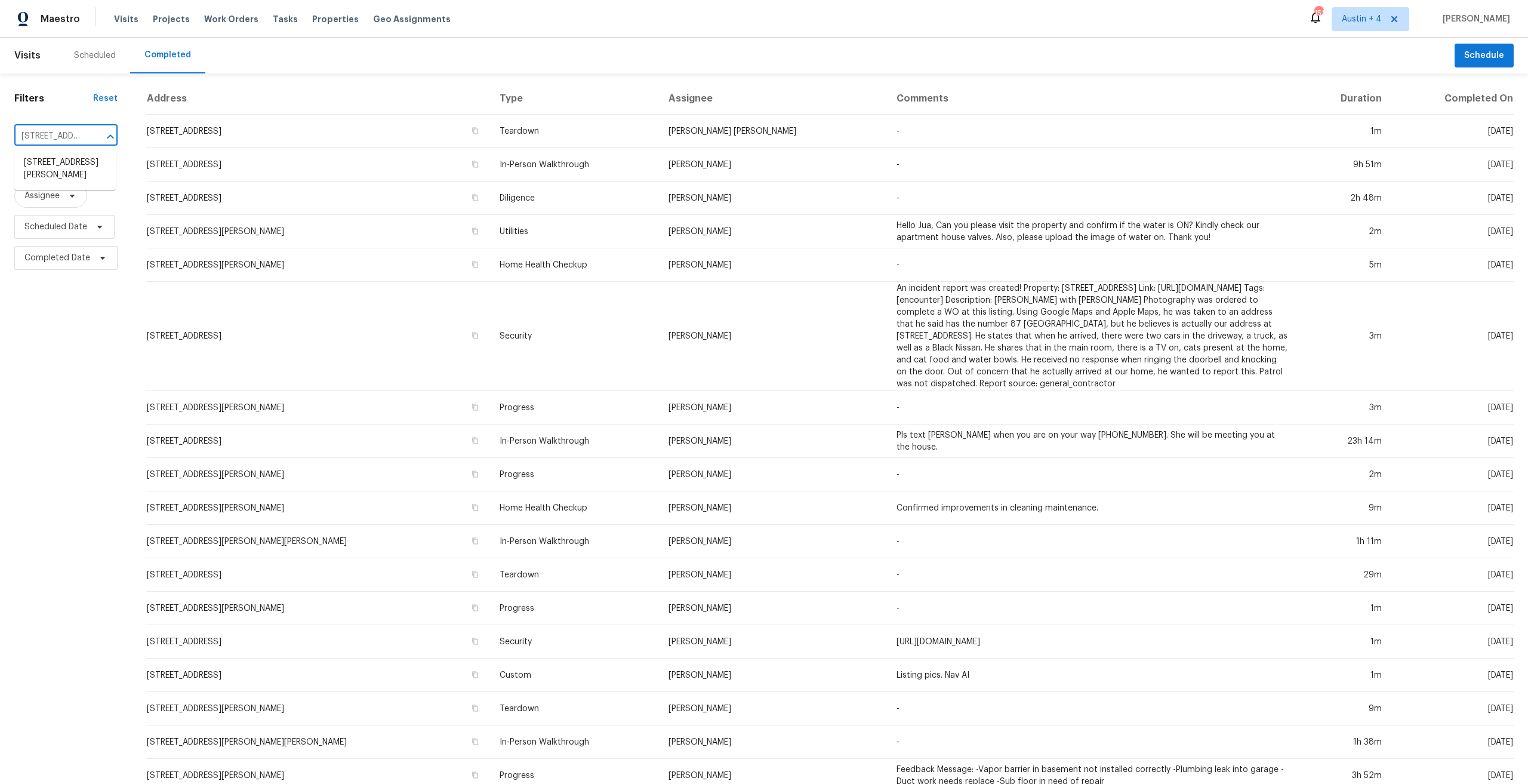
scroll to position [0, 33]
click at [64, 167] on li "[STREET_ADDRESS][PERSON_NAME]" at bounding box center [65, 168] width 102 height 32
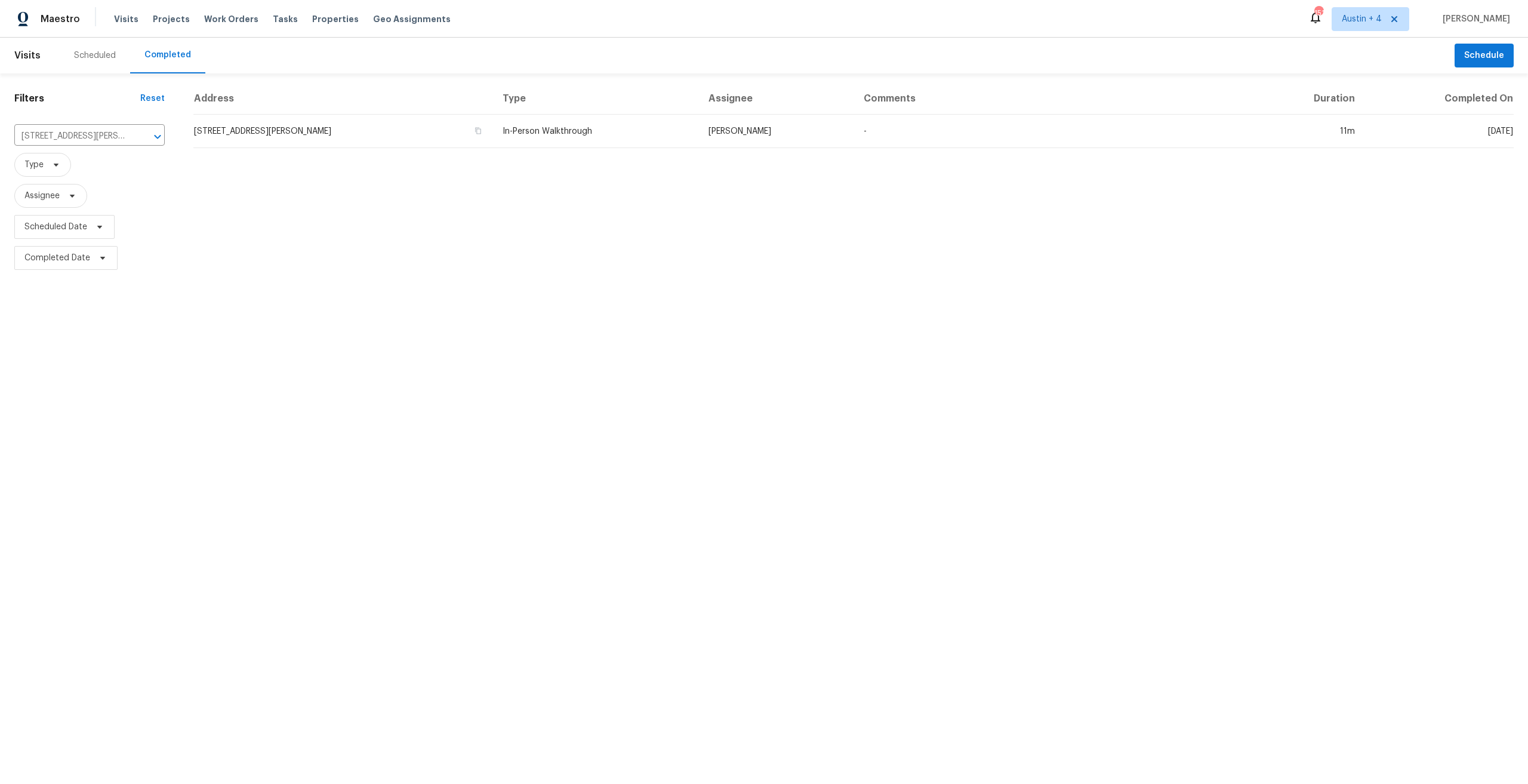
click at [558, 140] on td "In-Person Walkthrough" at bounding box center [596, 131] width 206 height 34
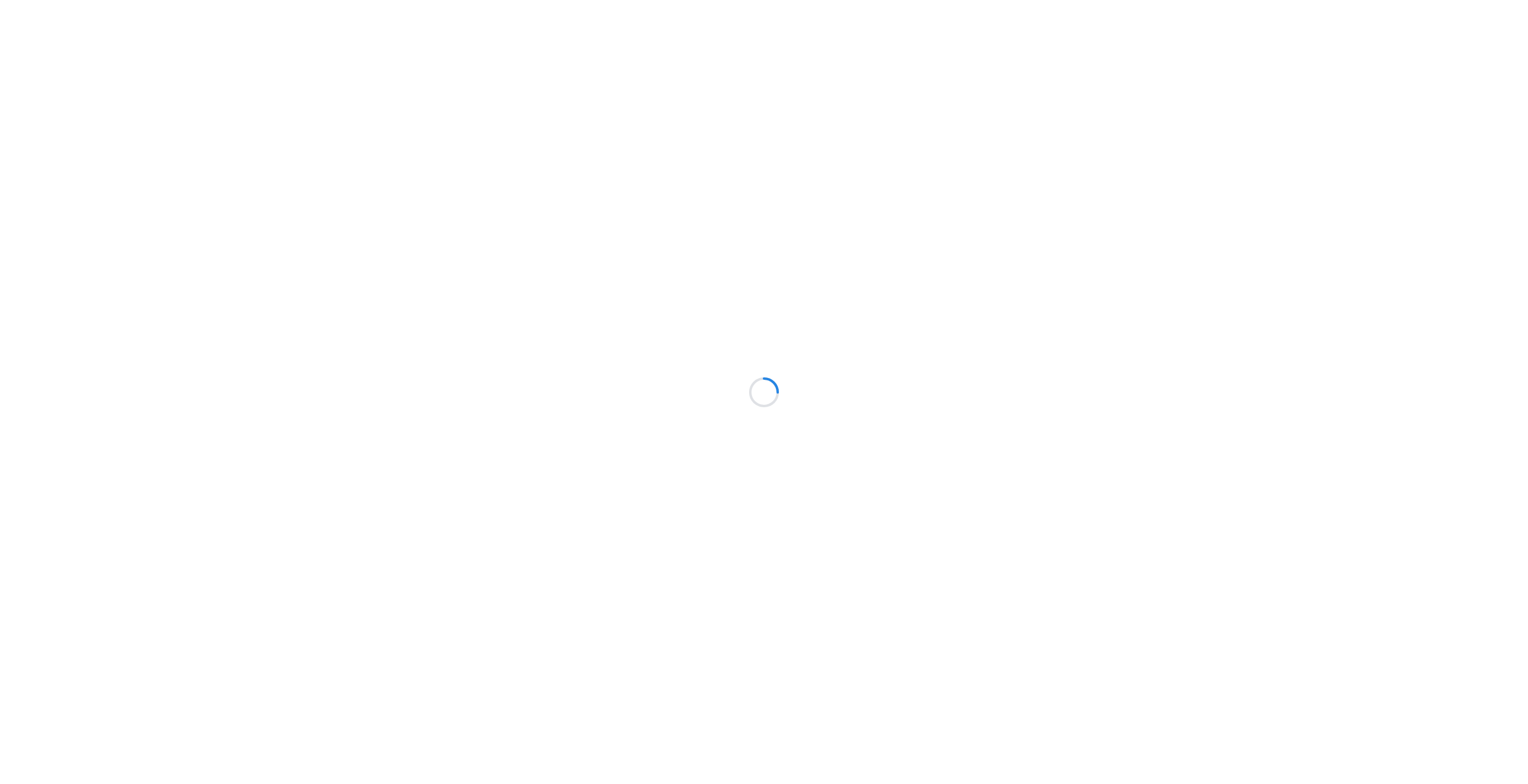
click at [65, 132] on div at bounding box center [764, 392] width 1528 height 784
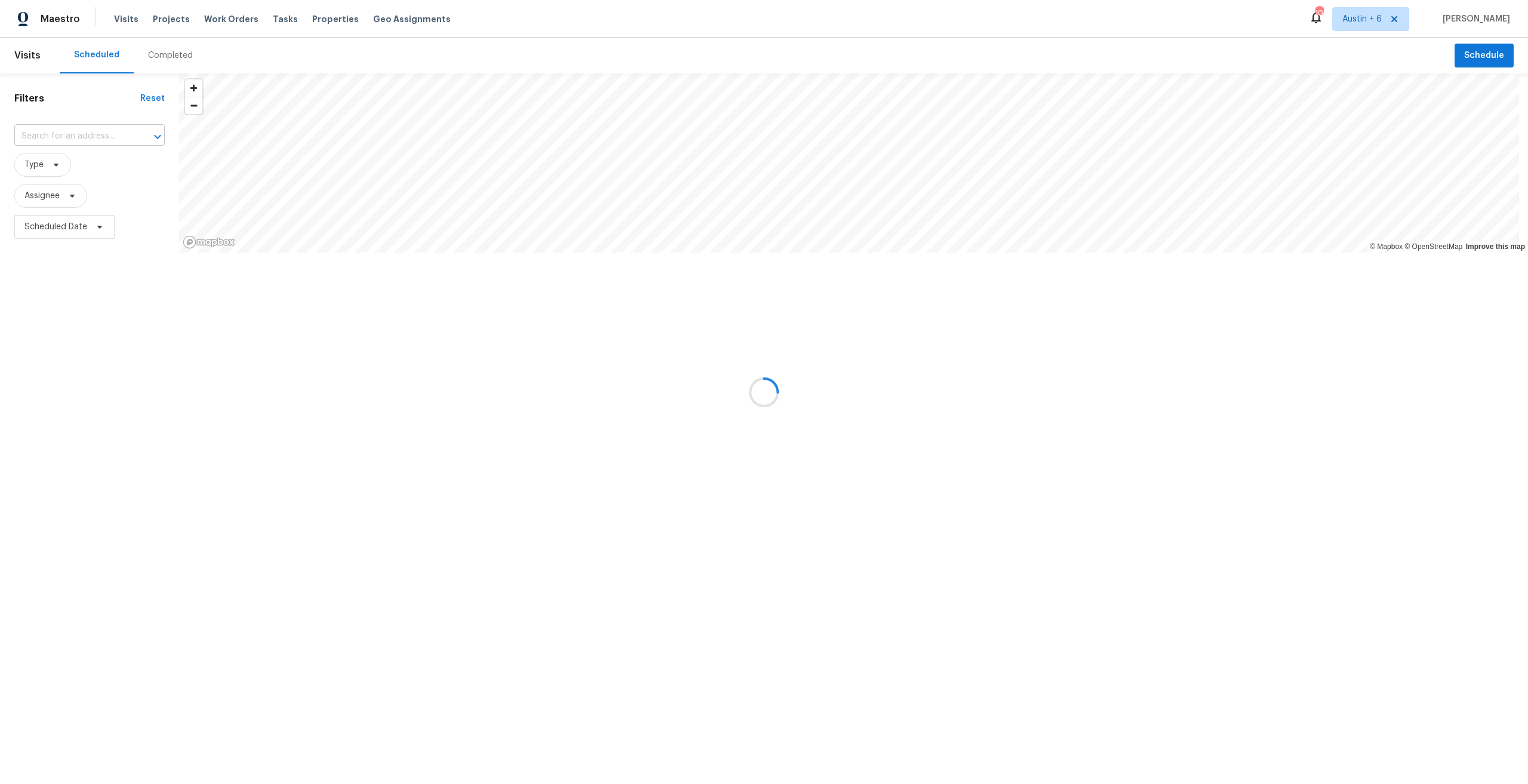
drag, startPoint x: 68, startPoint y: 132, endPoint x: 75, endPoint y: 142, distance: 12.2
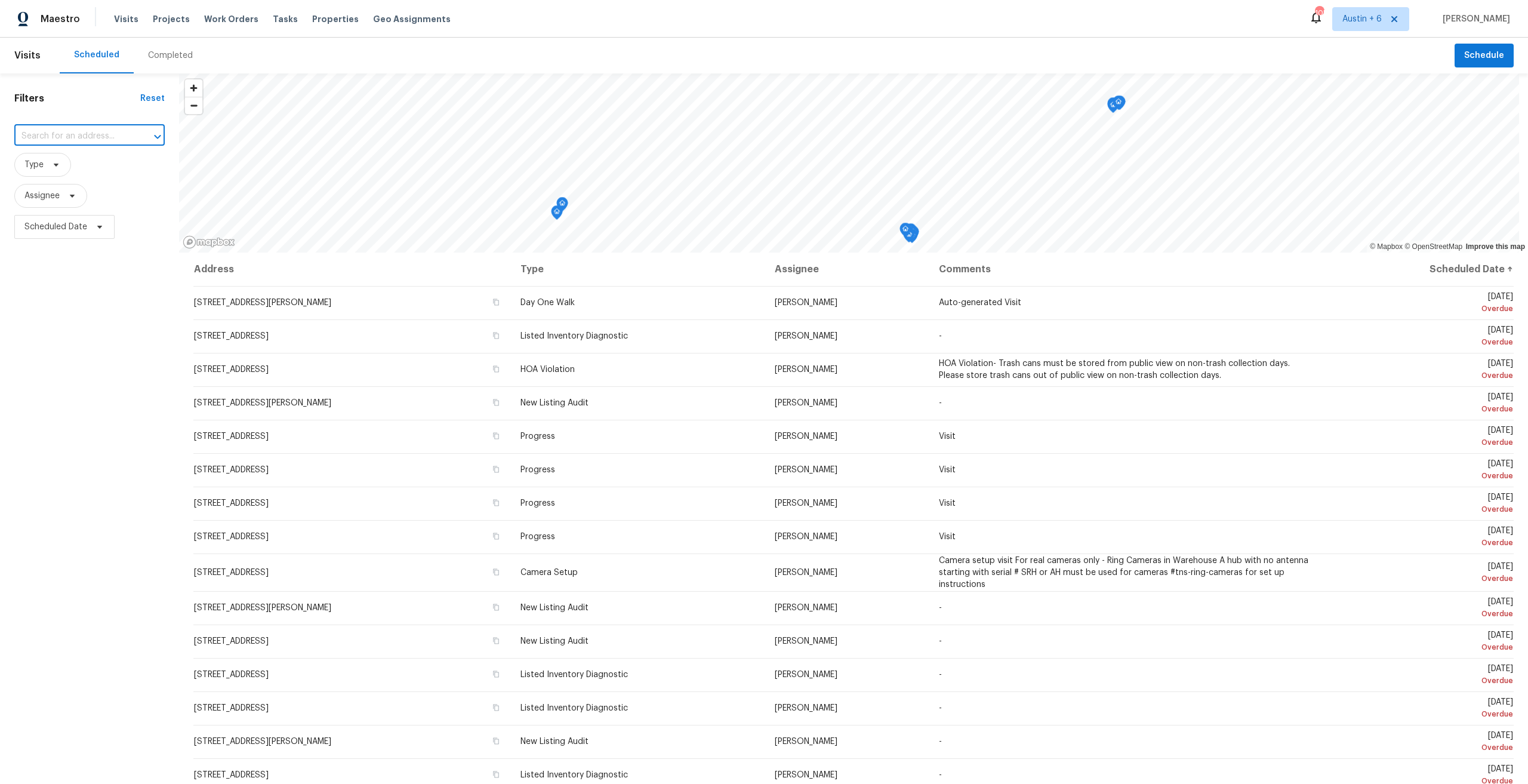
click at [100, 135] on input "text" at bounding box center [73, 136] width 117 height 18
paste input "3434S79MRMRR0"
type input "3434S79MRMRR0"
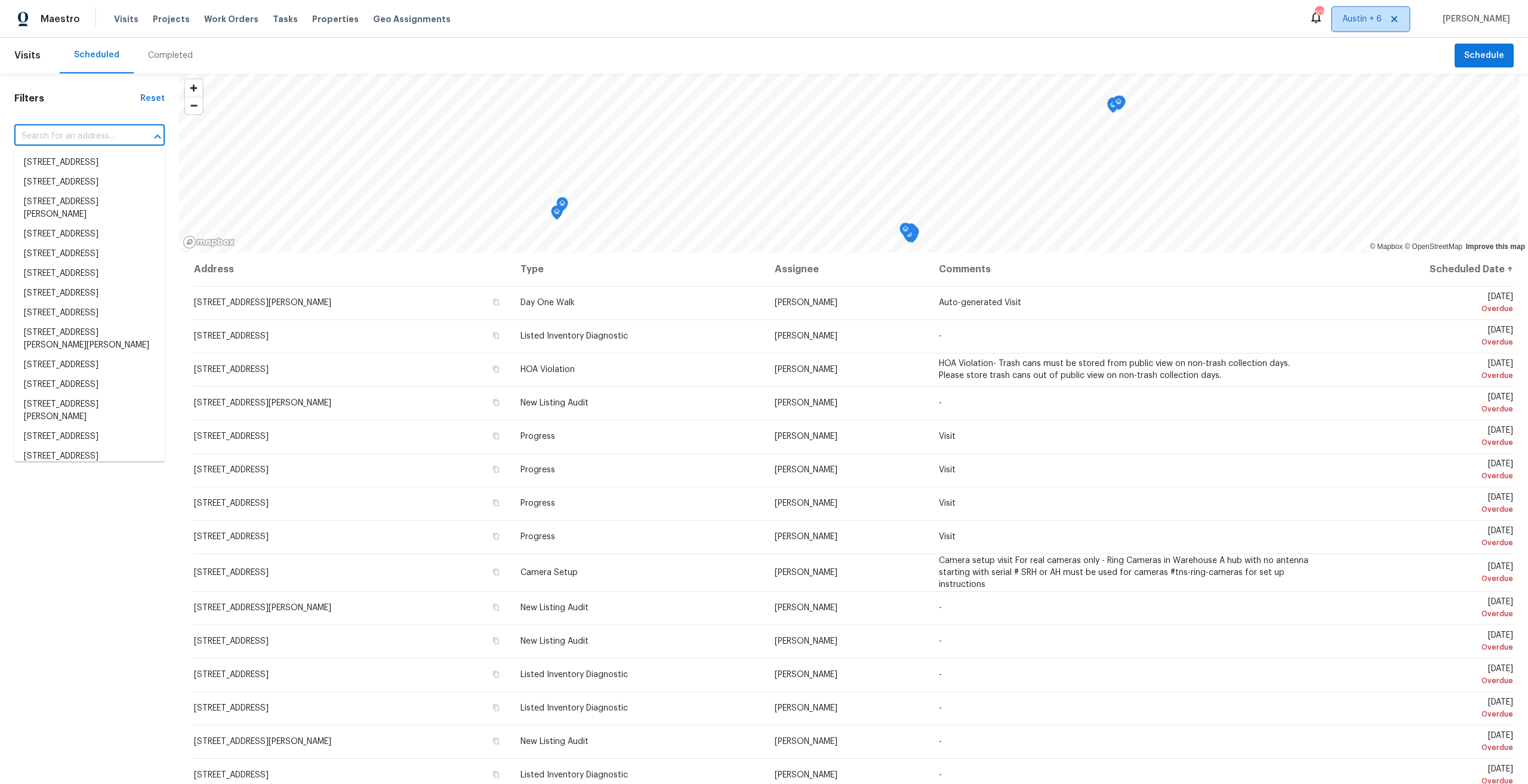
click at [1399, 15] on icon at bounding box center [1394, 19] width 9 height 9
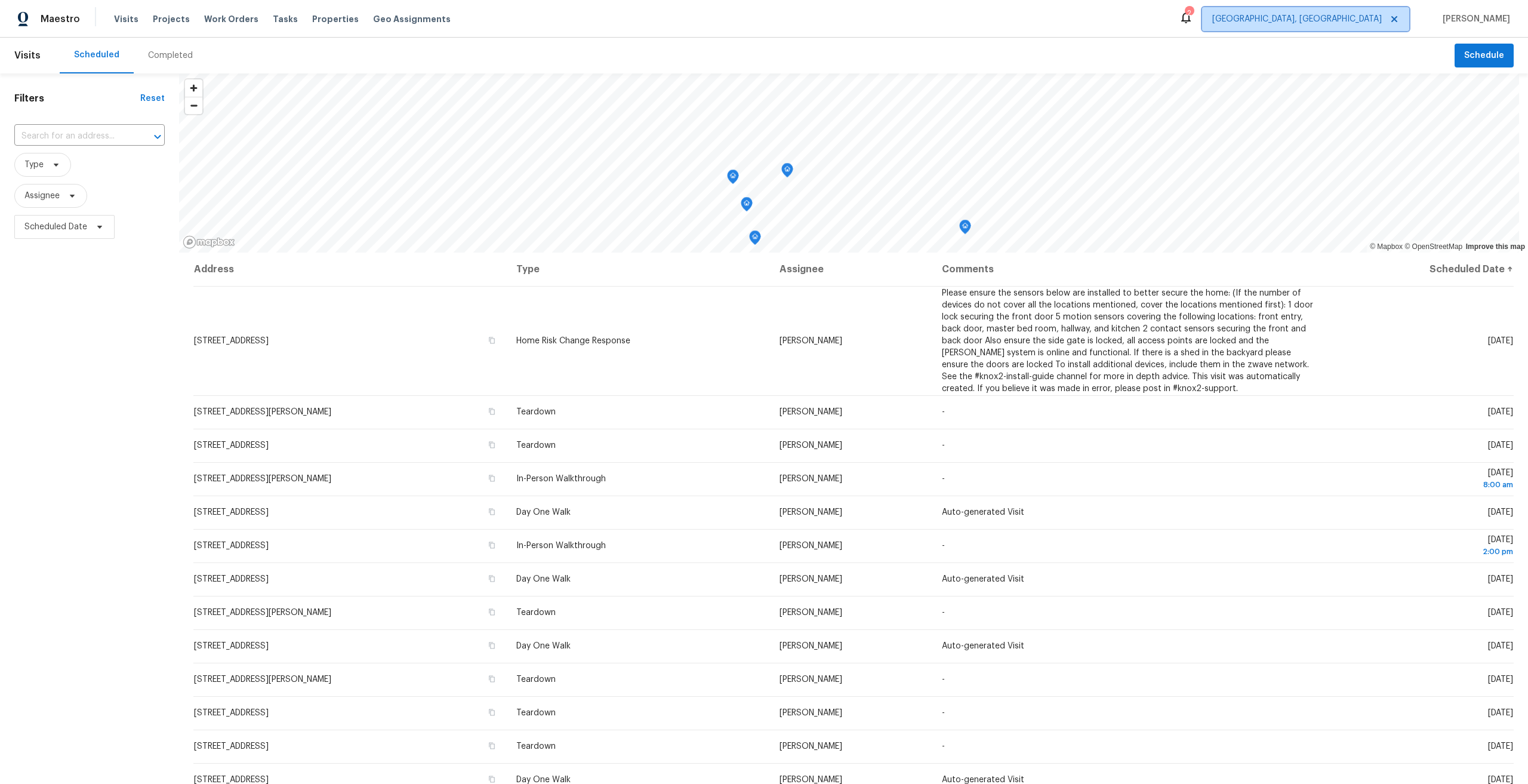
click at [1399, 18] on icon at bounding box center [1394, 19] width 9 height 9
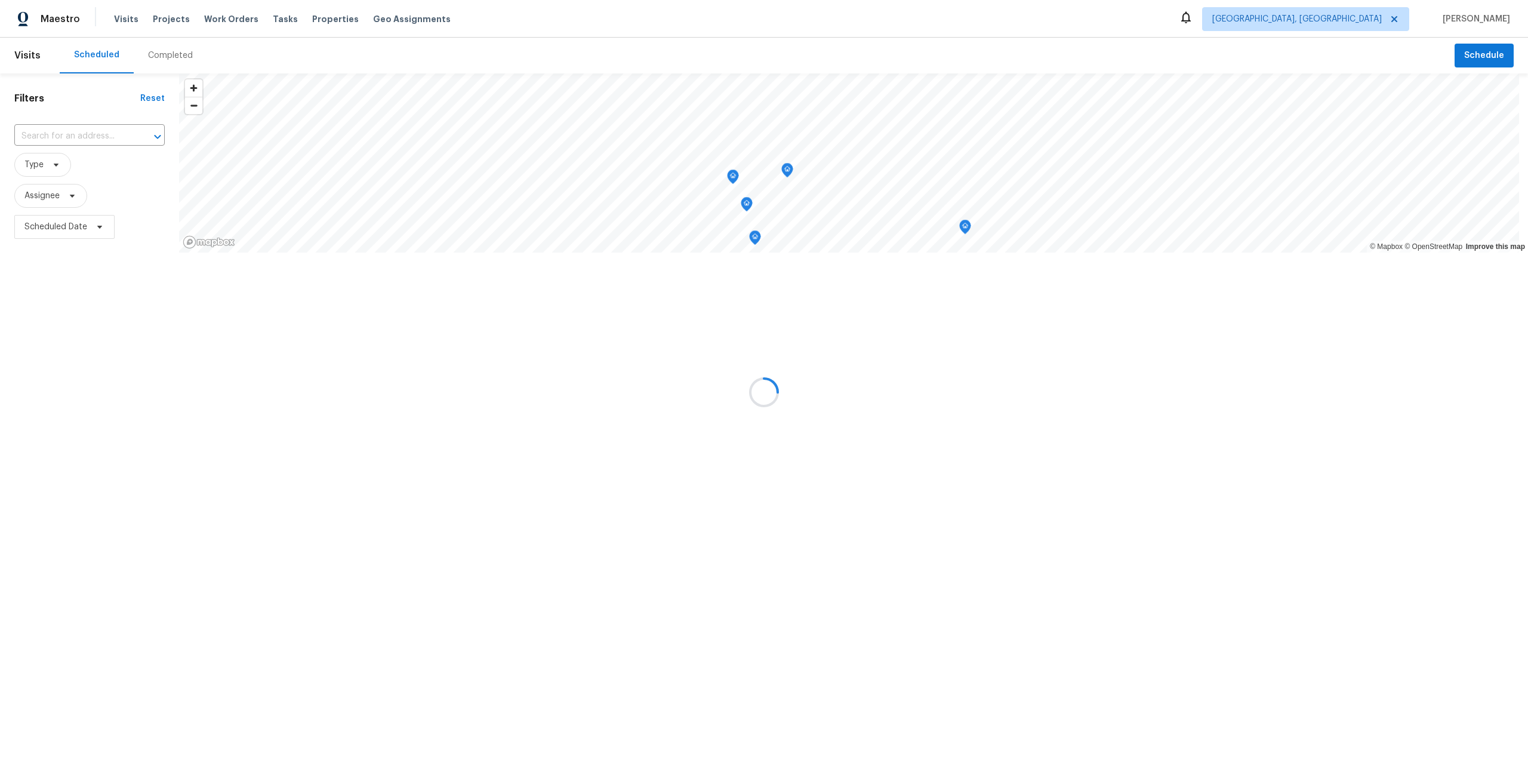
click at [1369, 18] on div at bounding box center [764, 392] width 1528 height 784
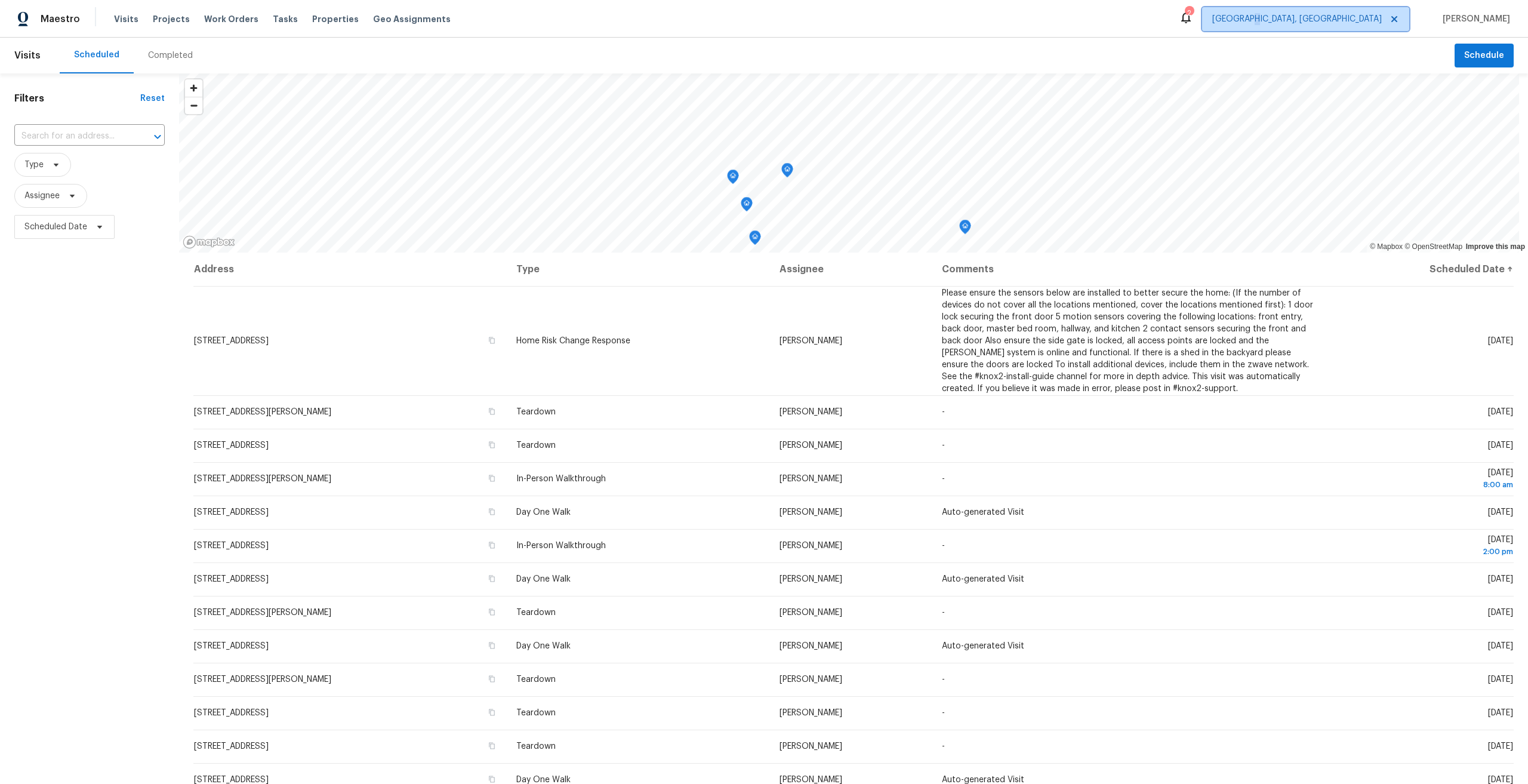
click at [1374, 25] on span "[GEOGRAPHIC_DATA], [GEOGRAPHIC_DATA]" at bounding box center [1306, 19] width 207 height 24
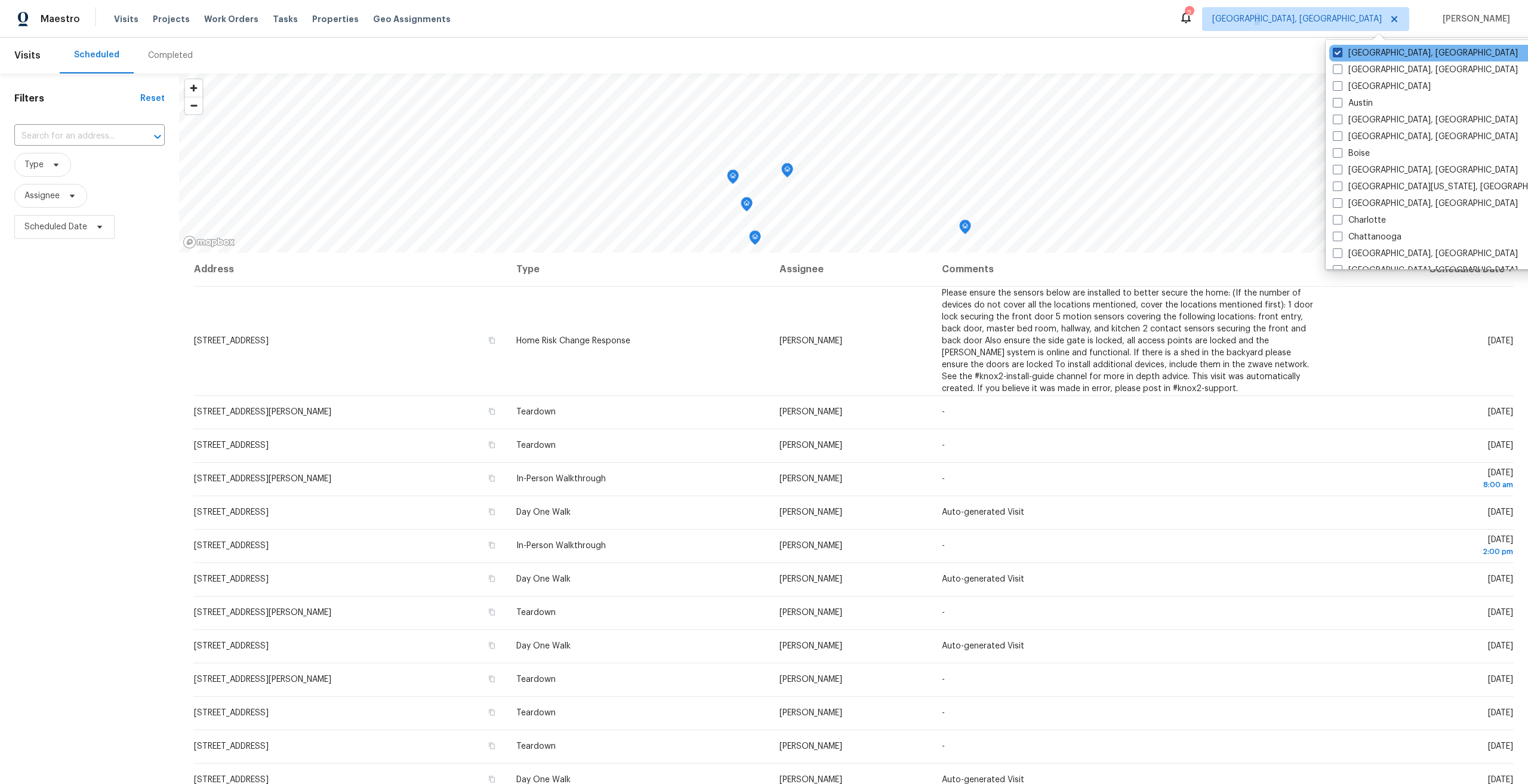
click at [1342, 51] on span at bounding box center [1337, 52] width 9 height 9
click at [1341, 51] on input "[GEOGRAPHIC_DATA], [GEOGRAPHIC_DATA]" at bounding box center [1336, 51] width 8 height 8
checkbox input "true"
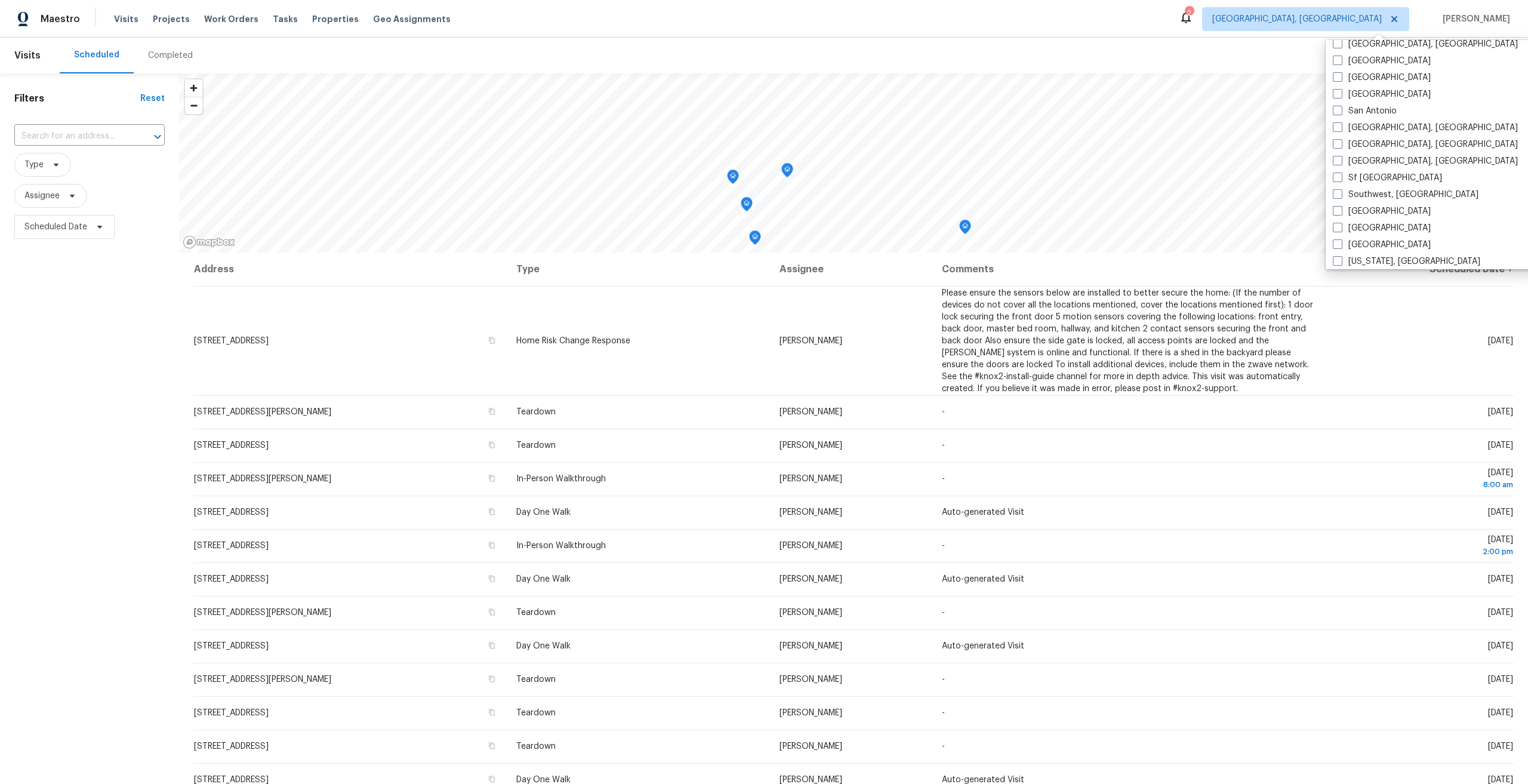
scroll to position [799, 0]
click at [1357, 220] on label "[GEOGRAPHIC_DATA]" at bounding box center [1382, 222] width 98 height 12
click at [1341, 220] on input "[GEOGRAPHIC_DATA]" at bounding box center [1336, 220] width 8 height 8
checkbox input "true"
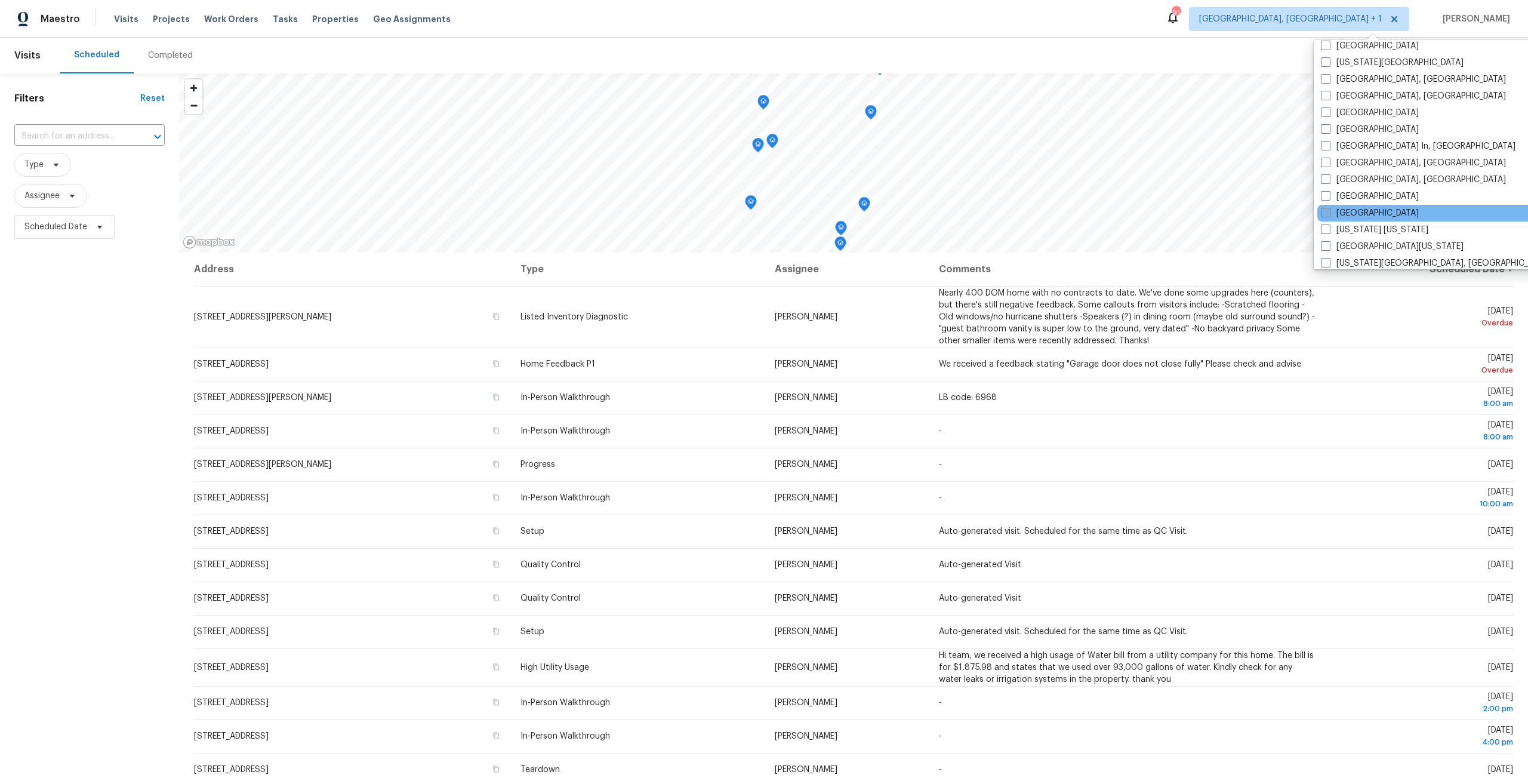
scroll to position [322, 0]
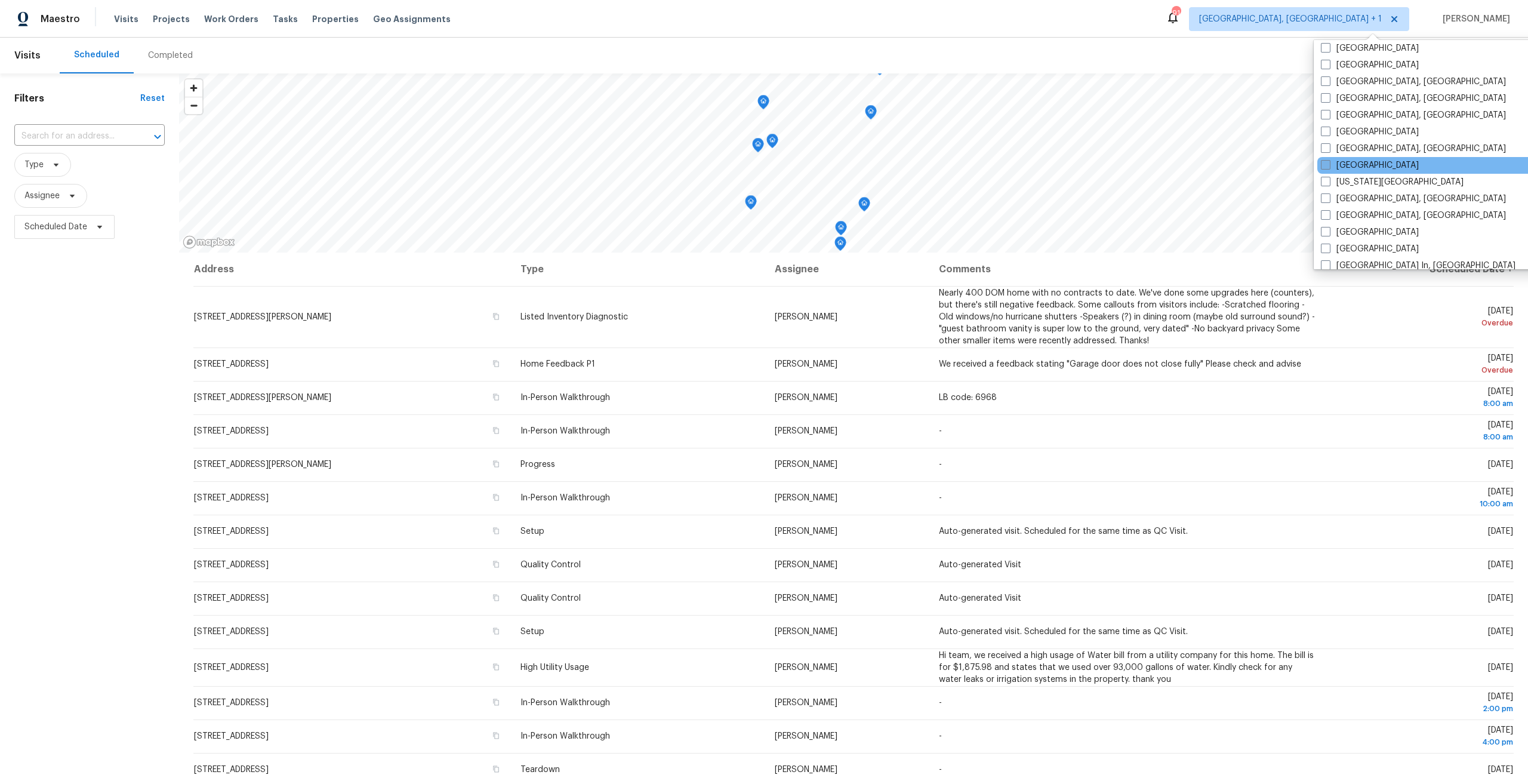
click at [1365, 164] on label "[GEOGRAPHIC_DATA]" at bounding box center [1370, 165] width 98 height 12
click at [1329, 164] on input "[GEOGRAPHIC_DATA]" at bounding box center [1324, 163] width 8 height 8
checkbox input "true"
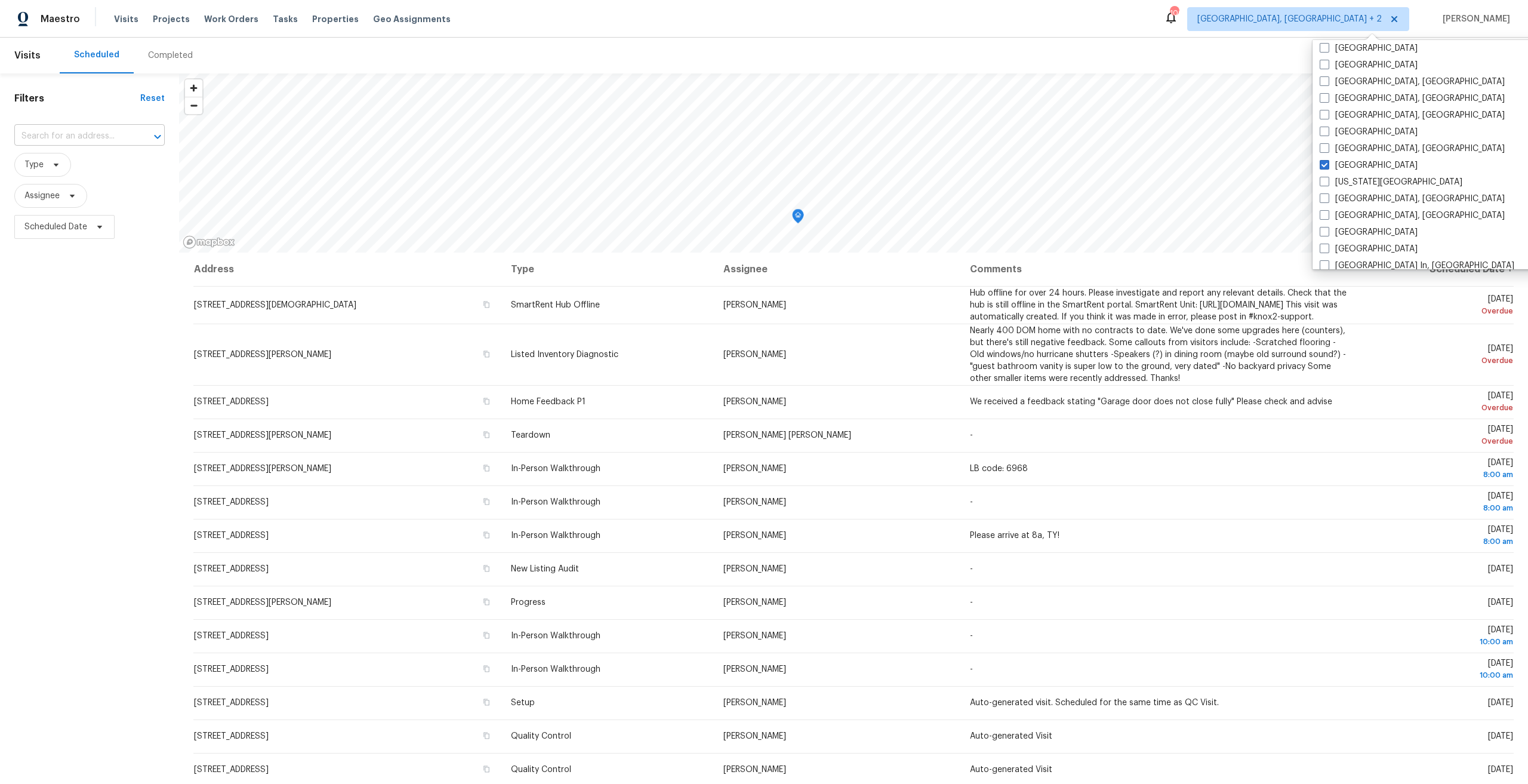
click at [52, 131] on input "text" at bounding box center [73, 136] width 117 height 18
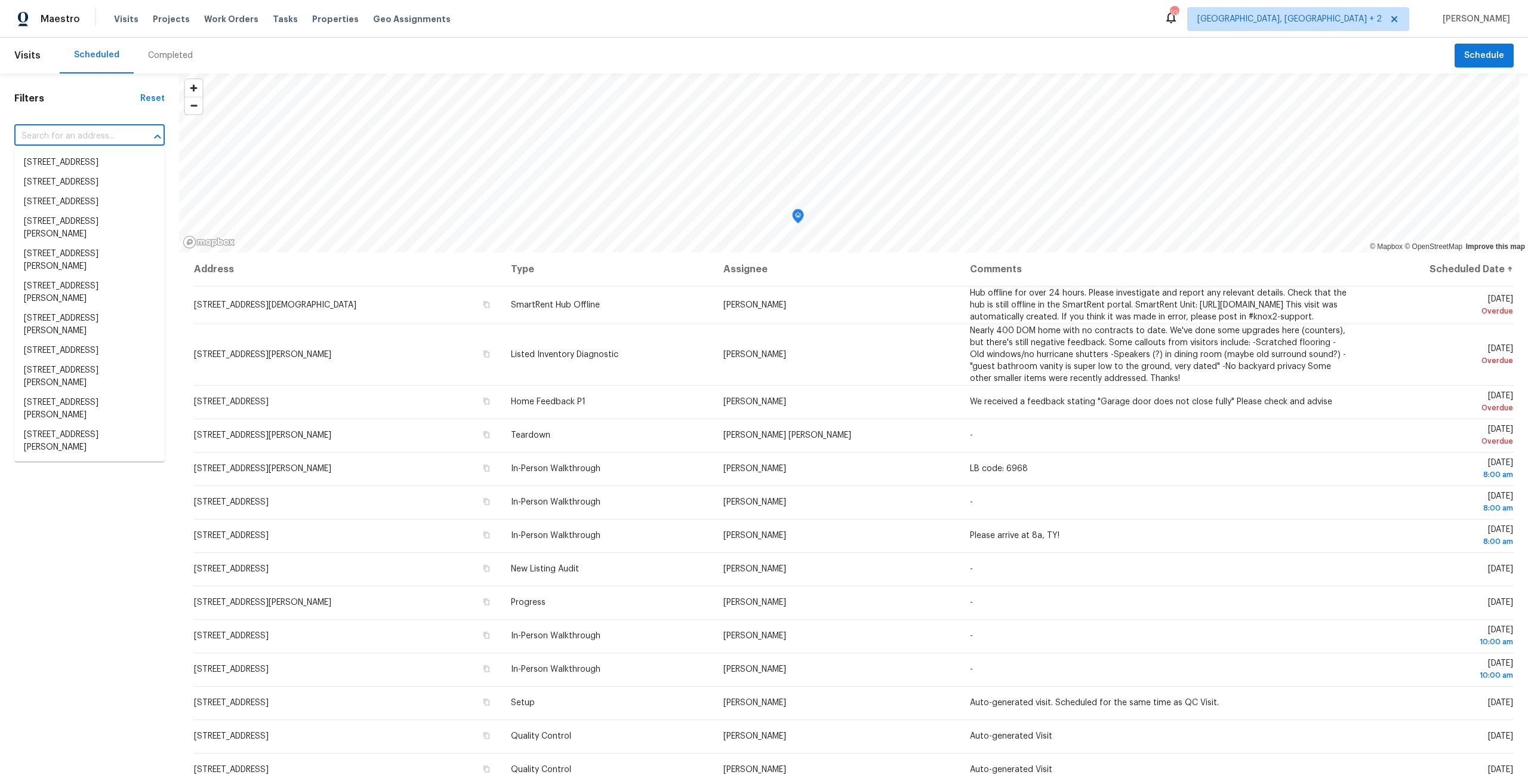
paste input "109 Patrick Henry Rd"
type input "109 Patrick Henry Rd"
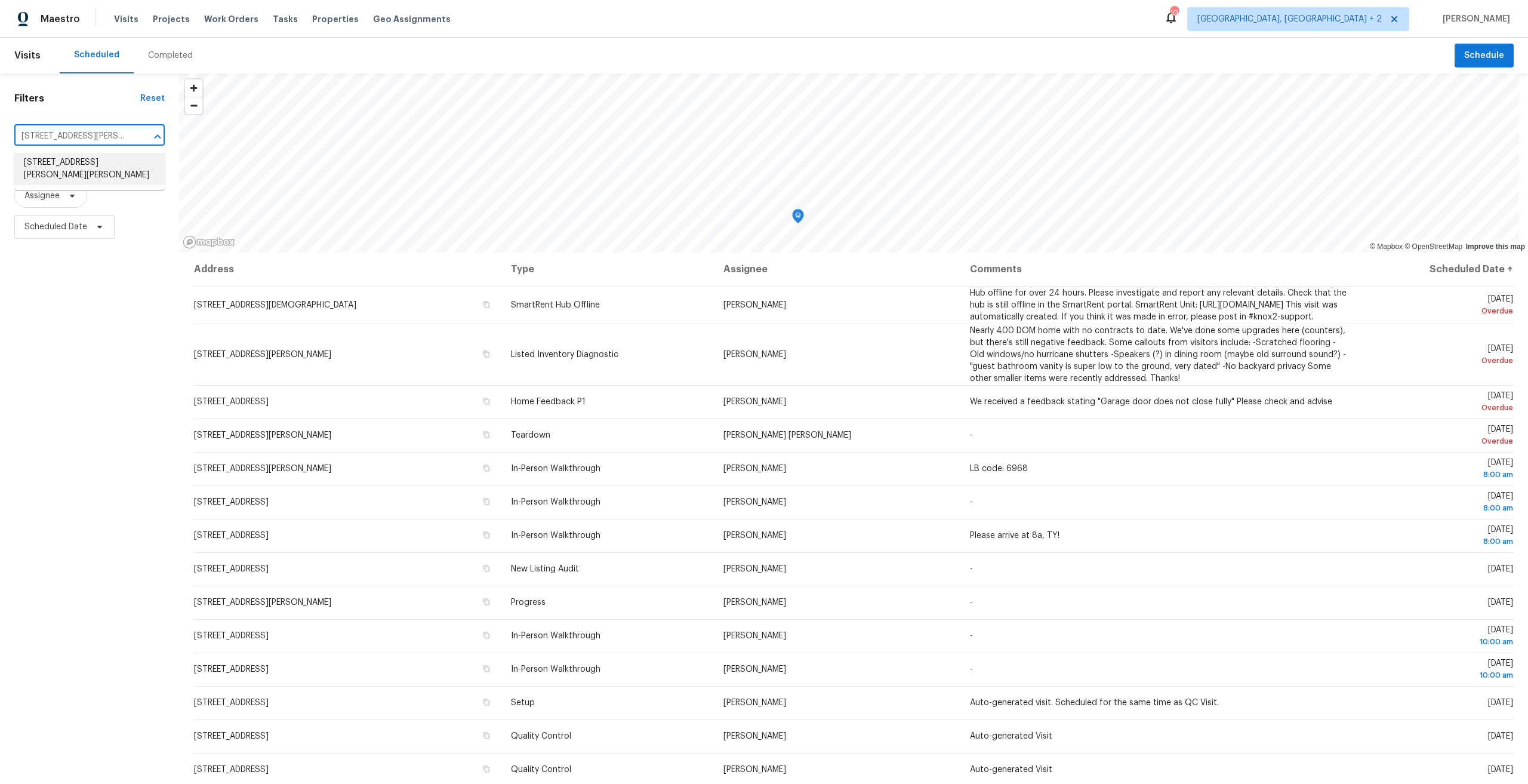
click at [78, 161] on li "109 Patrick Henry Rd, Bartow, FL 33830" at bounding box center [89, 168] width 150 height 32
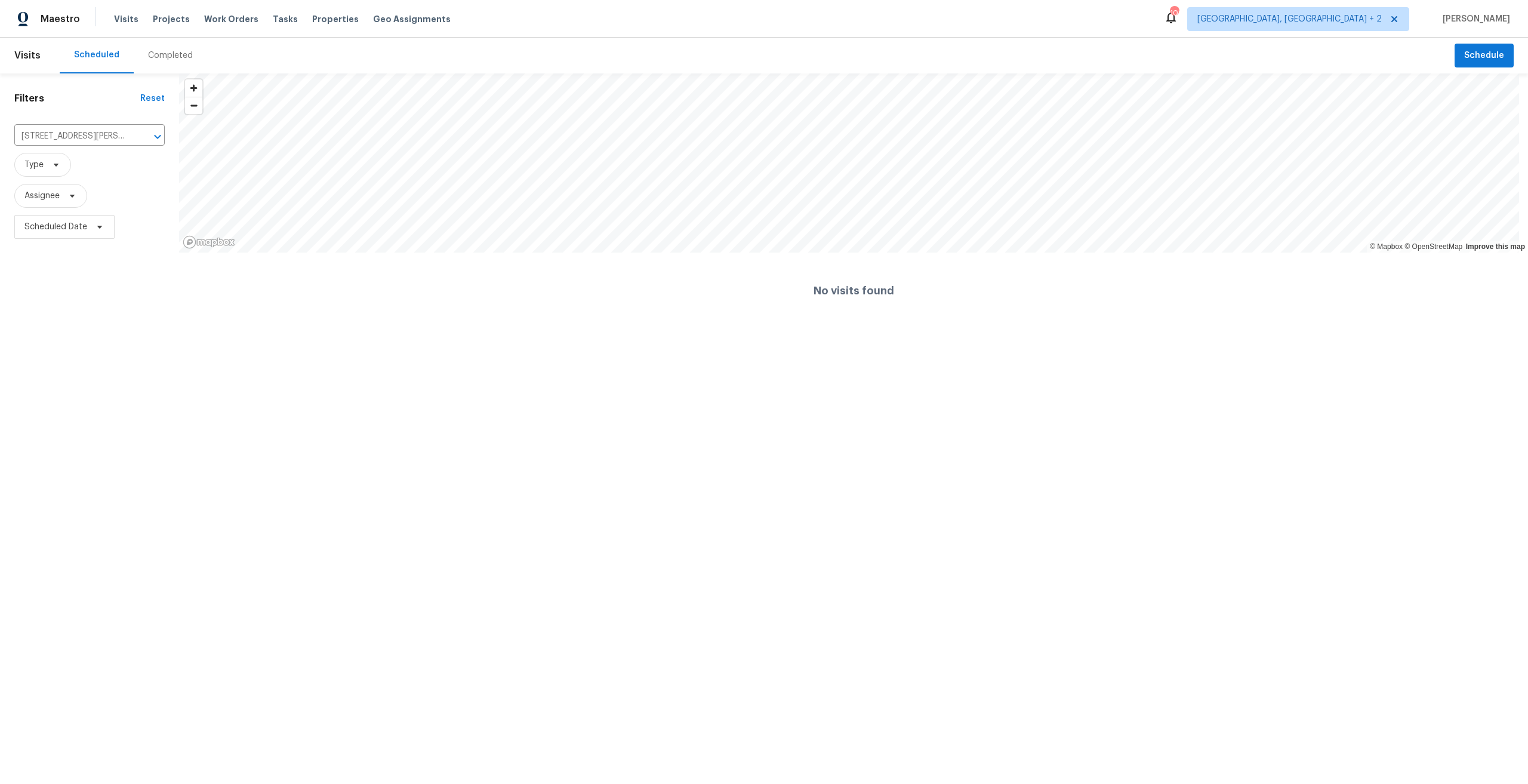
click at [154, 53] on div "Completed" at bounding box center [170, 55] width 45 height 12
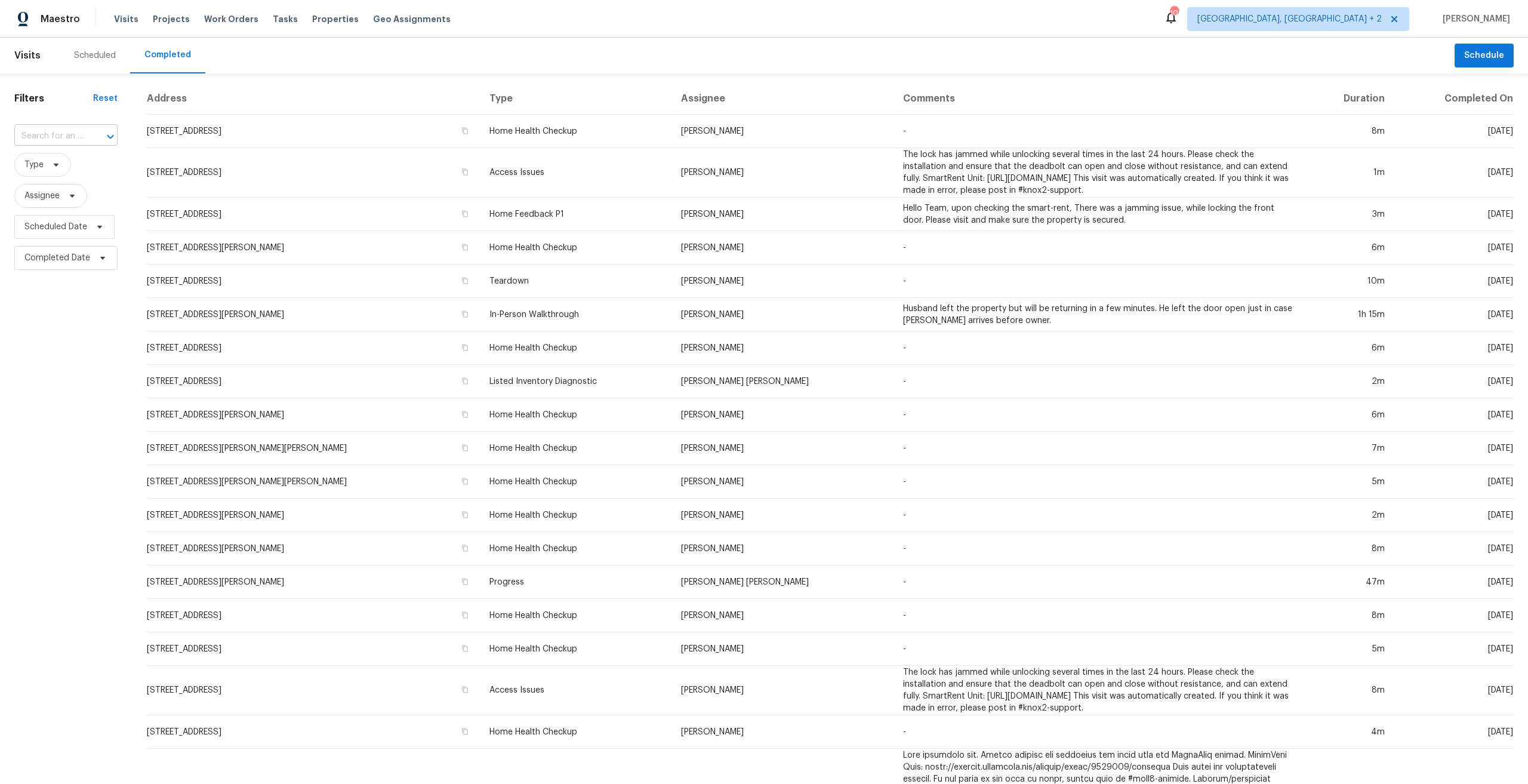
click at [65, 139] on input "text" at bounding box center [49, 136] width 70 height 18
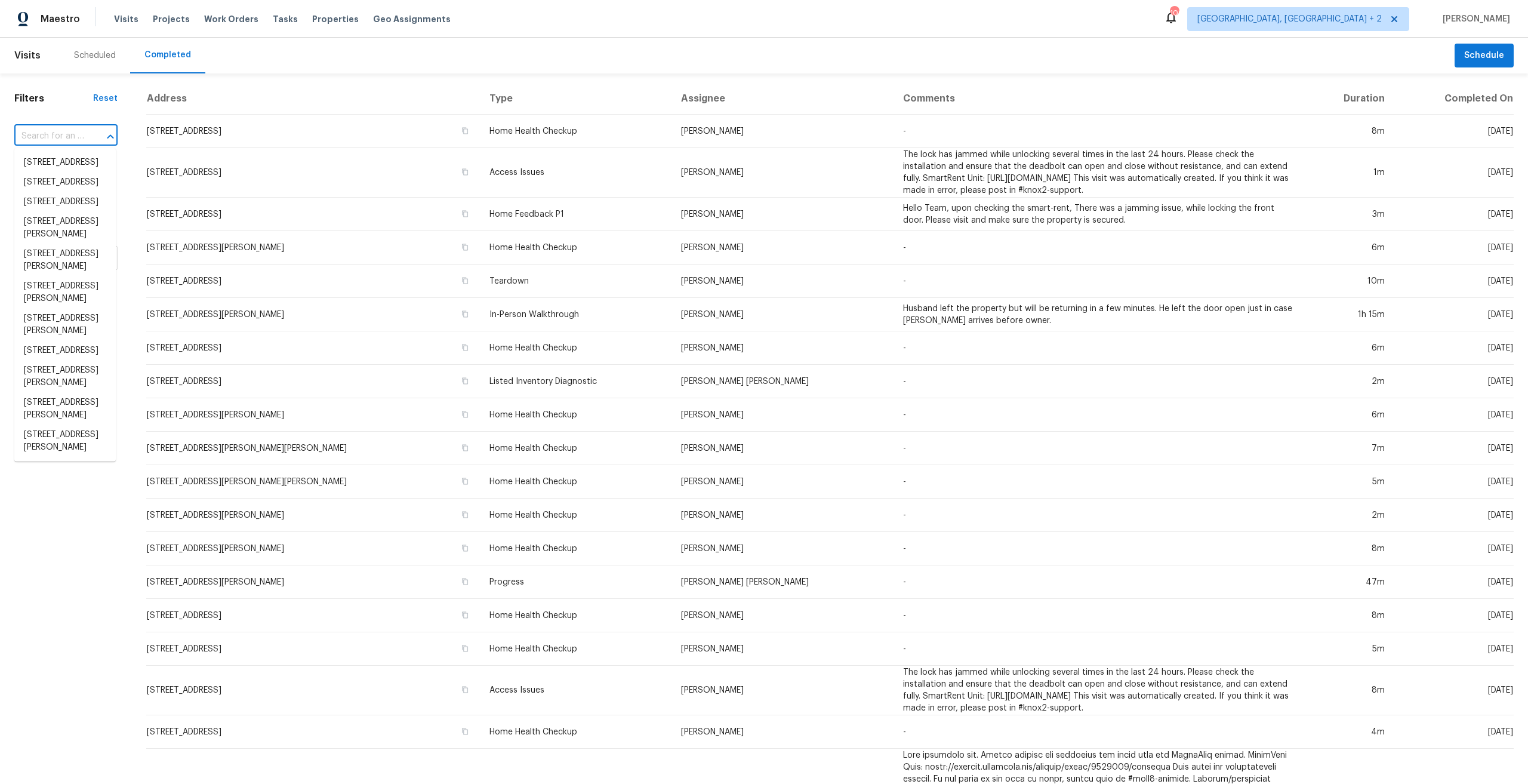
paste input "109 Patrick Henry Rd"
type input "109 Patrick Henry Rd"
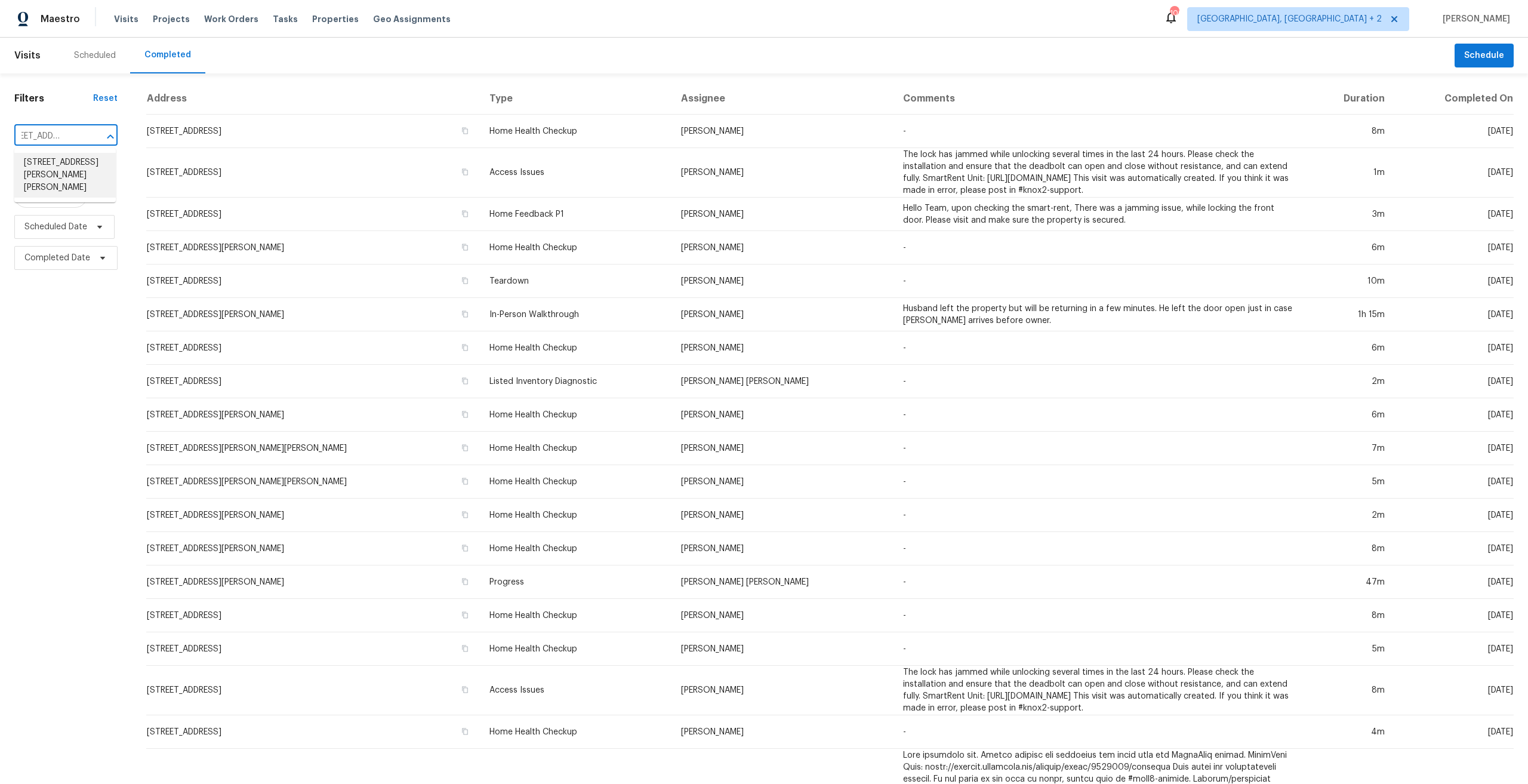
click at [65, 168] on li "109 Patrick Henry Rd, Bartow, FL 33830" at bounding box center [65, 175] width 102 height 45
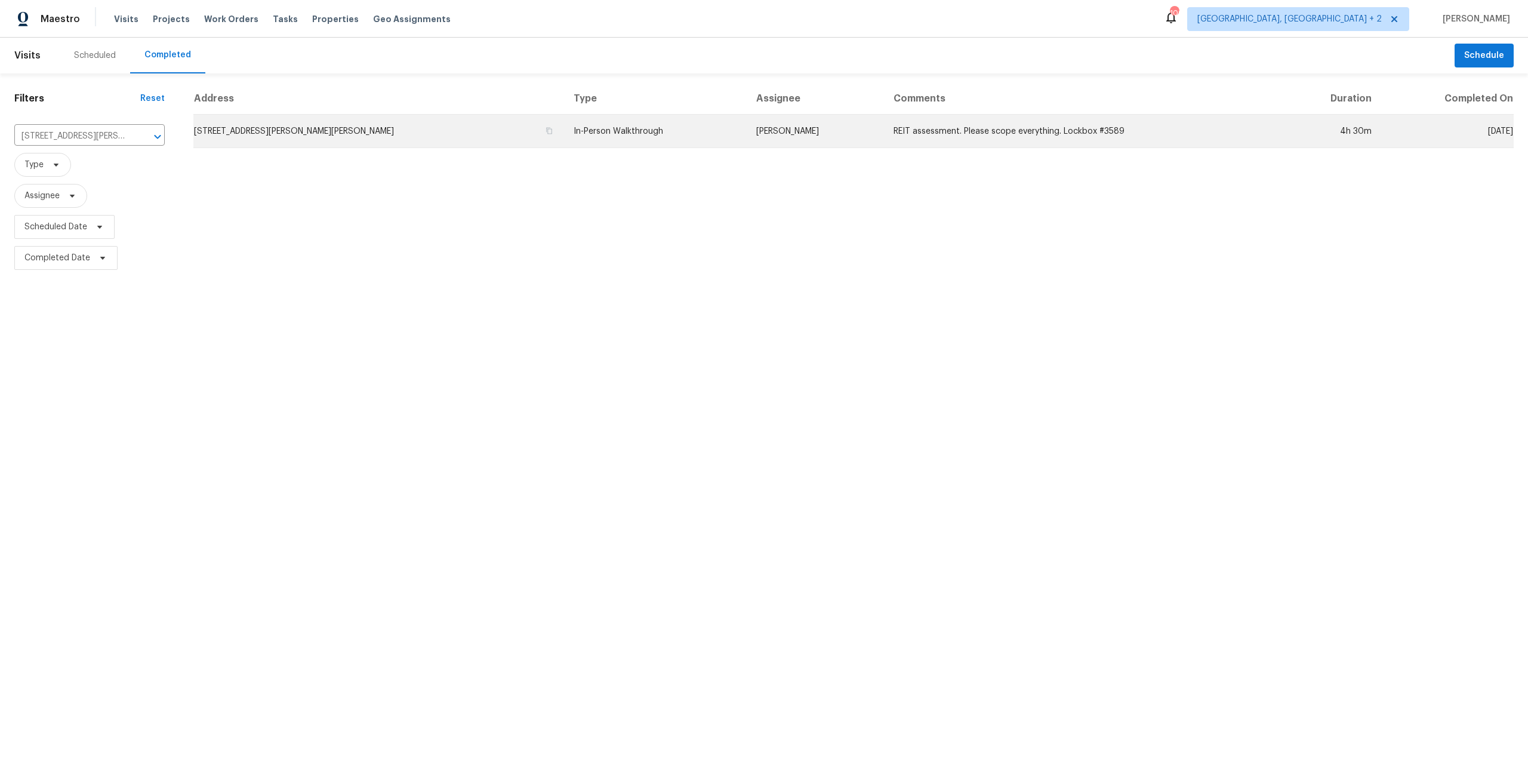
click at [298, 118] on td "109 Patrick Henry Rd, Bartow, FL 33830" at bounding box center [379, 131] width 371 height 34
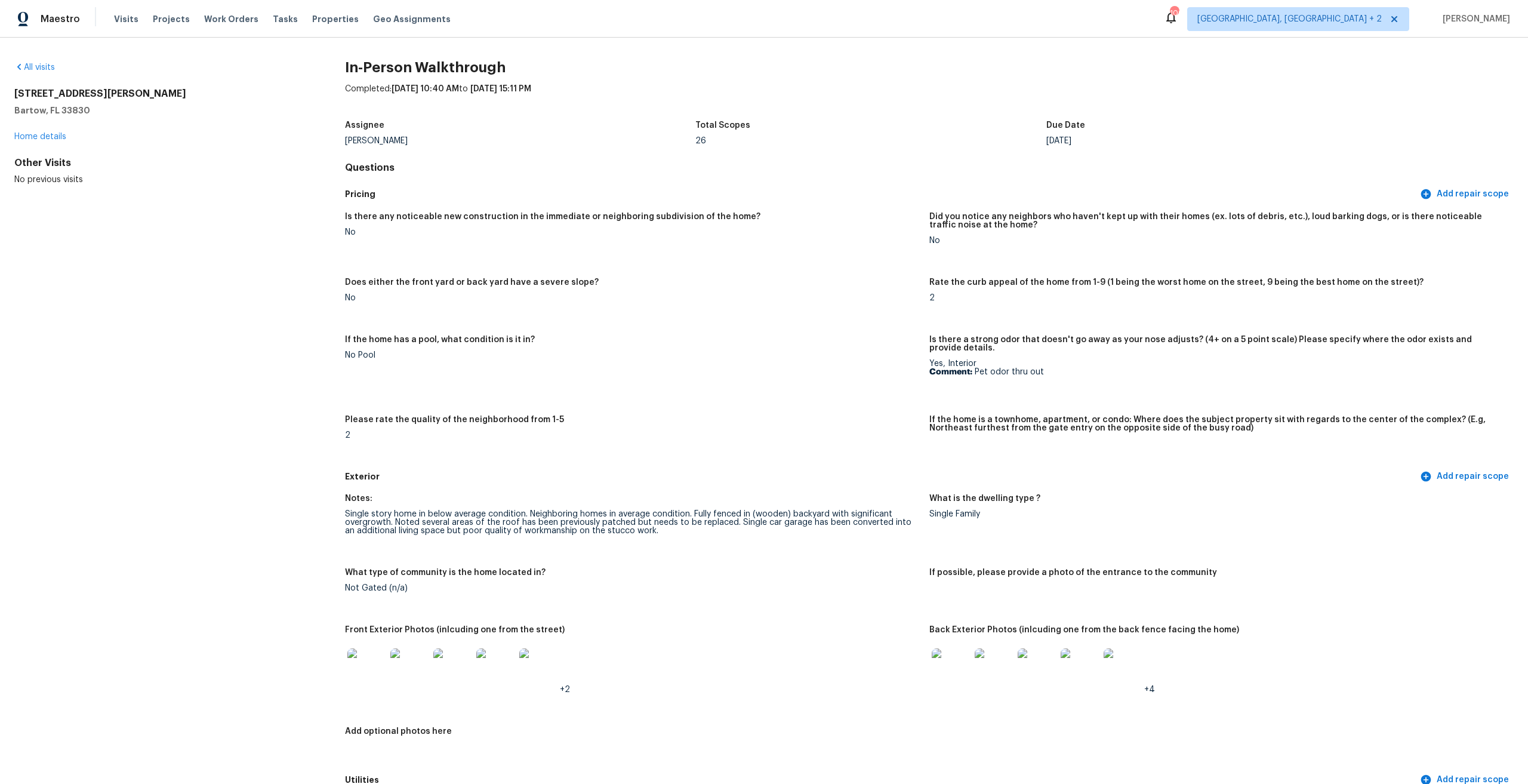
click at [27, 72] on div "All visits" at bounding box center [161, 67] width 293 height 12
click at [31, 65] on link "All visits" at bounding box center [35, 67] width 41 height 8
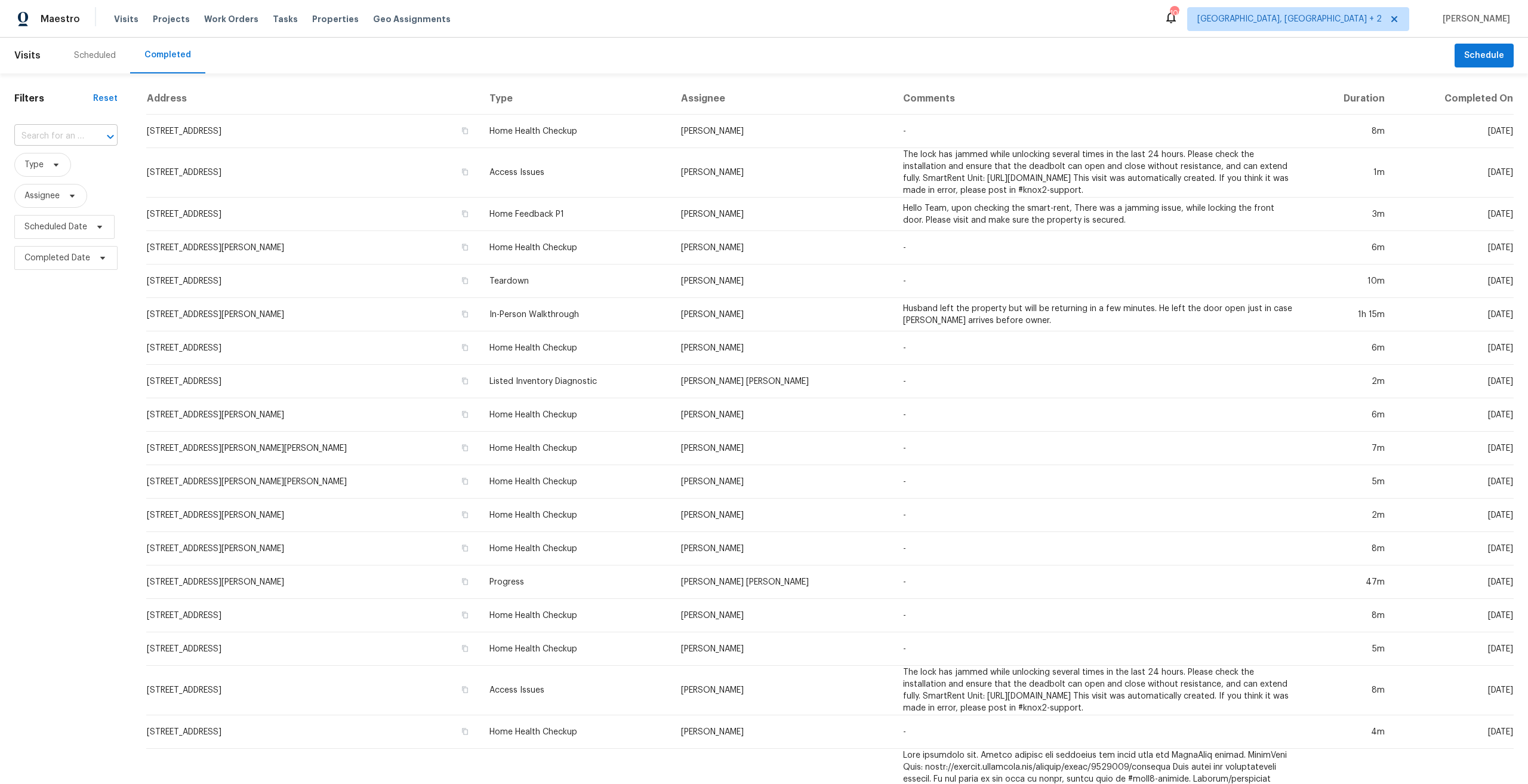
click at [86, 137] on div at bounding box center [102, 136] width 31 height 16
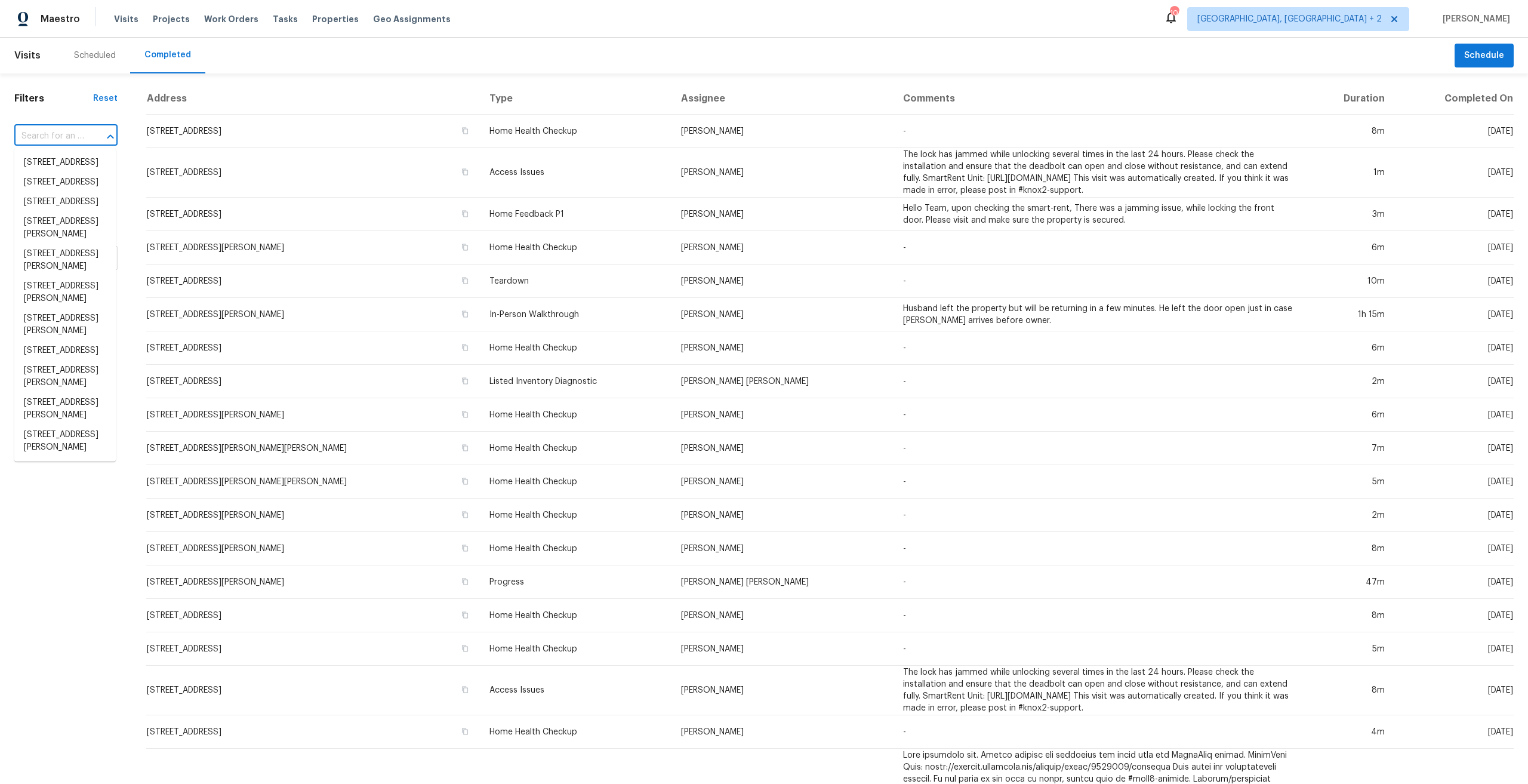
paste input "385YDJV04QXKH"
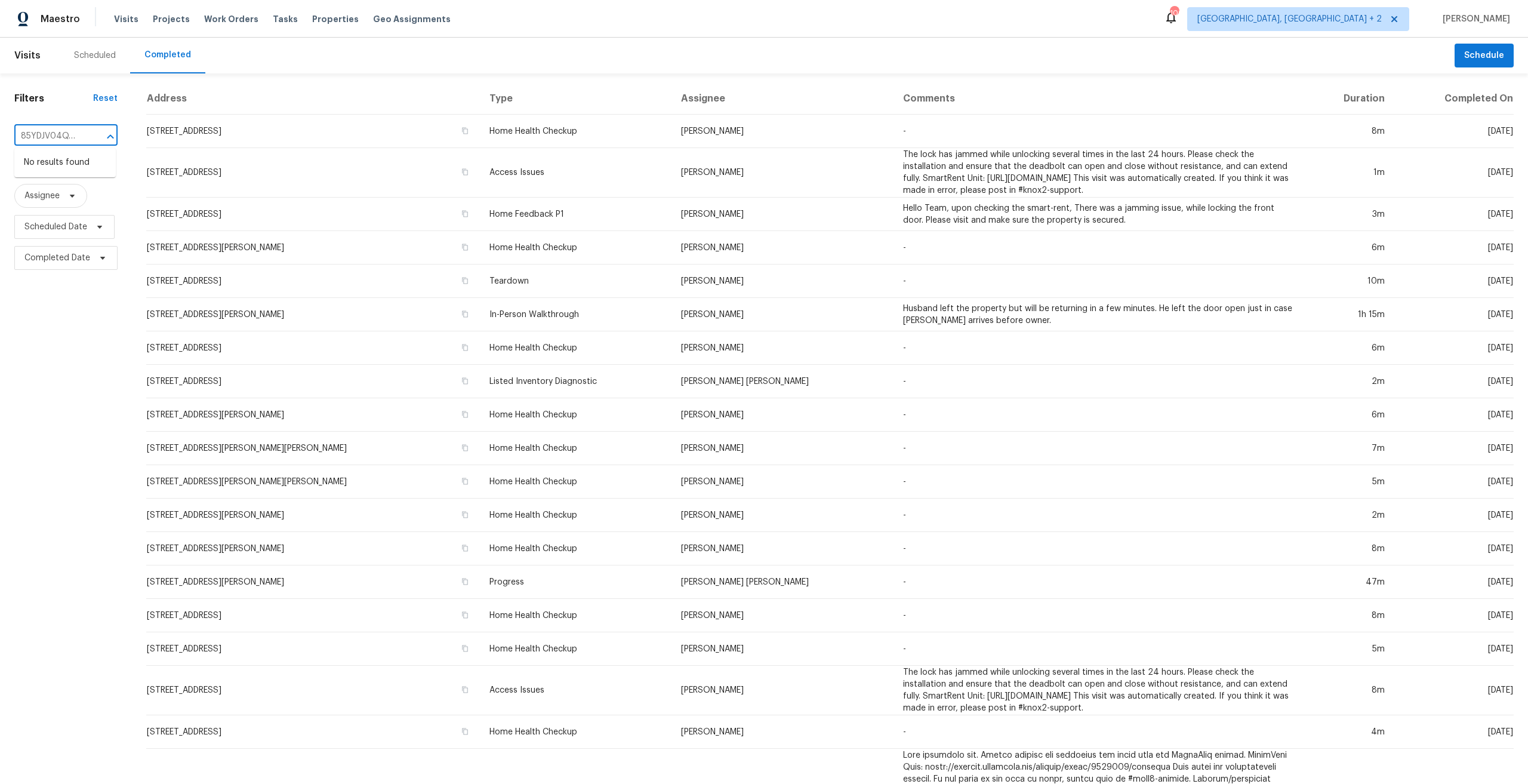
type input "385YDJV04QXKH"
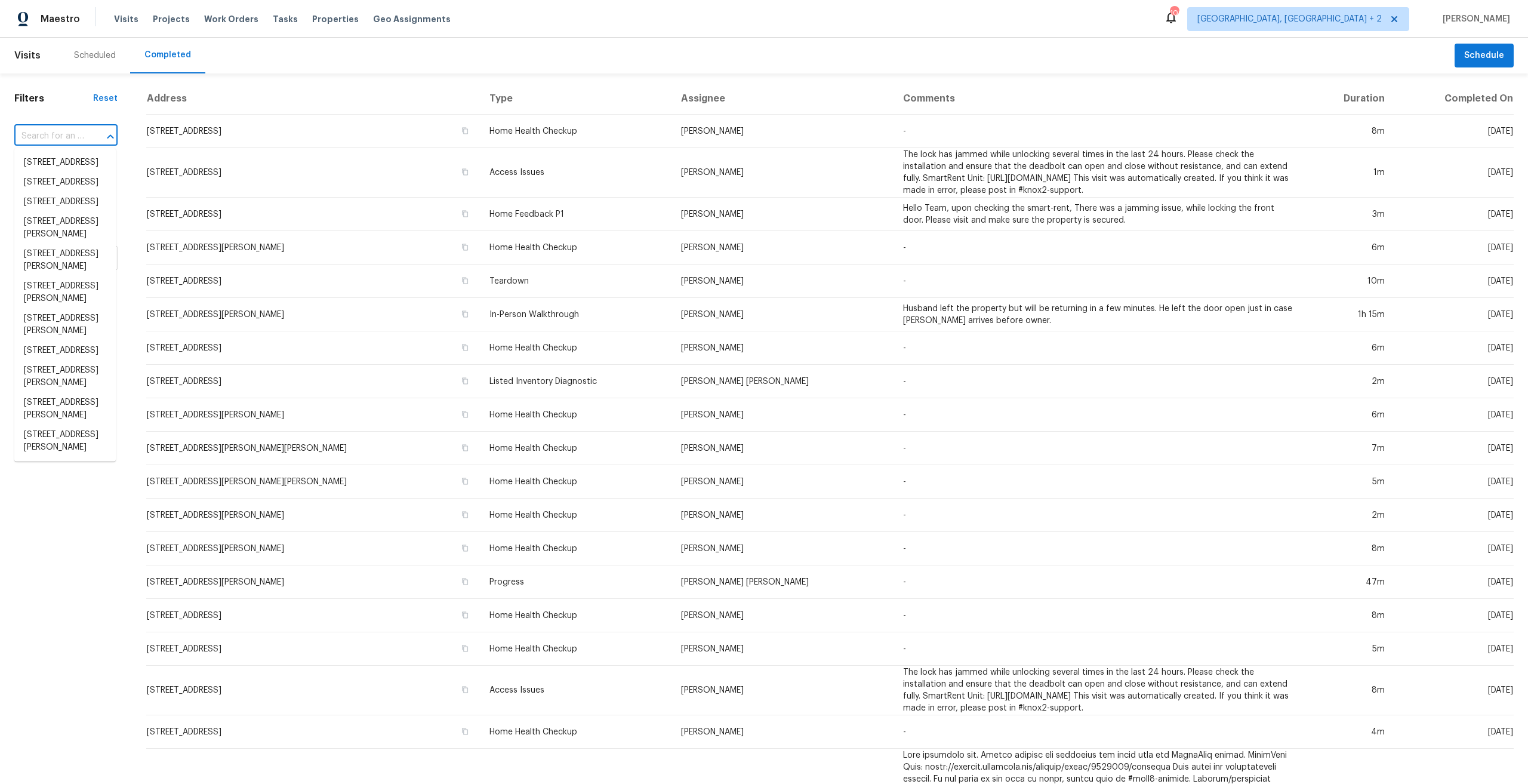
scroll to position [0, 0]
paste input "1456 Royal Road"
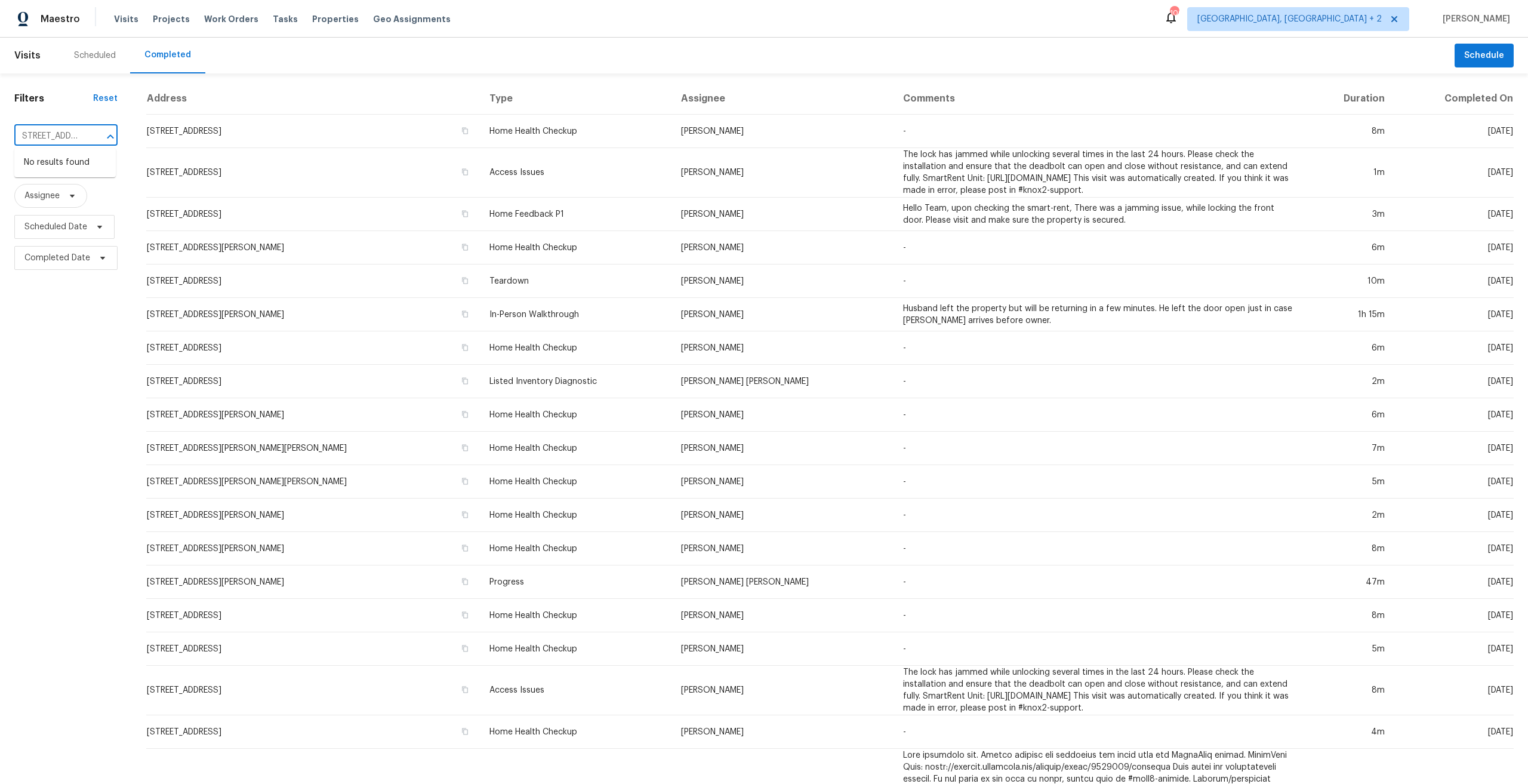
type input "1456 Royal Road"
click at [103, 54] on div "Scheduled" at bounding box center [95, 55] width 42 height 12
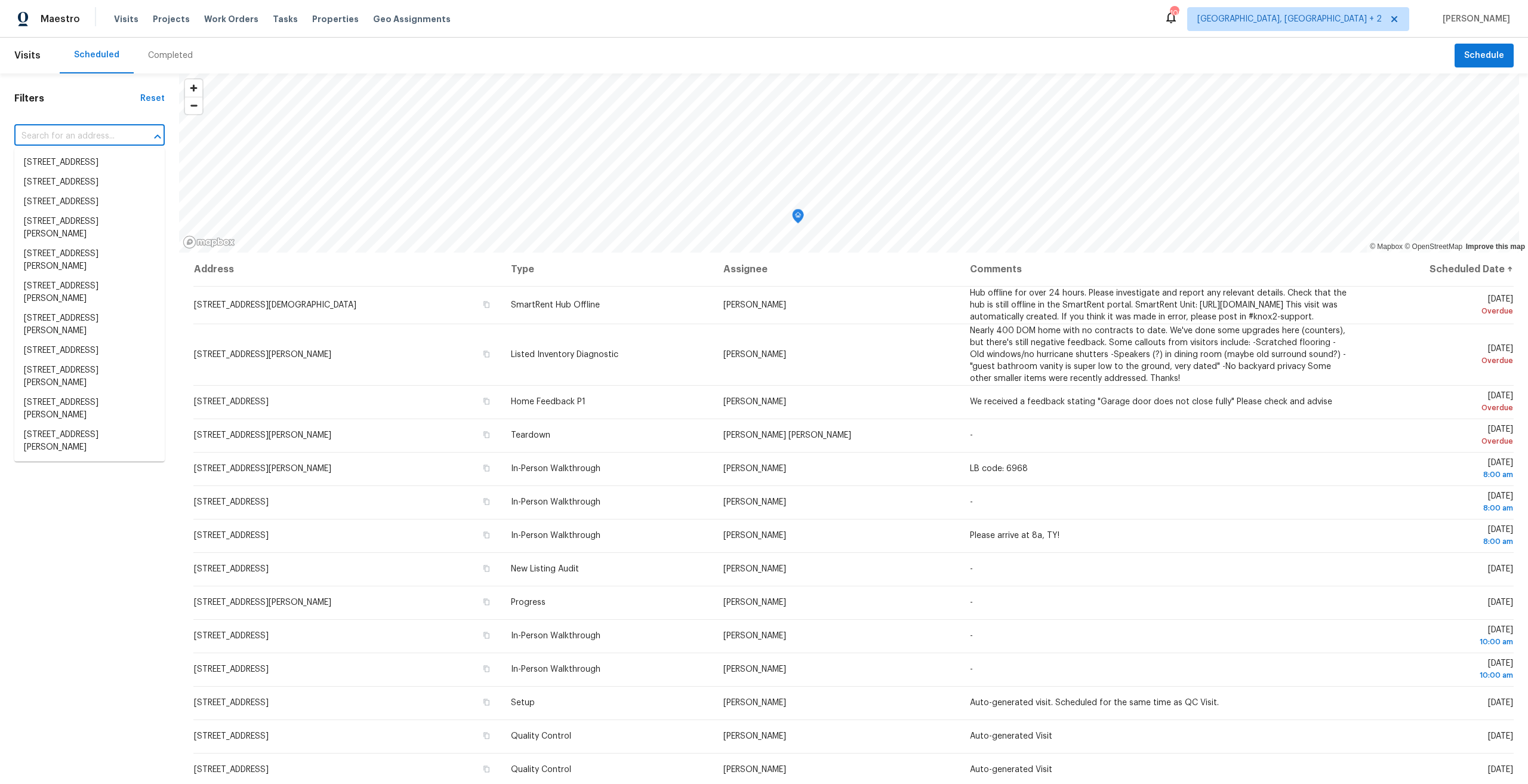
click at [37, 144] on input "text" at bounding box center [73, 136] width 117 height 18
paste input "1456 Royal Road"
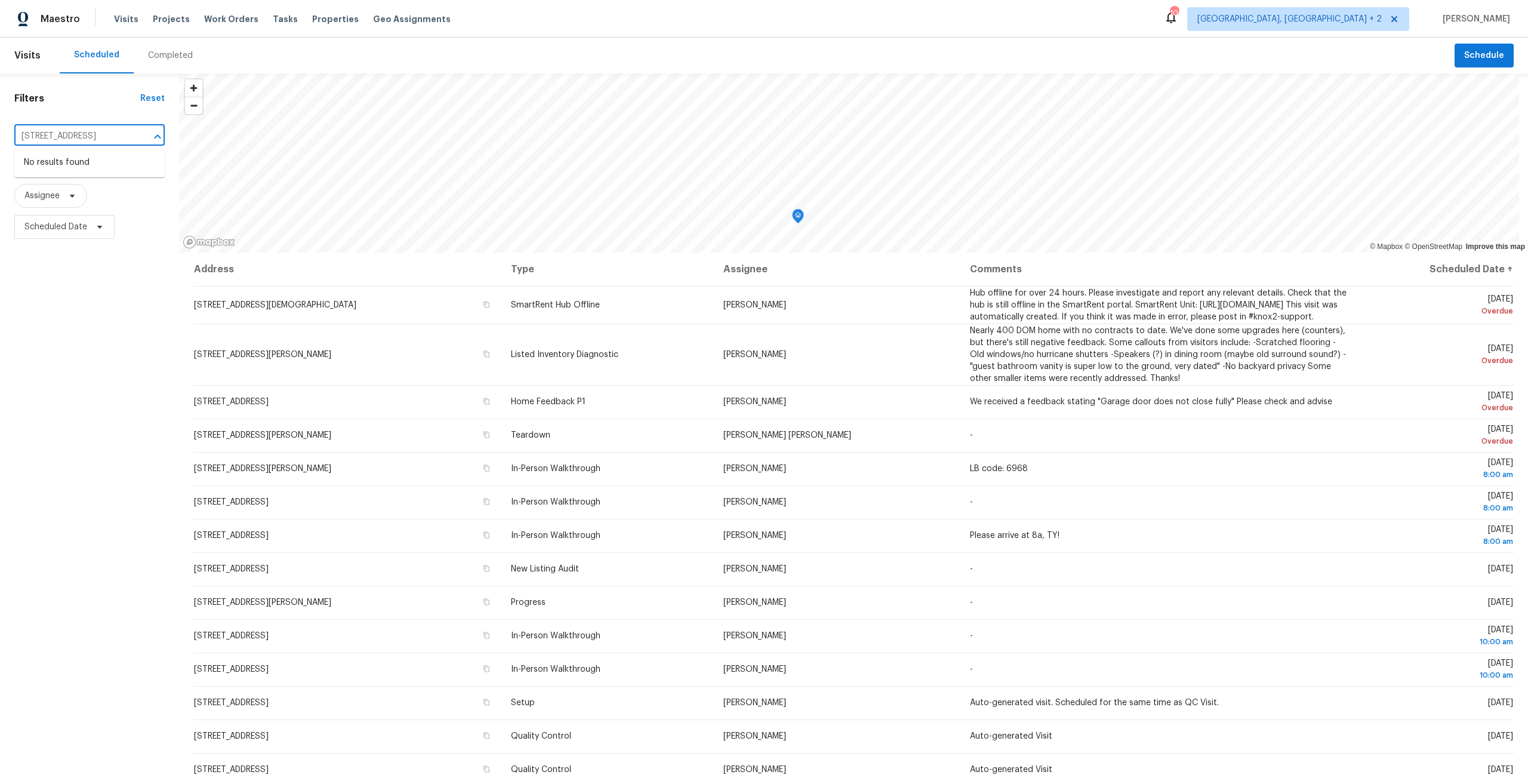
type input "1456 Royal Road"
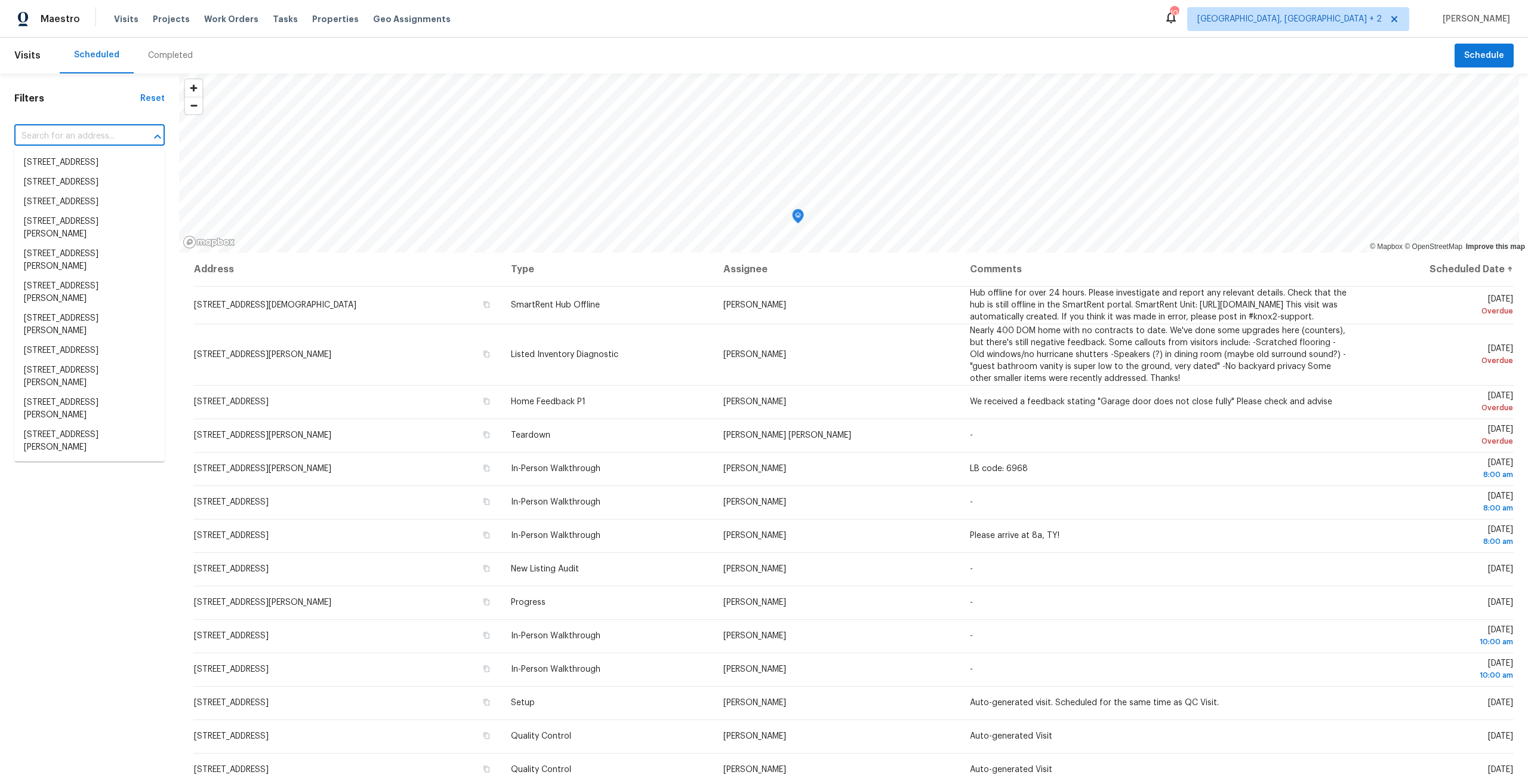
paste input "3421 Inwood Cir E"
type input "3421 Inwood Cir E"
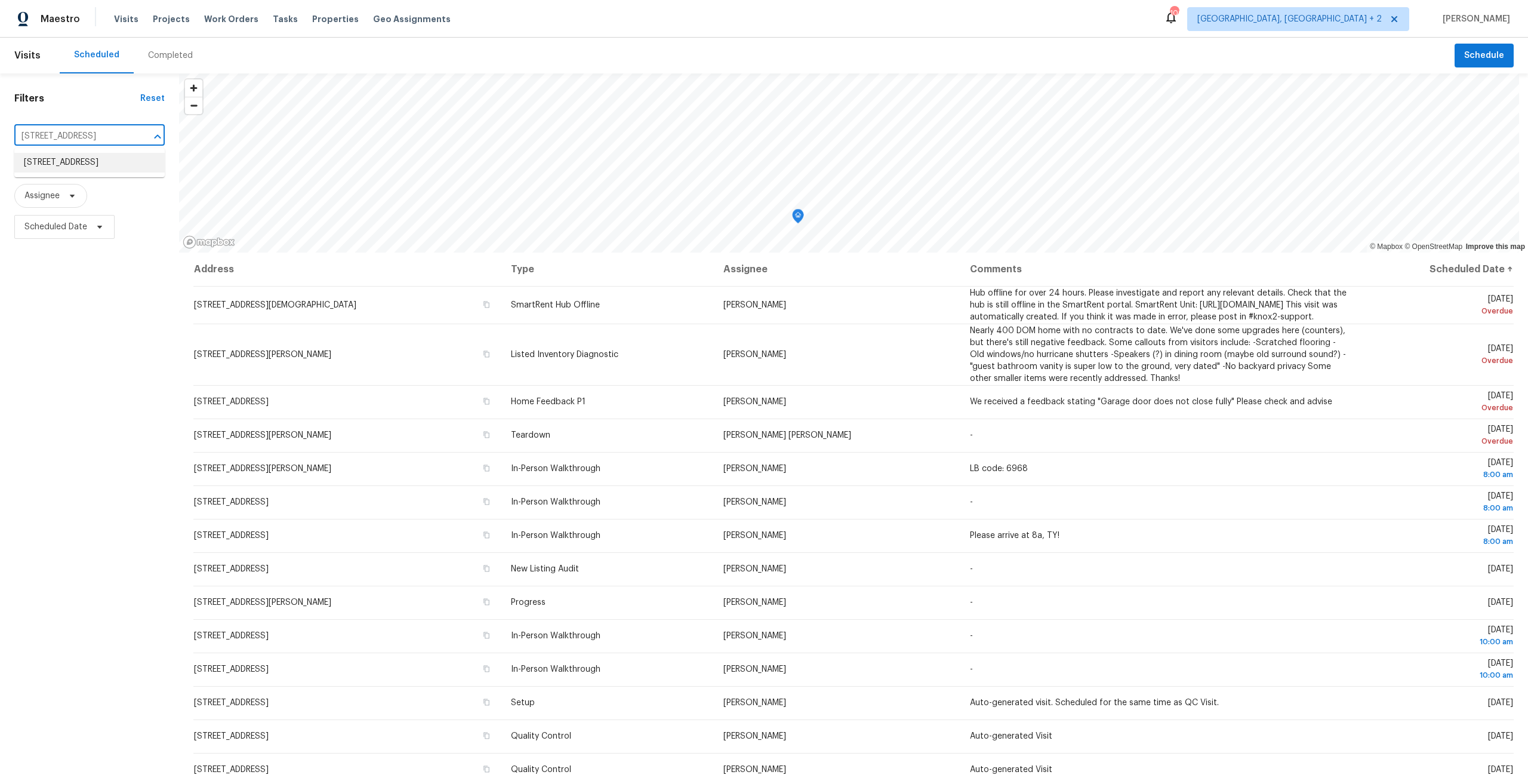
click at [95, 173] on li "3421 Inwood Cir E, Jacksonville, FL 32207" at bounding box center [89, 163] width 150 height 20
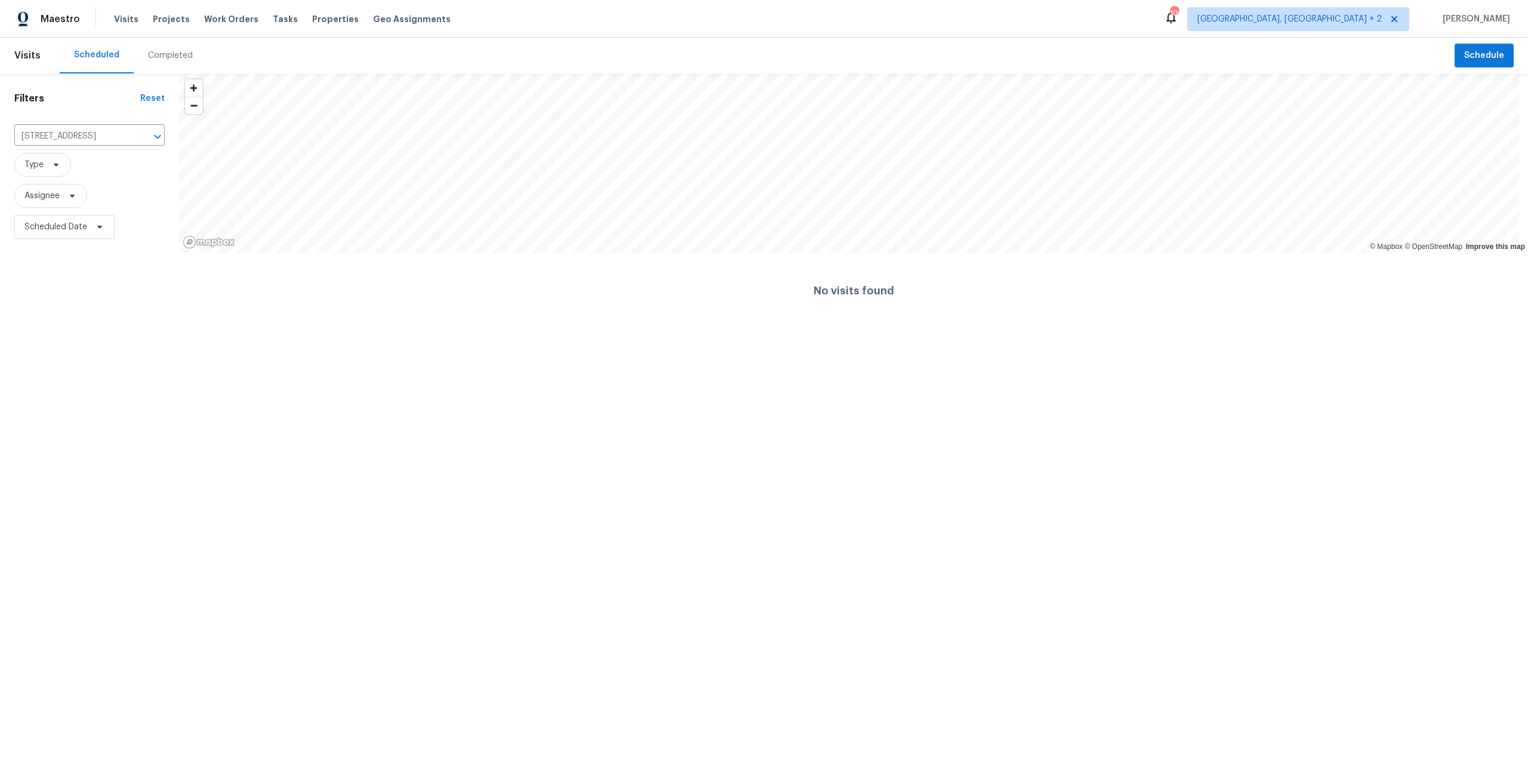
click at [157, 57] on div "Completed" at bounding box center [170, 55] width 45 height 12
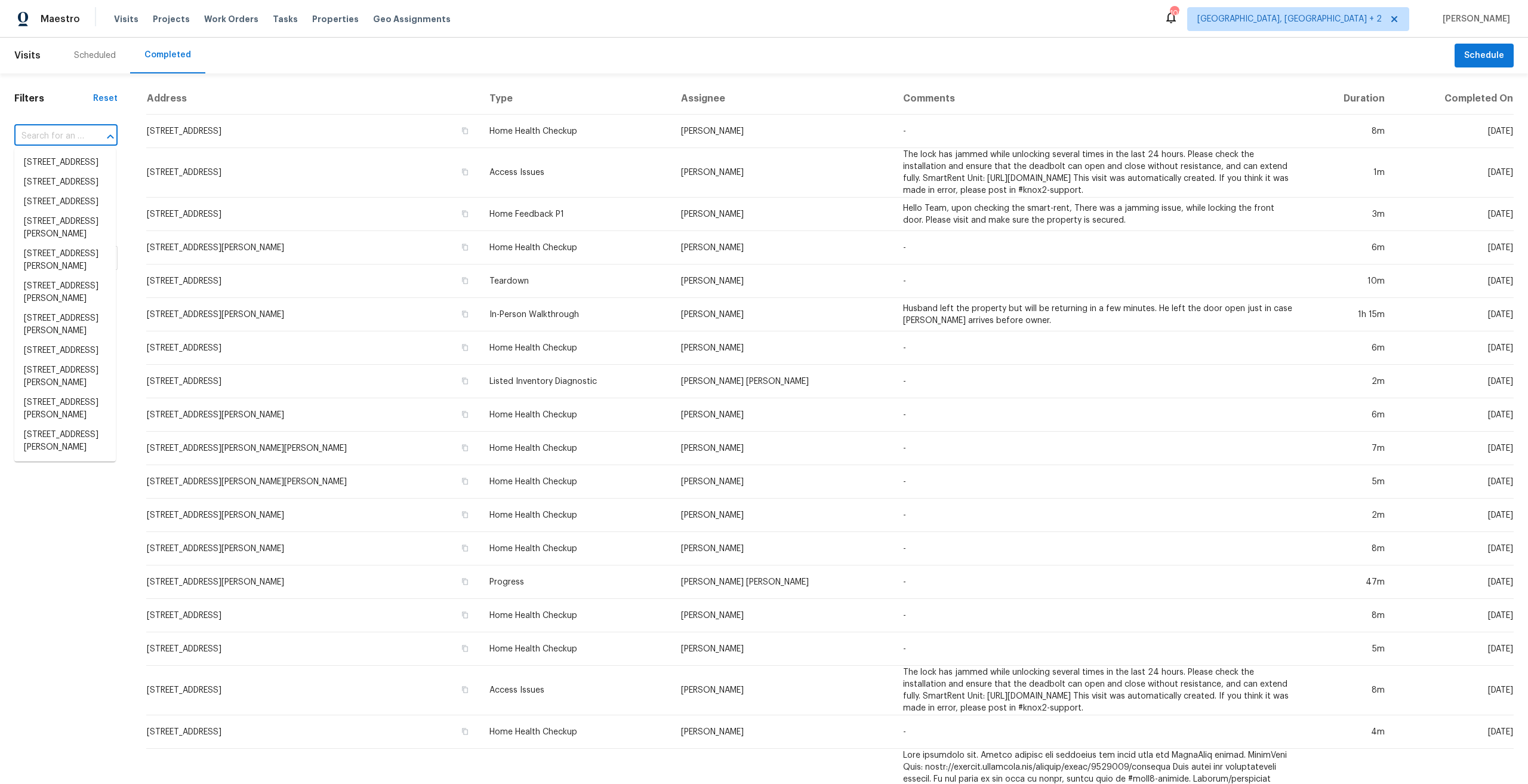
click at [64, 135] on input "text" at bounding box center [49, 136] width 70 height 18
paste input "3421 Inwood Cir E"
type input "3421 Inwood Cir E"
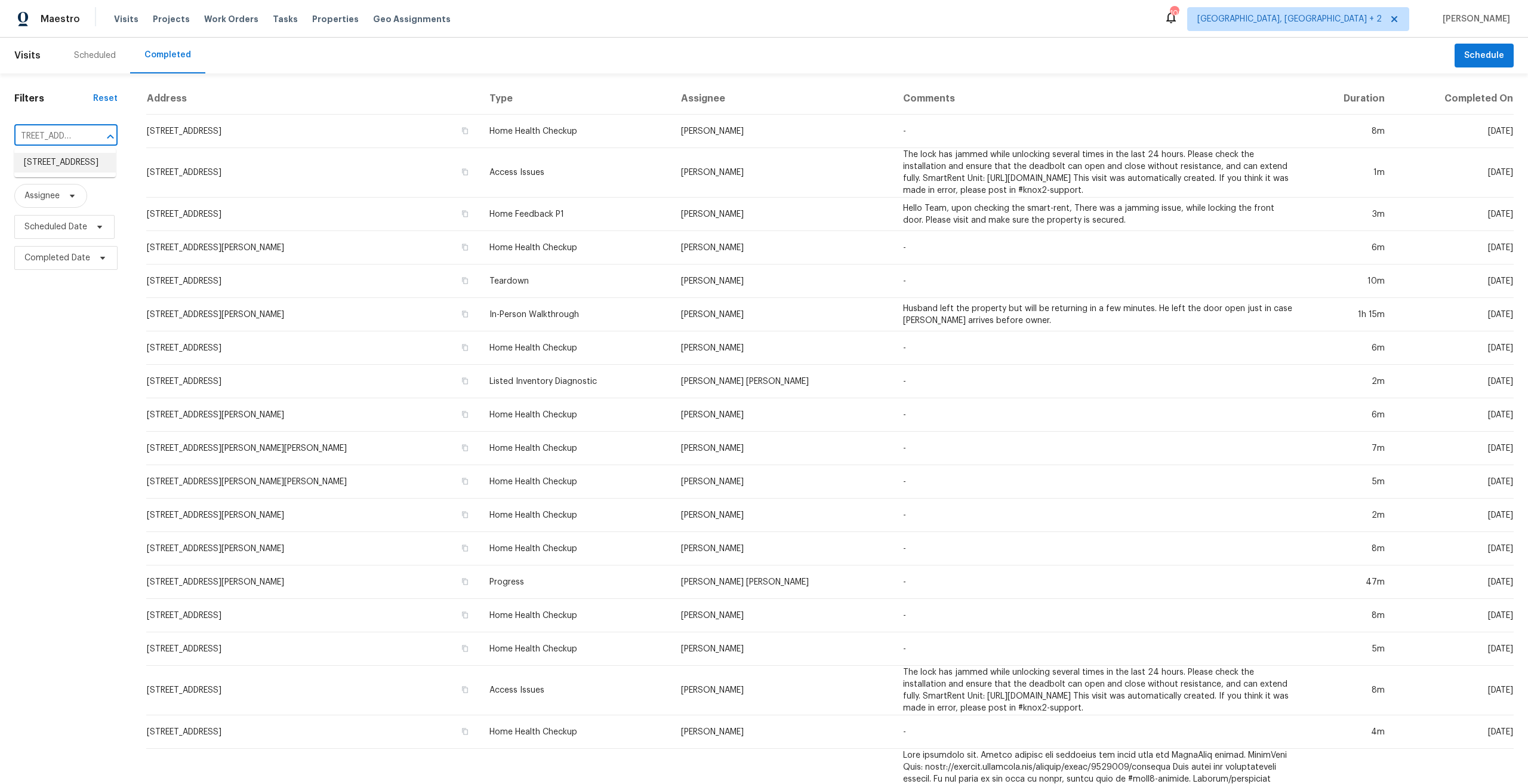
click at [67, 173] on li "3421 Inwood Cir E, Jacksonville, FL 32207" at bounding box center [65, 163] width 102 height 20
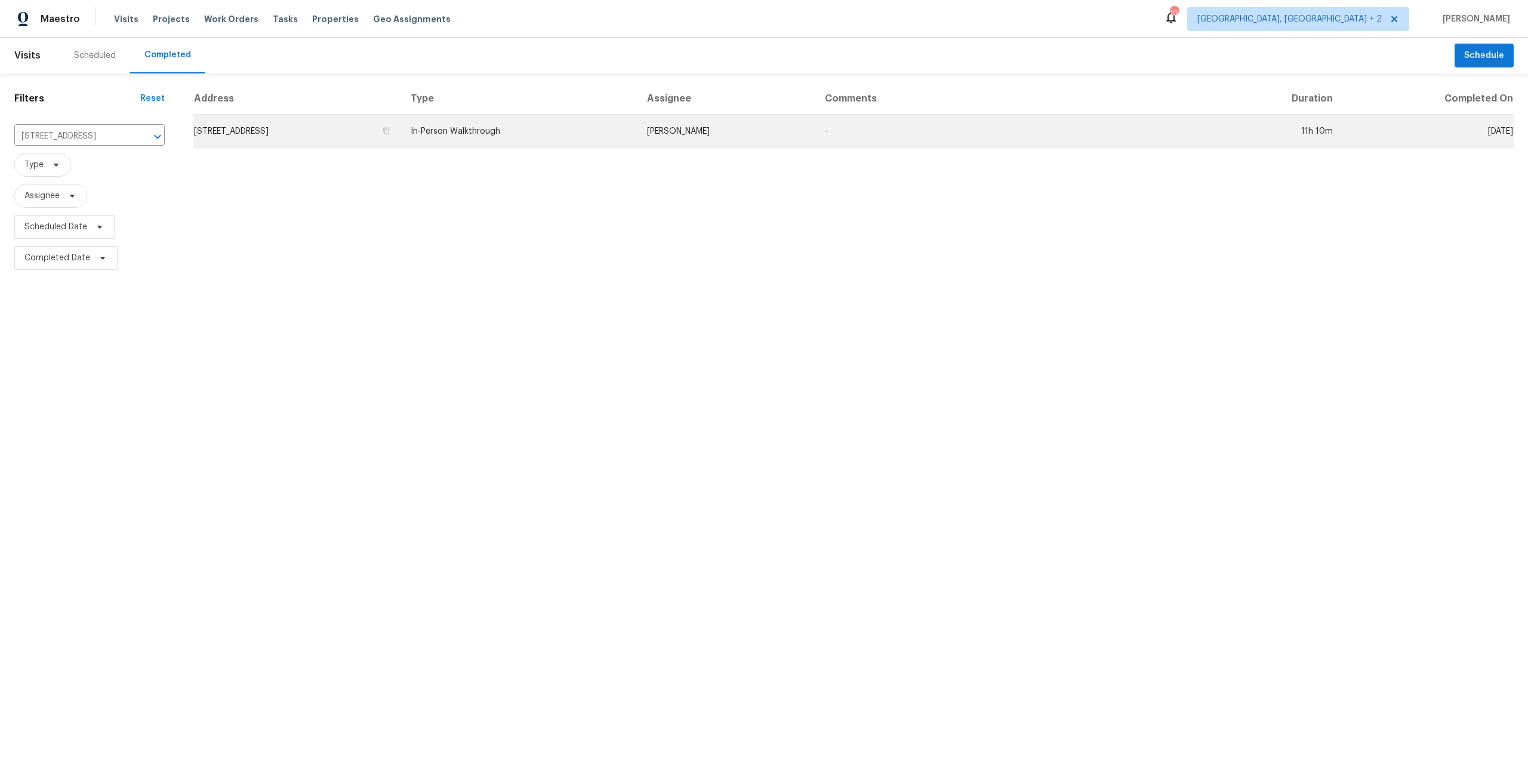
click at [737, 135] on td "[PERSON_NAME]" at bounding box center [727, 131] width 178 height 34
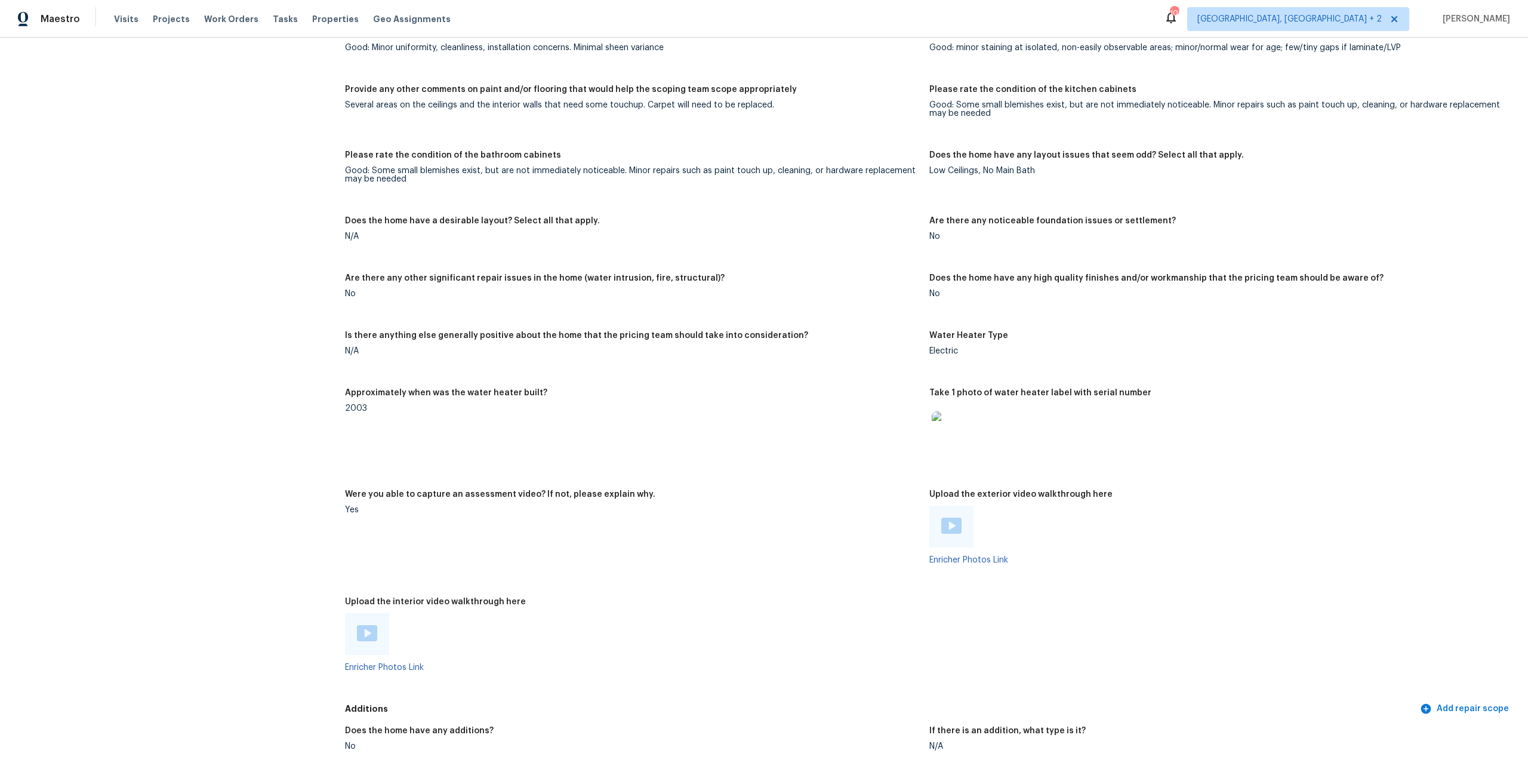
scroll to position [1671, 0]
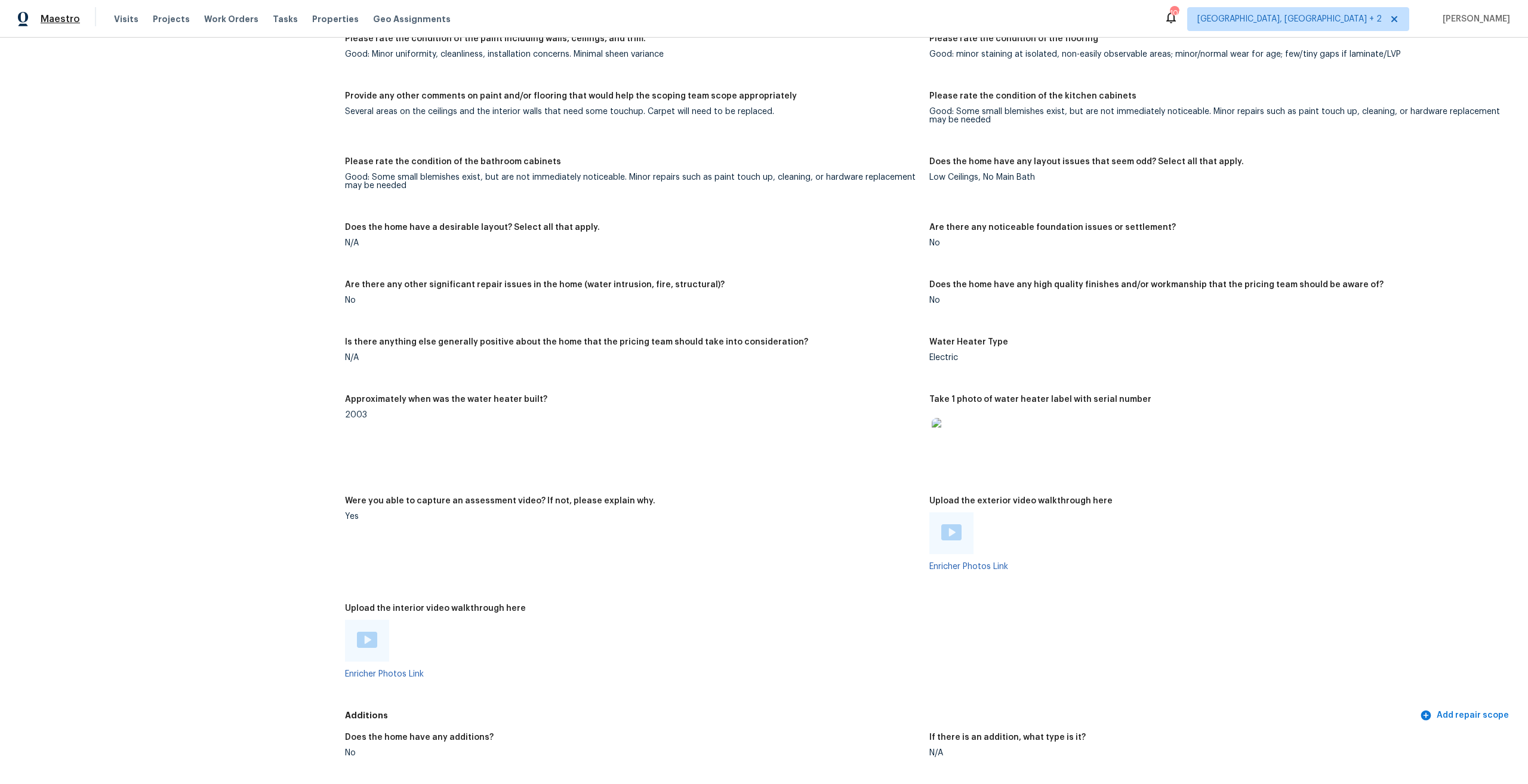
click at [45, 22] on span "Maestro" at bounding box center [60, 18] width 39 height 12
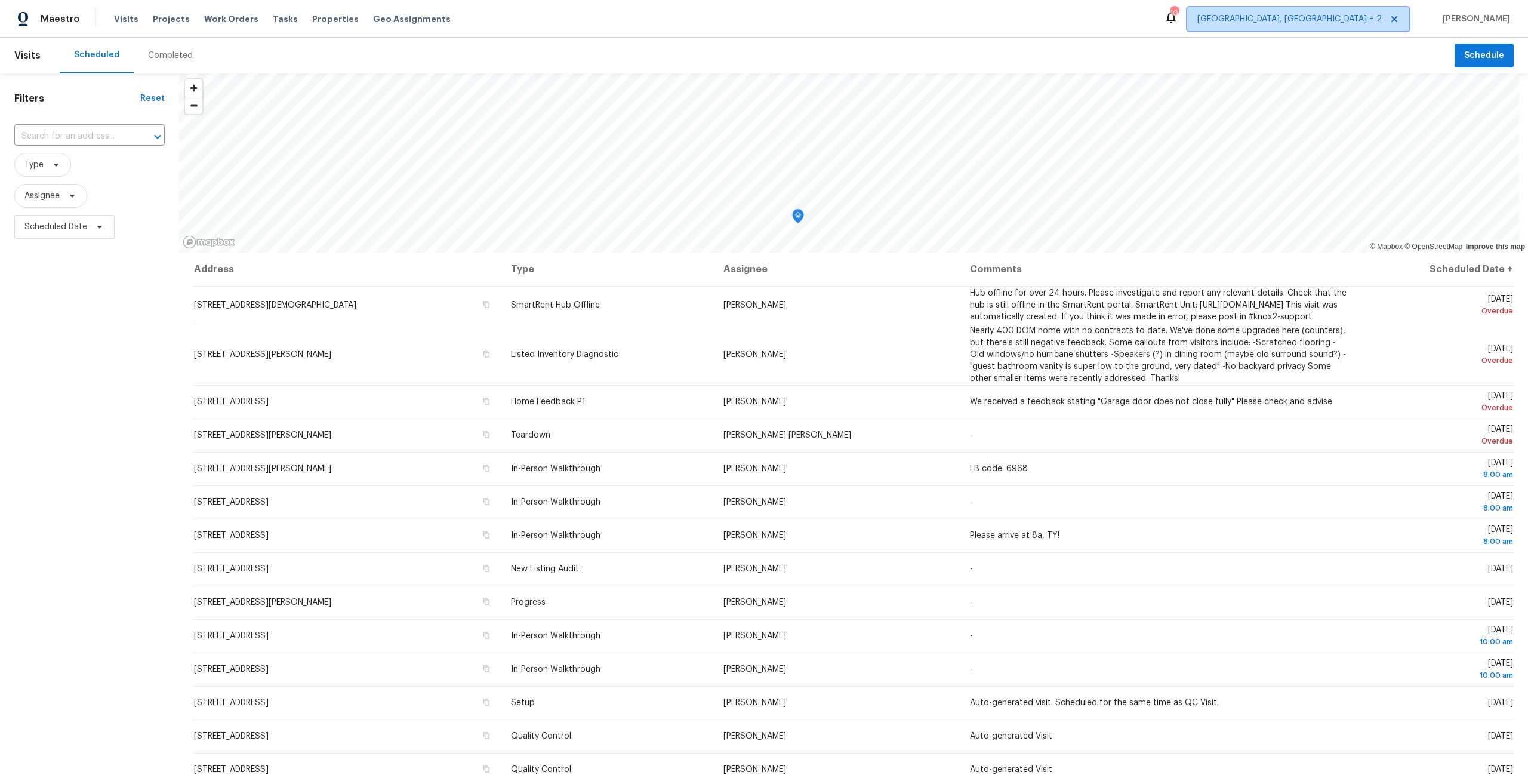
click at [1364, 9] on span "[GEOGRAPHIC_DATA], [GEOGRAPHIC_DATA] + 2" at bounding box center [1298, 19] width 222 height 24
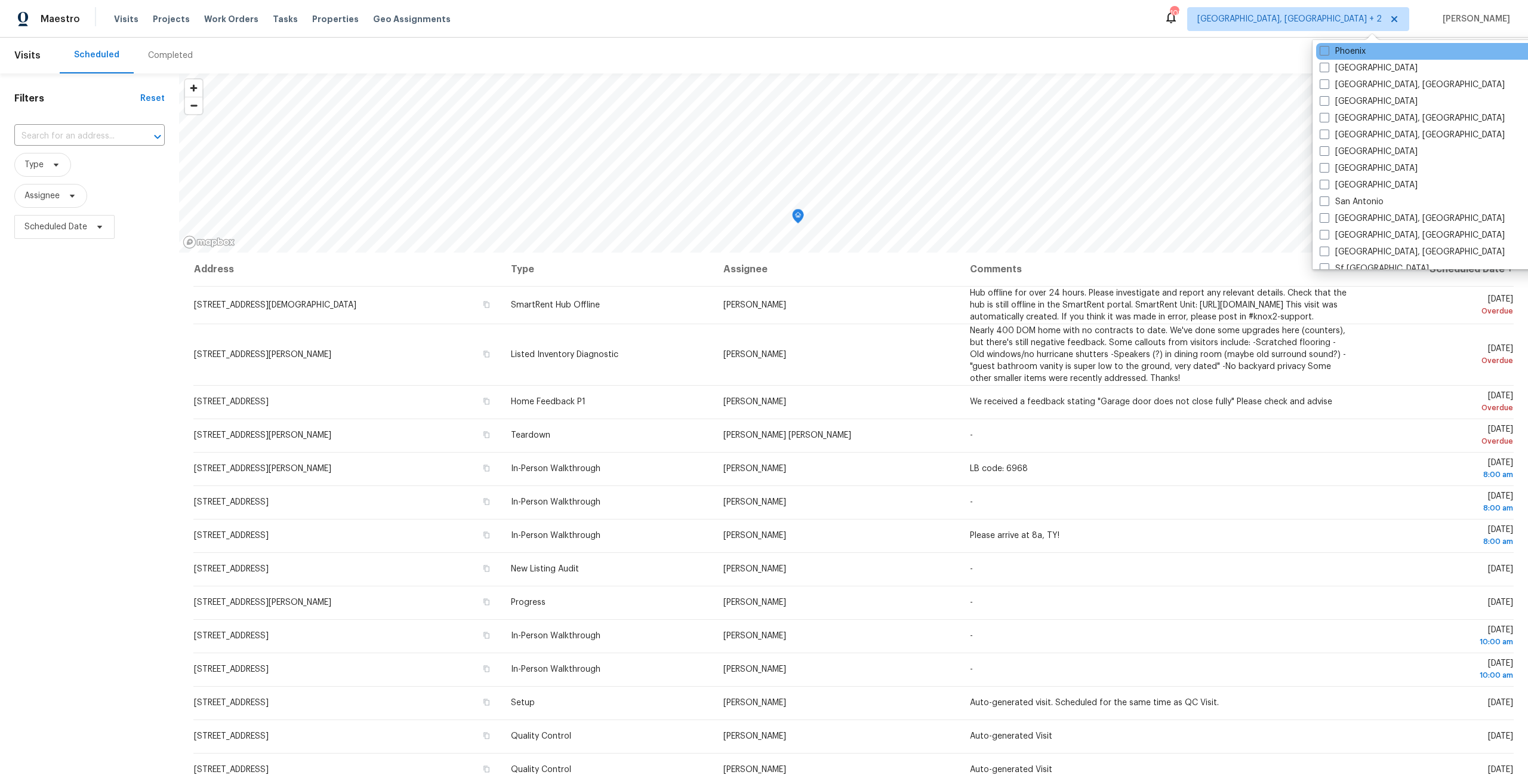
scroll to position [799, 0]
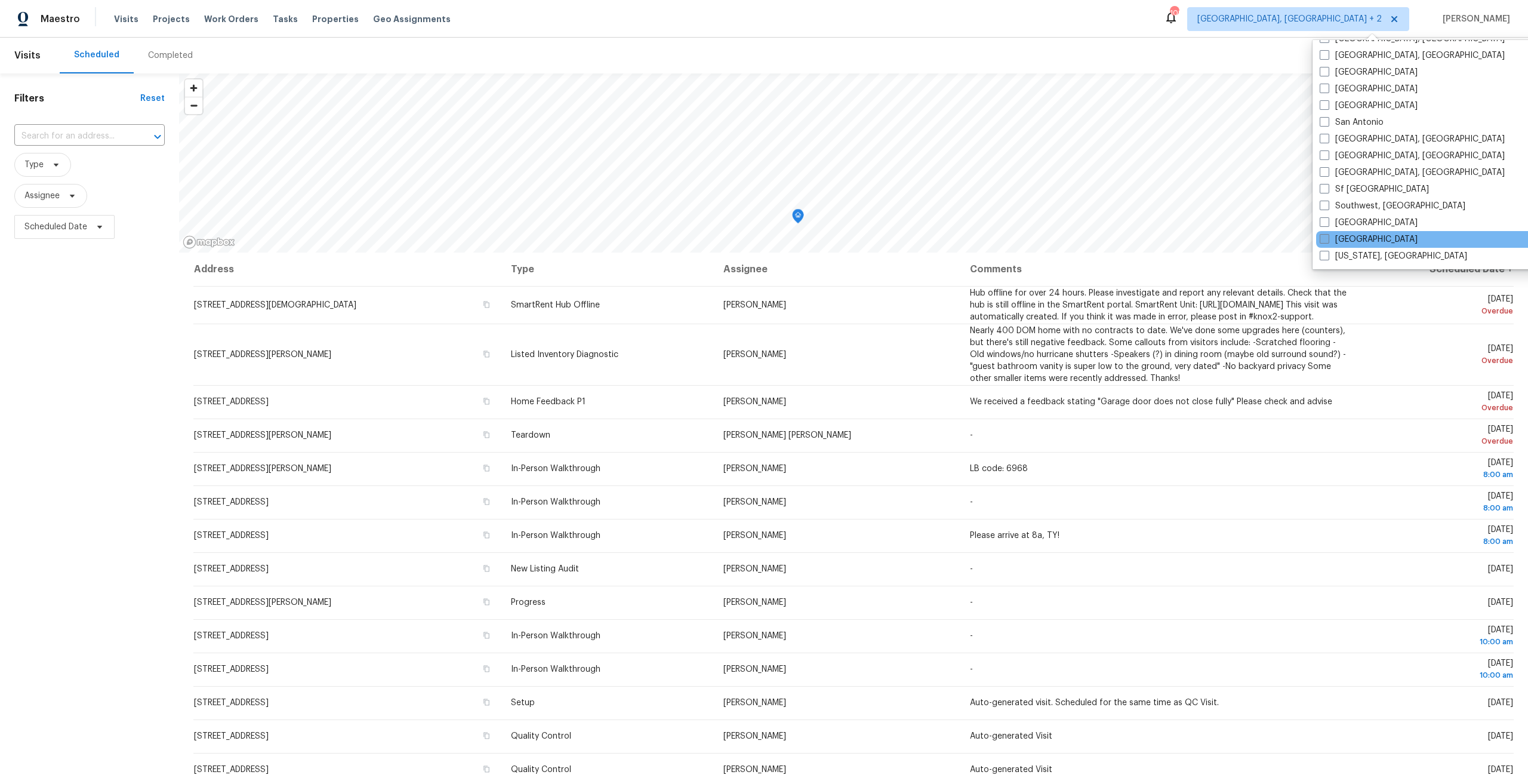
click at [1352, 238] on label "[GEOGRAPHIC_DATA]" at bounding box center [1369, 239] width 98 height 12
click at [1327, 238] on input "[GEOGRAPHIC_DATA]" at bounding box center [1323, 237] width 8 height 8
checkbox input "true"
click at [102, 143] on input "text" at bounding box center [73, 136] width 117 height 18
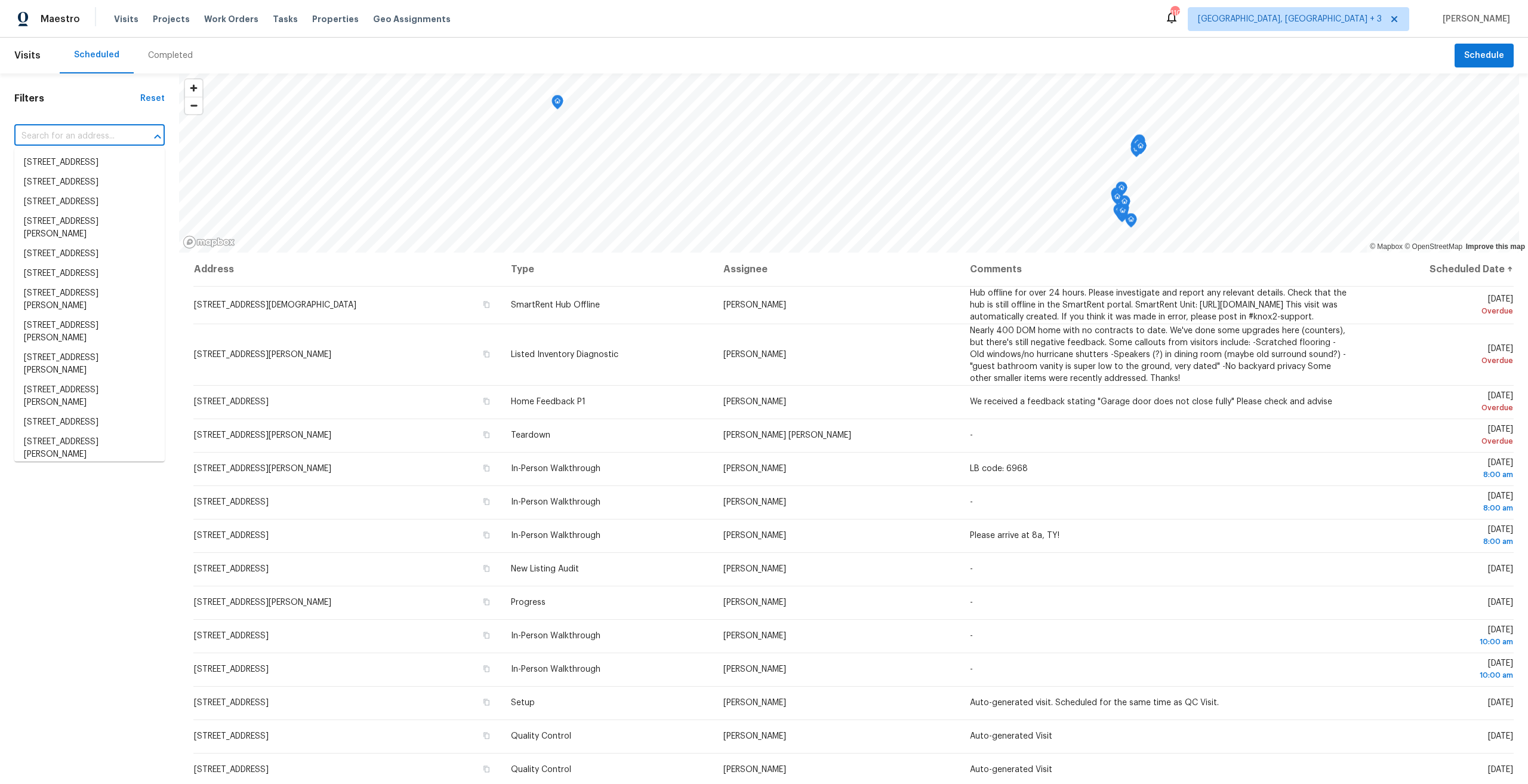
click at [153, 58] on div "Completed" at bounding box center [170, 55] width 45 height 12
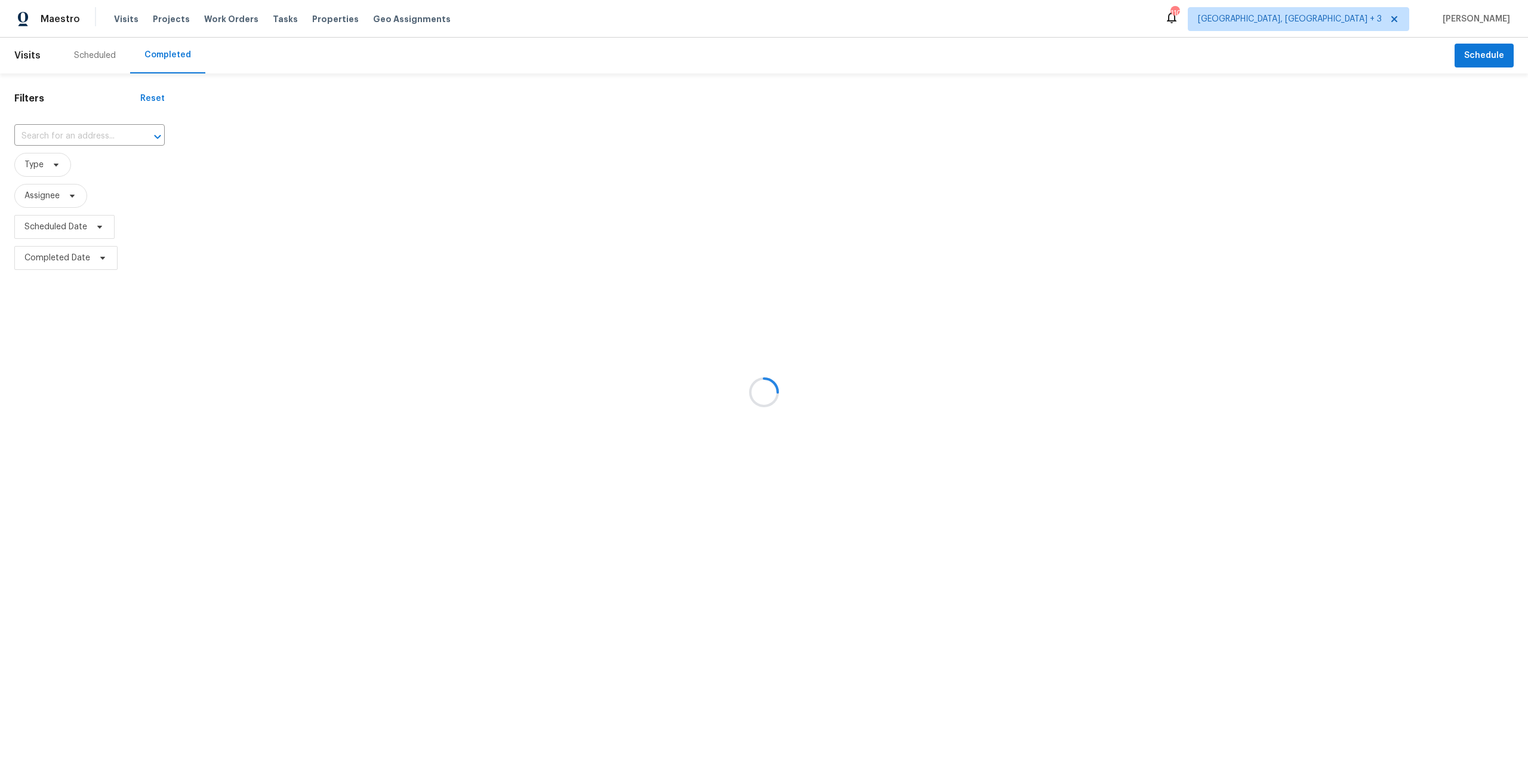
click at [96, 129] on div at bounding box center [764, 392] width 1528 height 784
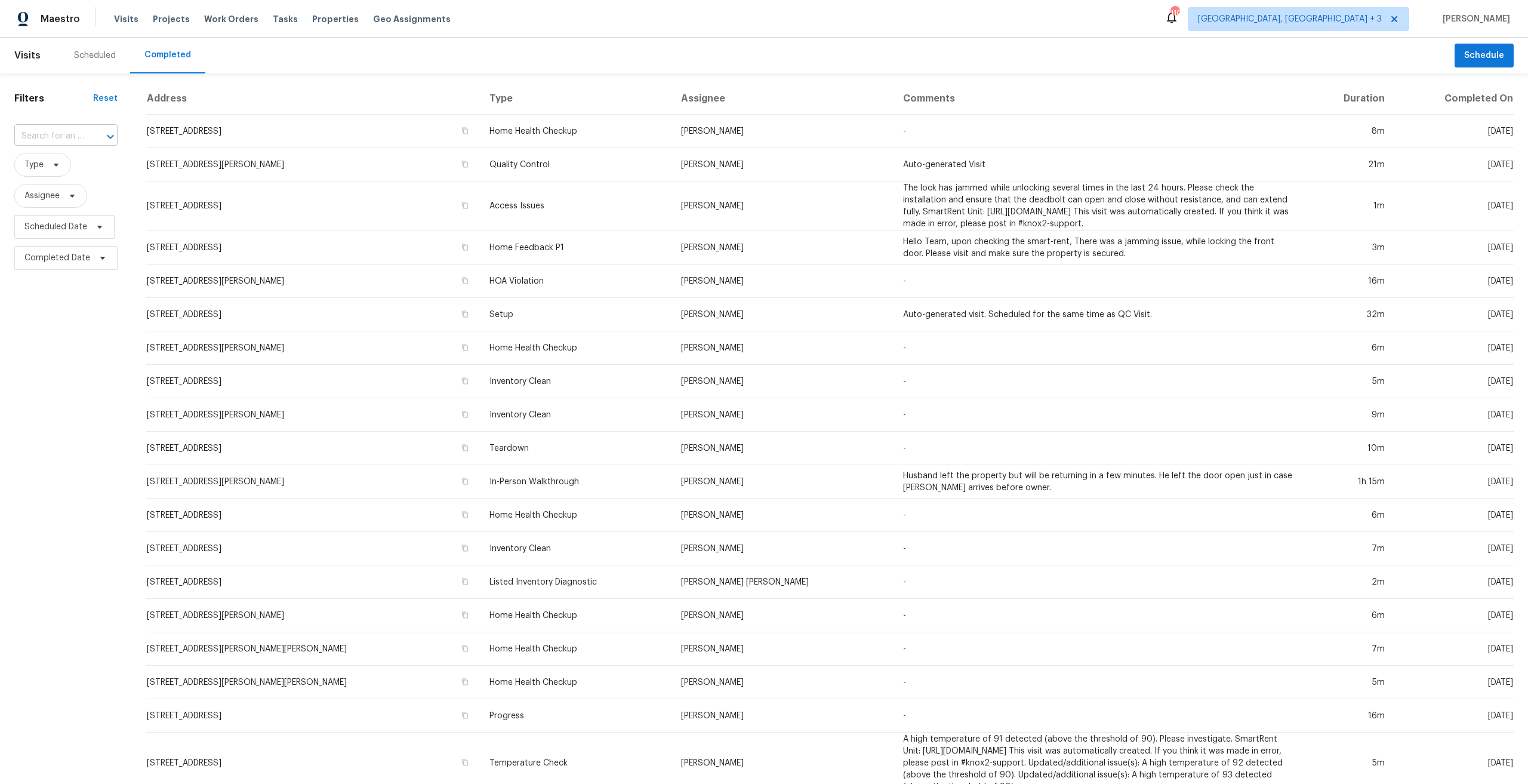
click at [95, 132] on div at bounding box center [102, 136] width 31 height 16
type input "5850"
click at [61, 256] on li "[STREET_ADDRESS][PERSON_NAME]" at bounding box center [65, 240] width 102 height 32
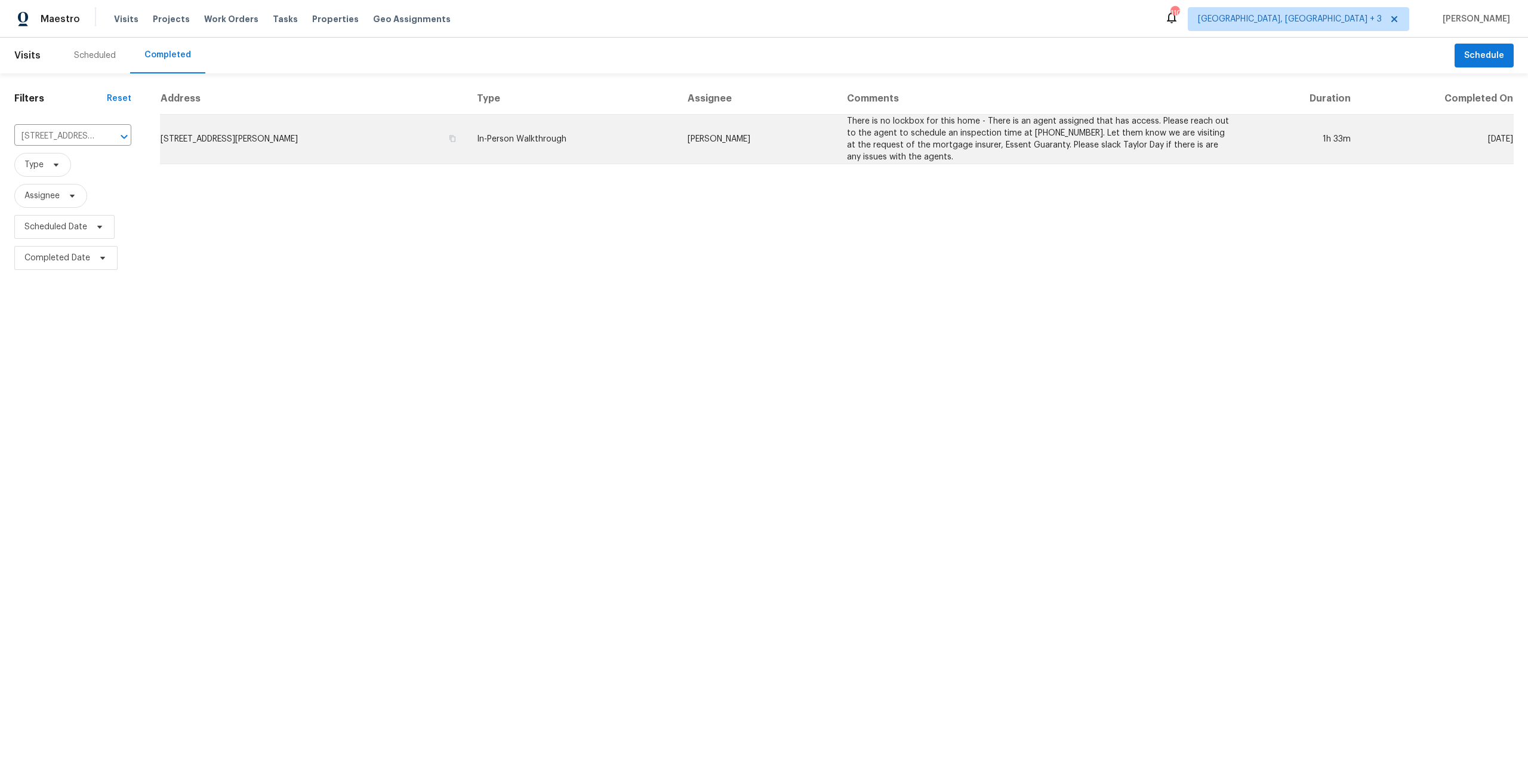
click at [317, 135] on td "[STREET_ADDRESS][PERSON_NAME]" at bounding box center [314, 139] width 307 height 49
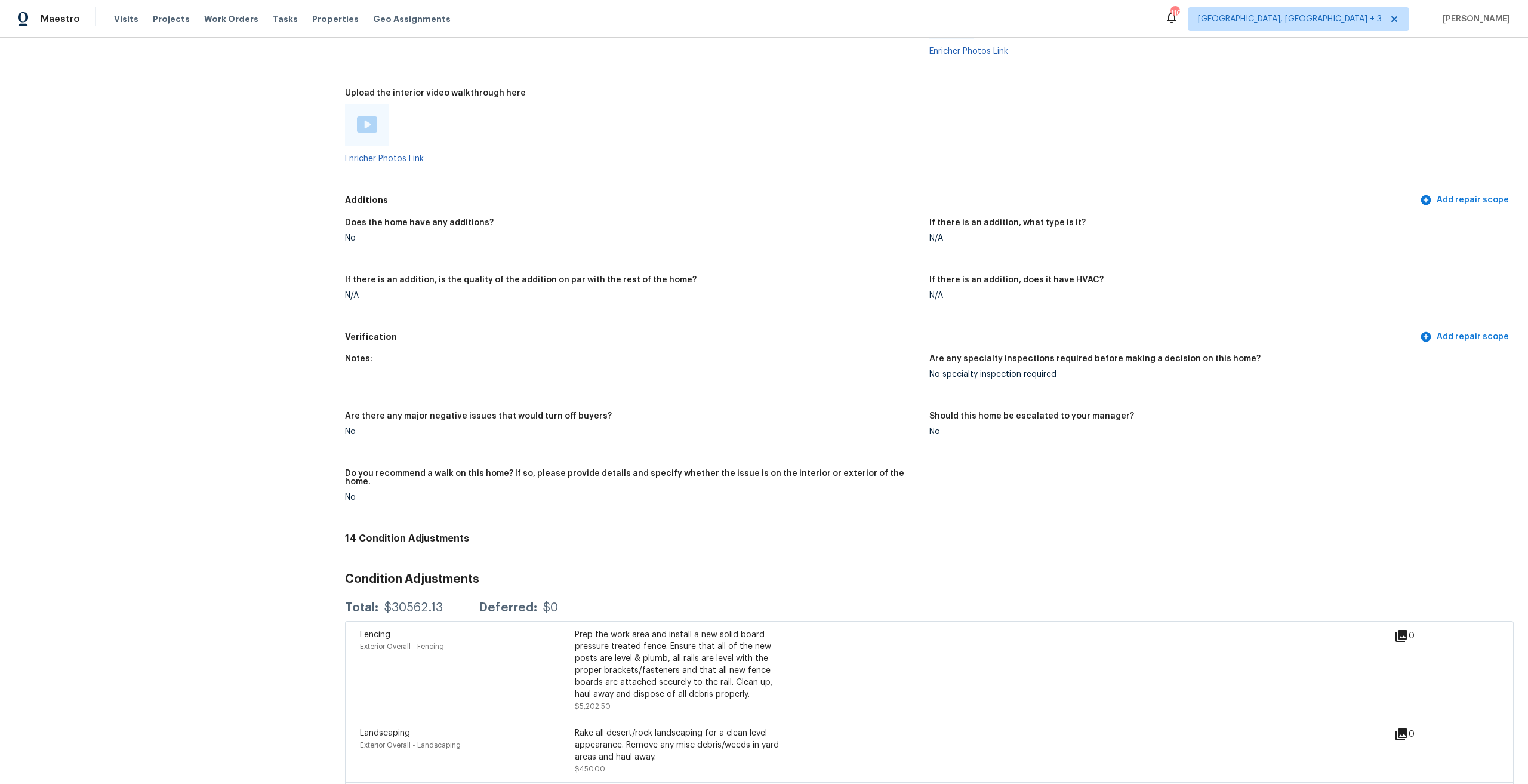
scroll to position [2626, 0]
